Goal: Task Accomplishment & Management: Complete application form

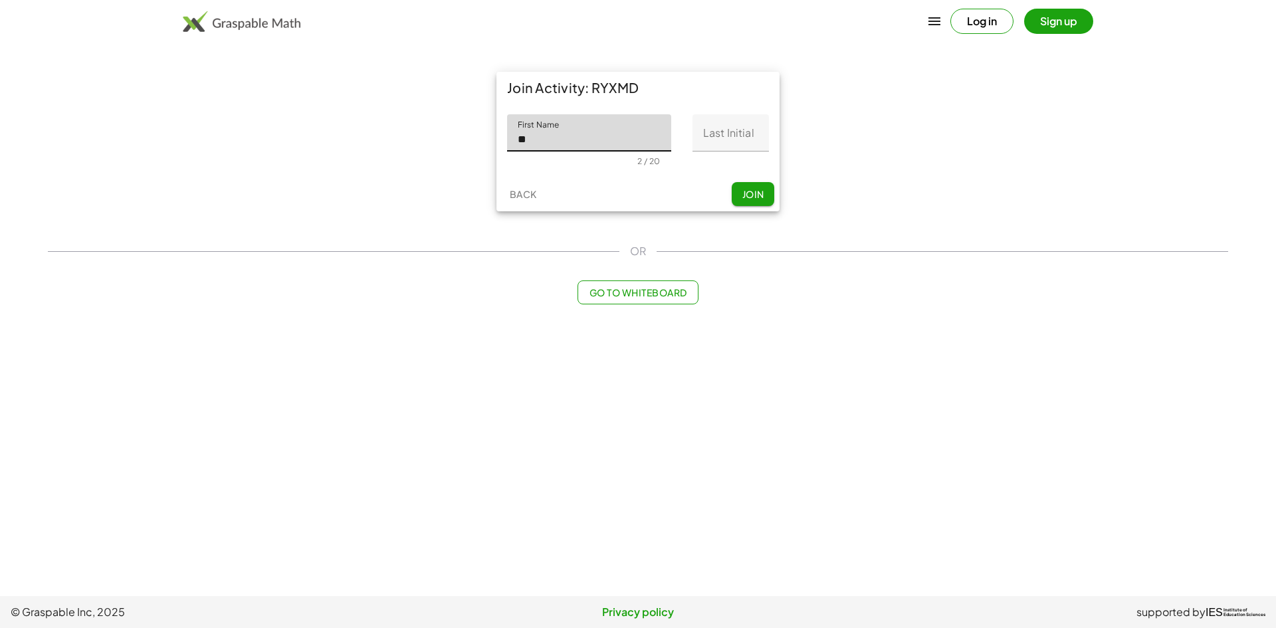
type input "**********"
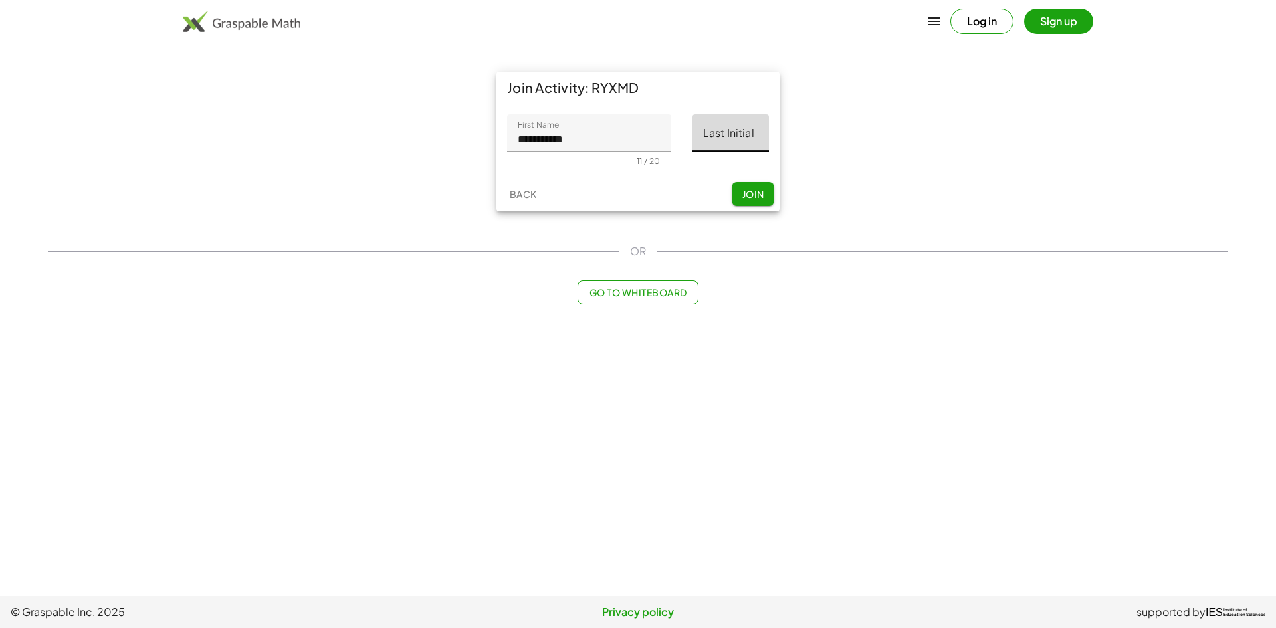
click at [722, 134] on input "Last Initial" at bounding box center [731, 132] width 76 height 37
type input "*"
click at [757, 199] on span "Join" at bounding box center [753, 194] width 22 height 12
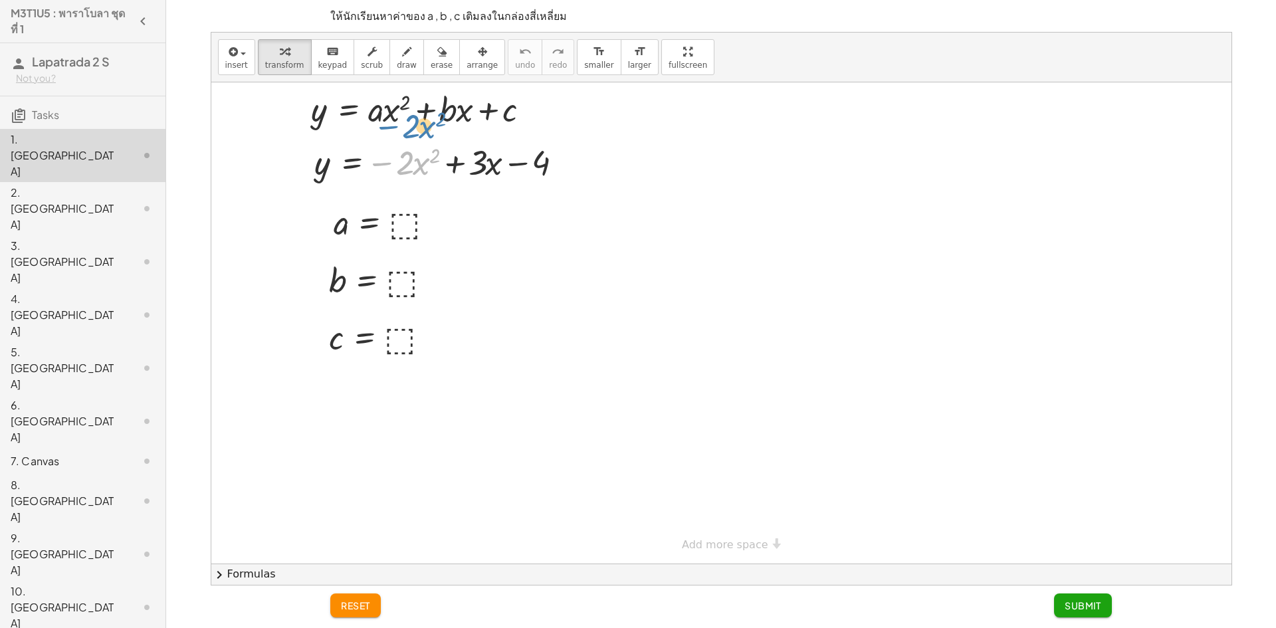
drag, startPoint x: 381, startPoint y: 158, endPoint x: 401, endPoint y: 98, distance: 63.1
click at [391, 108] on div "− · 2 · x 2 y = − · 2 · x 2 + · 3 · x − 4 a = ⬚ b = ⬚ c = ⬚ y = + · a · x 2 + ·…" at bounding box center [721, 322] width 1020 height 481
click at [407, 227] on div at bounding box center [387, 222] width 121 height 44
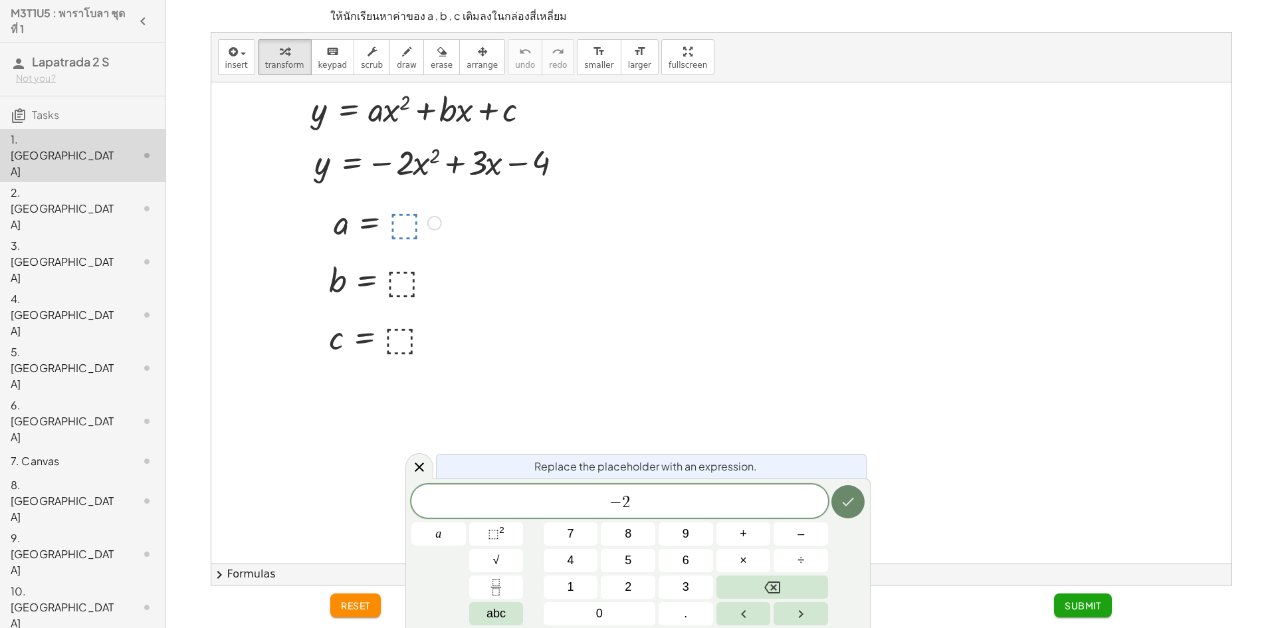
click at [847, 506] on icon "Done" at bounding box center [848, 502] width 16 height 16
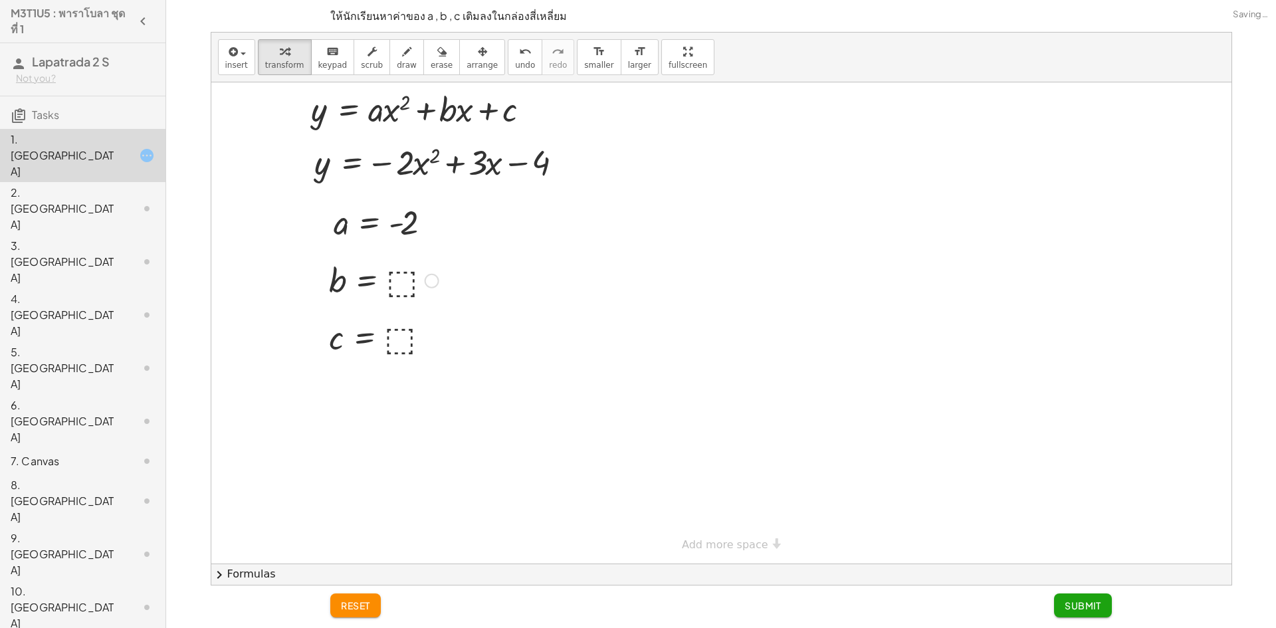
click at [401, 284] on div at bounding box center [383, 280] width 123 height 44
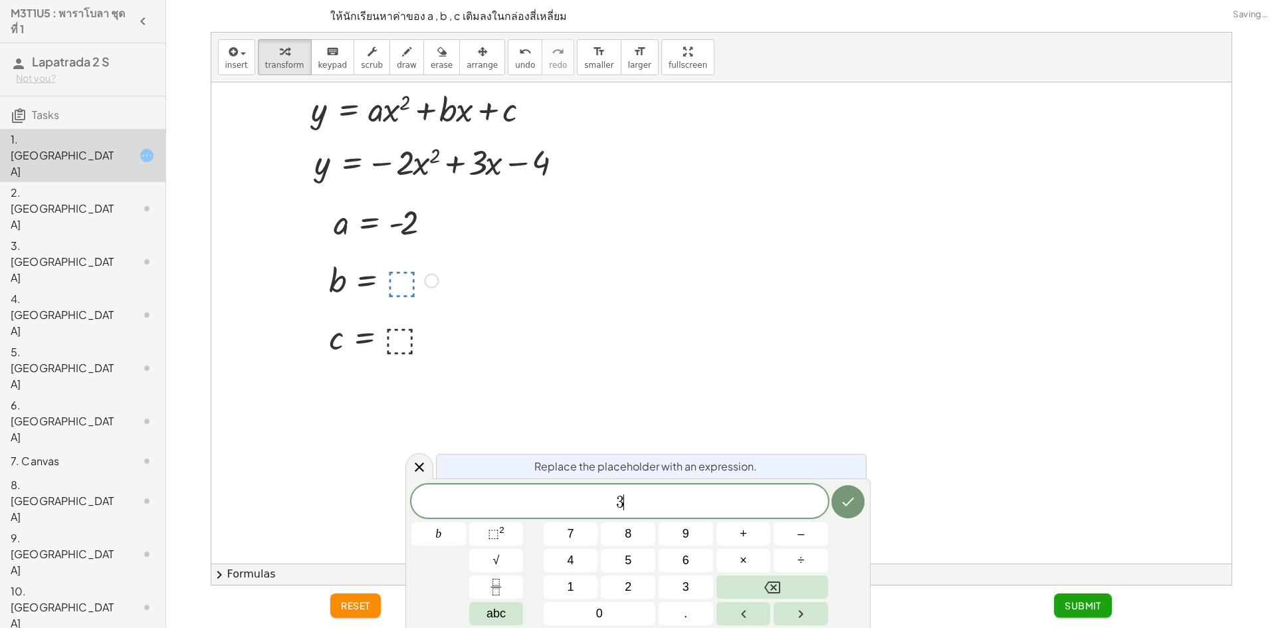
click at [411, 343] on div at bounding box center [382, 337] width 121 height 44
click at [859, 519] on div "4 c 7 8 9 + – 4 5 6 × ÷ ⬚ 2 √ abc 1 2 3 0 ." at bounding box center [637, 555] width 453 height 141
click at [849, 495] on icon "Done" at bounding box center [848, 502] width 16 height 16
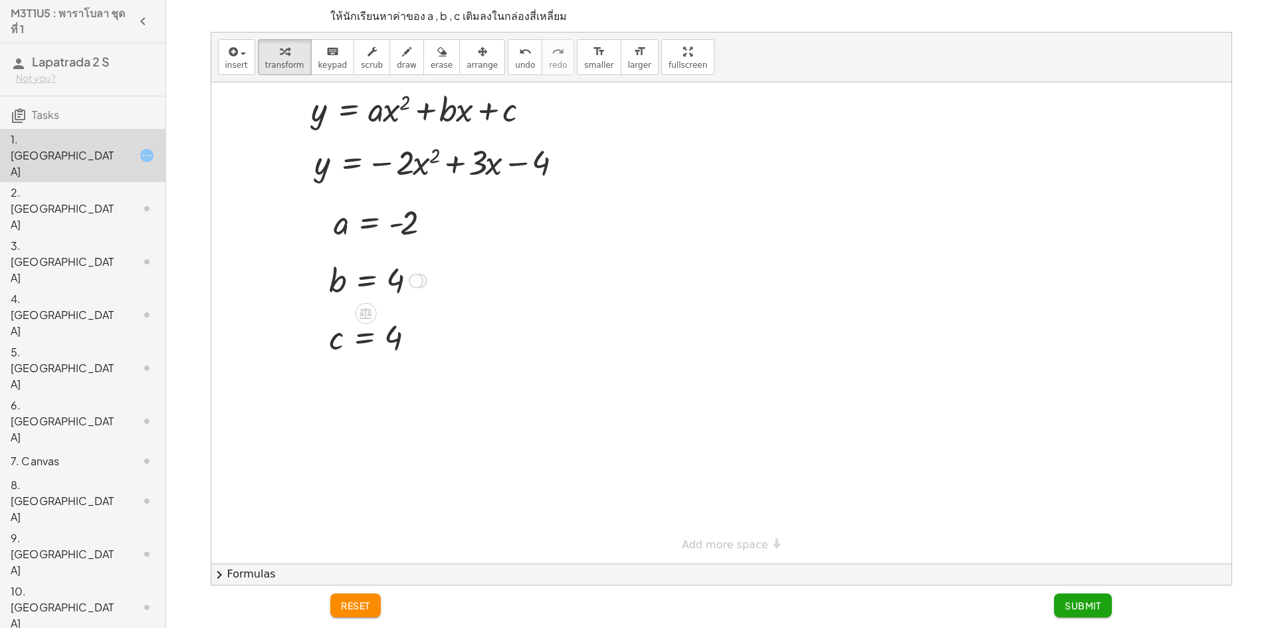
click at [388, 292] on div at bounding box center [377, 280] width 111 height 44
click at [402, 286] on div at bounding box center [377, 280] width 111 height 44
click at [388, 271] on div at bounding box center [377, 280] width 111 height 44
click at [399, 286] on div at bounding box center [377, 280] width 111 height 44
click at [346, 615] on button "reset" at bounding box center [355, 606] width 51 height 24
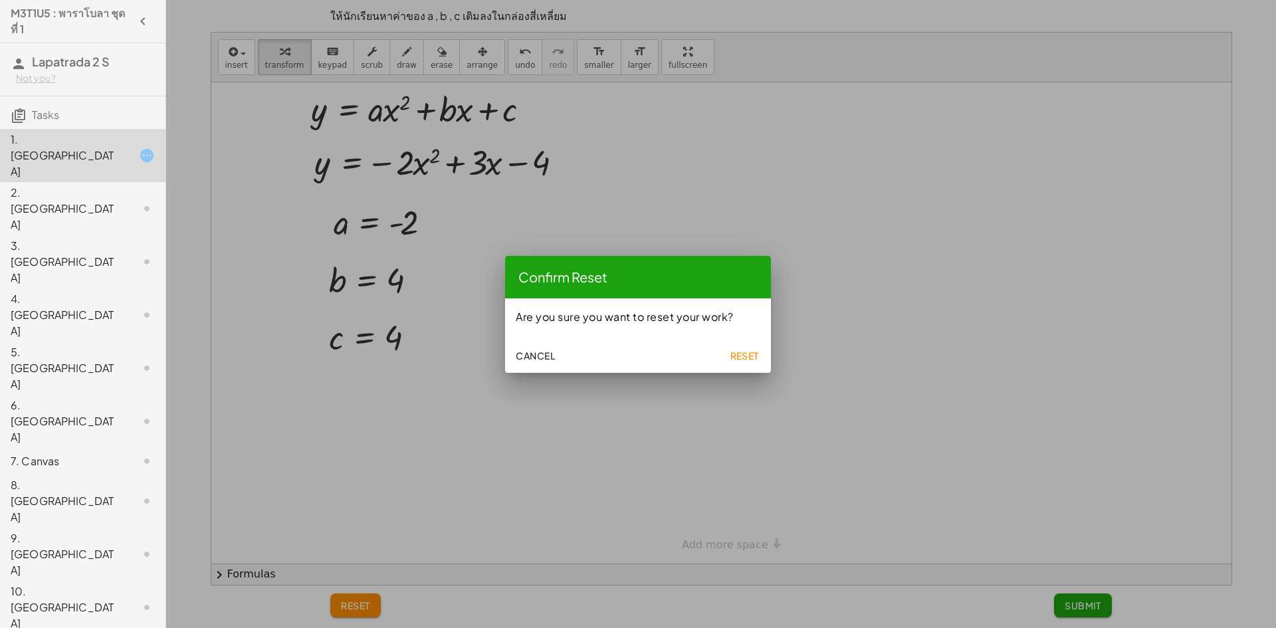
click at [764, 363] on button "Reset" at bounding box center [744, 356] width 43 height 24
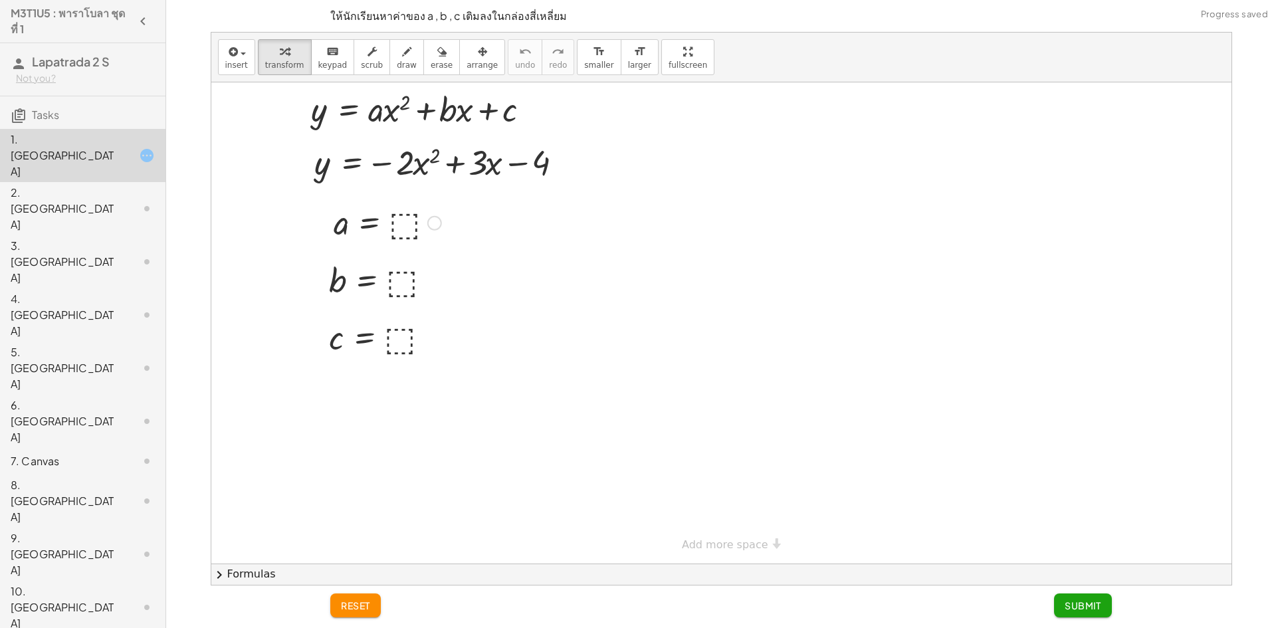
click at [403, 225] on div at bounding box center [387, 222] width 121 height 44
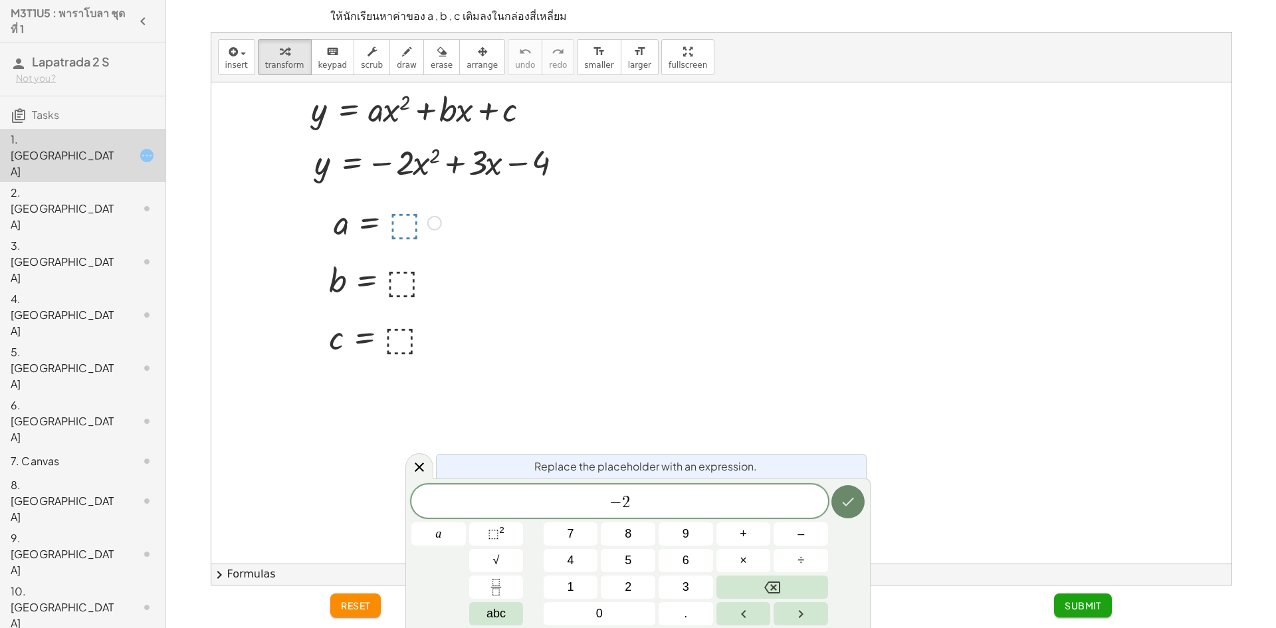
click at [839, 501] on button "Done" at bounding box center [848, 501] width 33 height 33
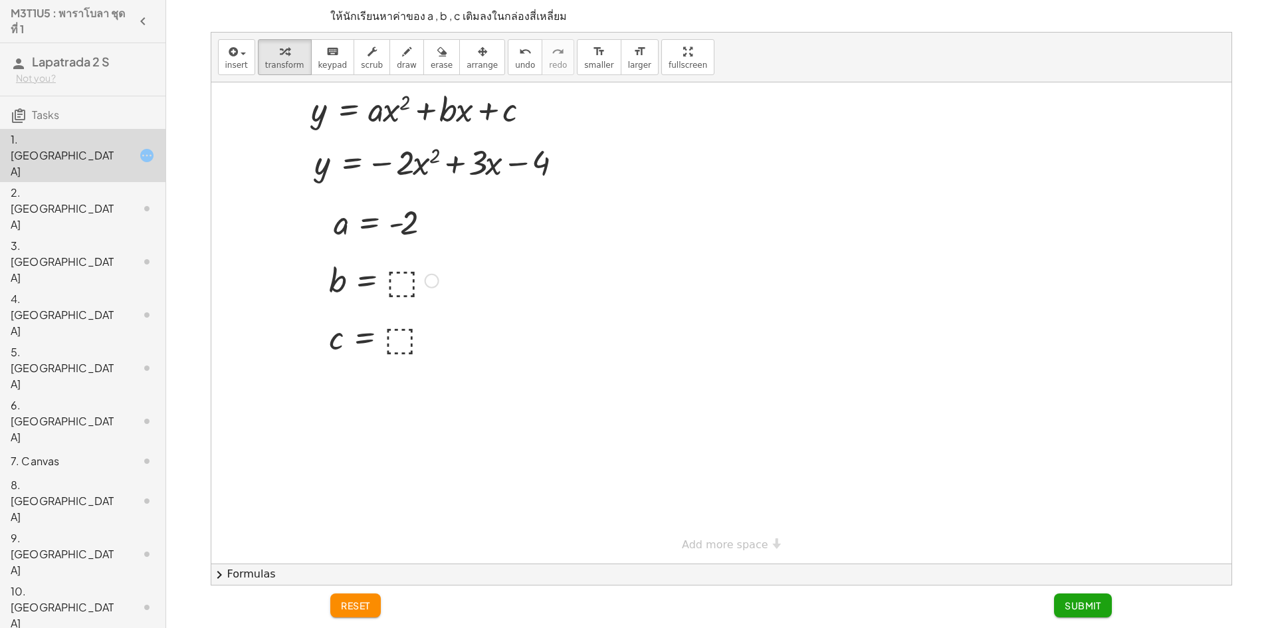
click at [403, 285] on div at bounding box center [383, 280] width 123 height 44
click at [396, 344] on div at bounding box center [382, 337] width 121 height 44
click at [1069, 596] on button "Submit" at bounding box center [1083, 606] width 58 height 24
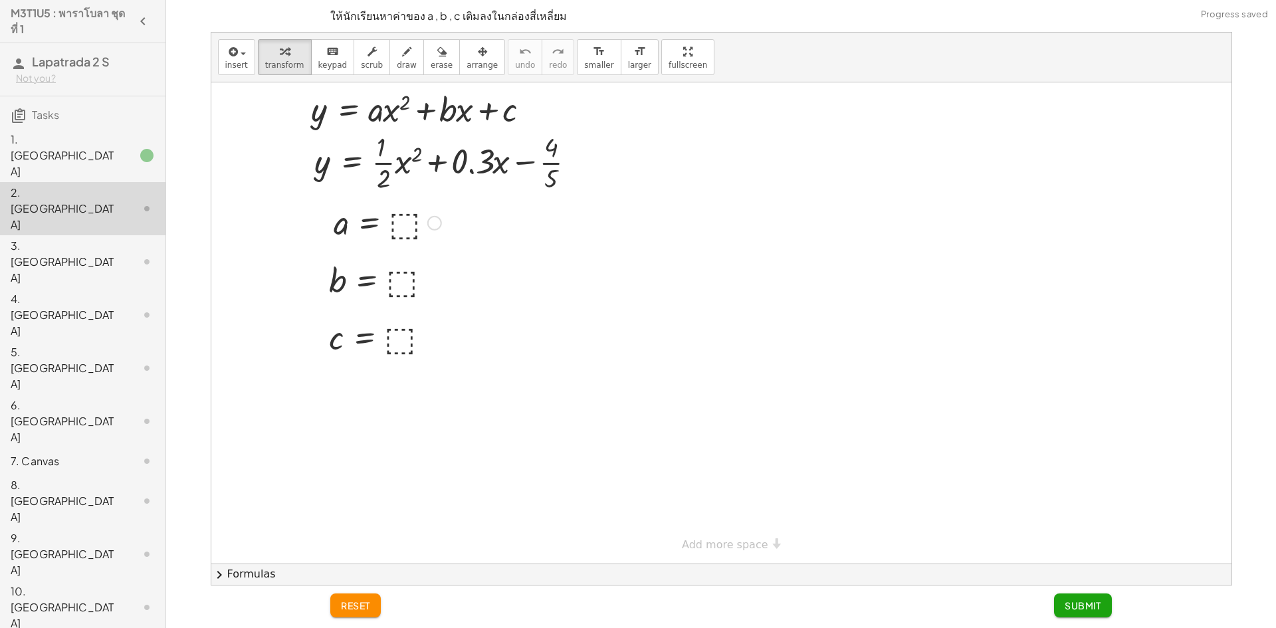
click at [420, 231] on div at bounding box center [387, 222] width 121 height 44
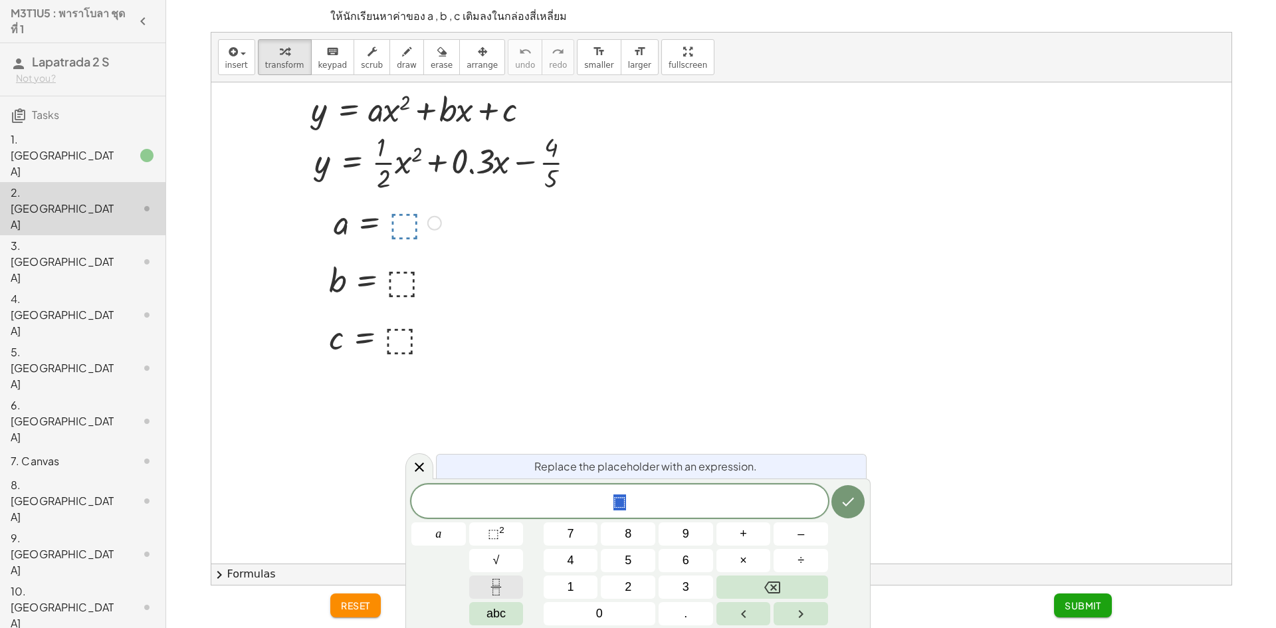
click at [508, 581] on button "Fraction" at bounding box center [496, 587] width 55 height 23
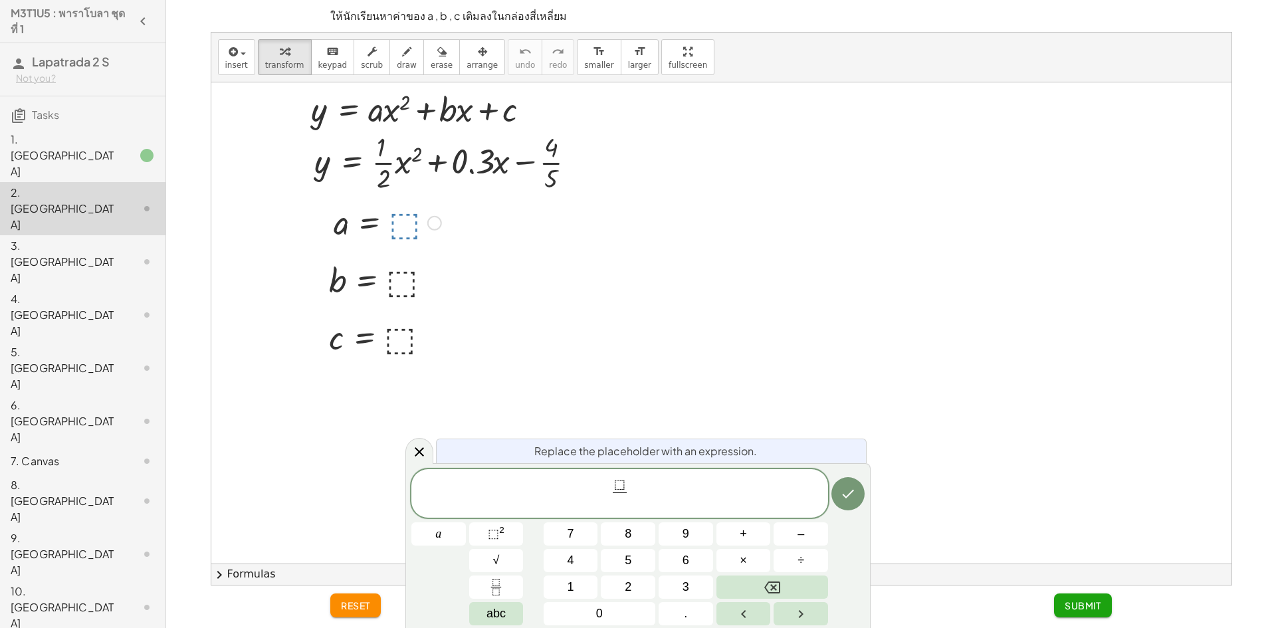
click at [621, 483] on span "⬚" at bounding box center [619, 485] width 11 height 15
click at [615, 482] on span "⬚" at bounding box center [619, 485] width 11 height 15
click at [579, 595] on button "1" at bounding box center [571, 587] width 55 height 23
click at [623, 501] on span at bounding box center [619, 502] width 21 height 18
click at [613, 587] on button "2" at bounding box center [628, 587] width 55 height 23
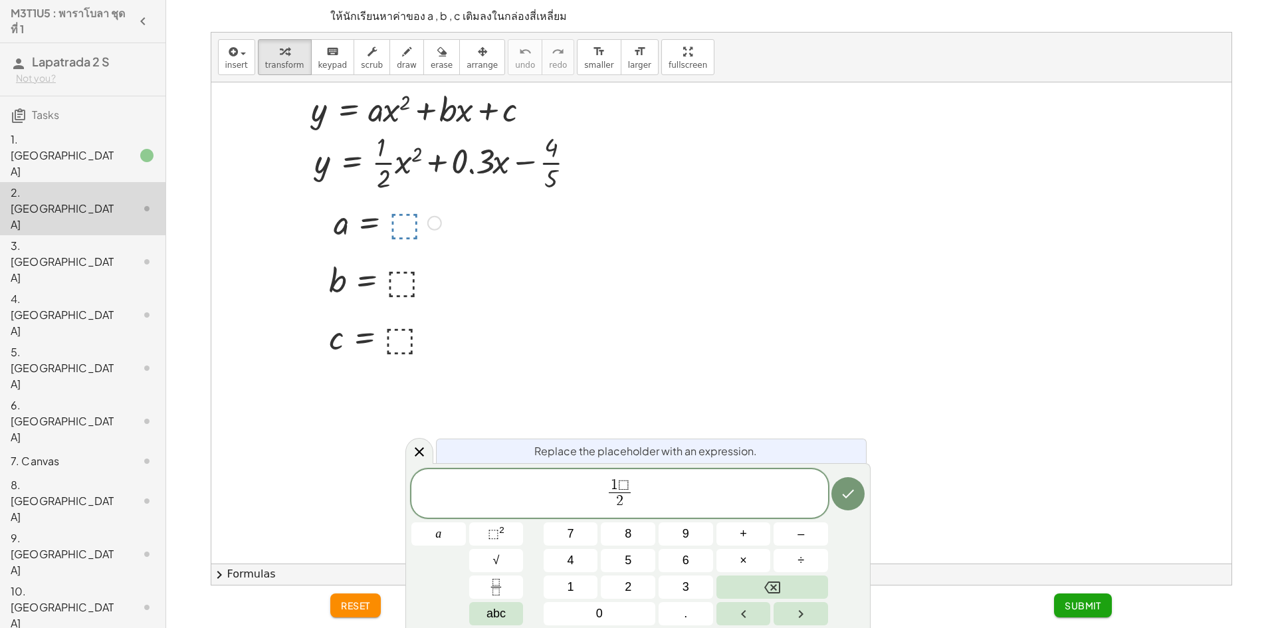
click at [623, 488] on span "⬚" at bounding box center [623, 485] width 11 height 15
click at [633, 487] on span "1 ⬚ 2 ​ ​" at bounding box center [619, 494] width 417 height 35
click at [627, 480] on span "⬚" at bounding box center [623, 485] width 11 height 15
click at [800, 584] on button "Backspace" at bounding box center [773, 587] width 112 height 23
click at [850, 491] on icon "Done" at bounding box center [848, 494] width 16 height 16
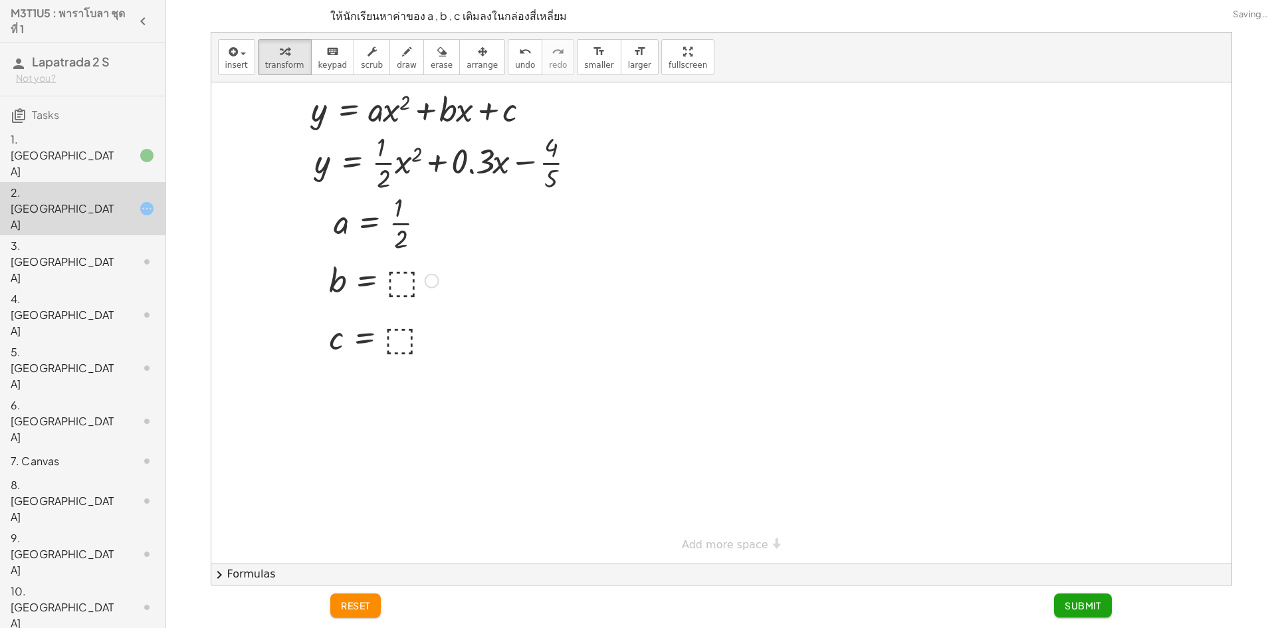
click at [407, 284] on div at bounding box center [383, 280] width 123 height 44
click at [411, 338] on div at bounding box center [382, 337] width 121 height 44
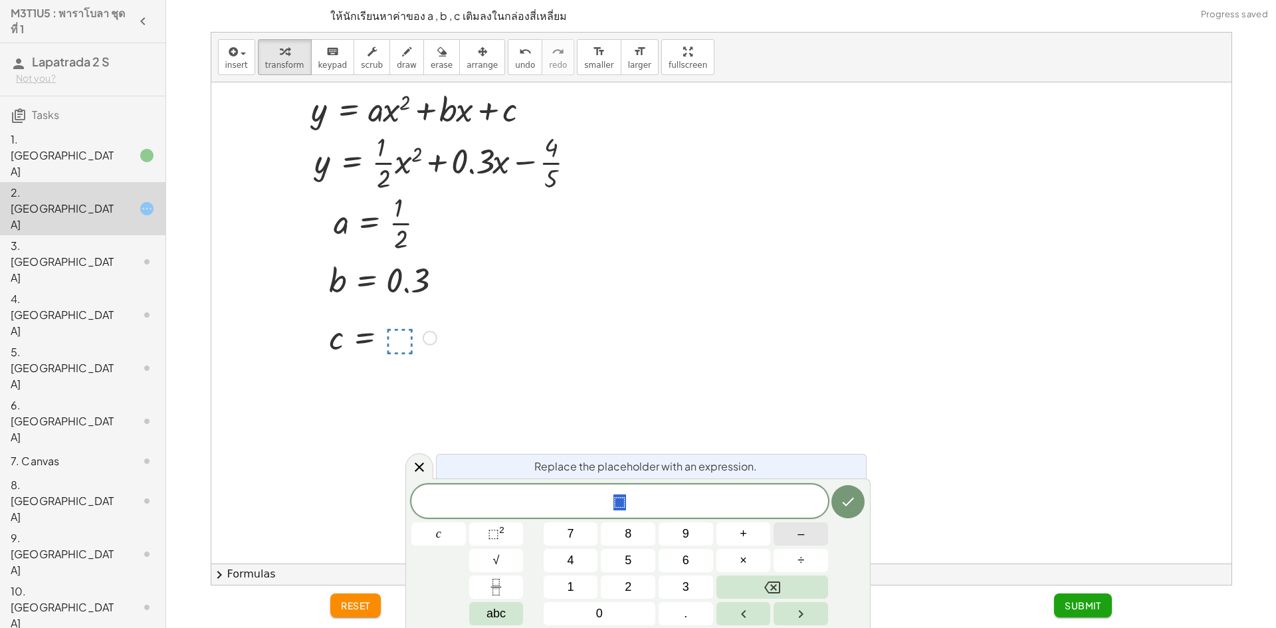
click at [806, 540] on button "–" at bounding box center [801, 533] width 55 height 23
click at [499, 581] on icon "Fraction" at bounding box center [496, 587] width 17 height 17
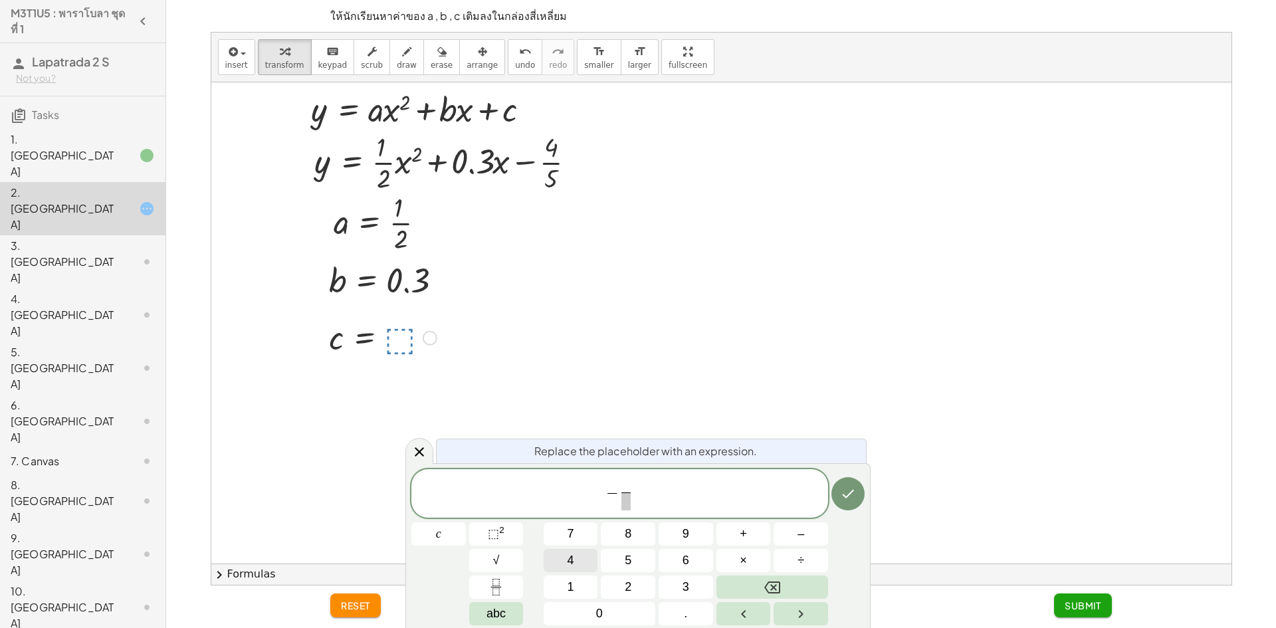
click at [582, 557] on button "4" at bounding box center [571, 560] width 55 height 23
click at [625, 497] on span at bounding box center [626, 502] width 10 height 18
click at [633, 556] on button "5" at bounding box center [628, 560] width 55 height 23
click at [857, 490] on button "Done" at bounding box center [848, 493] width 33 height 33
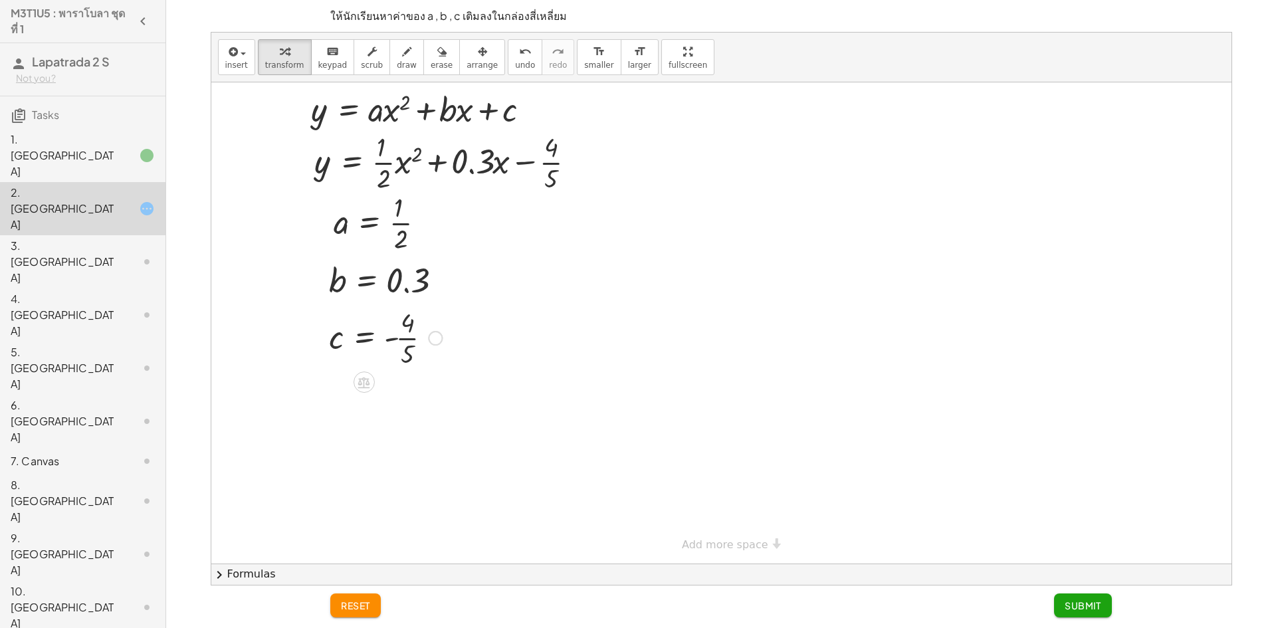
click at [1101, 606] on span "Submit" at bounding box center [1083, 606] width 37 height 12
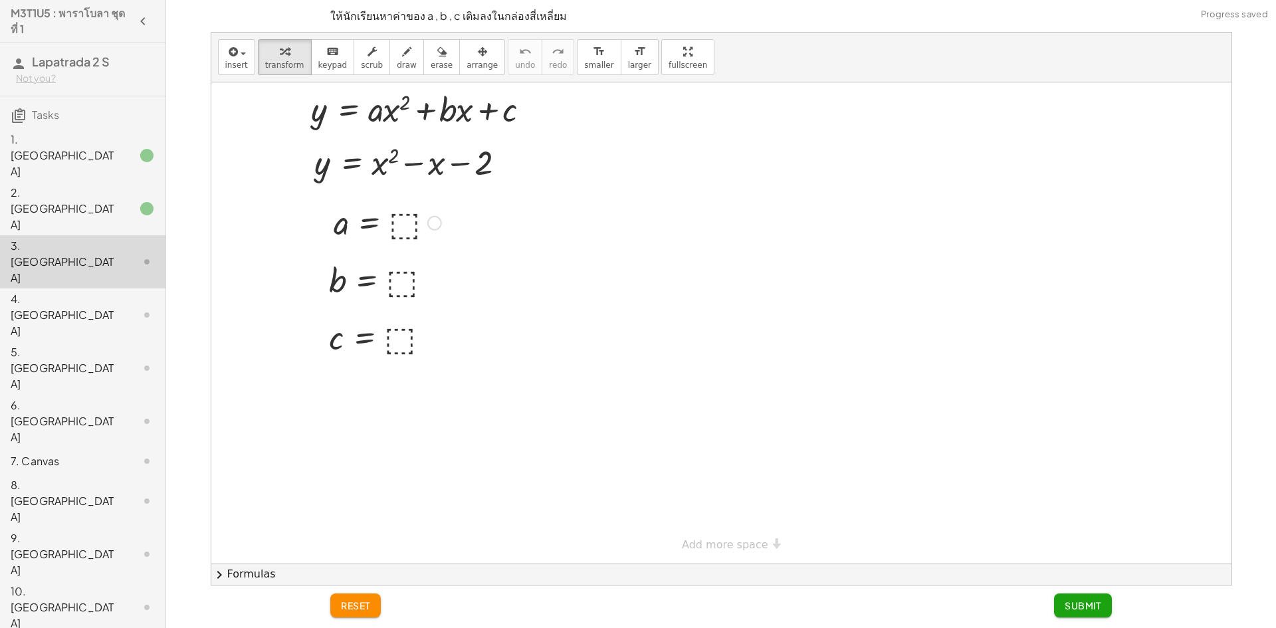
click at [406, 211] on div at bounding box center [387, 222] width 121 height 44
click at [391, 278] on div at bounding box center [383, 280] width 123 height 44
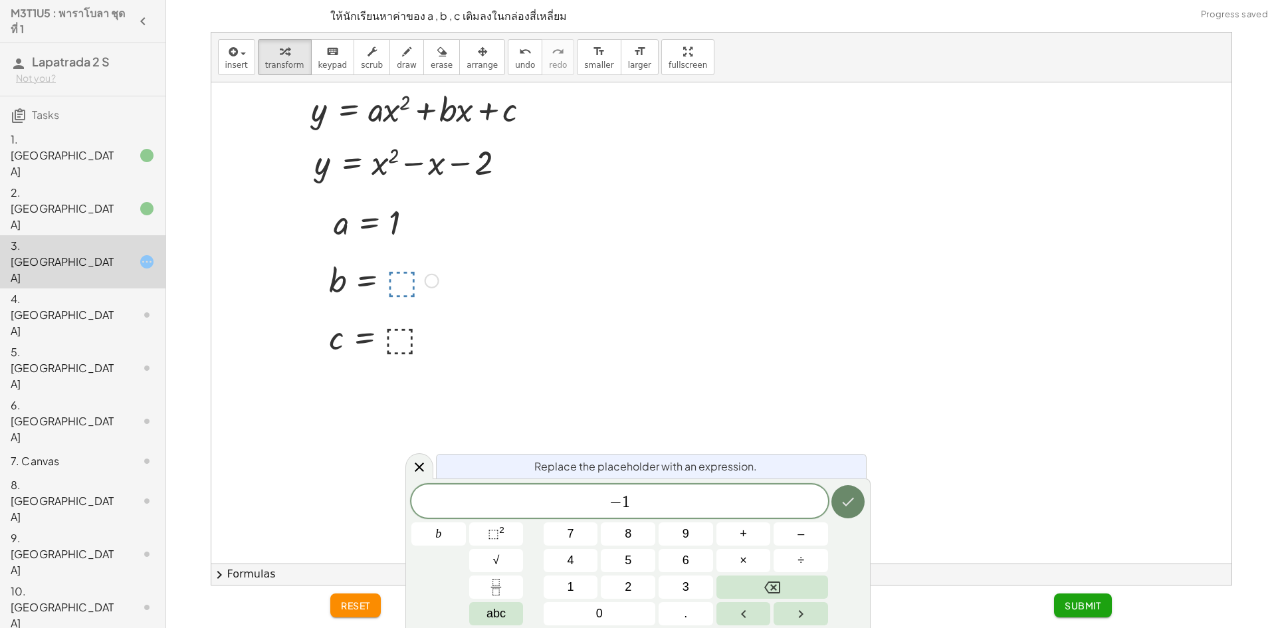
click at [847, 495] on icon "Done" at bounding box center [848, 502] width 16 height 16
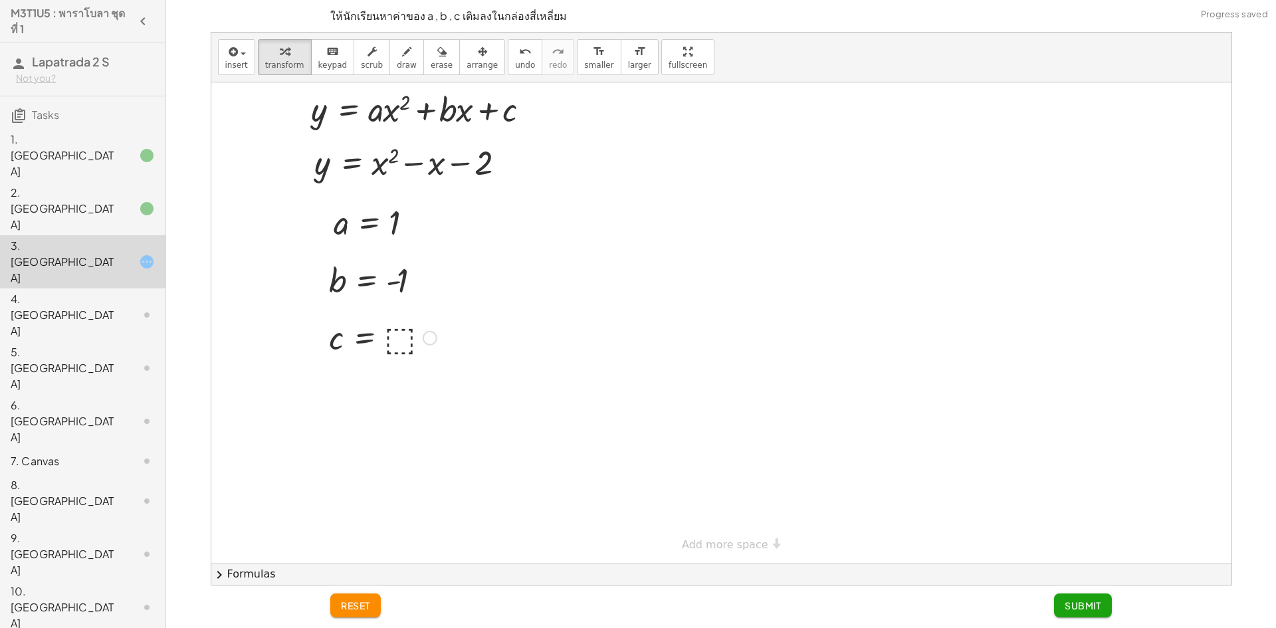
click at [401, 340] on div at bounding box center [382, 337] width 121 height 44
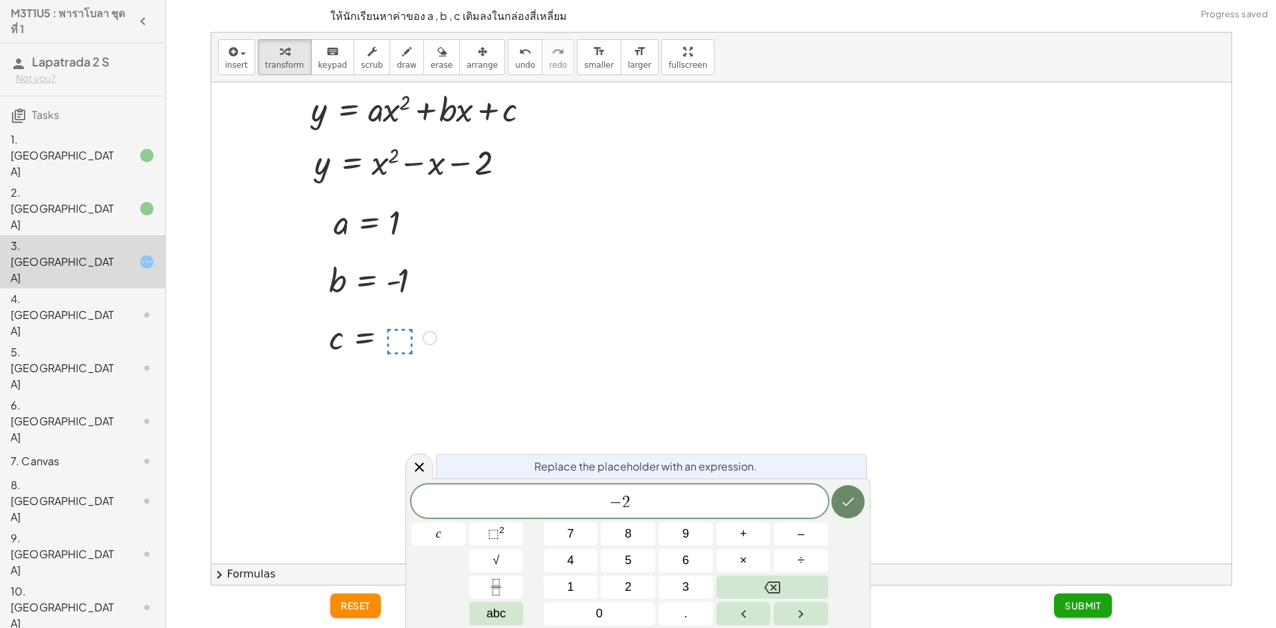
click at [858, 492] on button "Done" at bounding box center [848, 501] width 33 height 33
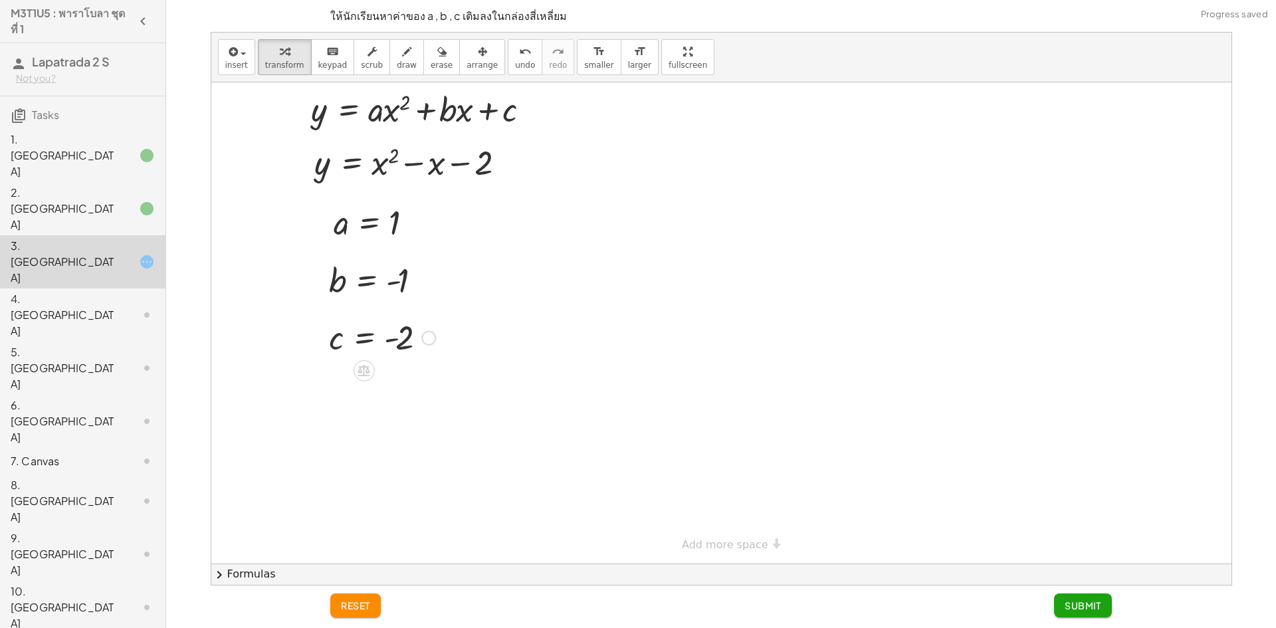
click at [1065, 602] on span "Submit" at bounding box center [1083, 606] width 37 height 12
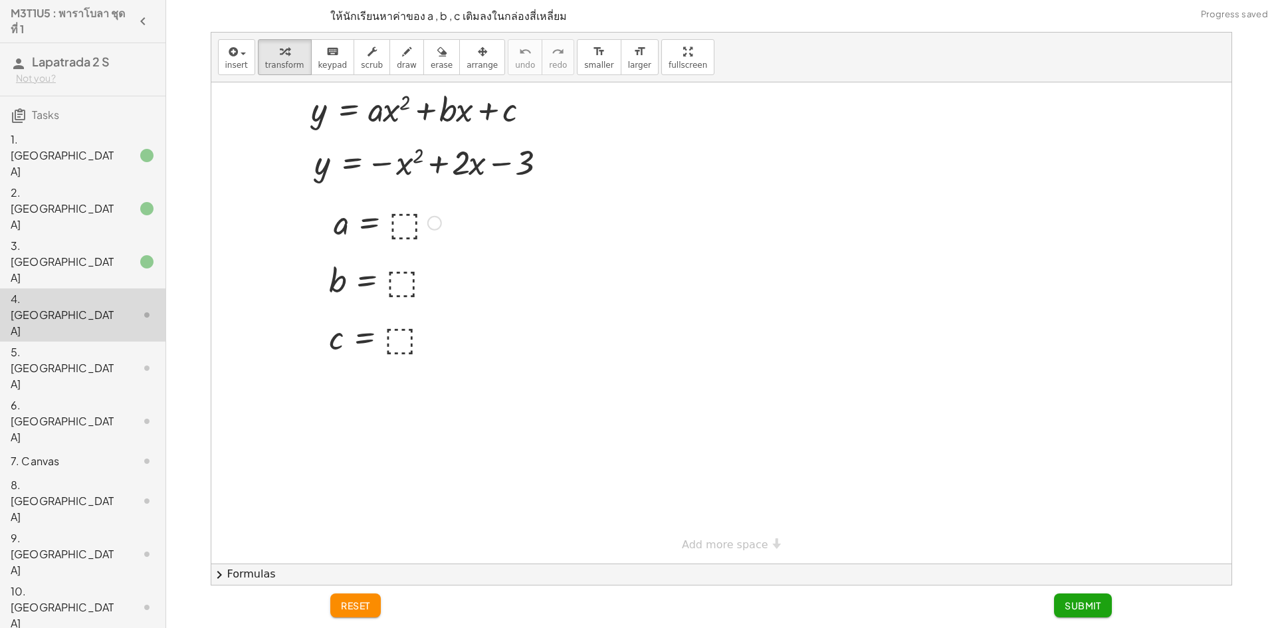
click at [406, 231] on div at bounding box center [387, 222] width 121 height 44
click at [392, 276] on div at bounding box center [383, 280] width 123 height 44
click at [395, 334] on div at bounding box center [382, 337] width 121 height 44
click at [1089, 597] on button "Submit" at bounding box center [1083, 606] width 58 height 24
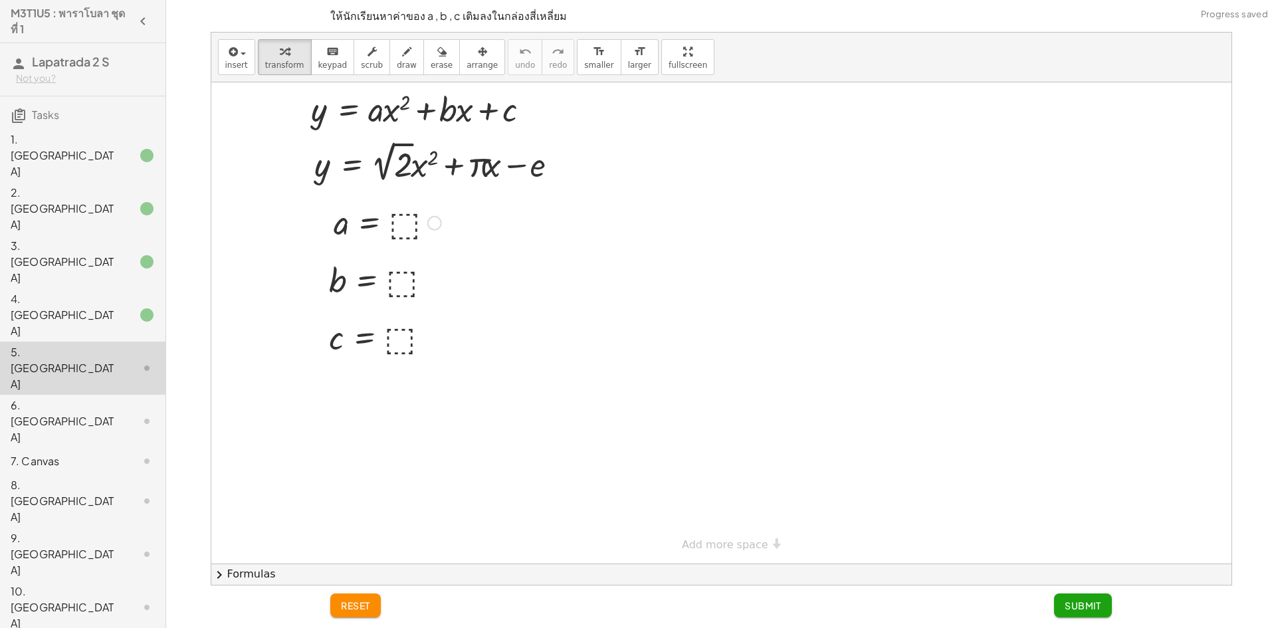
click at [405, 230] on div at bounding box center [387, 222] width 121 height 44
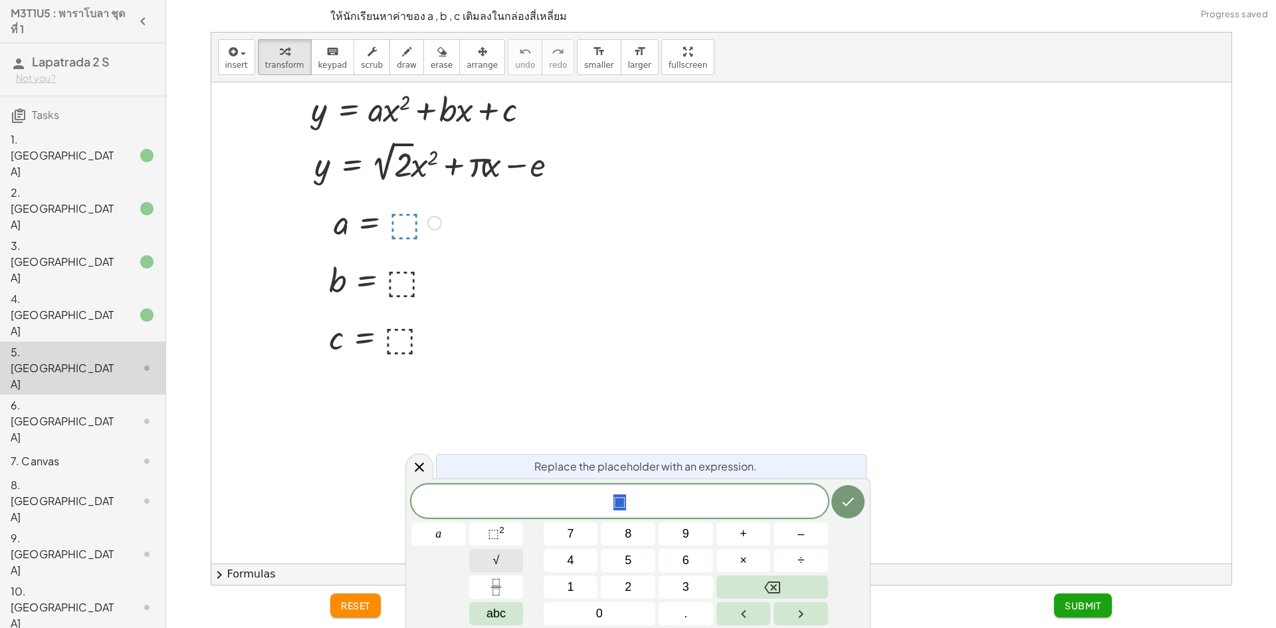
click at [508, 561] on button "√" at bounding box center [496, 560] width 55 height 23
click at [633, 590] on button "2" at bounding box center [628, 587] width 55 height 23
click at [625, 500] on span "⬚" at bounding box center [621, 503] width 13 height 16
click at [750, 585] on button "Backspace" at bounding box center [773, 587] width 112 height 23
click at [851, 497] on icon "Done" at bounding box center [848, 501] width 16 height 16
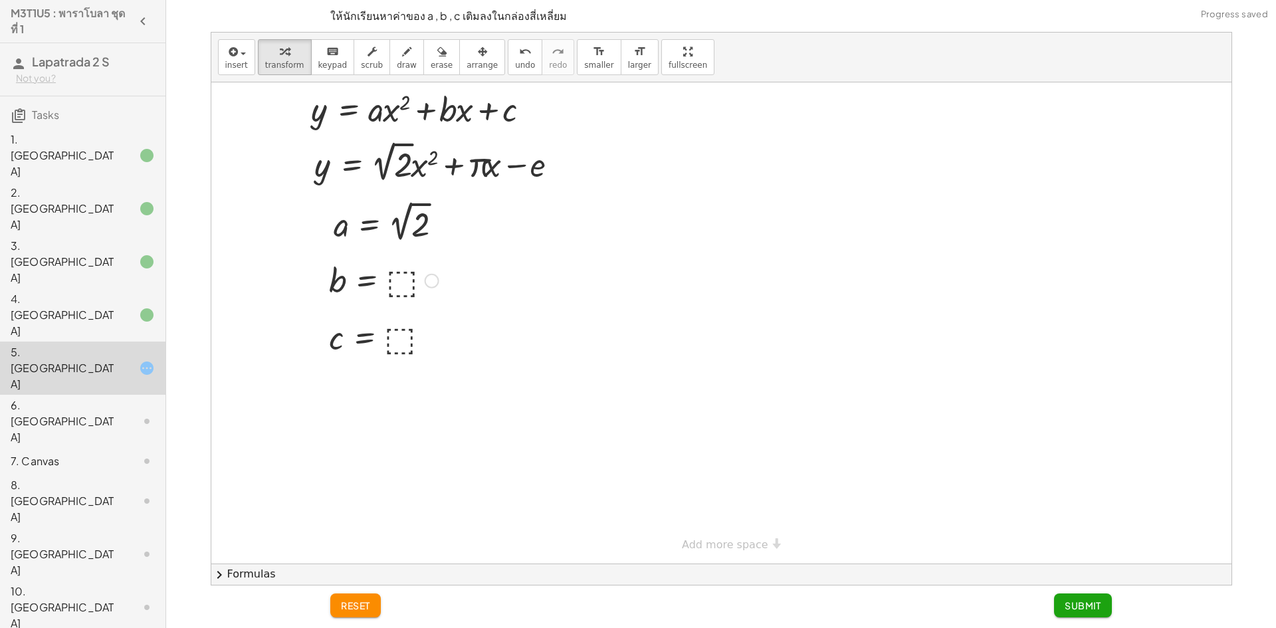
click at [399, 277] on div at bounding box center [383, 280] width 123 height 44
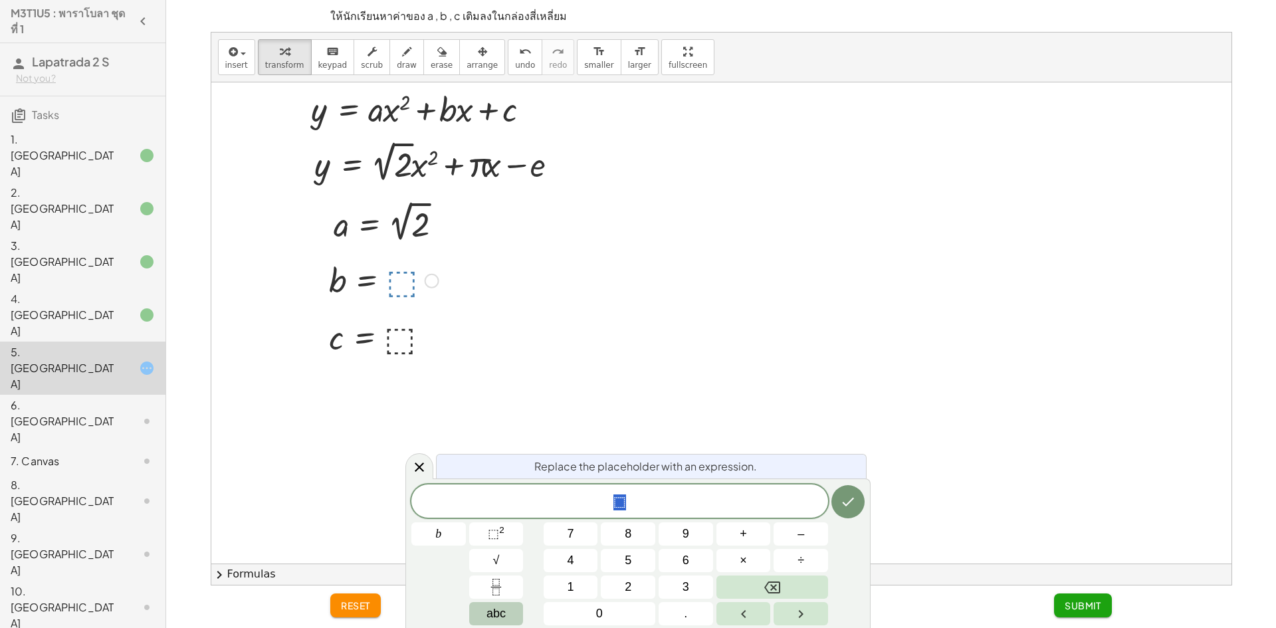
click at [481, 618] on button "abc" at bounding box center [496, 613] width 55 height 23
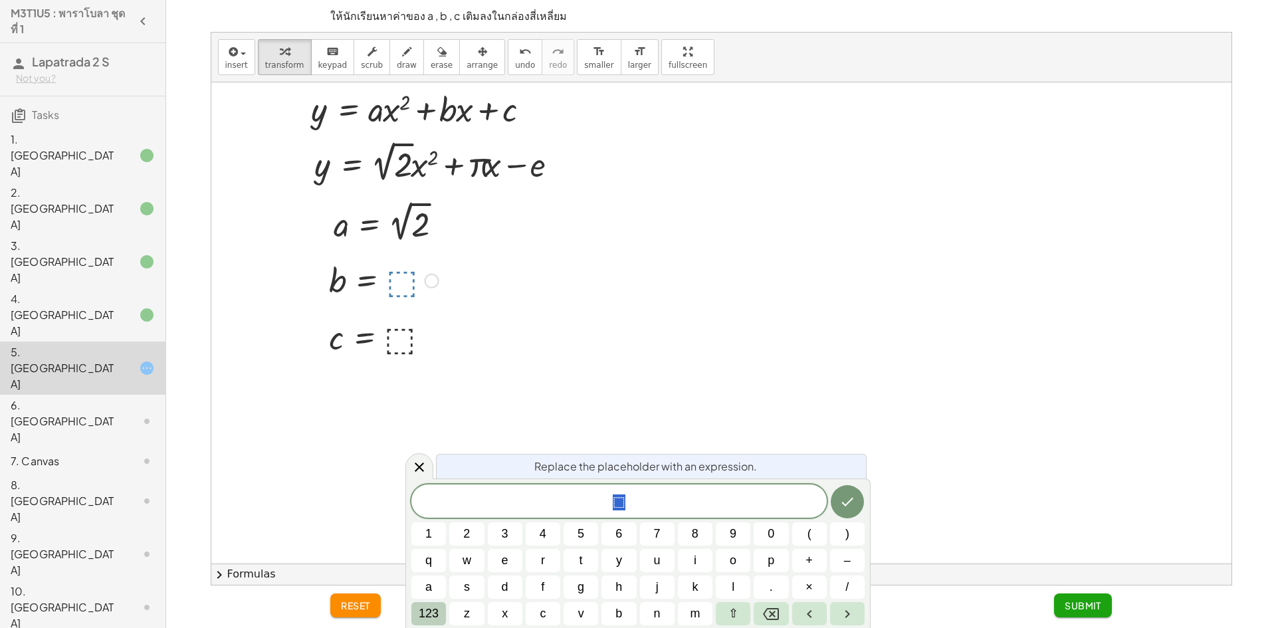
click at [431, 605] on span "123" at bounding box center [429, 614] width 20 height 18
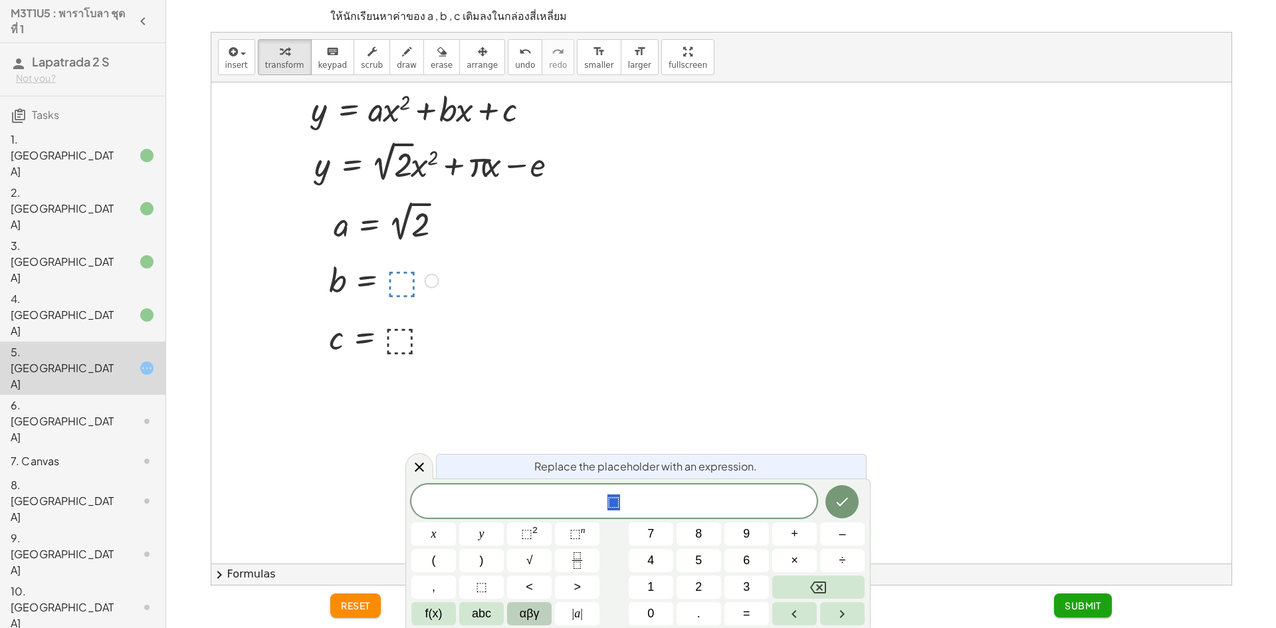
click at [550, 615] on button "αβγ" at bounding box center [529, 613] width 45 height 23
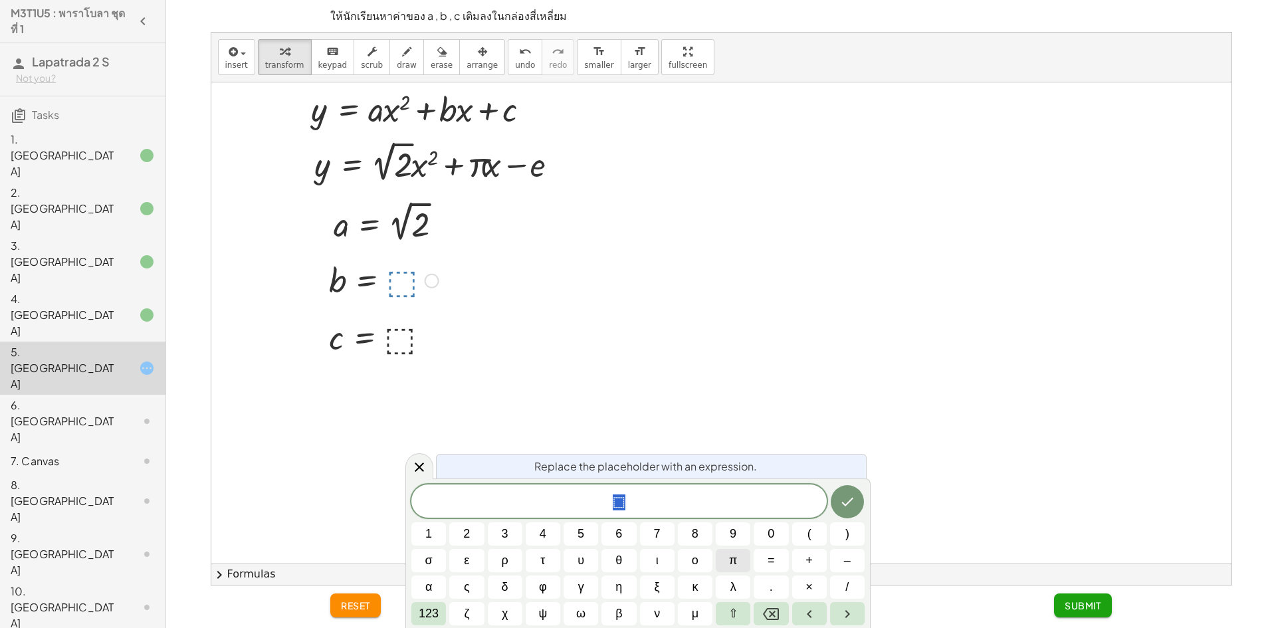
click at [739, 554] on button "π" at bounding box center [733, 560] width 35 height 23
click at [855, 504] on icon "Done" at bounding box center [847, 502] width 16 height 16
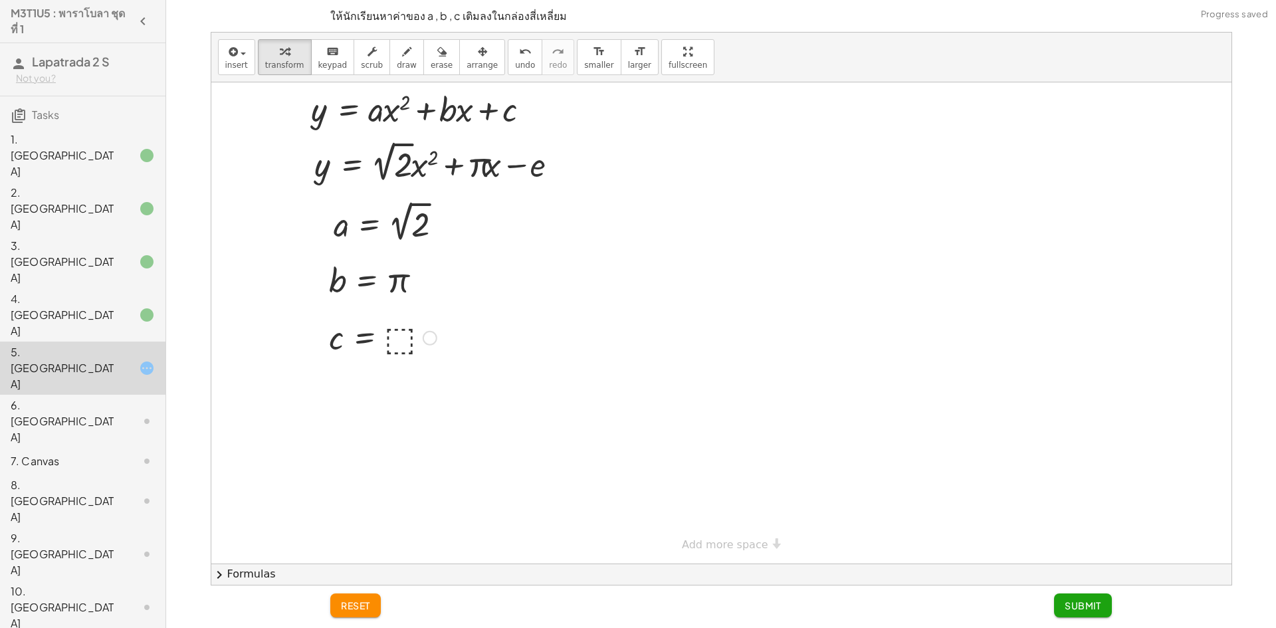
click at [414, 342] on div at bounding box center [382, 337] width 121 height 44
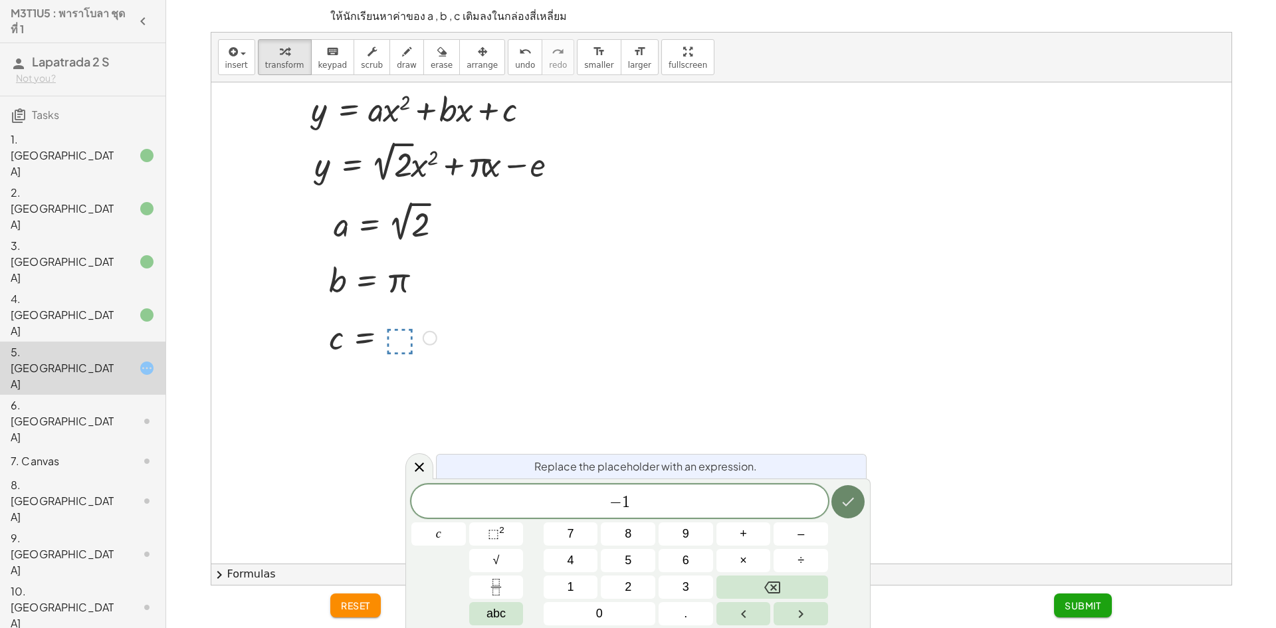
click at [837, 504] on button "Done" at bounding box center [848, 501] width 33 height 33
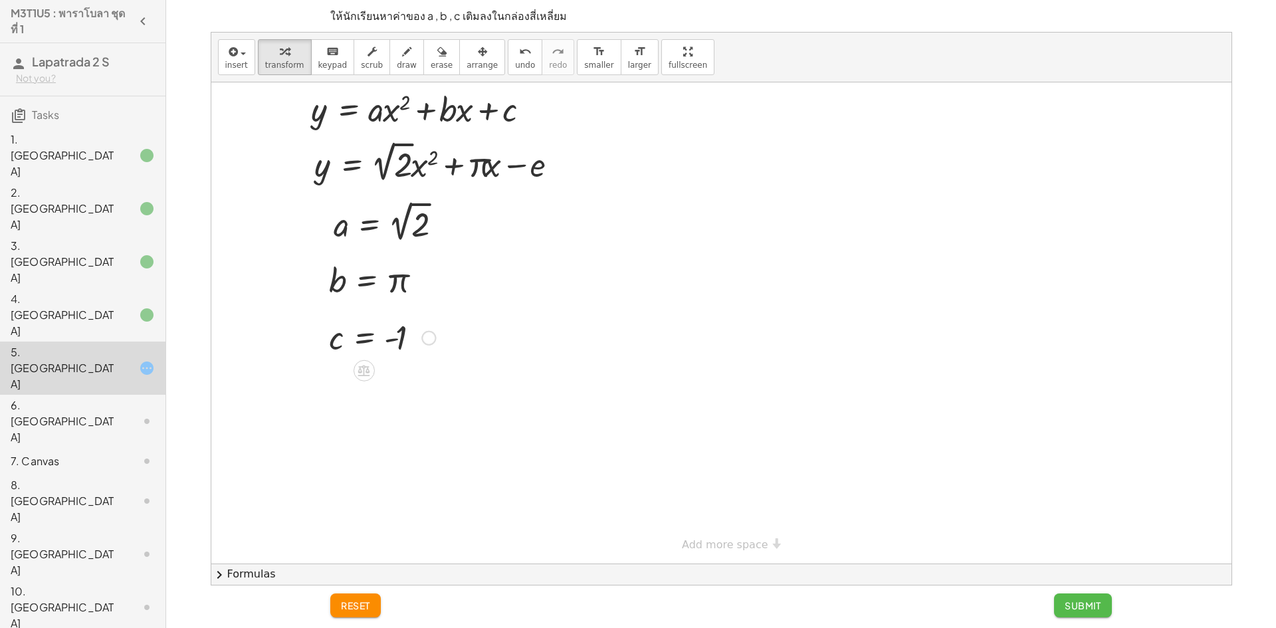
click at [1080, 611] on span "Submit" at bounding box center [1083, 606] width 37 height 12
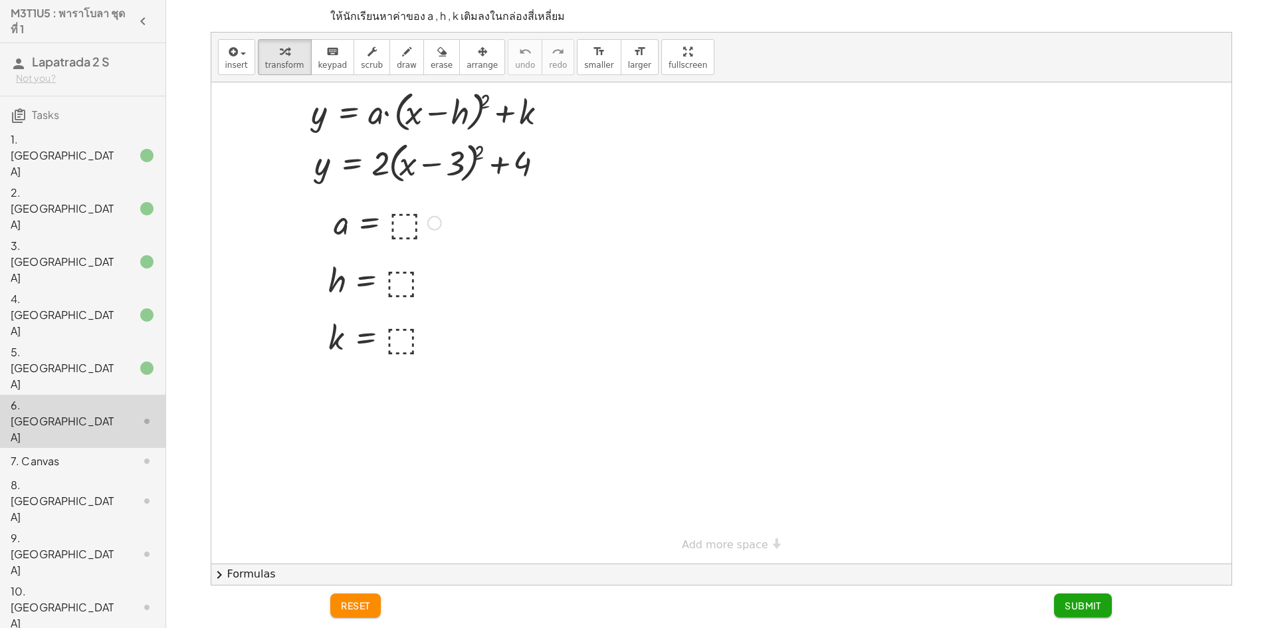
click at [402, 237] on div at bounding box center [387, 222] width 121 height 44
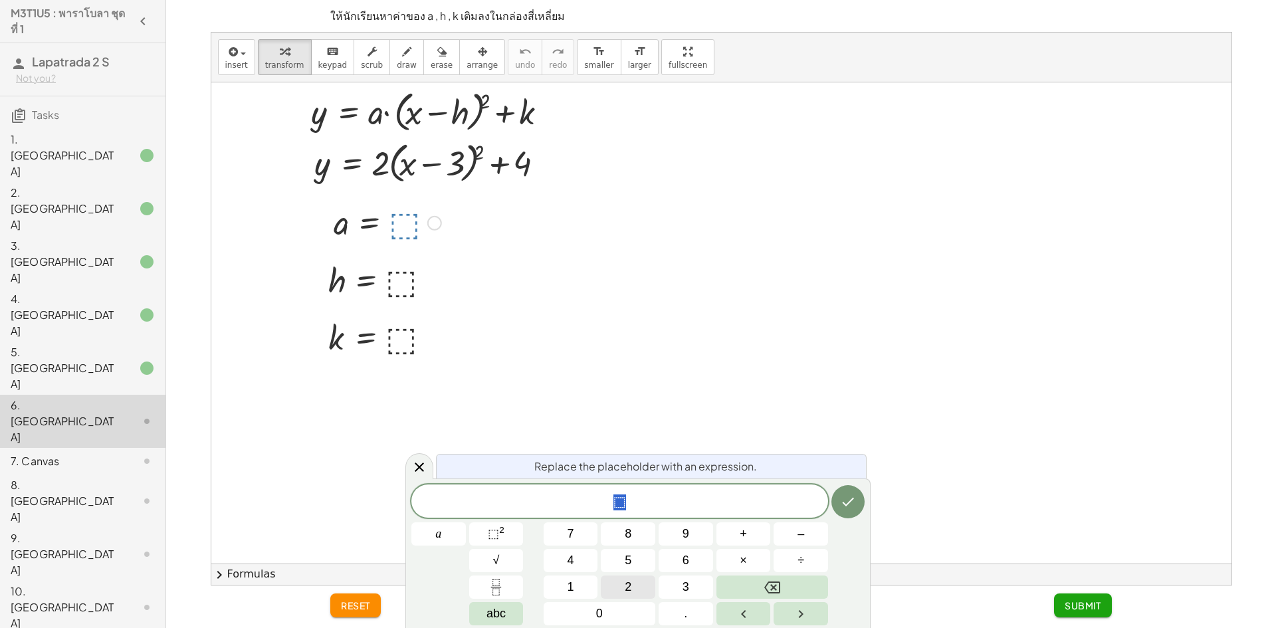
click at [636, 579] on button "2" at bounding box center [628, 587] width 55 height 23
click at [846, 497] on icon "Done" at bounding box center [848, 502] width 16 height 16
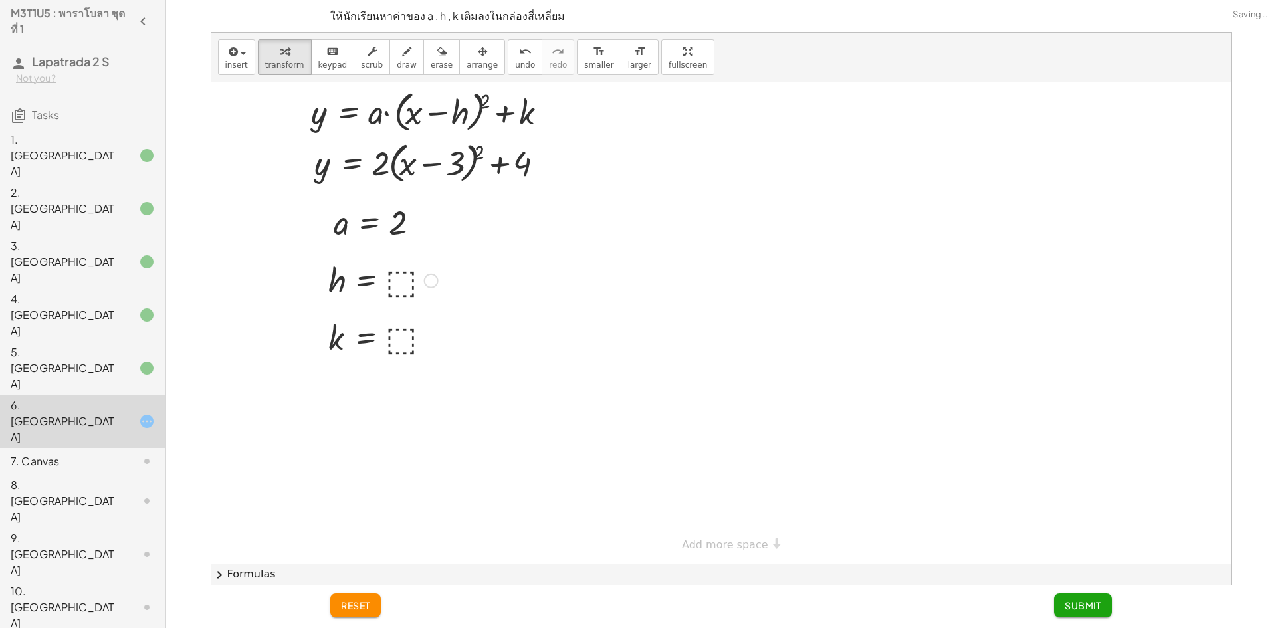
click at [392, 275] on div at bounding box center [383, 280] width 123 height 44
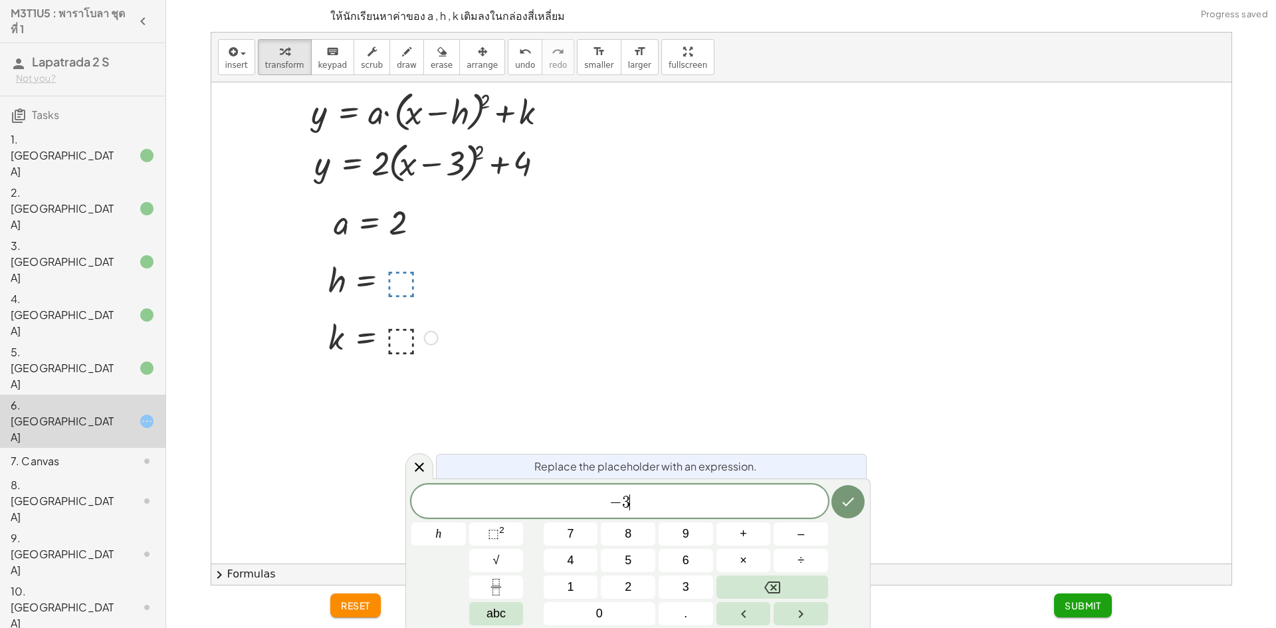
click at [403, 342] on div at bounding box center [383, 337] width 123 height 44
click at [850, 509] on icon "Done" at bounding box center [848, 502] width 16 height 16
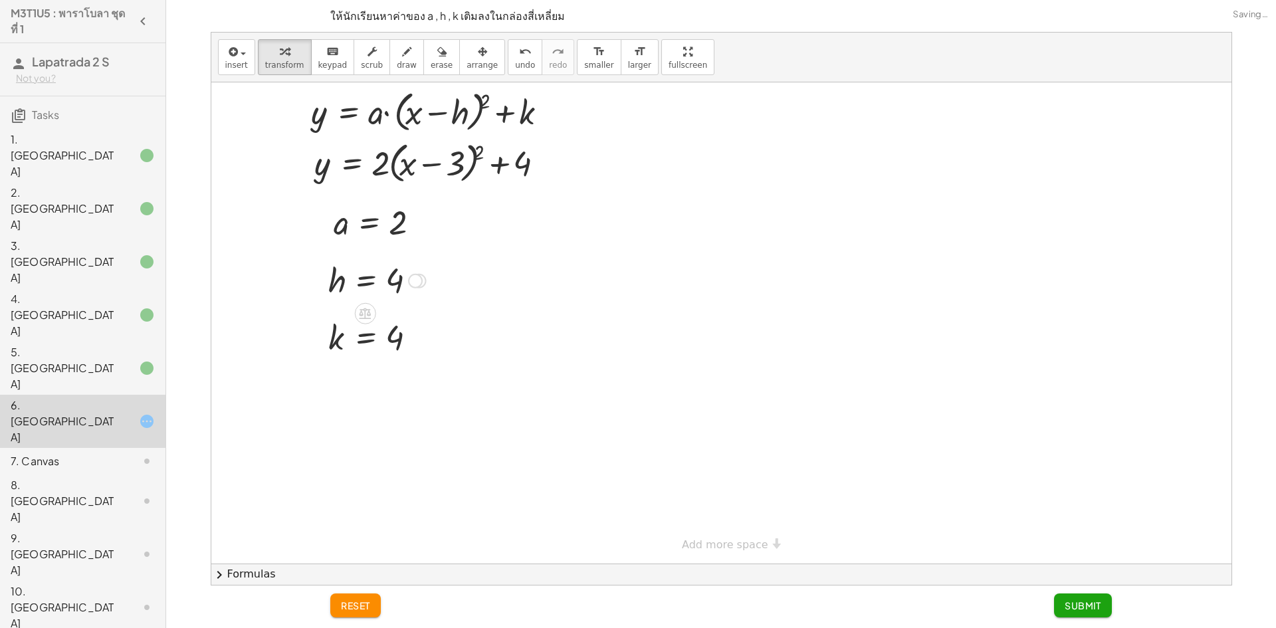
click at [390, 279] on div at bounding box center [377, 280] width 111 height 44
click at [394, 275] on div at bounding box center [377, 280] width 111 height 44
click at [515, 62] on span "undo" at bounding box center [525, 64] width 20 height 9
click at [405, 294] on div at bounding box center [383, 280] width 123 height 44
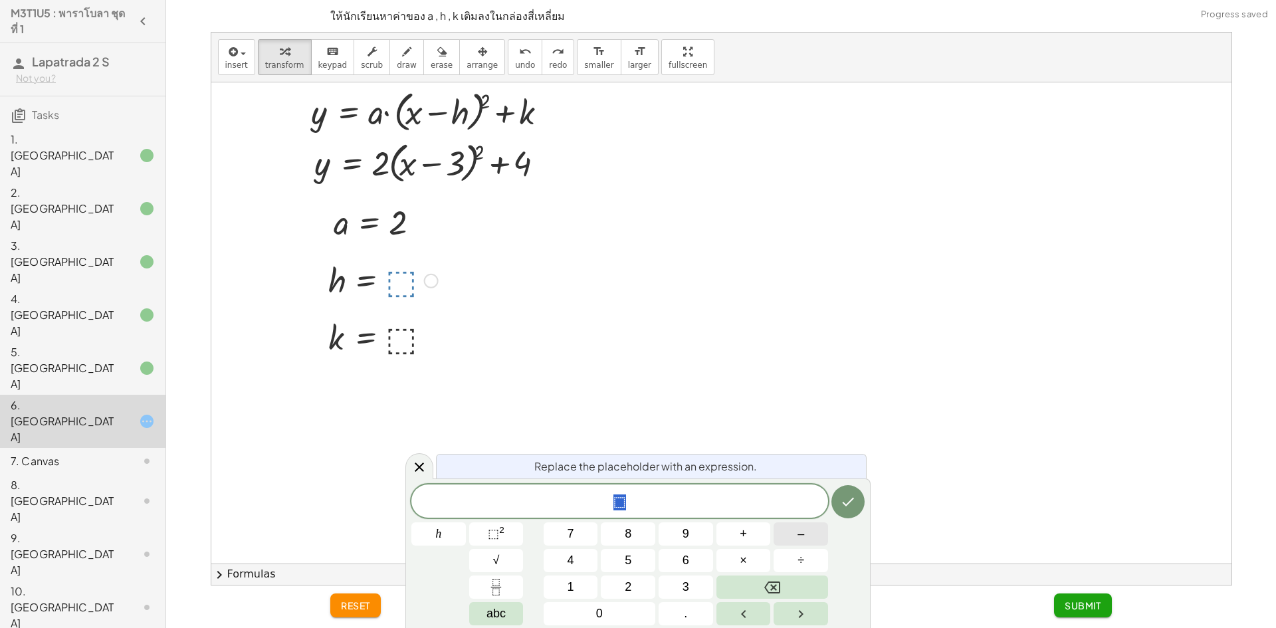
click at [795, 542] on button "–" at bounding box center [801, 533] width 55 height 23
click at [691, 592] on button "3" at bounding box center [686, 587] width 55 height 23
click at [861, 499] on button "Done" at bounding box center [848, 501] width 33 height 33
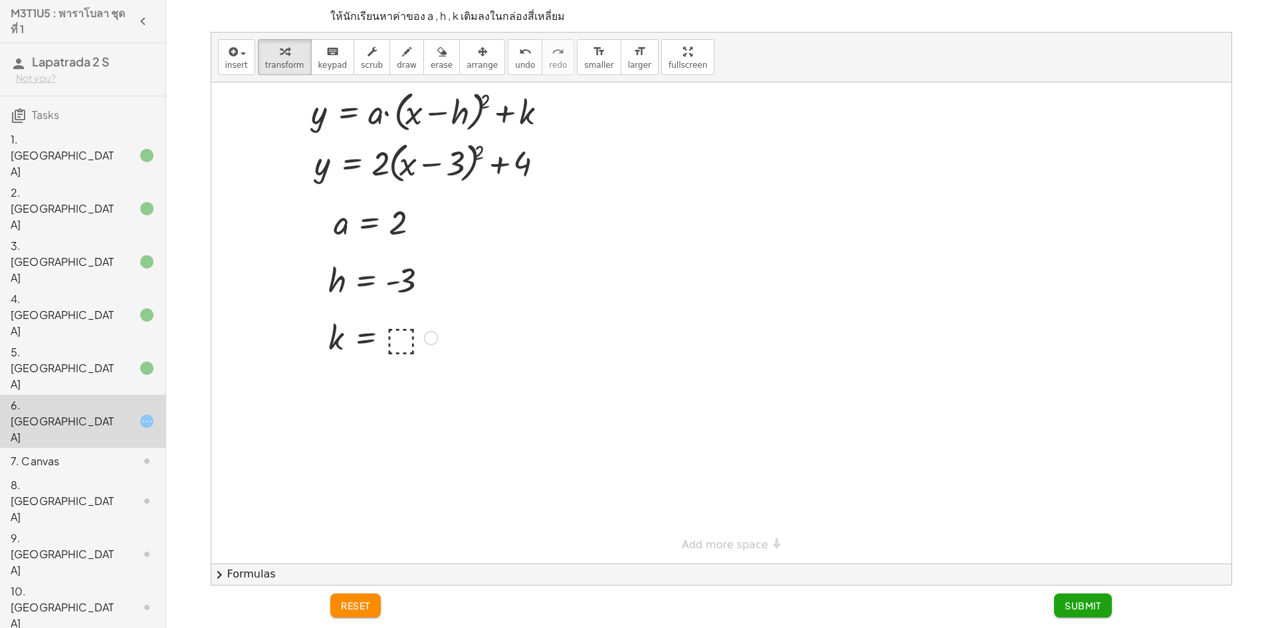
click at [396, 336] on div at bounding box center [383, 337] width 123 height 44
click at [118, 453] on div at bounding box center [136, 461] width 37 height 16
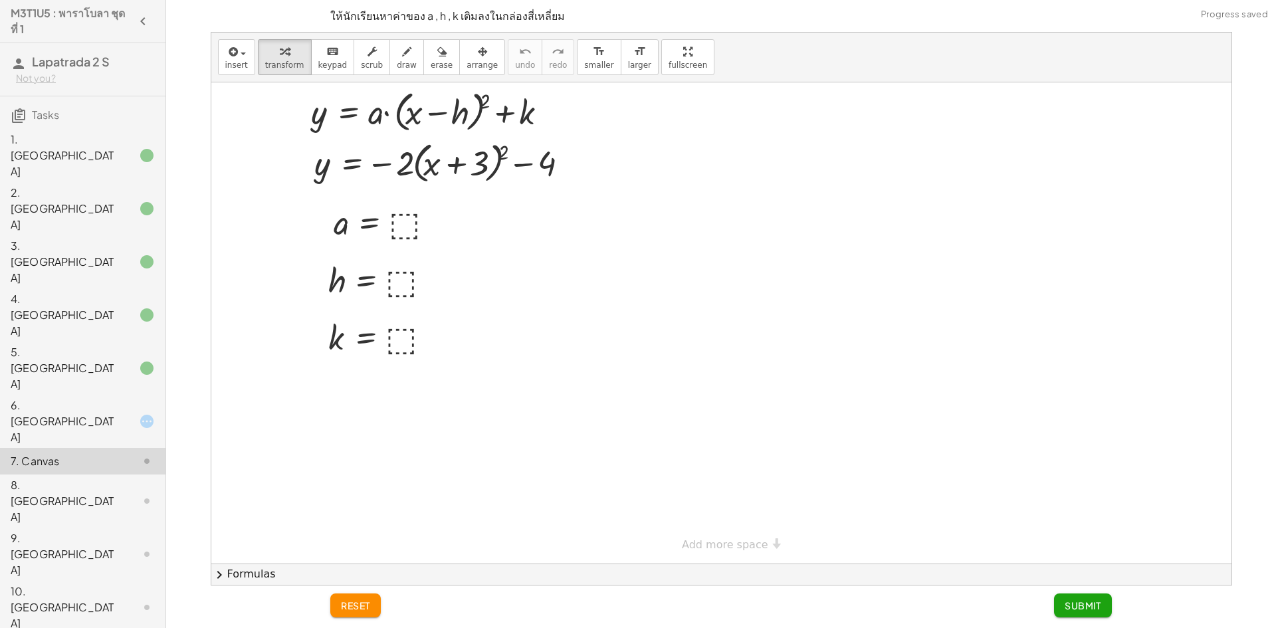
click at [118, 413] on div at bounding box center [136, 421] width 37 height 16
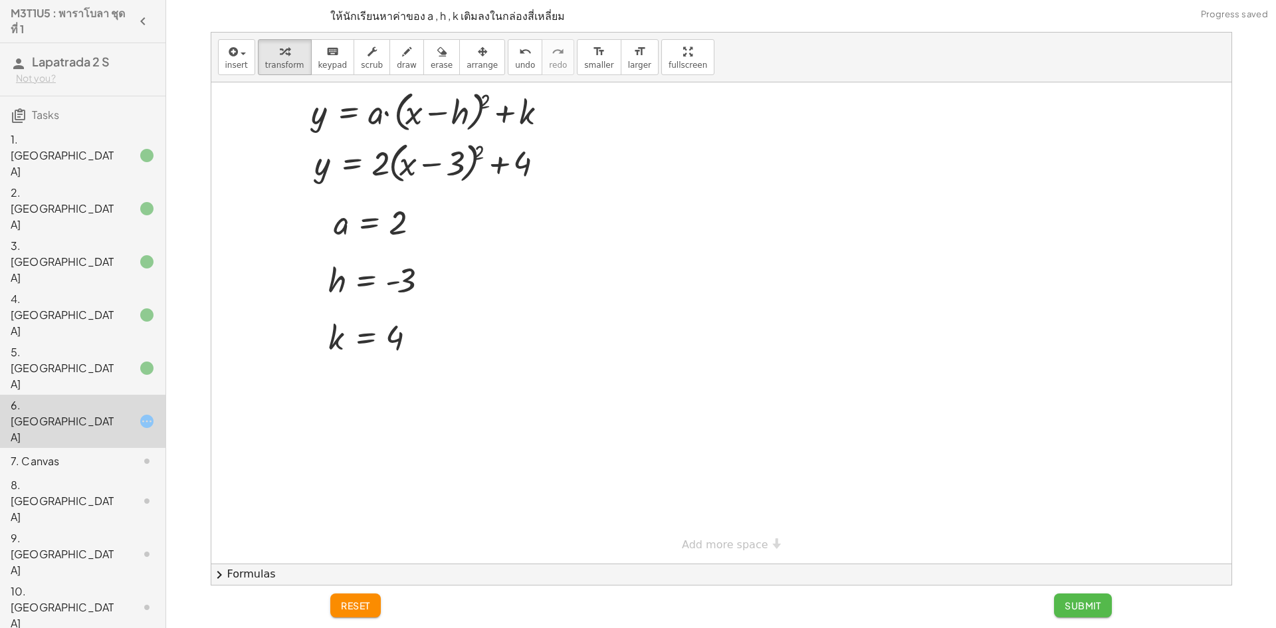
click at [1073, 604] on span "Submit" at bounding box center [1083, 606] width 37 height 12
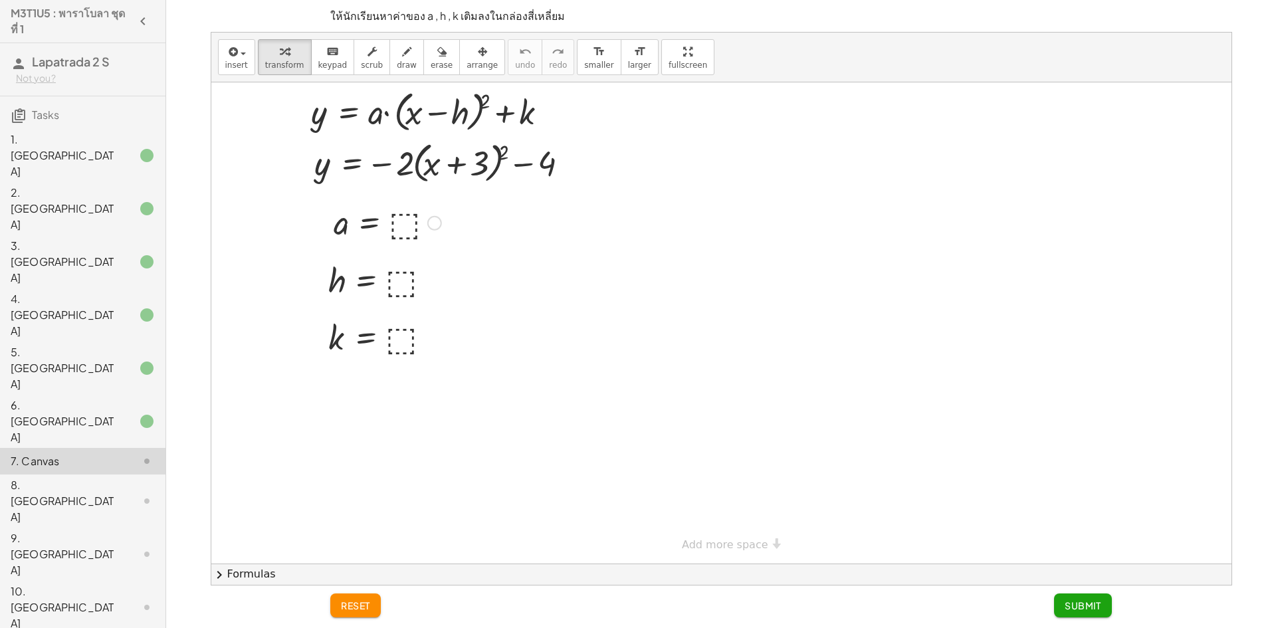
click at [406, 225] on div at bounding box center [387, 222] width 121 height 44
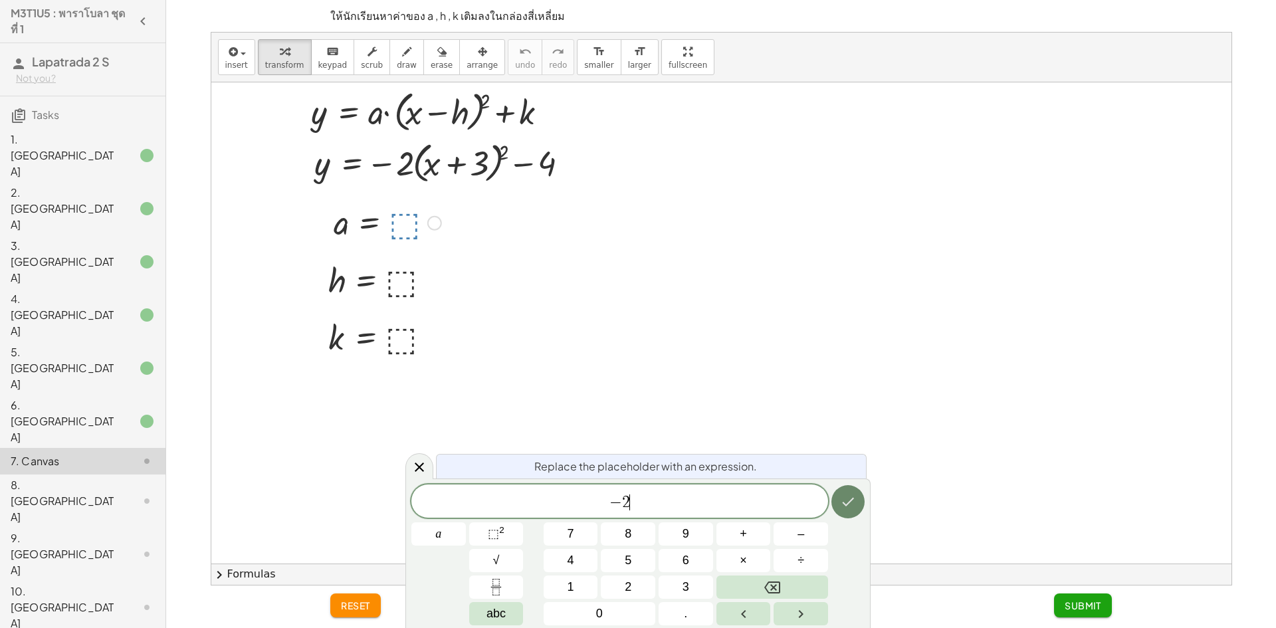
click at [847, 502] on icon "Done" at bounding box center [848, 502] width 16 height 16
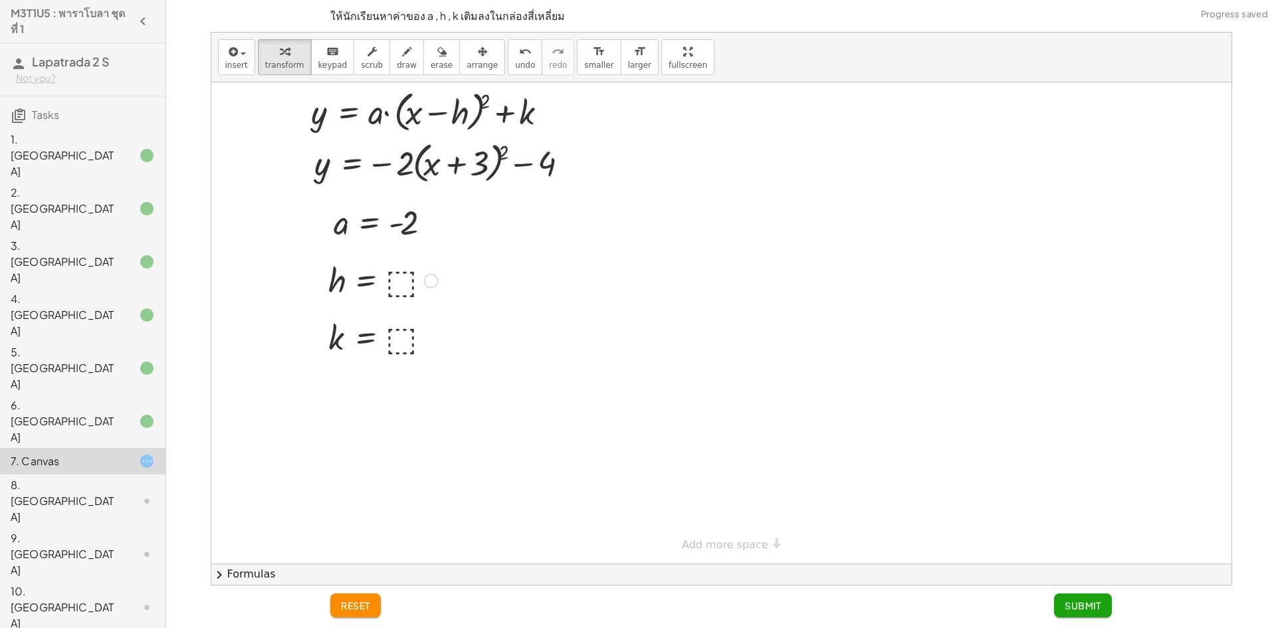
click at [395, 273] on div at bounding box center [383, 280] width 123 height 44
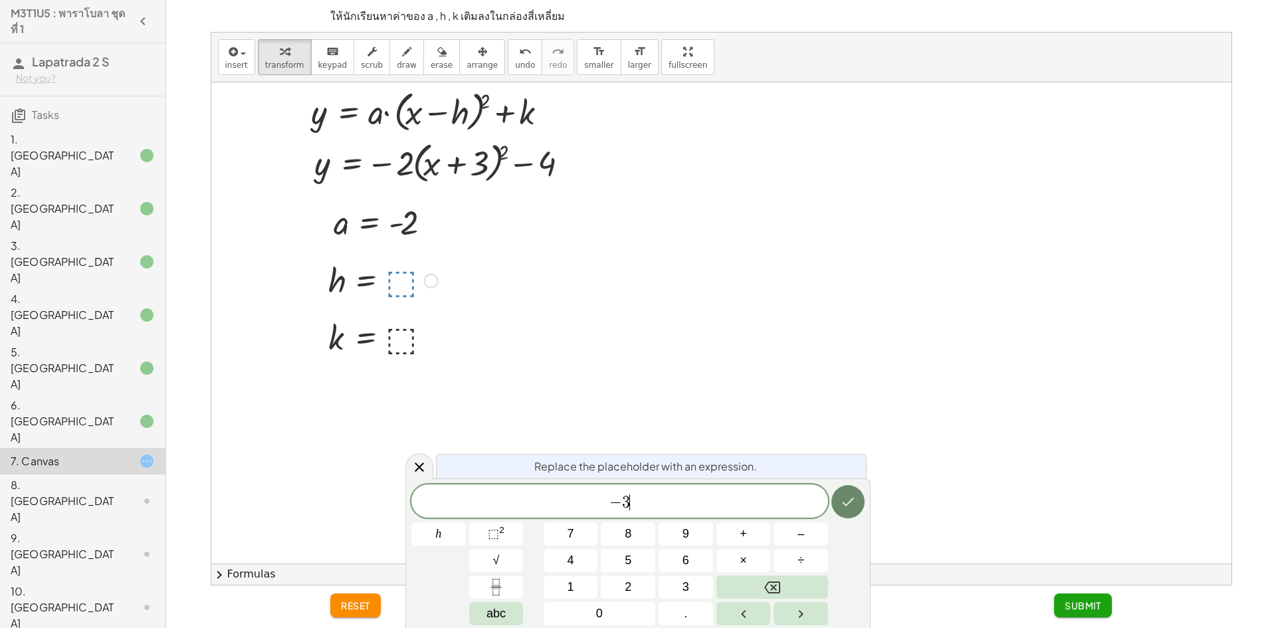
click at [854, 502] on icon "Done" at bounding box center [848, 502] width 16 height 16
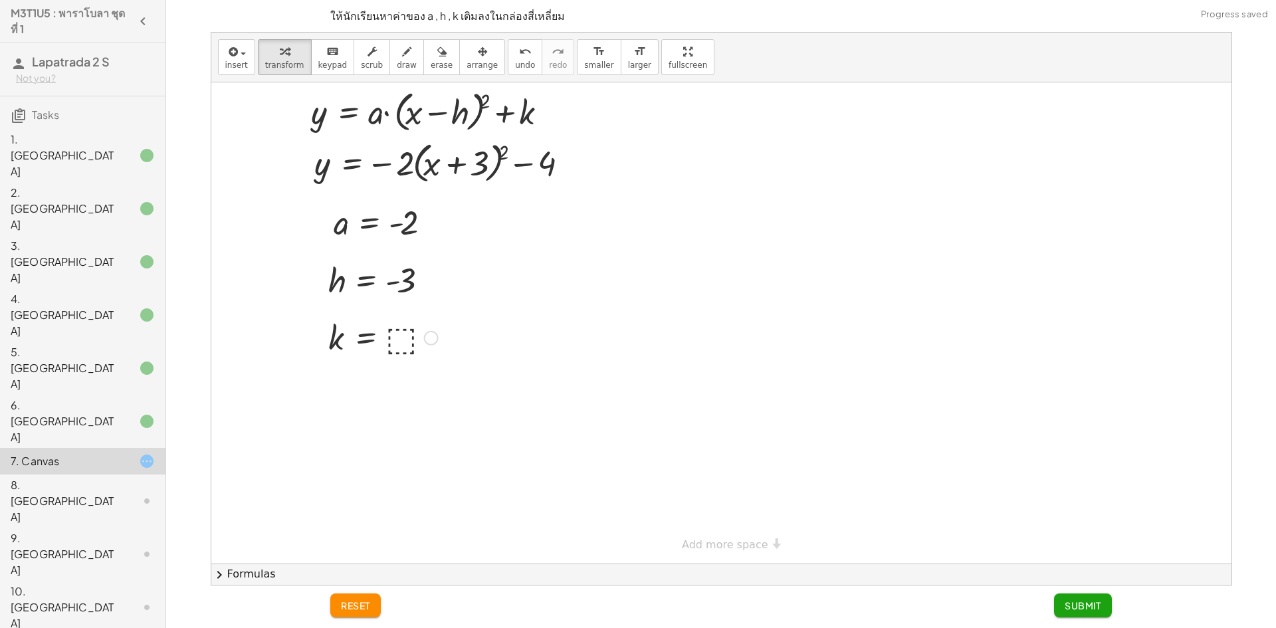
click at [409, 331] on div at bounding box center [383, 337] width 123 height 44
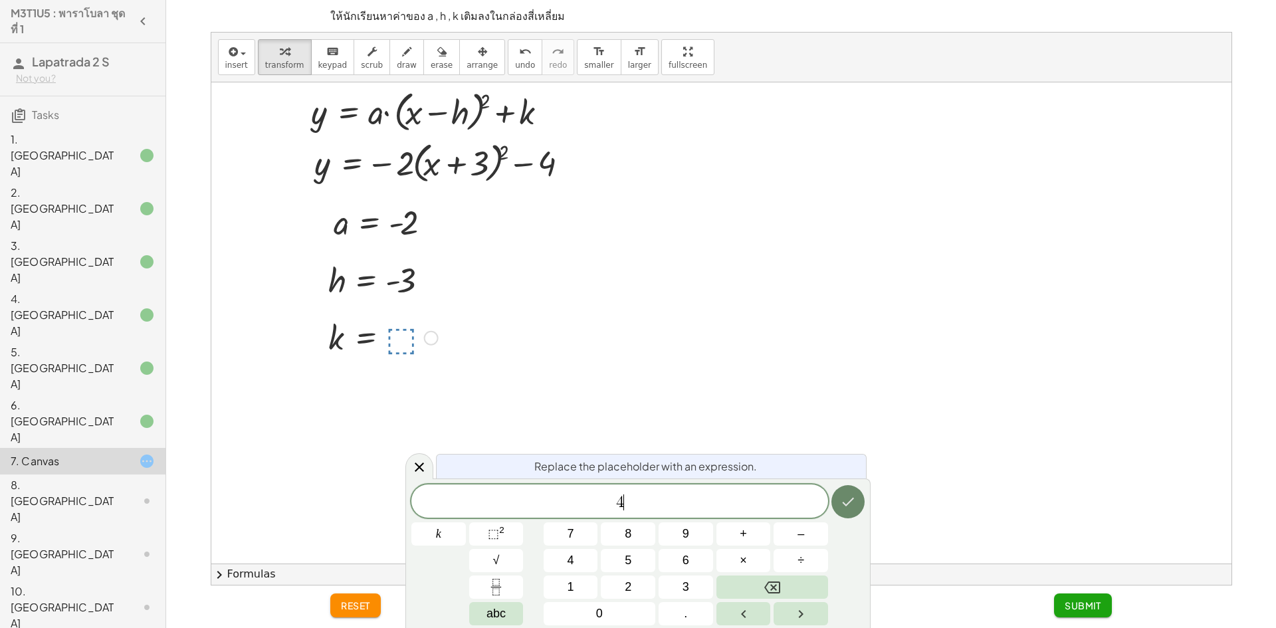
click at [856, 491] on button "Done" at bounding box center [848, 501] width 33 height 33
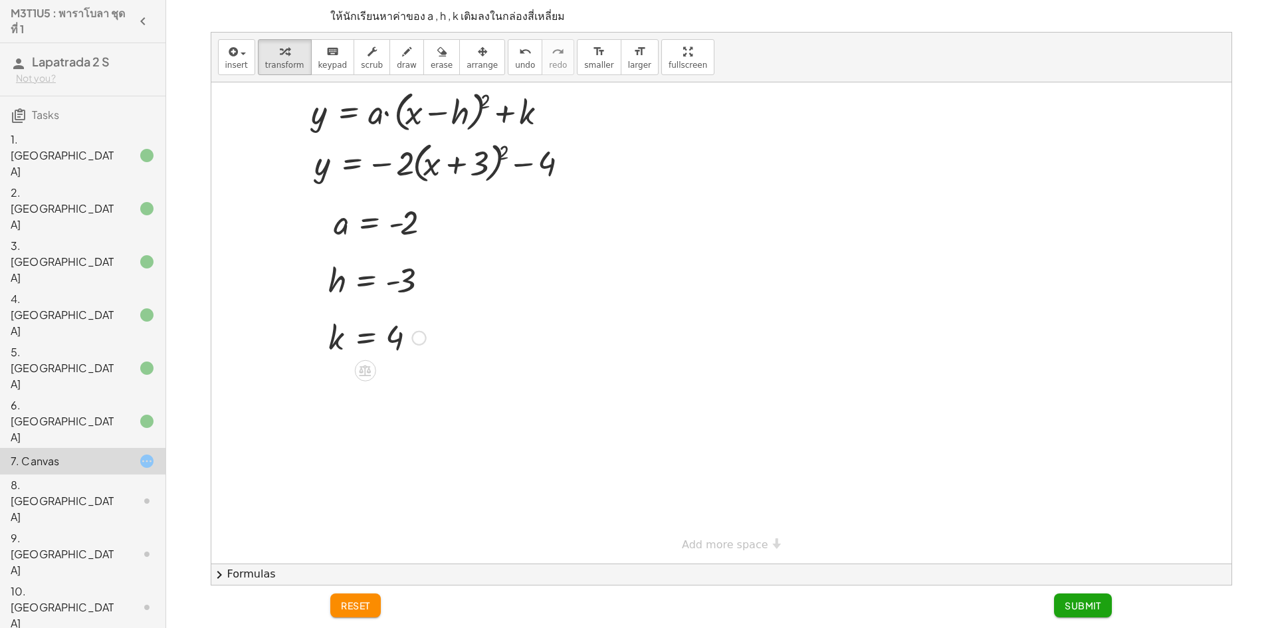
click at [397, 340] on div at bounding box center [377, 337] width 111 height 44
click at [515, 60] on span "undo" at bounding box center [525, 64] width 20 height 9
click at [397, 330] on div at bounding box center [383, 337] width 123 height 44
click at [1083, 609] on span "Submit" at bounding box center [1083, 606] width 37 height 12
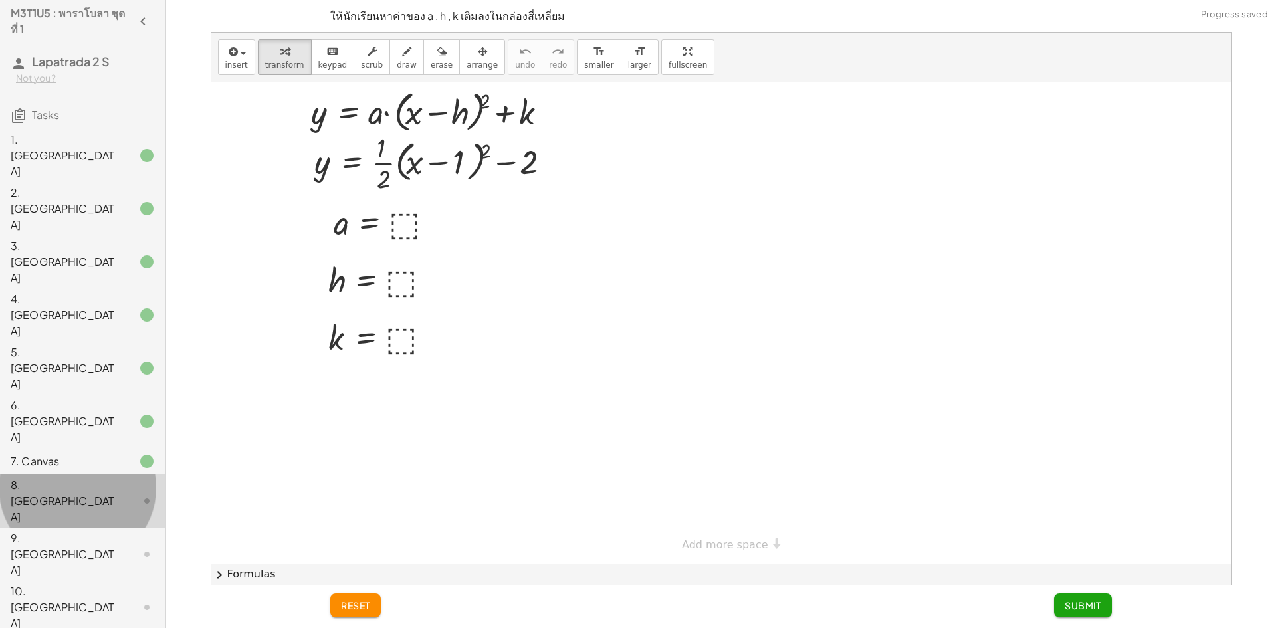
click at [136, 475] on div "8. [GEOGRAPHIC_DATA]" at bounding box center [83, 501] width 166 height 53
click at [403, 225] on div at bounding box center [387, 222] width 121 height 44
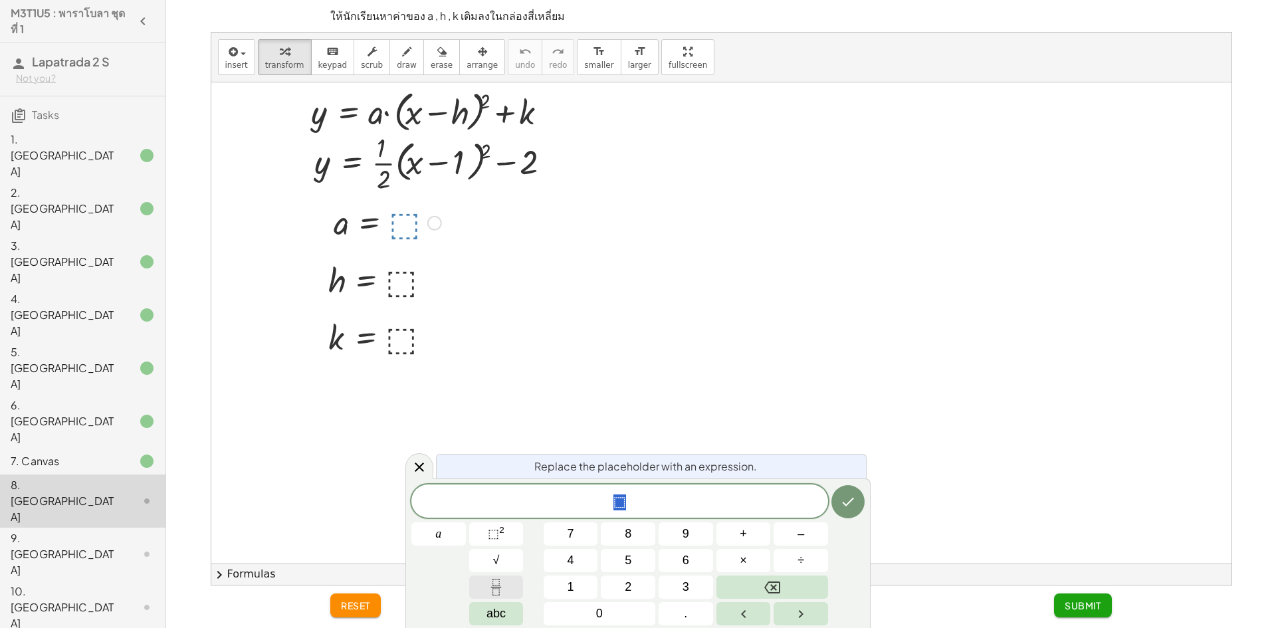
click at [490, 584] on icon "Fraction" at bounding box center [496, 587] width 17 height 17
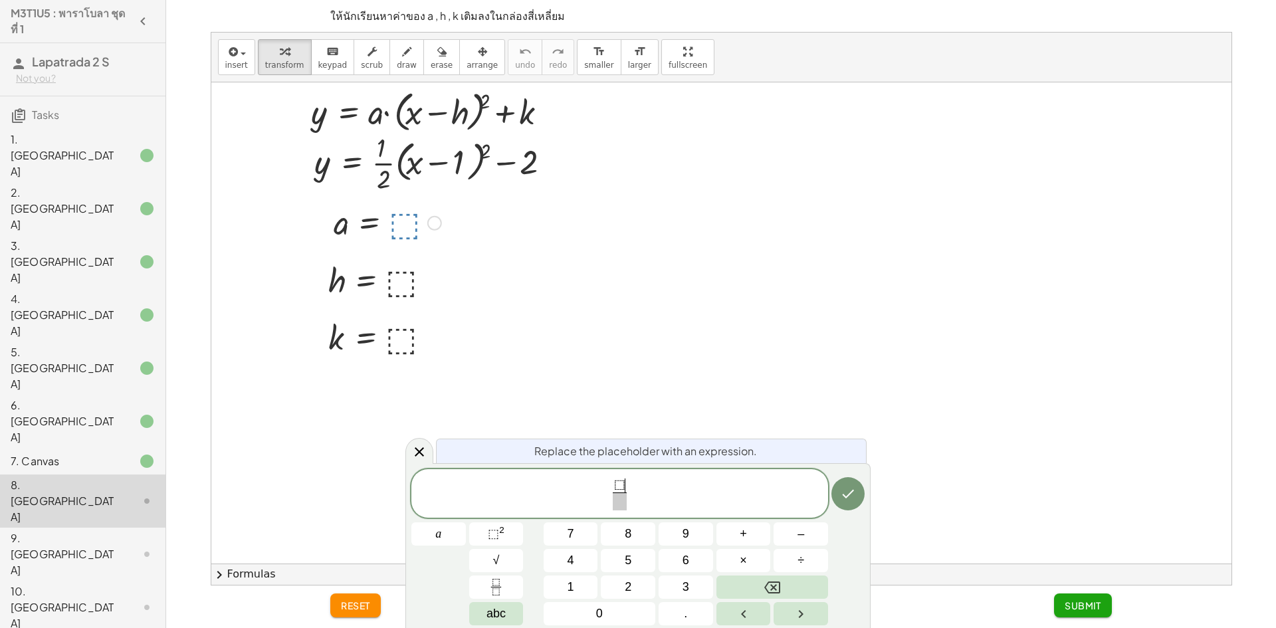
click at [621, 483] on span "⬚" at bounding box center [619, 485] width 11 height 15
click at [800, 587] on button "Backspace" at bounding box center [773, 587] width 112 height 23
click at [566, 590] on button "1" at bounding box center [571, 587] width 55 height 23
click at [613, 501] on span "​ 1 ​" at bounding box center [620, 495] width 16 height 33
drag, startPoint x: 617, startPoint y: 497, endPoint x: 624, endPoint y: 499, distance: 7.4
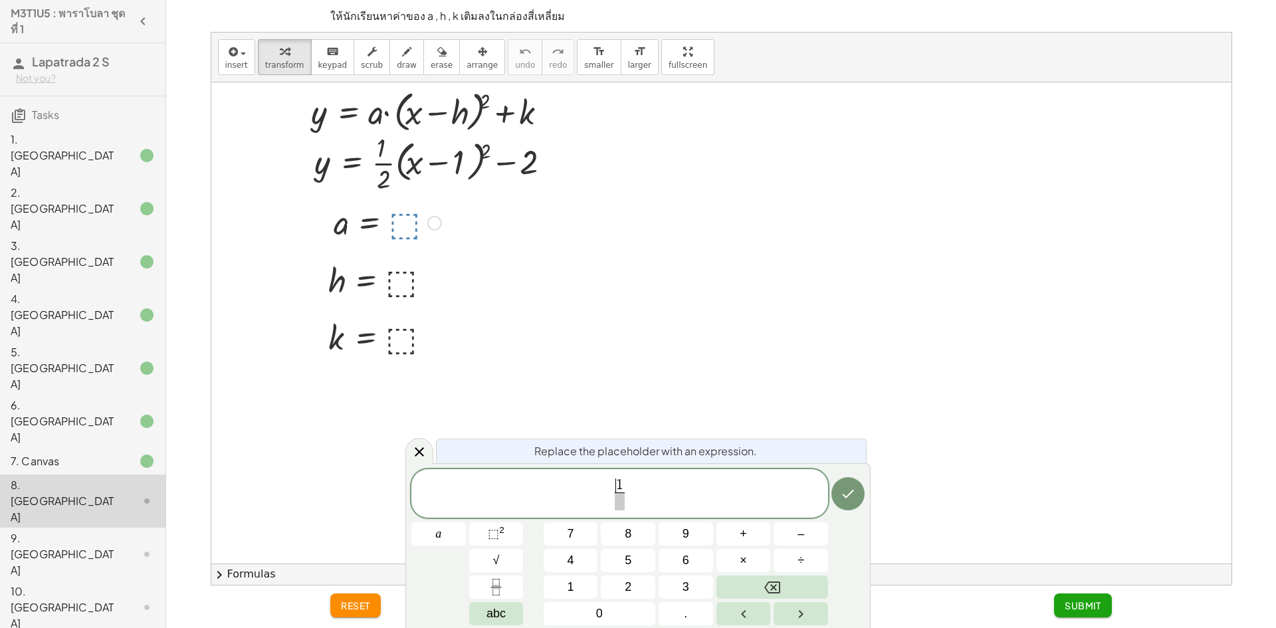
click at [617, 497] on span at bounding box center [620, 502] width 10 height 18
click at [617, 596] on button "2" at bounding box center [628, 587] width 55 height 23
click at [837, 499] on button "Done" at bounding box center [848, 493] width 33 height 33
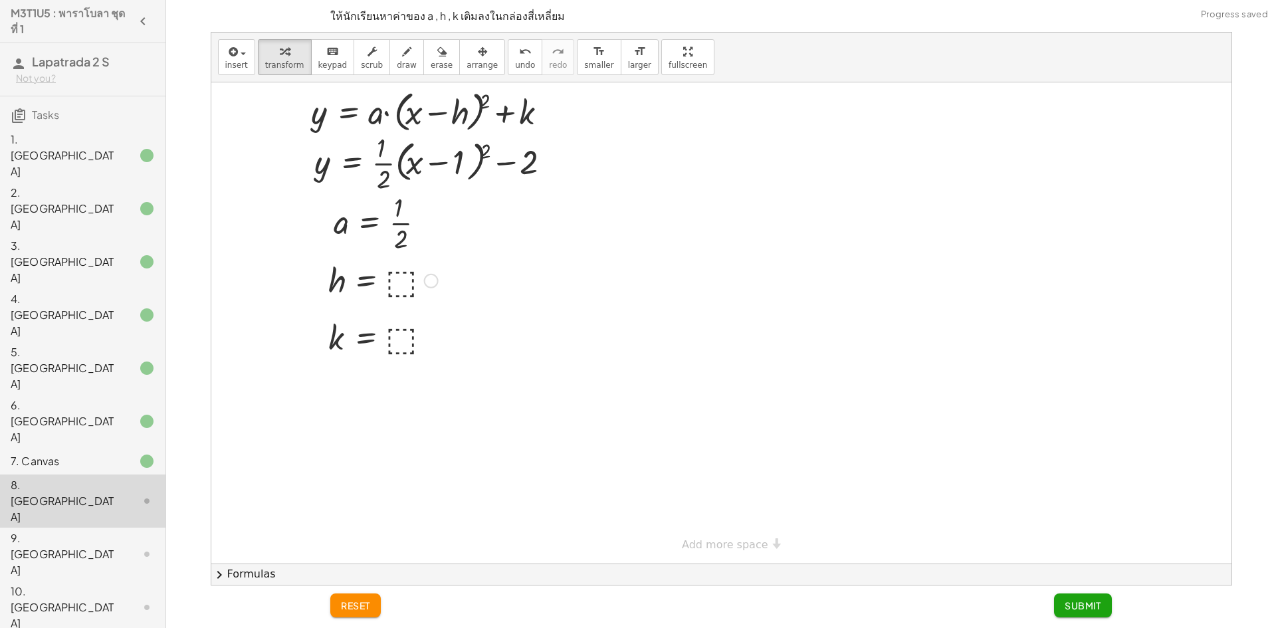
click at [399, 279] on div at bounding box center [383, 280] width 123 height 44
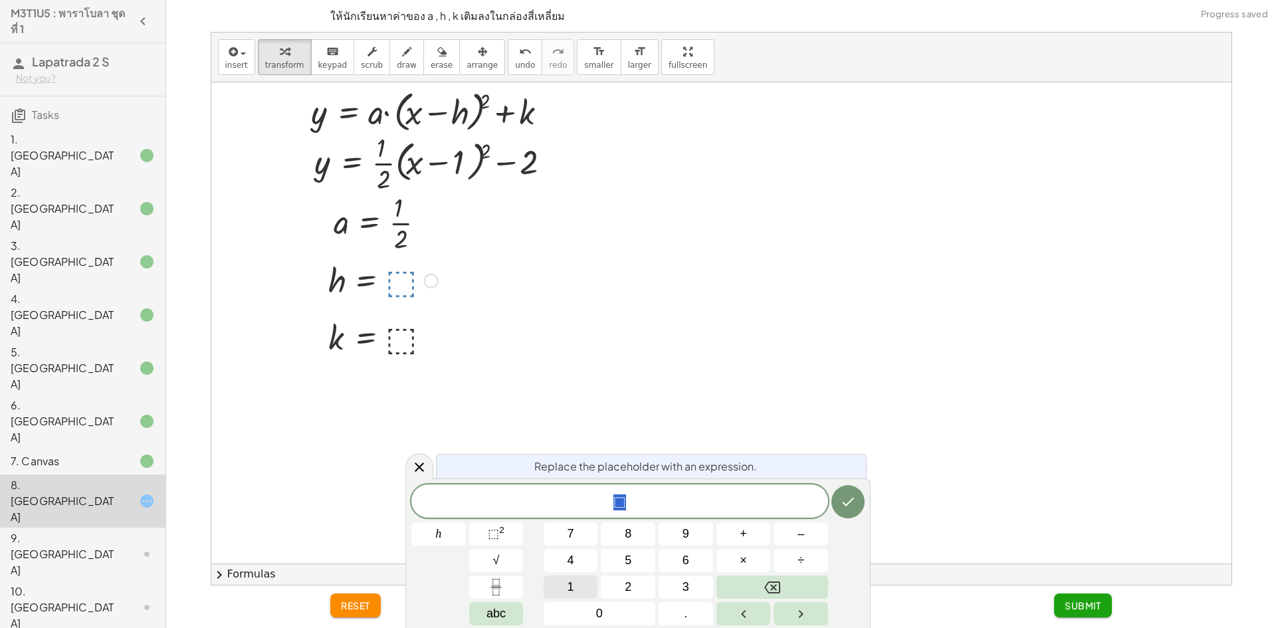
click at [562, 581] on button "1" at bounding box center [571, 587] width 55 height 23
click at [851, 499] on icon "Done" at bounding box center [848, 502] width 16 height 16
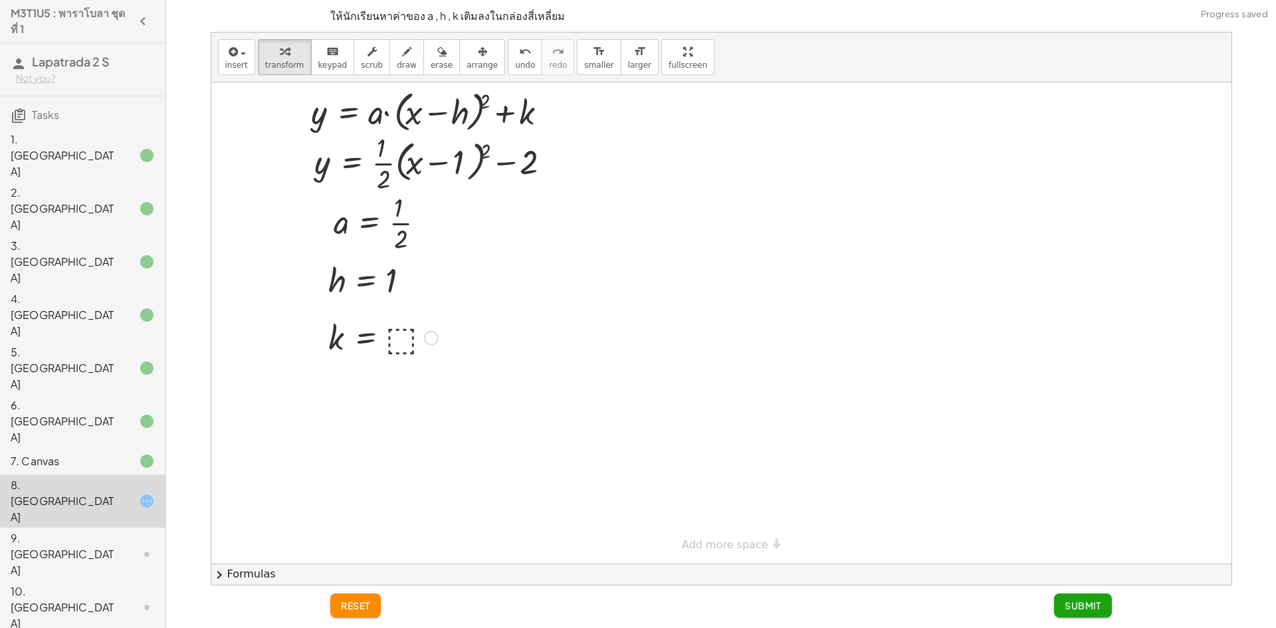
click at [401, 334] on div at bounding box center [383, 337] width 123 height 44
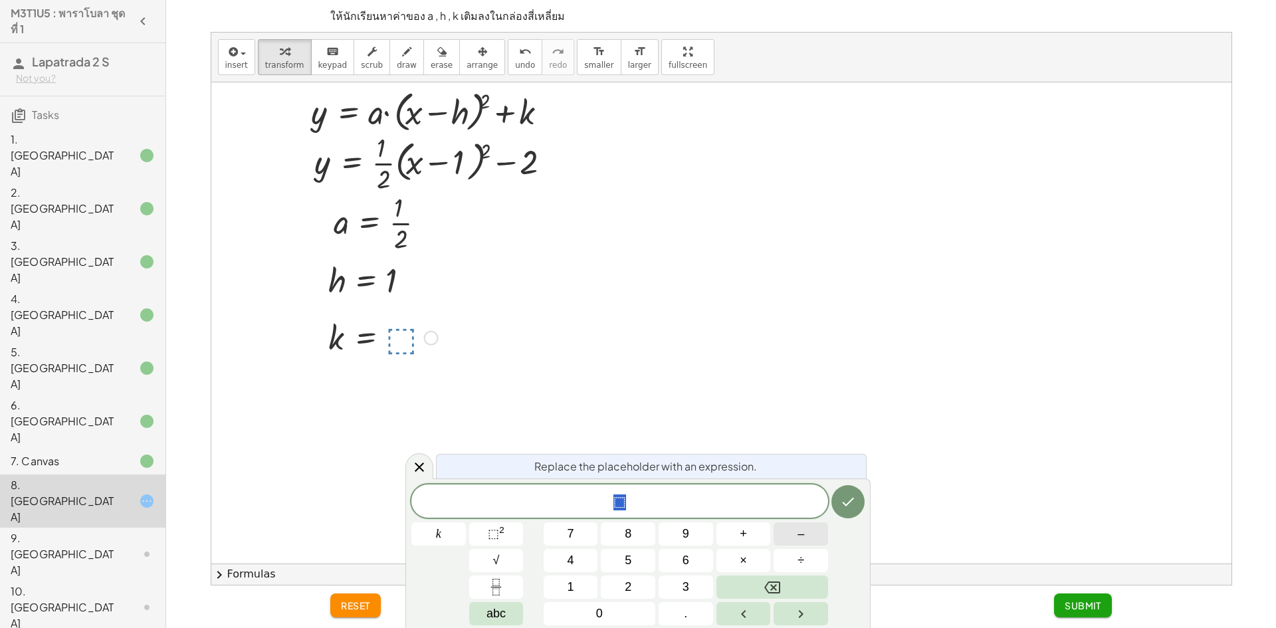
click at [803, 524] on button "–" at bounding box center [801, 533] width 55 height 23
click at [619, 593] on button "2" at bounding box center [628, 587] width 55 height 23
click at [857, 491] on button "Done" at bounding box center [848, 501] width 33 height 33
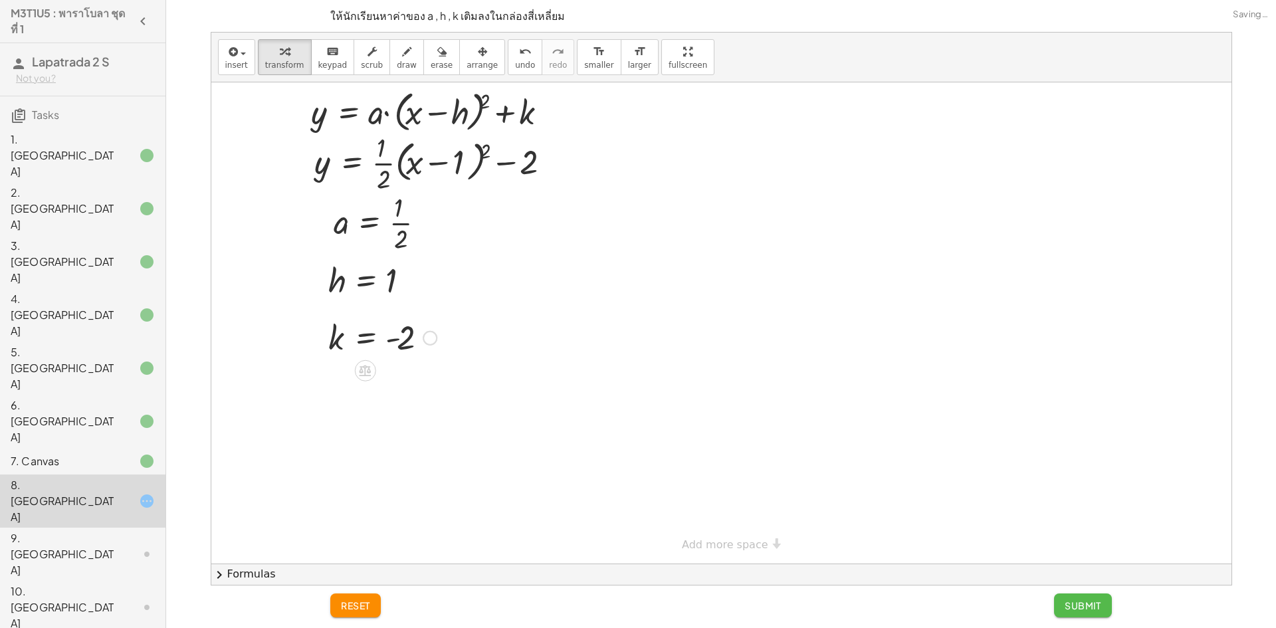
click at [1068, 598] on button "Submit" at bounding box center [1083, 606] width 58 height 24
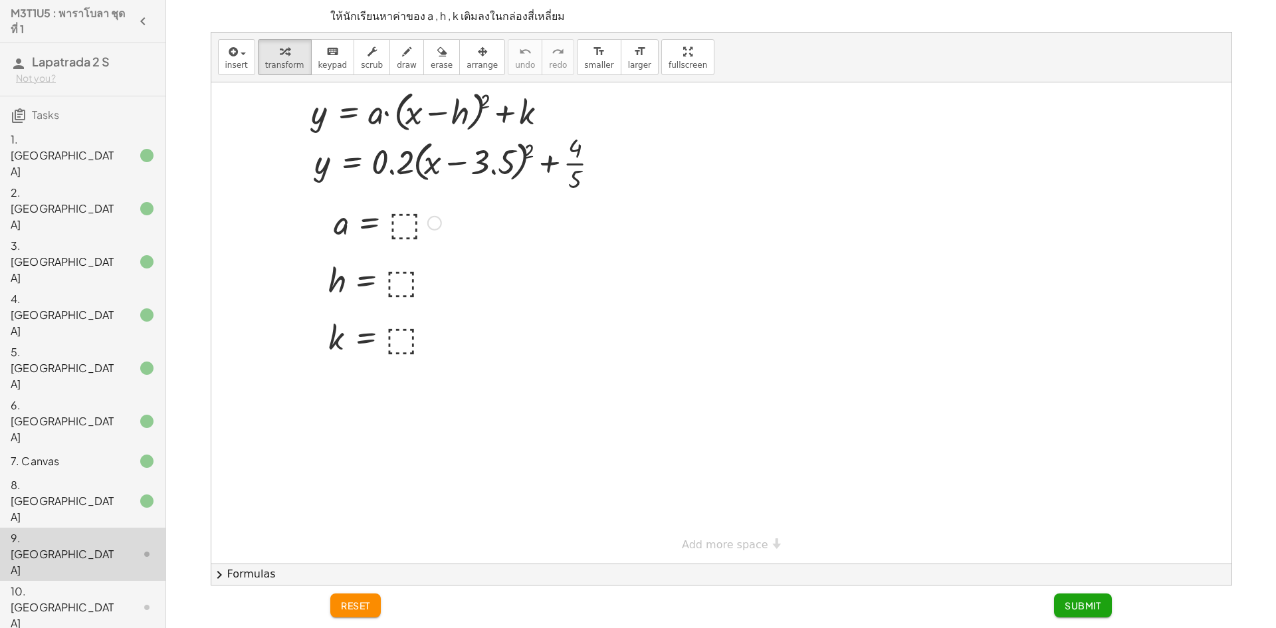
drag, startPoint x: 409, startPoint y: 225, endPoint x: 411, endPoint y: 231, distance: 6.9
click at [410, 231] on div at bounding box center [387, 222] width 121 height 44
click at [399, 279] on div at bounding box center [383, 280] width 123 height 44
click at [410, 336] on div at bounding box center [383, 337] width 123 height 44
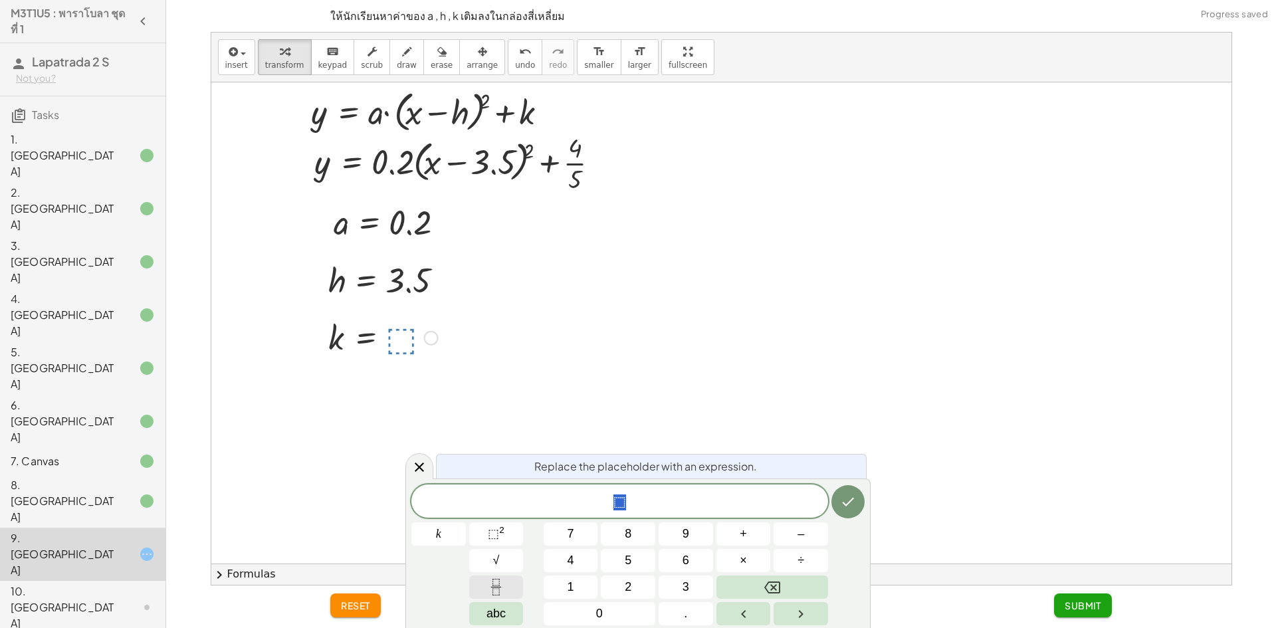
click at [496, 590] on button "Fraction" at bounding box center [496, 587] width 55 height 23
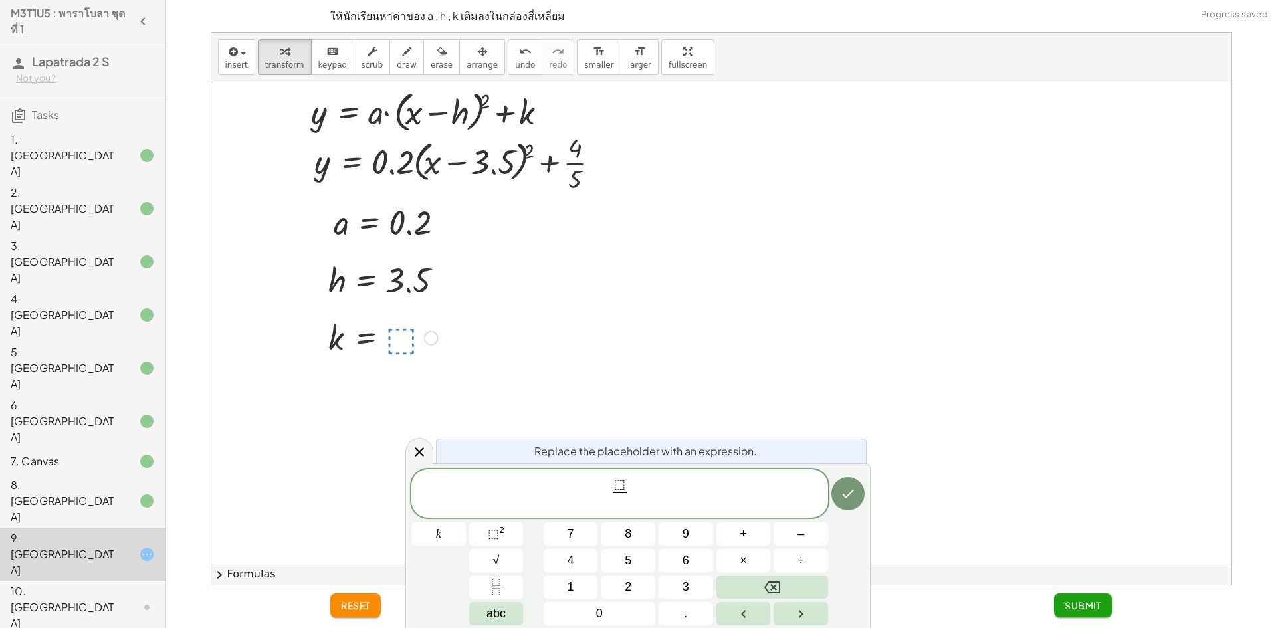
click at [623, 486] on span "⬚" at bounding box center [619, 485] width 11 height 15
click at [767, 582] on icon "Backspace" at bounding box center [772, 588] width 16 height 16
click at [587, 553] on button "4" at bounding box center [571, 560] width 55 height 23
click at [621, 501] on span at bounding box center [620, 502] width 10 height 18
click at [639, 558] on button "5" at bounding box center [628, 560] width 55 height 23
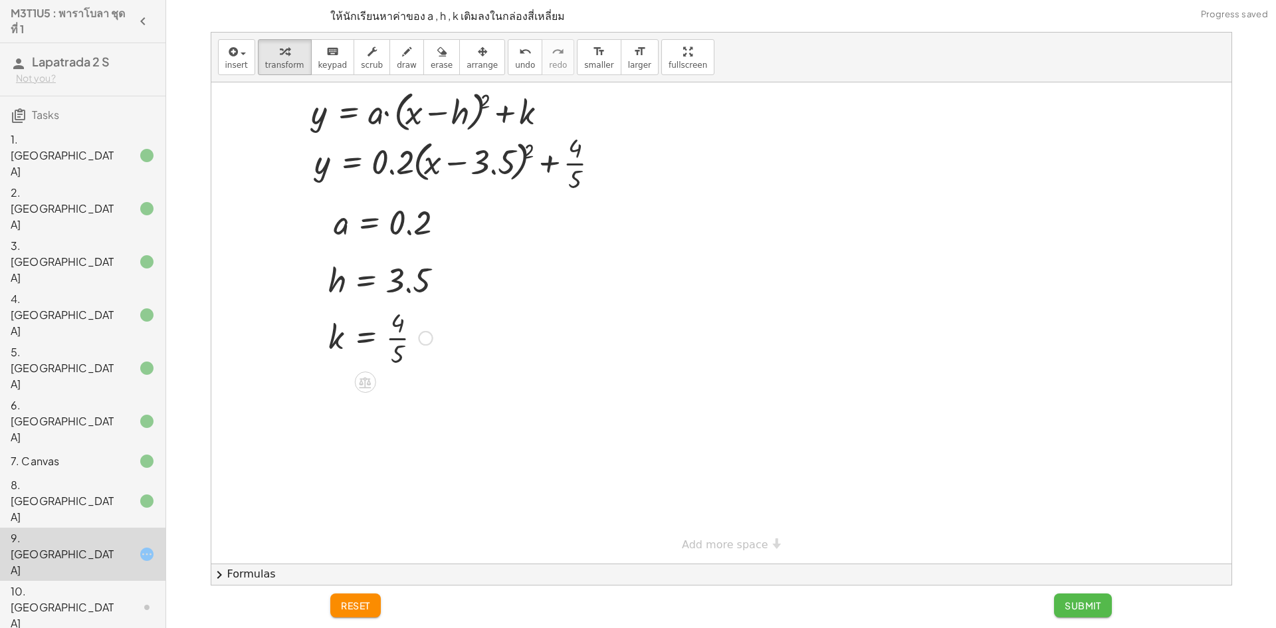
click at [1073, 614] on button "Submit" at bounding box center [1083, 606] width 58 height 24
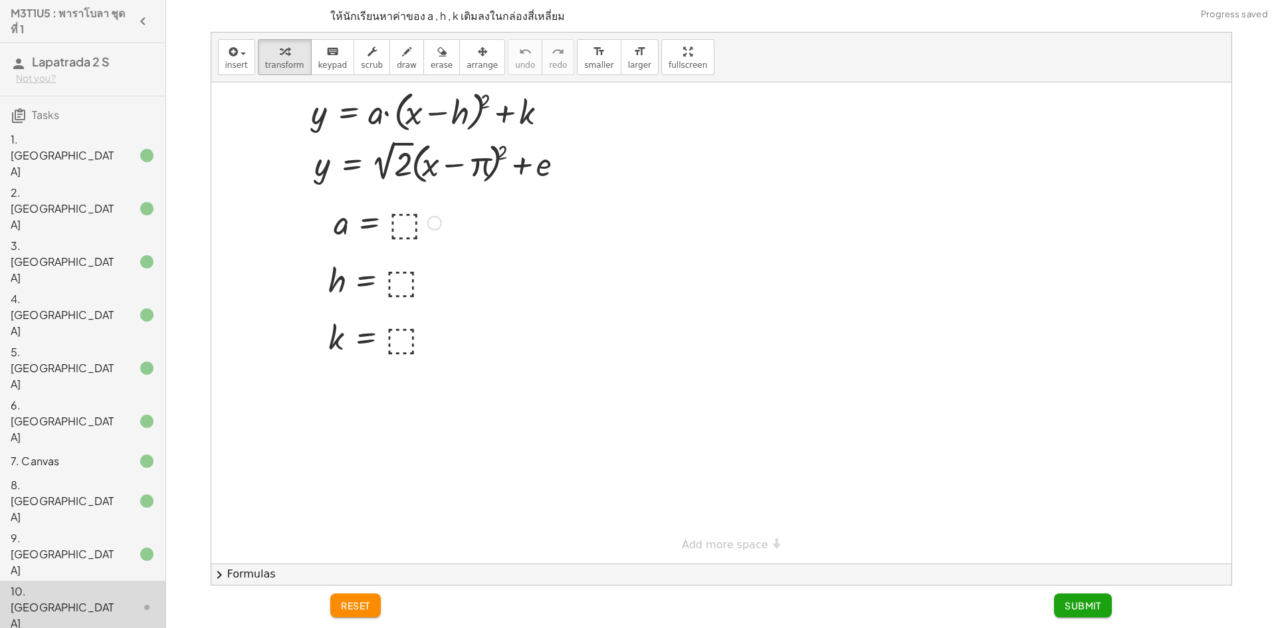
click at [413, 222] on div at bounding box center [387, 222] width 121 height 44
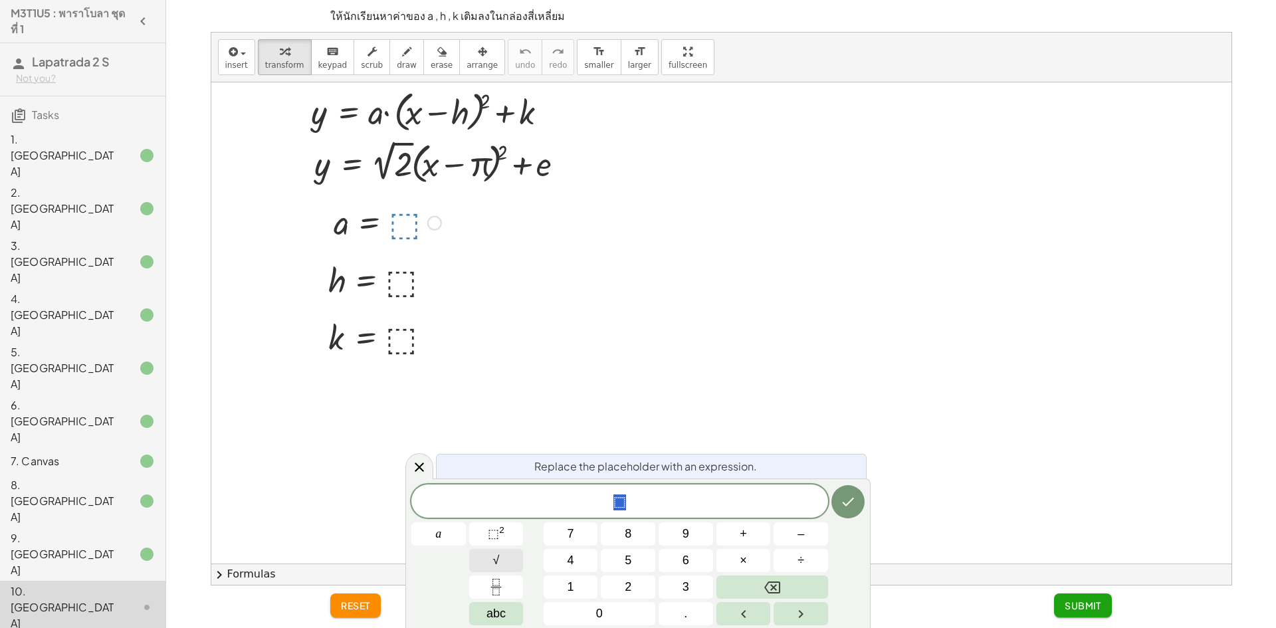
click at [515, 558] on button "√" at bounding box center [496, 560] width 55 height 23
click at [621, 586] on button "2" at bounding box center [628, 587] width 55 height 23
click at [786, 581] on button "Backspace" at bounding box center [773, 587] width 112 height 23
click at [645, 581] on button "2" at bounding box center [628, 587] width 55 height 23
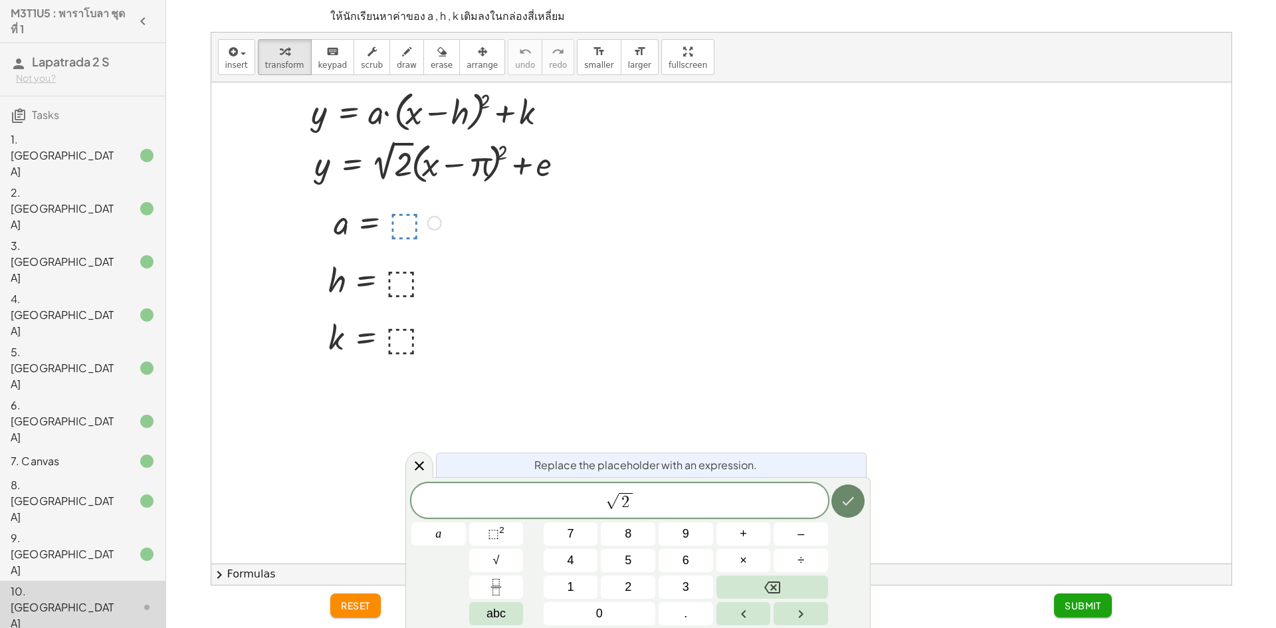
click at [848, 502] on icon "Done" at bounding box center [848, 501] width 16 height 16
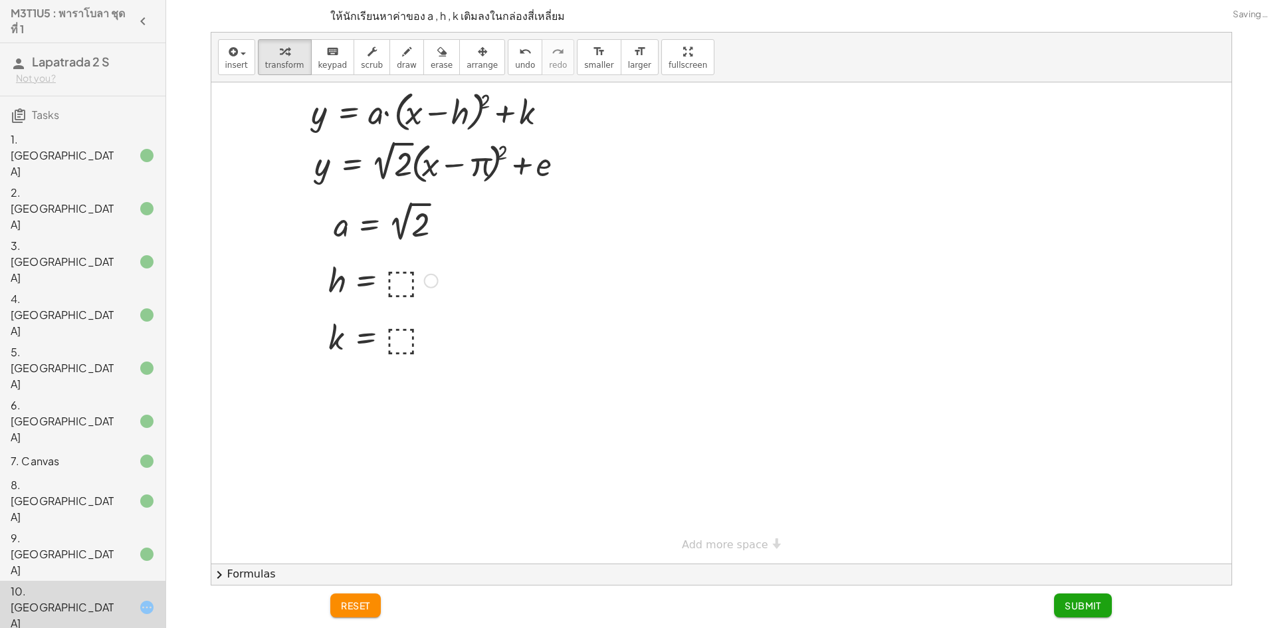
click at [400, 286] on div at bounding box center [383, 280] width 123 height 44
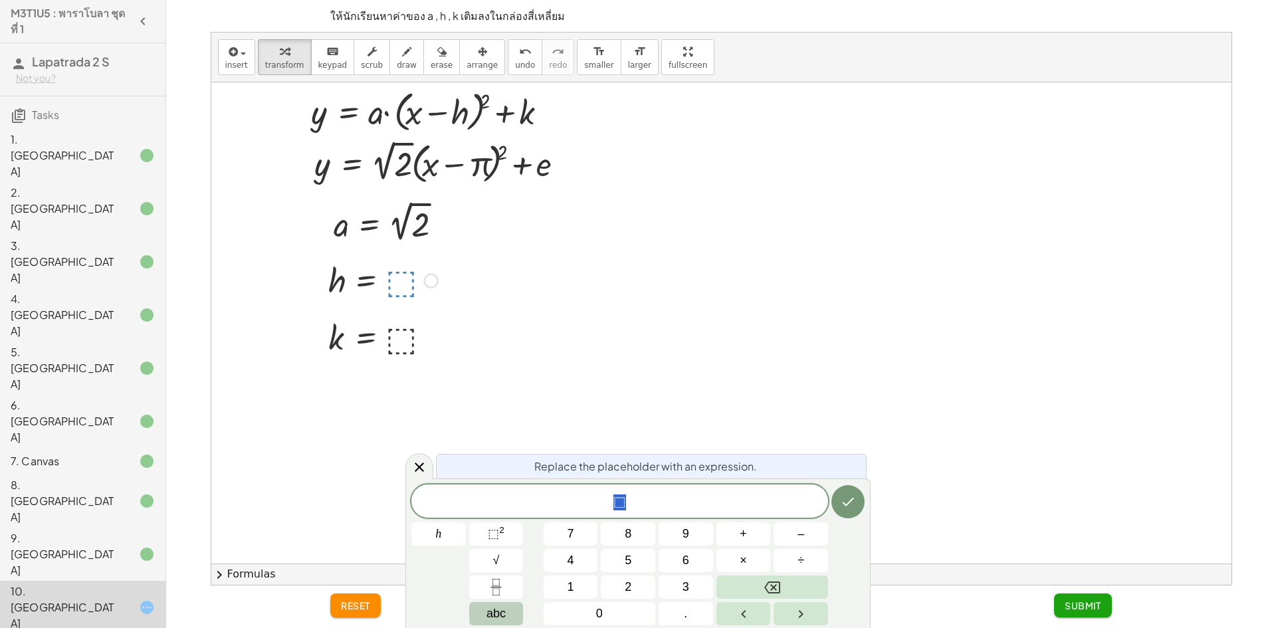
click at [485, 622] on button "abc" at bounding box center [496, 613] width 55 height 23
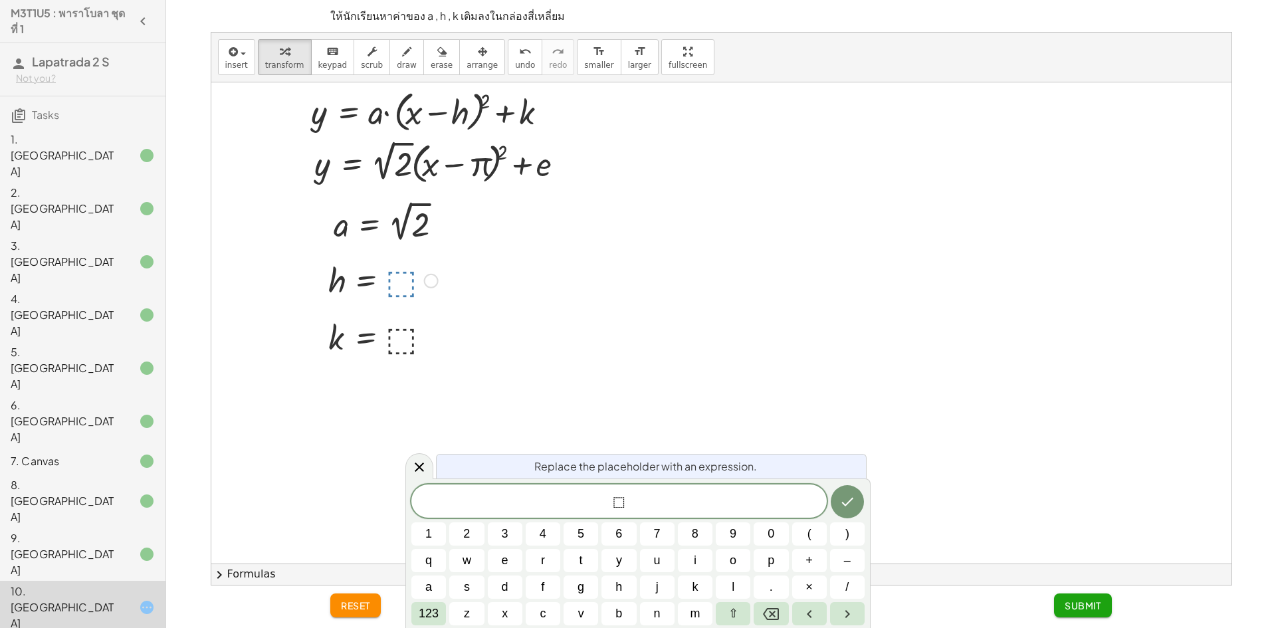
click at [401, 606] on div "reset Submit" at bounding box center [721, 606] width 782 height 24
click at [413, 612] on button "123" at bounding box center [428, 613] width 35 height 23
click at [534, 613] on span "αβγ" at bounding box center [530, 614] width 20 height 18
click at [733, 556] on span "π" at bounding box center [733, 561] width 8 height 18
click at [687, 506] on span "π ⬚ ​" at bounding box center [618, 502] width 415 height 19
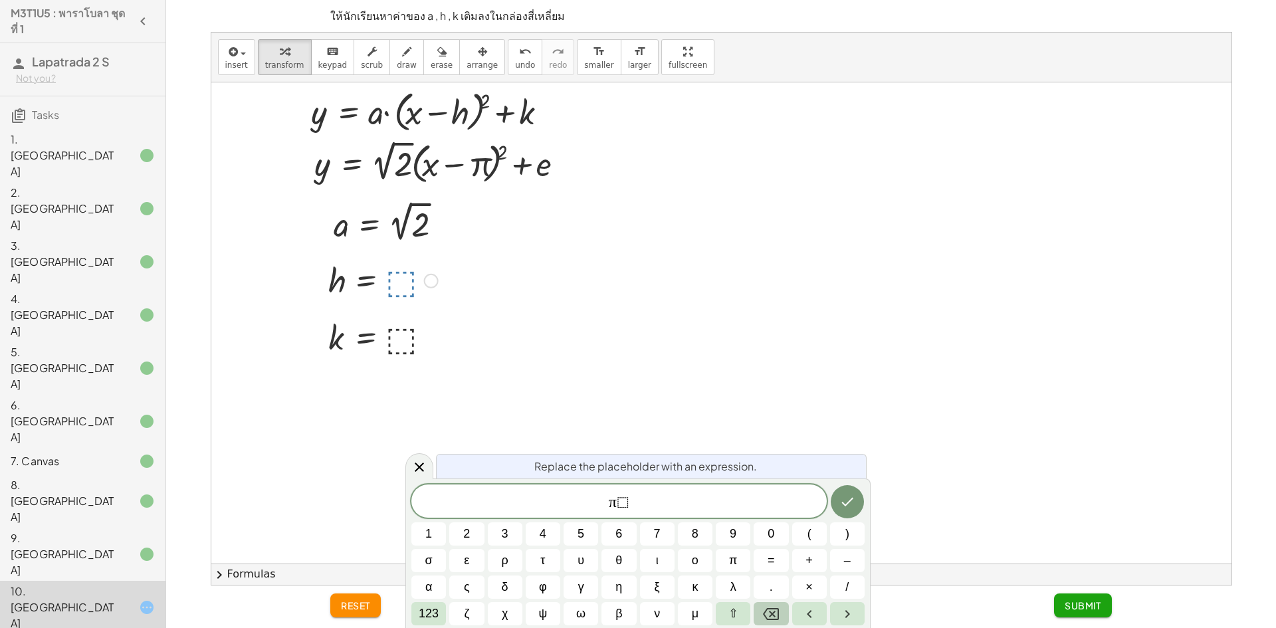
click at [787, 610] on button "Backspace" at bounding box center [771, 613] width 35 height 23
click at [849, 497] on icon "Done" at bounding box center [847, 502] width 16 height 16
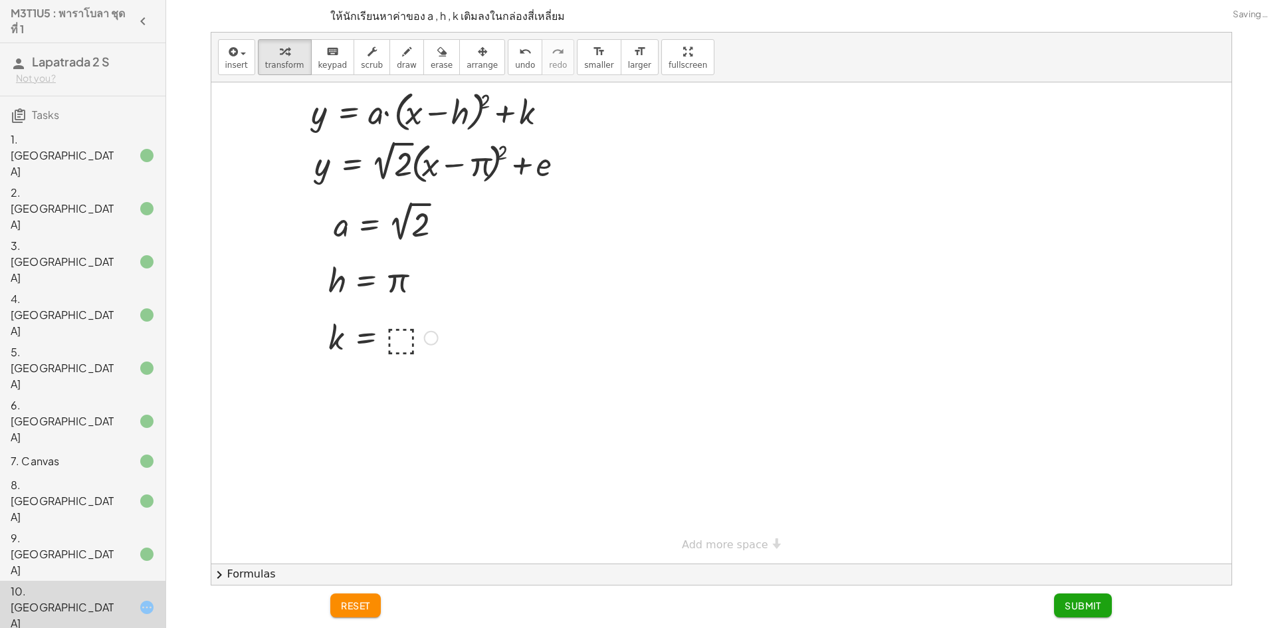
click at [416, 325] on div at bounding box center [383, 337] width 123 height 44
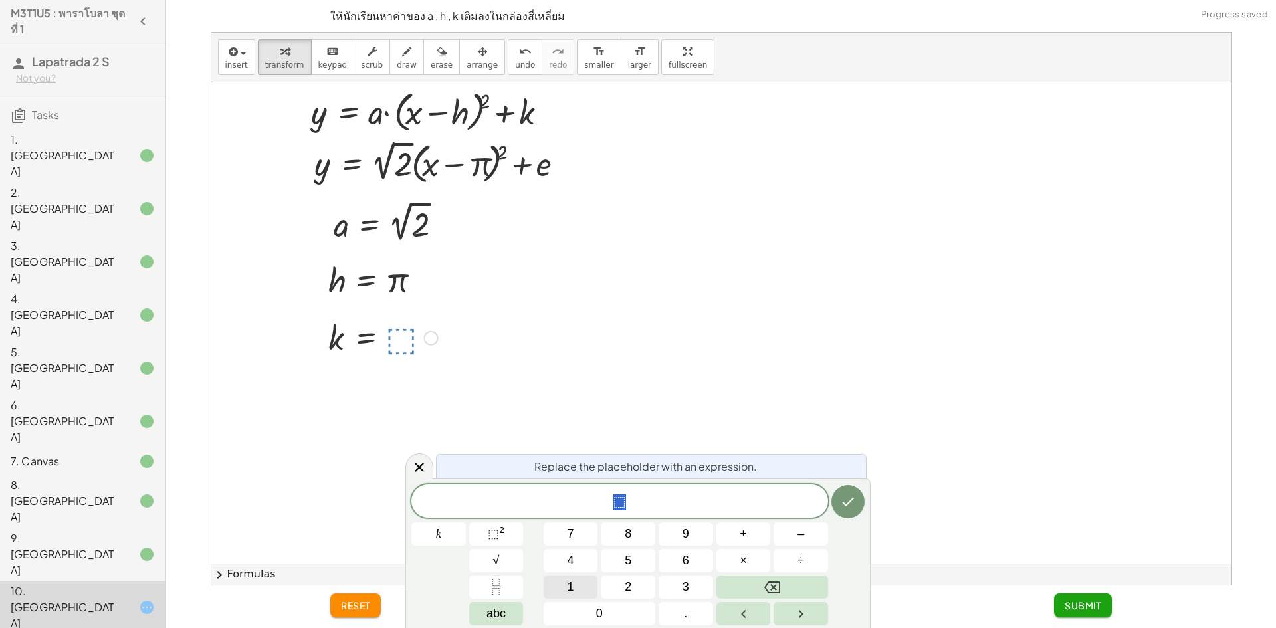
click at [569, 593] on span "1" at bounding box center [571, 587] width 7 height 18
click at [855, 495] on icon "Done" at bounding box center [848, 502] width 16 height 16
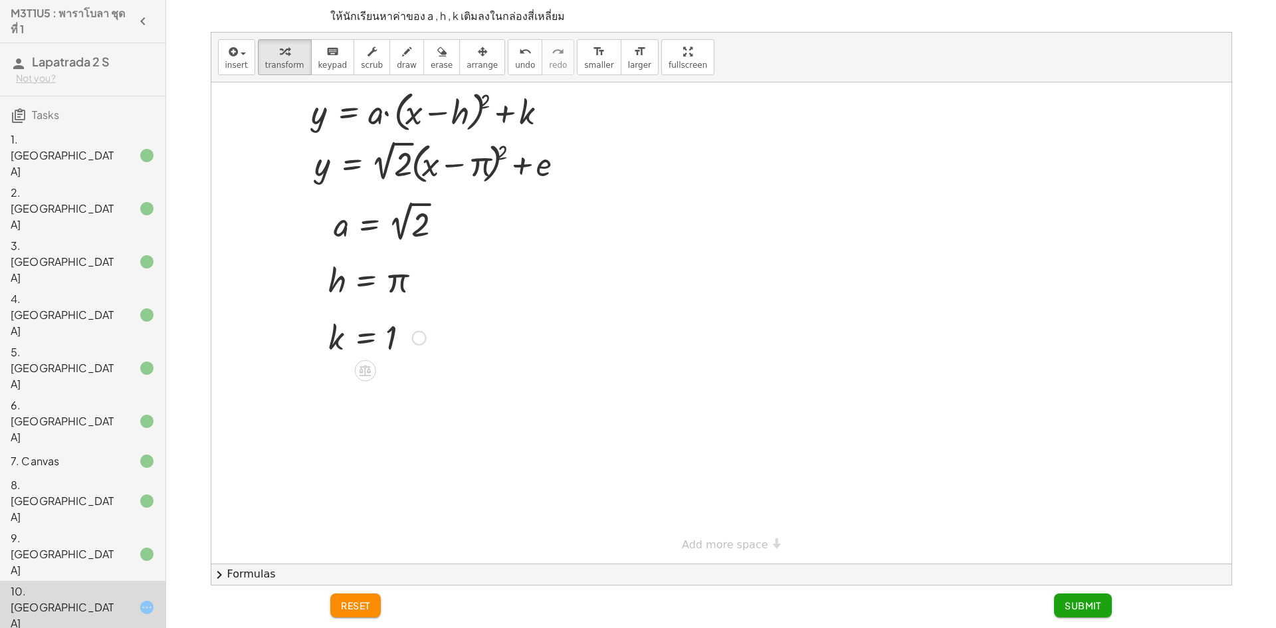
click at [405, 352] on div at bounding box center [377, 337] width 111 height 44
click at [389, 327] on div at bounding box center [377, 337] width 111 height 44
click at [515, 55] on div "undo" at bounding box center [525, 51] width 20 height 16
click at [397, 331] on div at bounding box center [383, 337] width 123 height 44
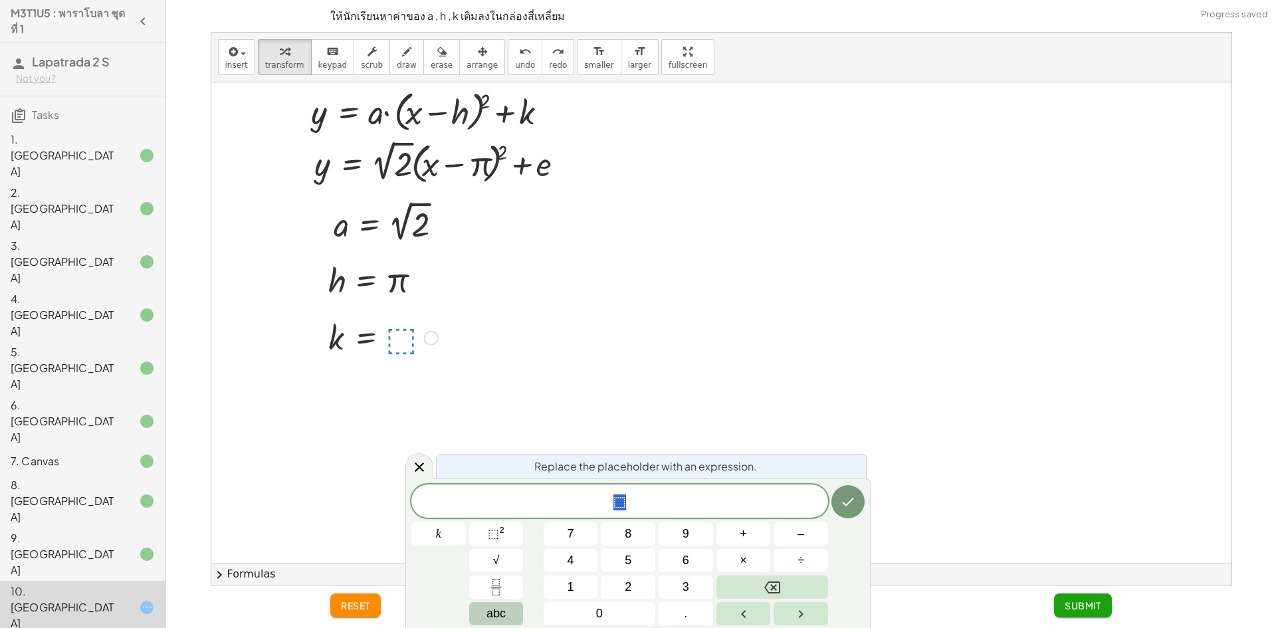
click at [502, 613] on span "abc" at bounding box center [496, 614] width 19 height 18
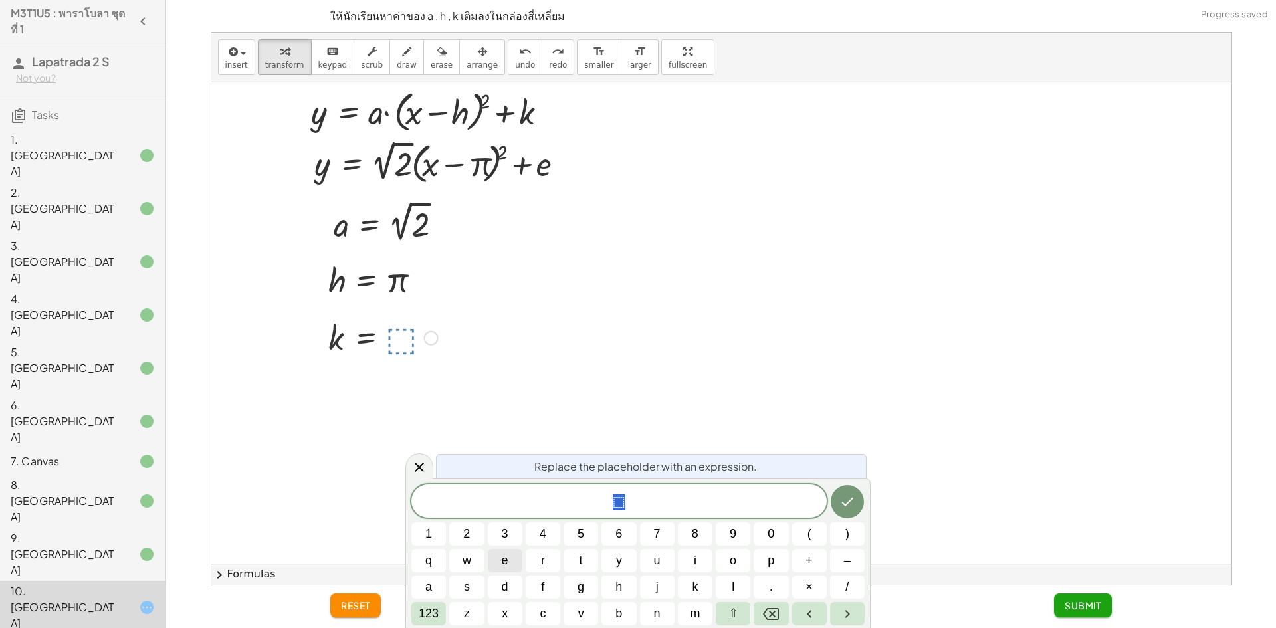
click at [513, 563] on button "e" at bounding box center [505, 560] width 35 height 23
click at [849, 501] on icon "Done" at bounding box center [847, 502] width 12 height 9
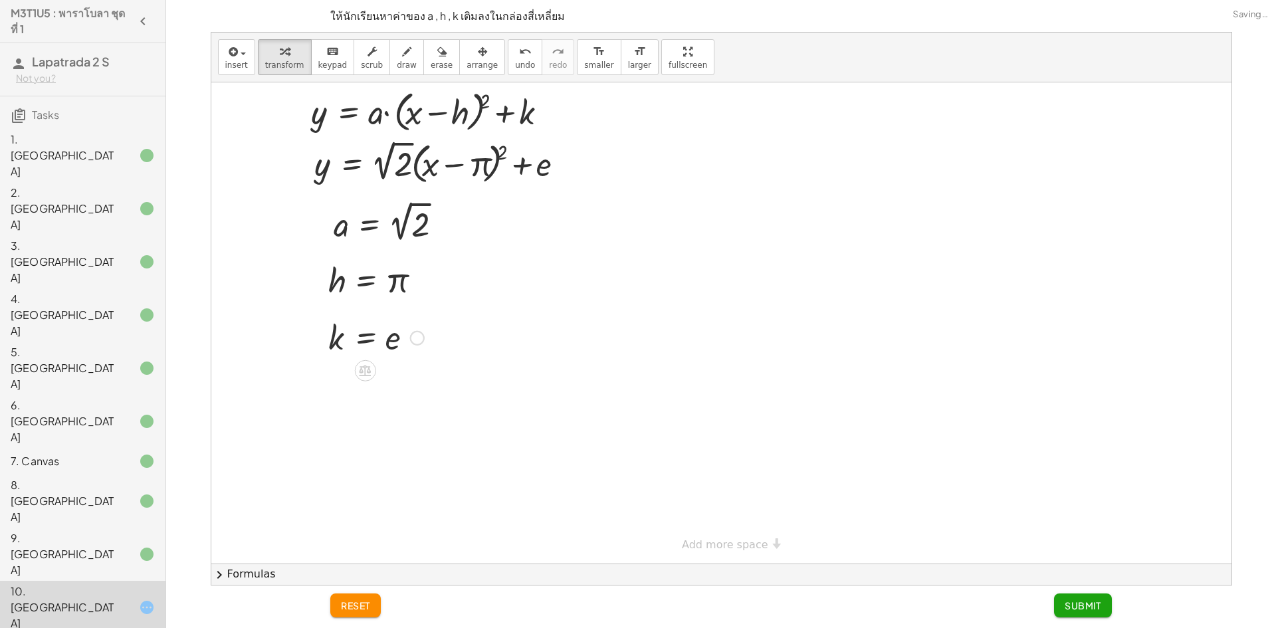
click at [1091, 612] on button "Submit" at bounding box center [1083, 606] width 58 height 24
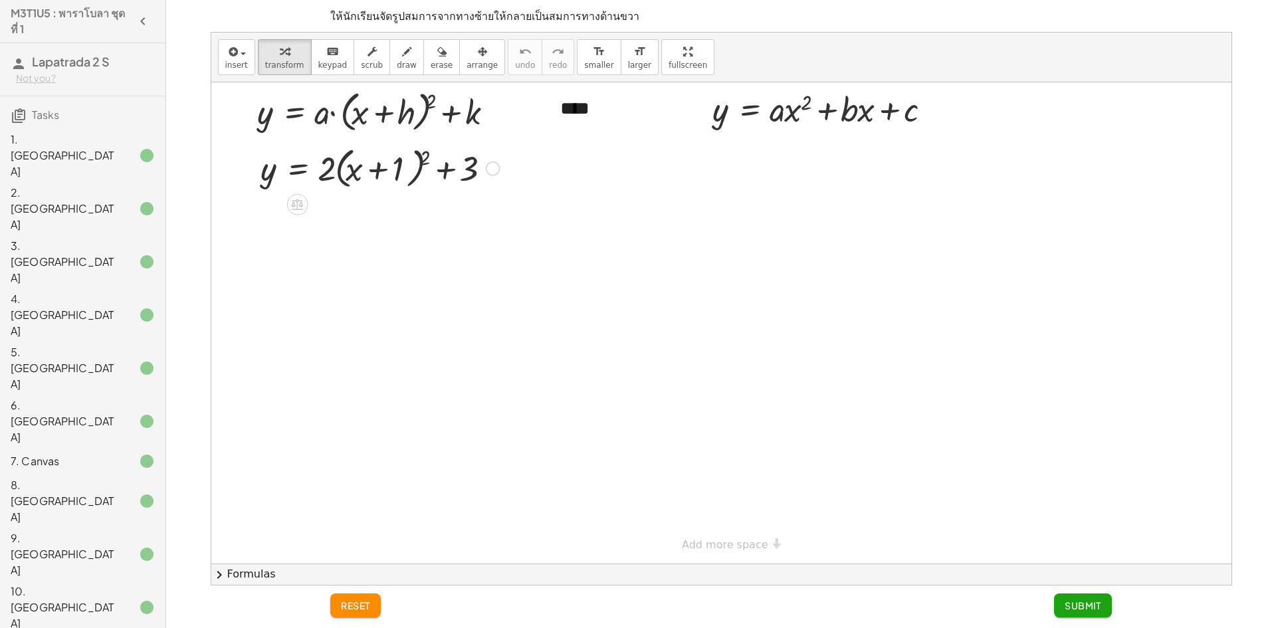
click at [423, 155] on div at bounding box center [380, 167] width 253 height 51
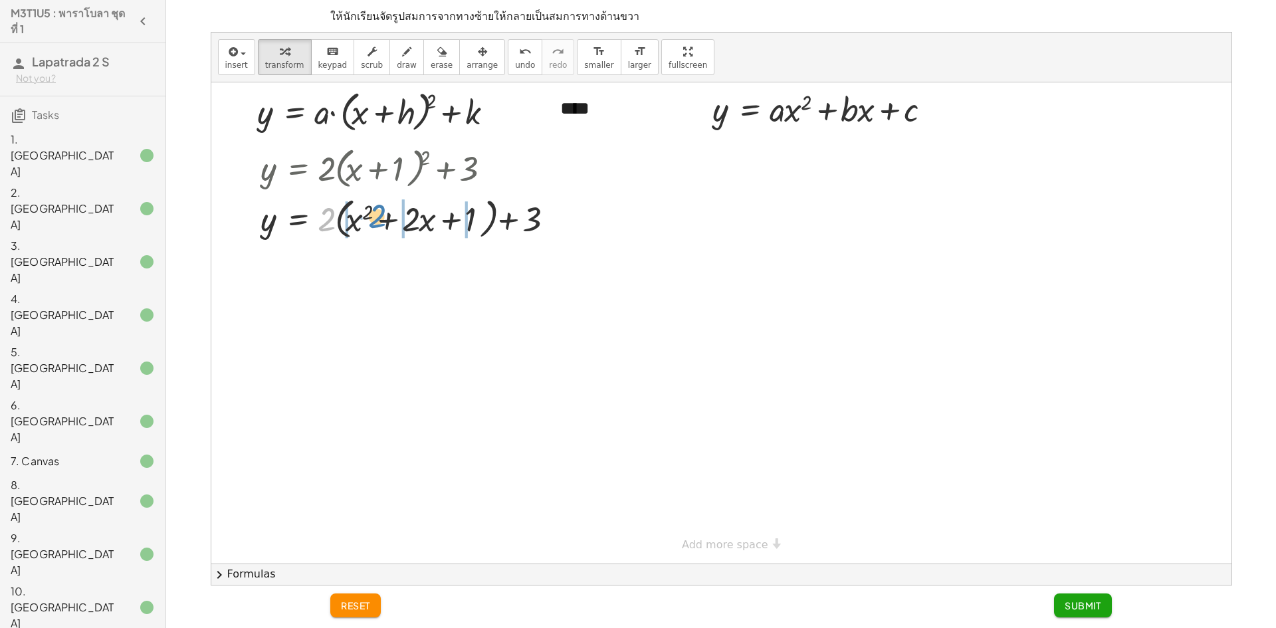
drag, startPoint x: 324, startPoint y: 226, endPoint x: 374, endPoint y: 223, distance: 50.6
click at [374, 223] on div at bounding box center [411, 218] width 315 height 51
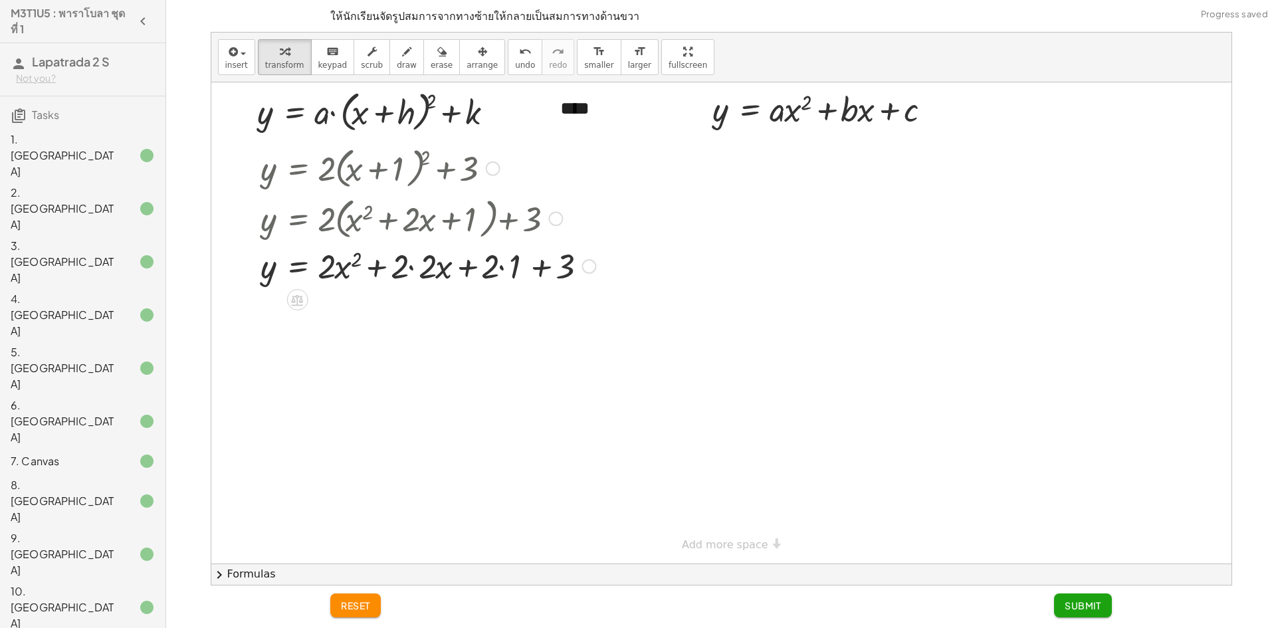
click at [400, 267] on div at bounding box center [428, 265] width 348 height 45
click at [430, 267] on div at bounding box center [428, 265] width 348 height 45
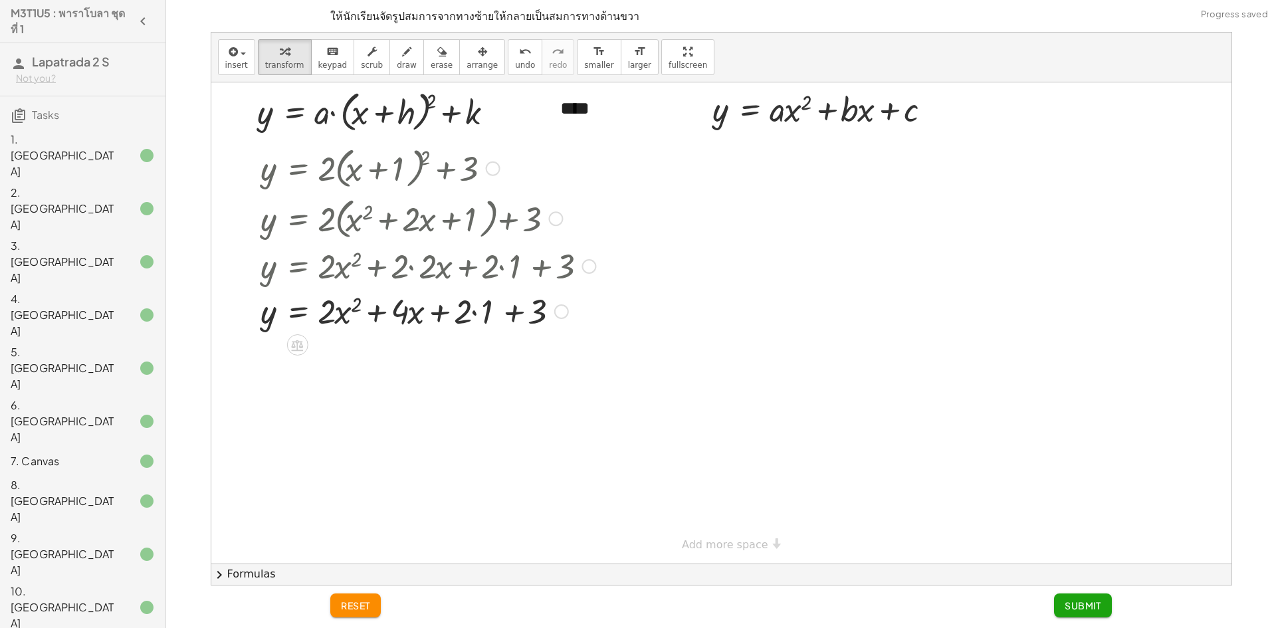
click at [472, 312] on div at bounding box center [428, 310] width 348 height 45
click at [487, 310] on div at bounding box center [428, 310] width 348 height 45
click at [471, 313] on div at bounding box center [428, 310] width 348 height 45
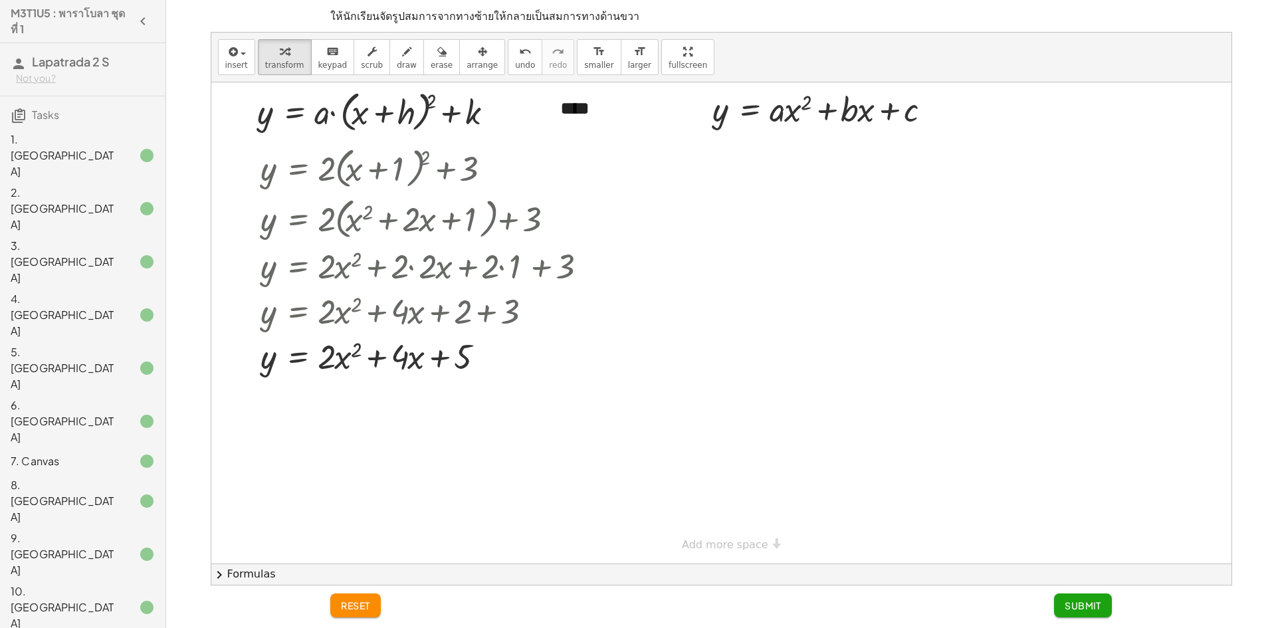
click at [1083, 604] on span "Submit" at bounding box center [1083, 606] width 37 height 12
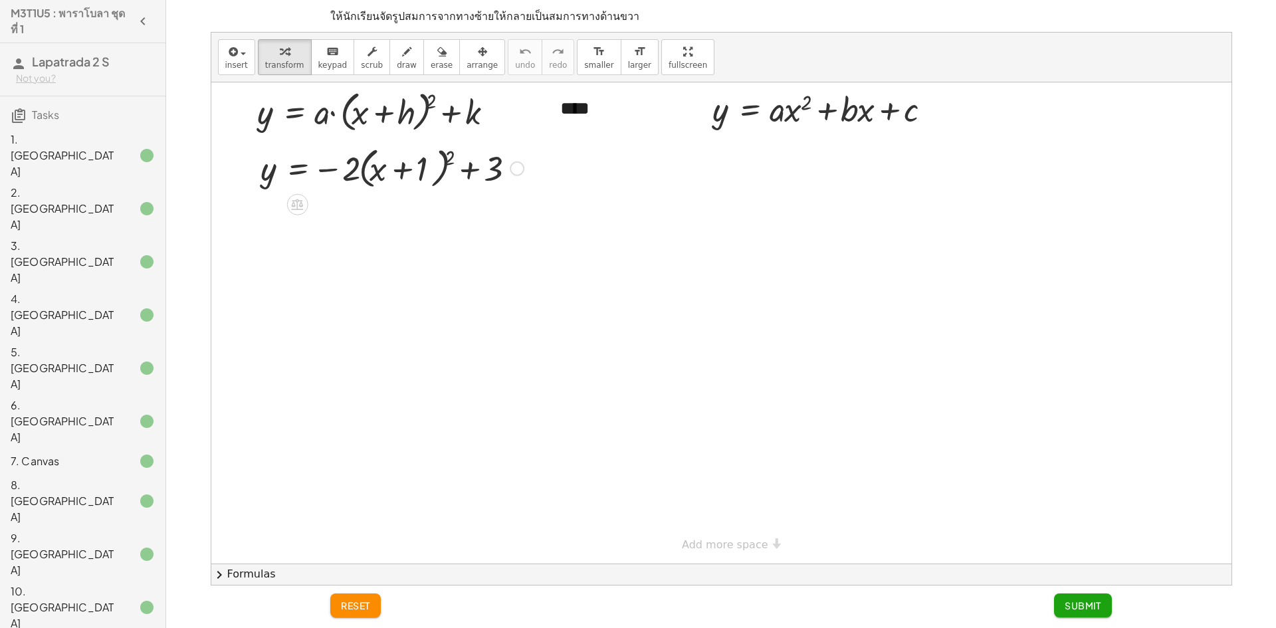
click at [441, 167] on div at bounding box center [392, 167] width 277 height 51
click at [446, 162] on div at bounding box center [392, 167] width 277 height 51
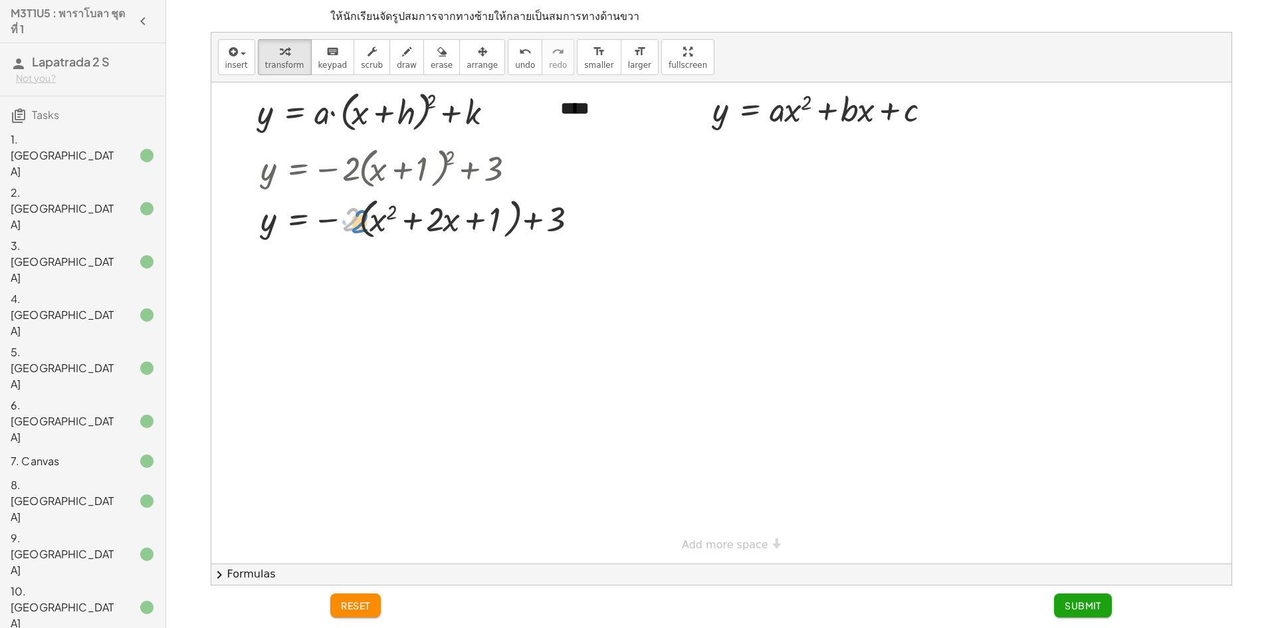
drag, startPoint x: 350, startPoint y: 231, endPoint x: 342, endPoint y: 235, distance: 9.8
click at [342, 235] on div at bounding box center [424, 218] width 340 height 51
click at [322, 221] on div at bounding box center [424, 218] width 340 height 51
click at [343, 226] on div at bounding box center [424, 218] width 340 height 51
drag, startPoint x: 327, startPoint y: 217, endPoint x: 400, endPoint y: 227, distance: 73.9
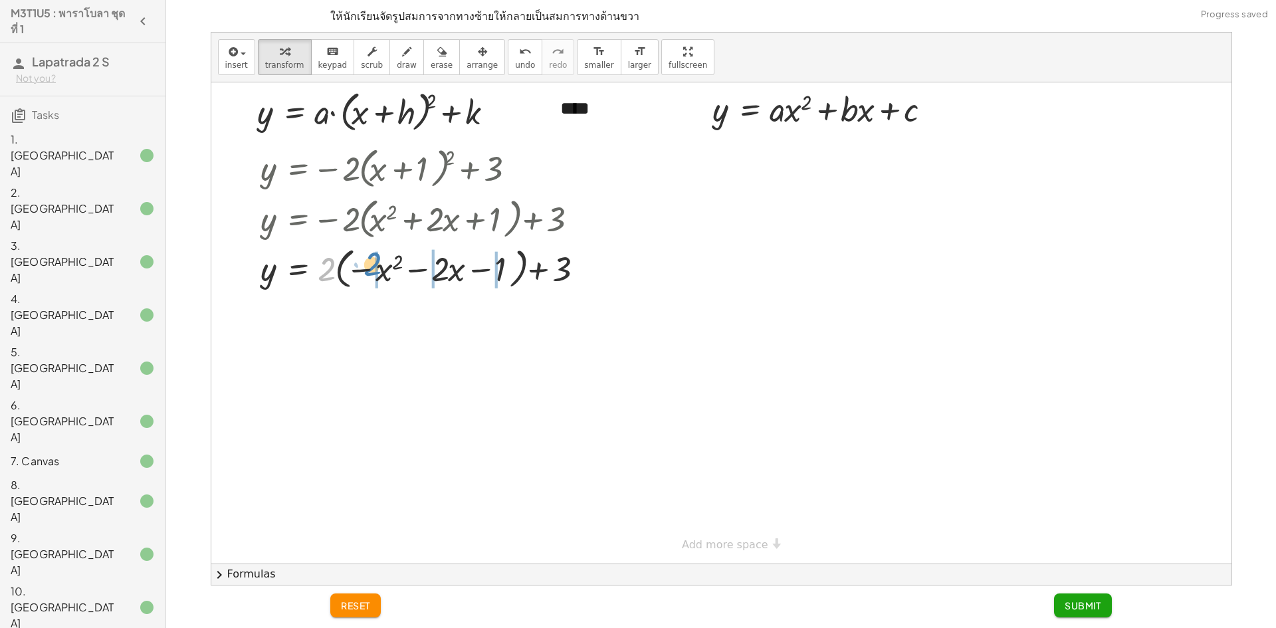
drag, startPoint x: 323, startPoint y: 273, endPoint x: 369, endPoint y: 267, distance: 46.2
click at [369, 267] on div at bounding box center [426, 268] width 345 height 51
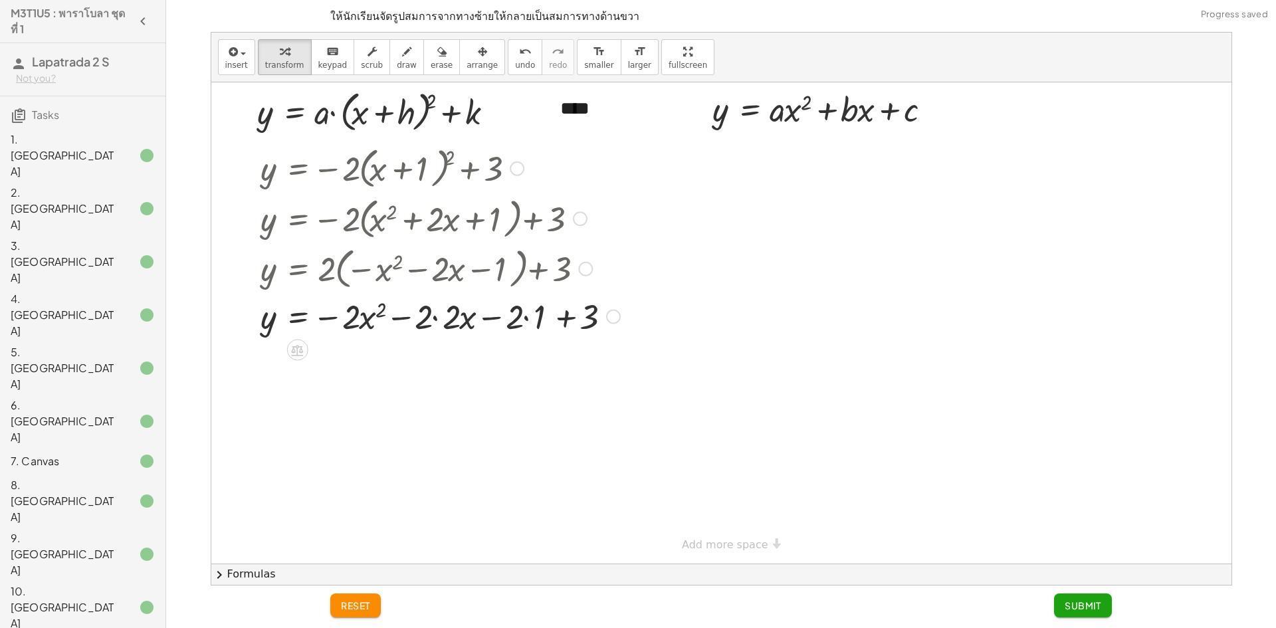
click at [436, 305] on div at bounding box center [440, 315] width 373 height 45
click at [495, 314] on div at bounding box center [426, 316] width 345 height 45
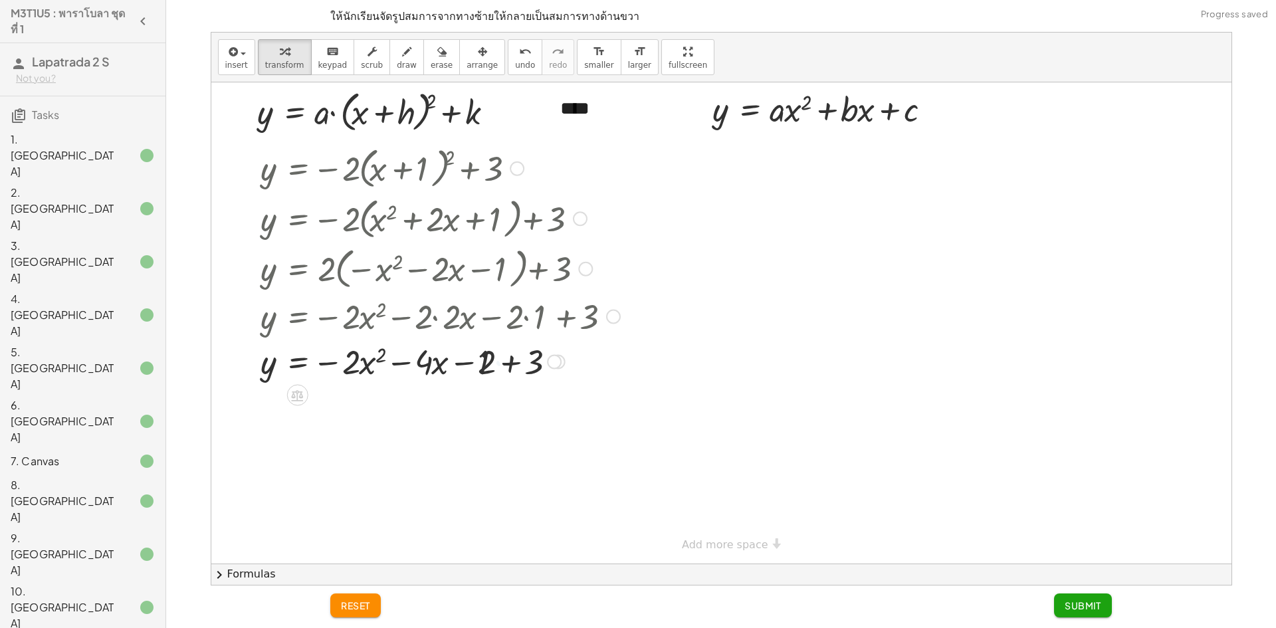
click at [504, 365] on div at bounding box center [440, 360] width 373 height 45
click at [1080, 608] on span "Submit" at bounding box center [1083, 606] width 37 height 12
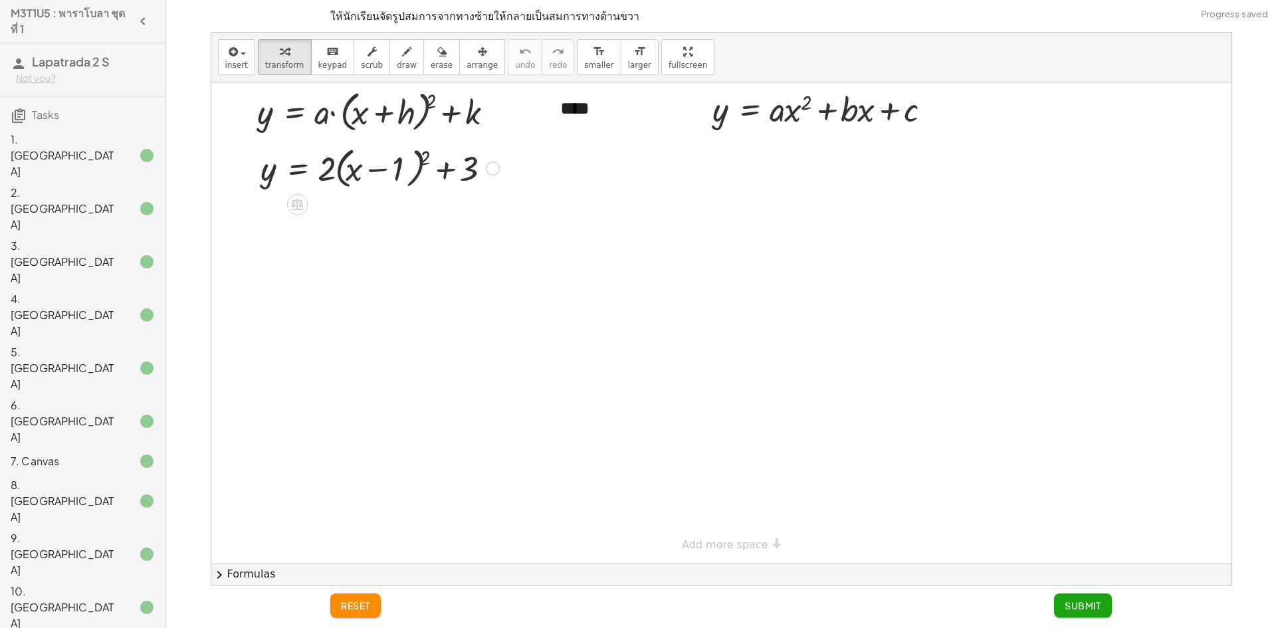
click at [421, 170] on div at bounding box center [380, 167] width 253 height 51
click at [415, 169] on div at bounding box center [380, 167] width 253 height 51
click at [419, 156] on div at bounding box center [380, 167] width 253 height 51
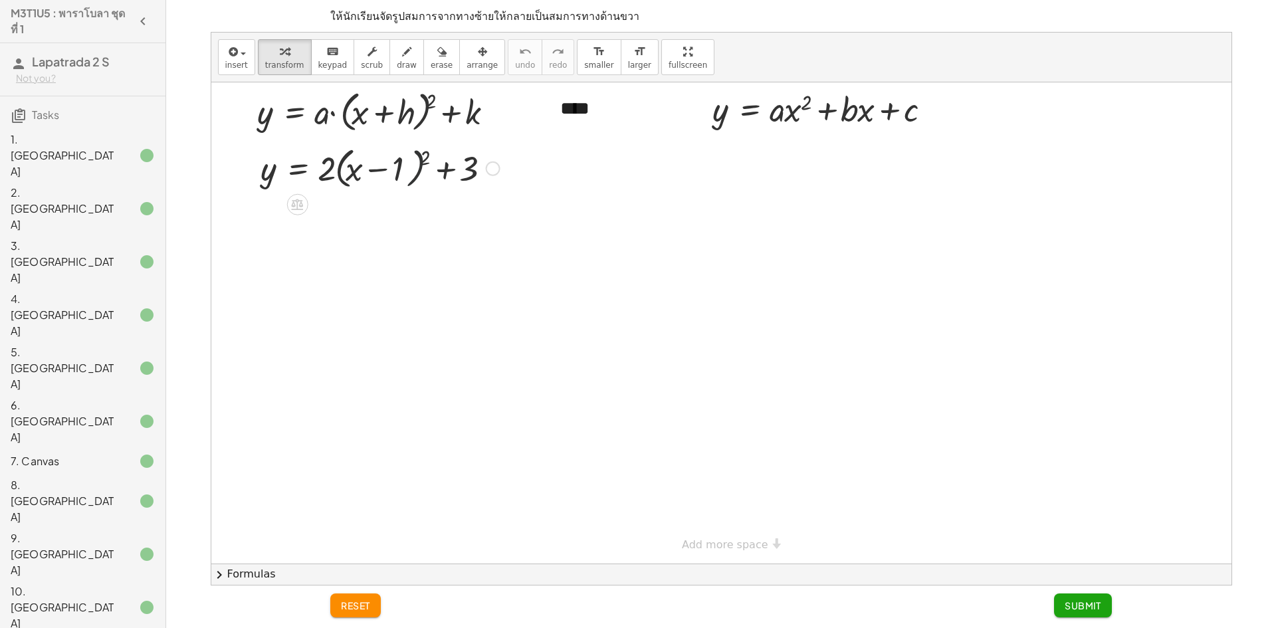
click at [419, 156] on div at bounding box center [380, 167] width 253 height 51
click at [422, 157] on div at bounding box center [380, 167] width 253 height 51
drag, startPoint x: 328, startPoint y: 223, endPoint x: 362, endPoint y: 227, distance: 34.8
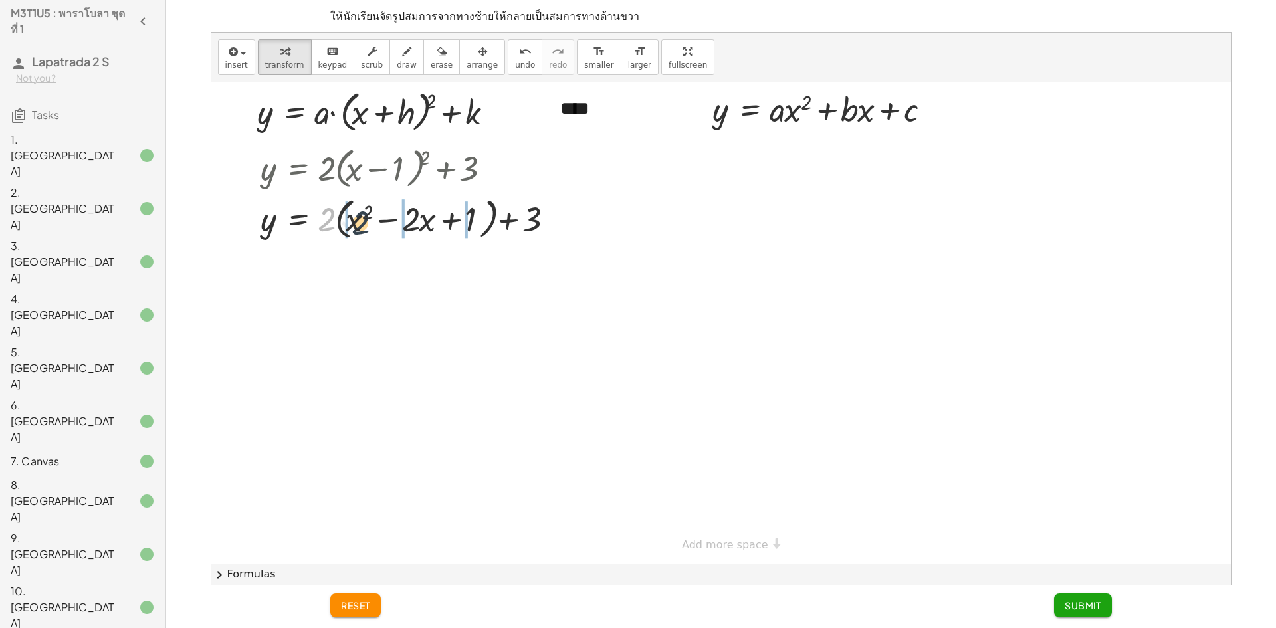
click at [362, 227] on div at bounding box center [411, 218] width 315 height 51
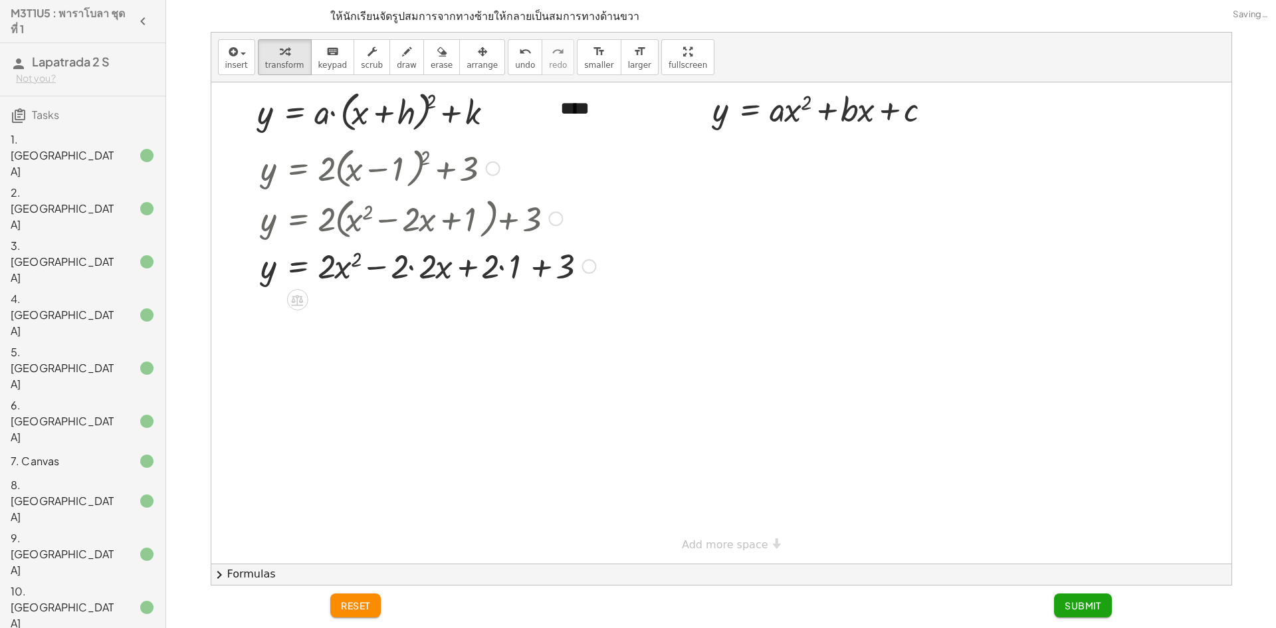
click at [427, 263] on div at bounding box center [428, 265] width 348 height 45
click at [480, 275] on div at bounding box center [414, 265] width 321 height 45
click at [502, 277] on div at bounding box center [428, 265] width 348 height 45
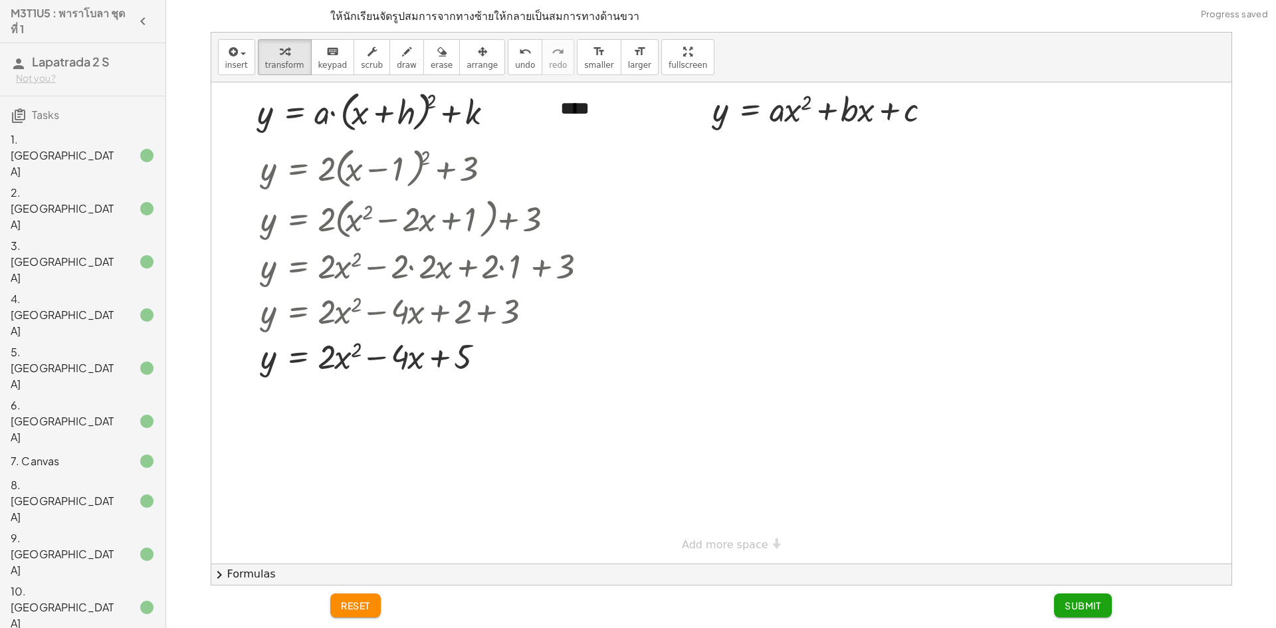
click at [1091, 604] on span "Submit" at bounding box center [1083, 606] width 37 height 12
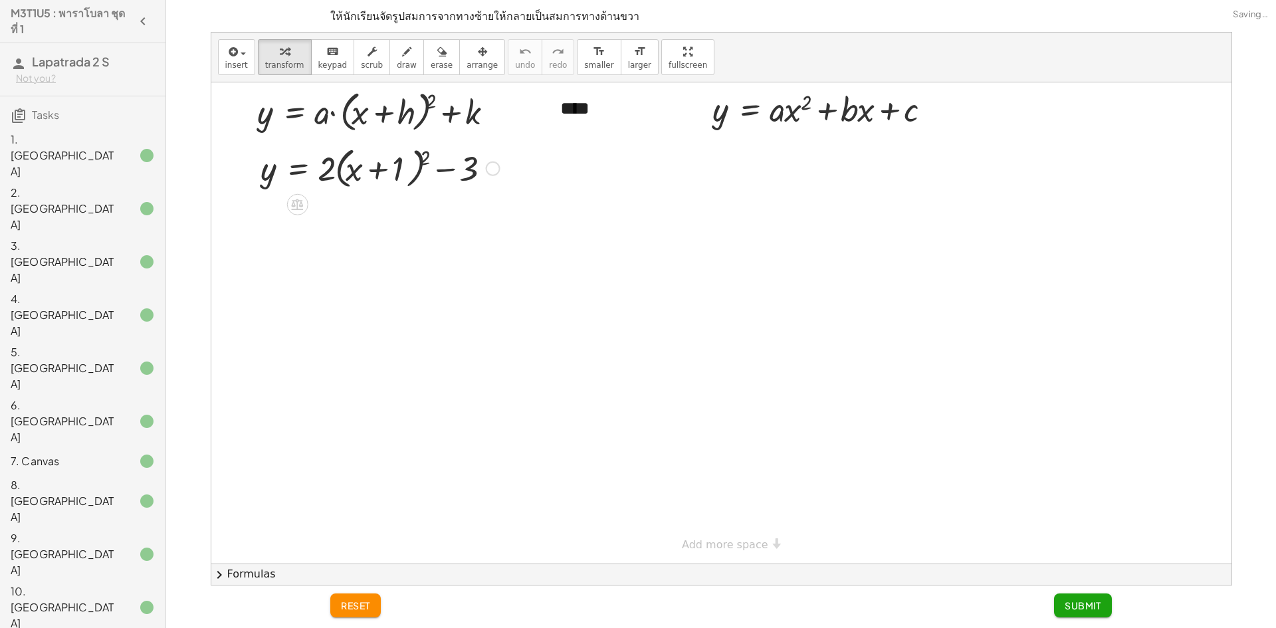
click at [421, 152] on div at bounding box center [380, 167] width 253 height 51
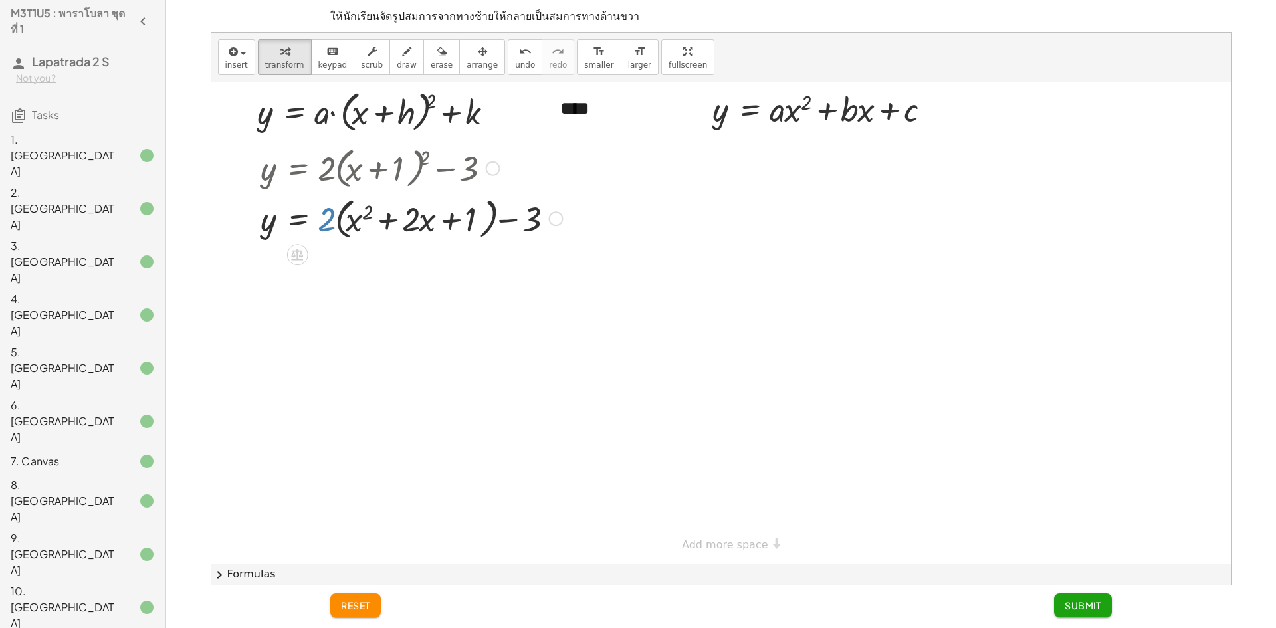
click at [322, 228] on div at bounding box center [411, 218] width 315 height 51
drag, startPoint x: 328, startPoint y: 213, endPoint x: 363, endPoint y: 217, distance: 35.4
click at [363, 217] on div at bounding box center [411, 218] width 315 height 51
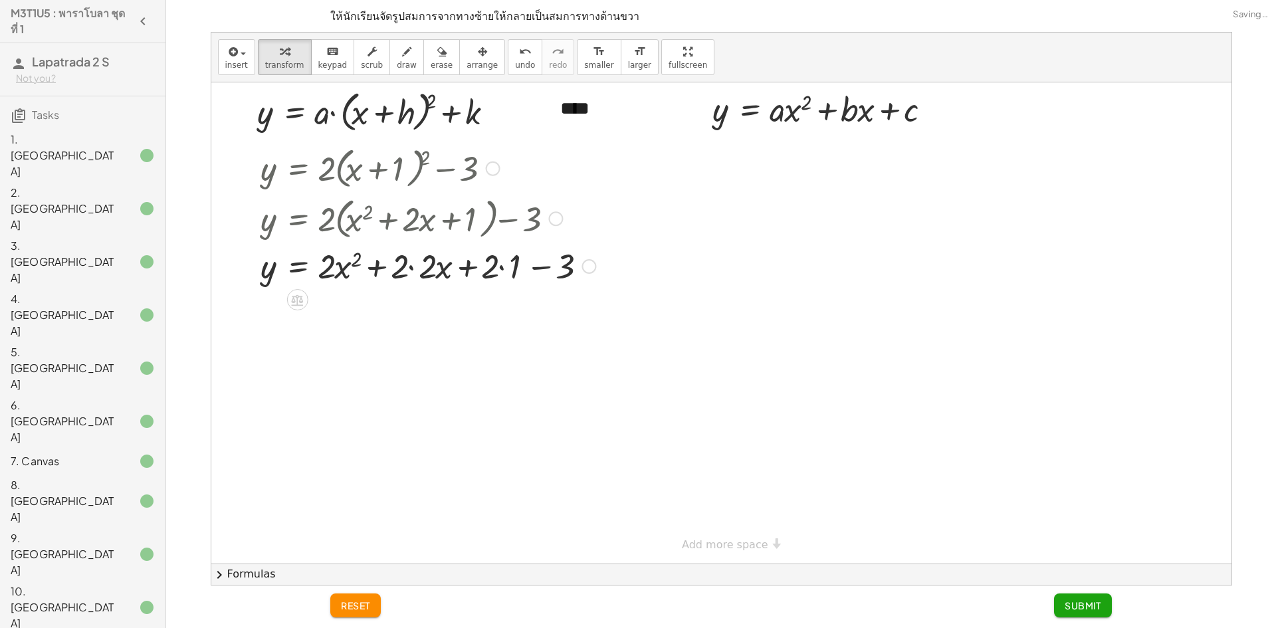
click at [429, 269] on div at bounding box center [428, 265] width 348 height 45
click at [479, 277] on div at bounding box center [414, 265] width 321 height 45
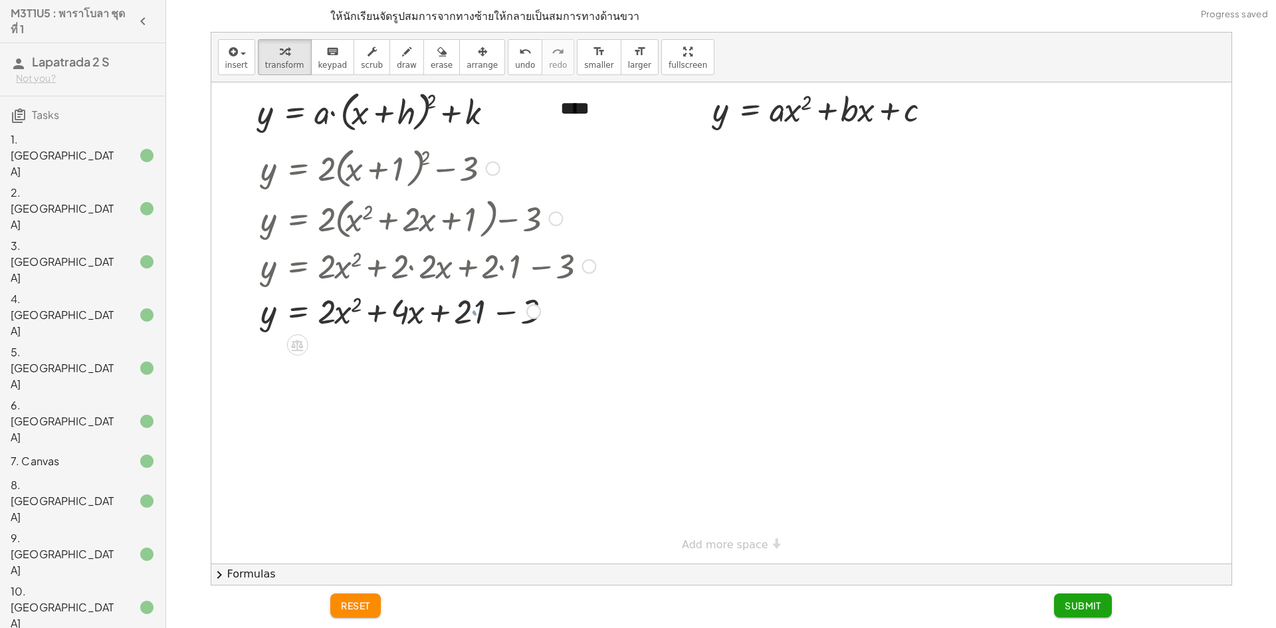
click at [465, 323] on div at bounding box center [428, 310] width 348 height 45
click at [467, 320] on div at bounding box center [428, 310] width 348 height 45
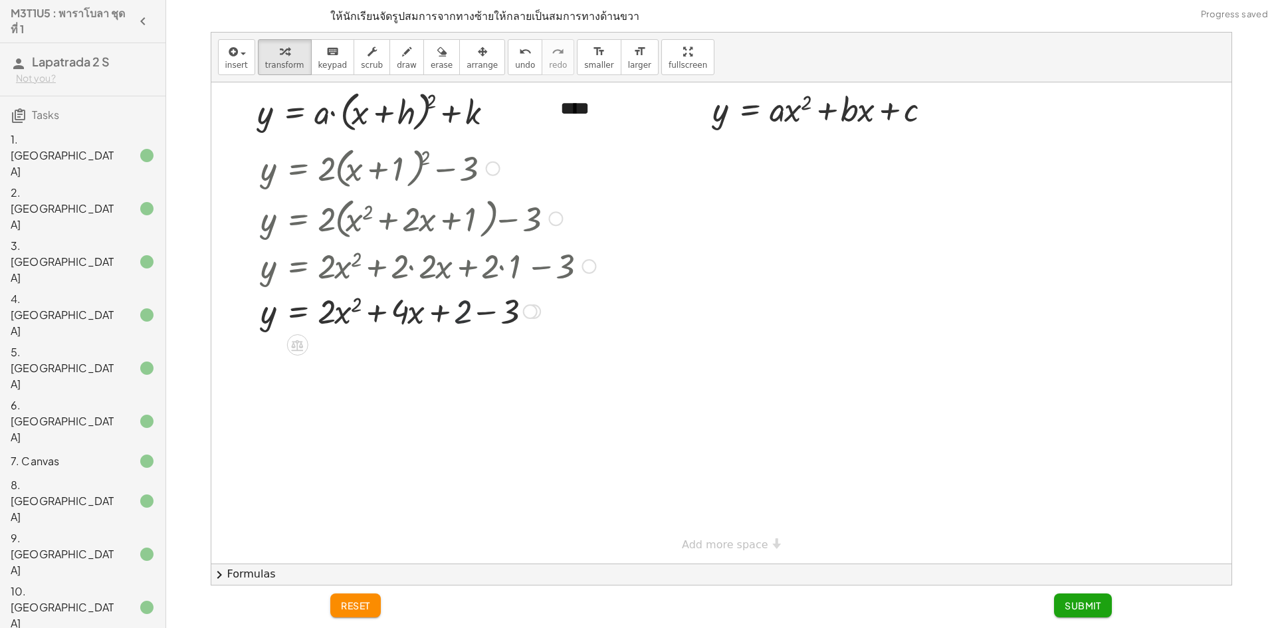
click at [485, 310] on div at bounding box center [428, 310] width 348 height 45
click at [1070, 604] on span "Submit" at bounding box center [1083, 606] width 37 height 12
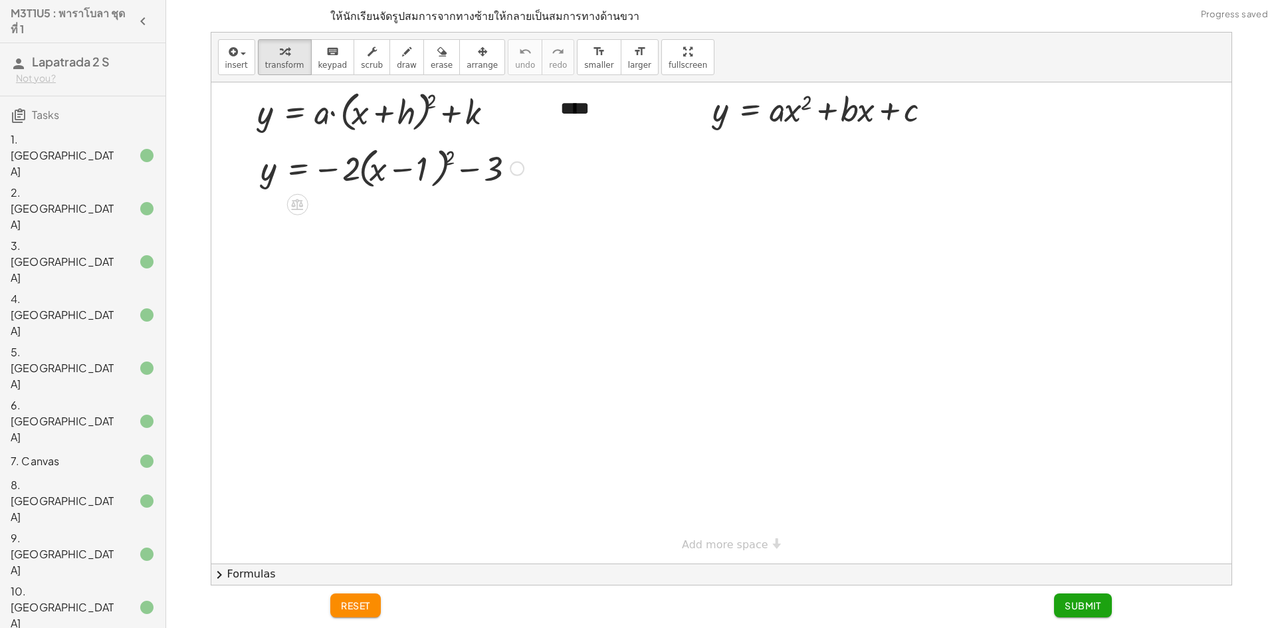
click at [445, 153] on div at bounding box center [392, 167] width 277 height 51
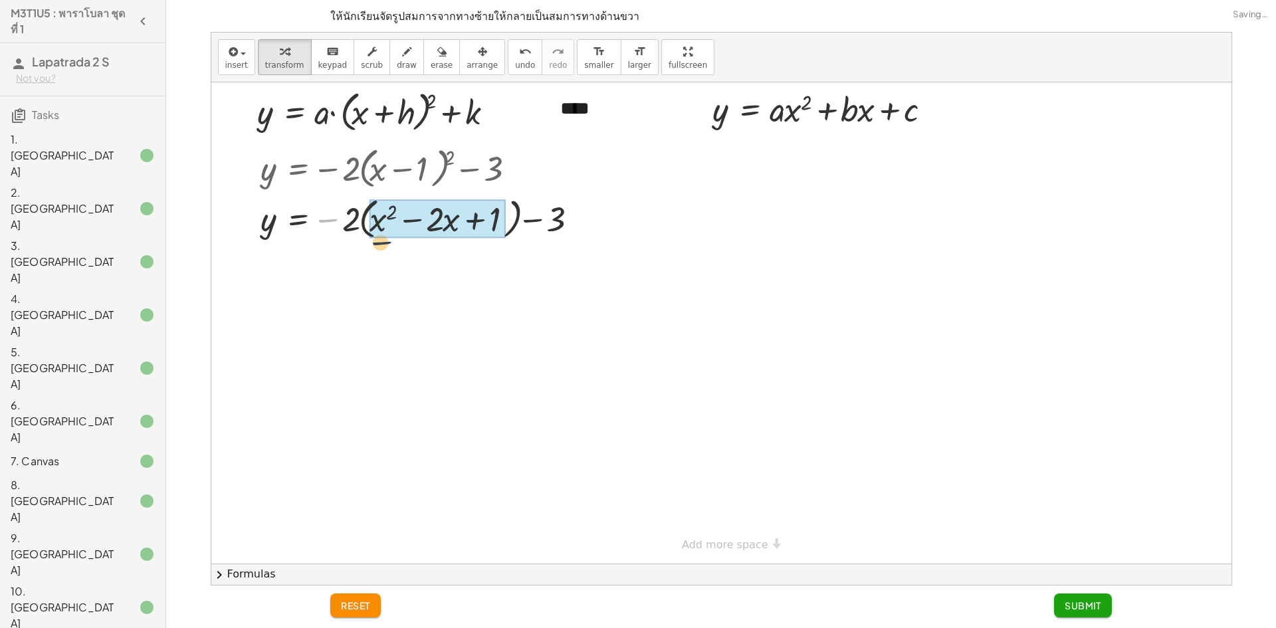
drag, startPoint x: 323, startPoint y: 215, endPoint x: 408, endPoint y: 233, distance: 87.1
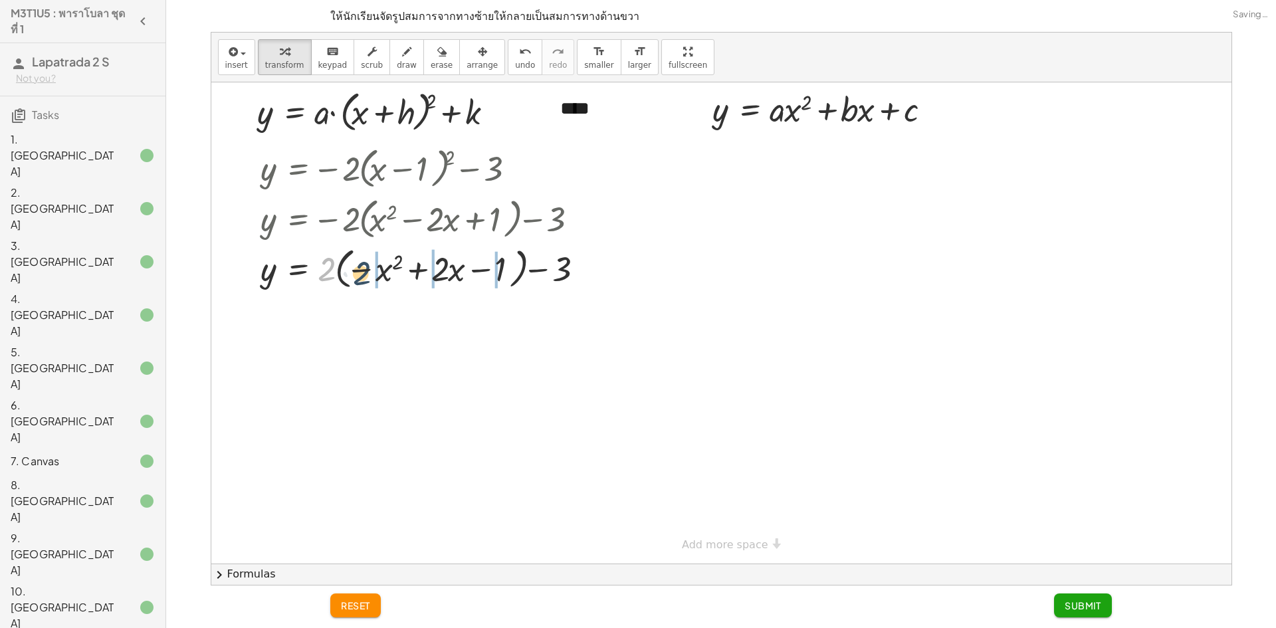
drag, startPoint x: 320, startPoint y: 275, endPoint x: 356, endPoint y: 279, distance: 35.5
click at [356, 279] on div at bounding box center [426, 268] width 345 height 51
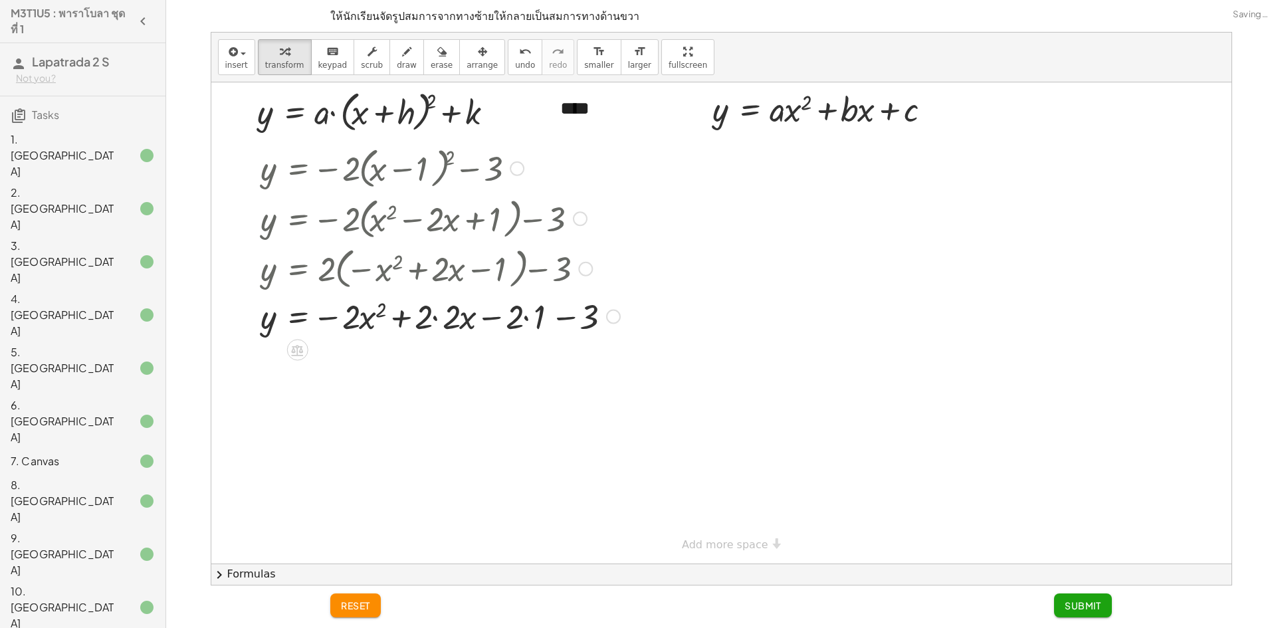
click at [449, 318] on div at bounding box center [440, 315] width 373 height 45
click at [450, 320] on div at bounding box center [426, 315] width 345 height 45
click at [451, 320] on div at bounding box center [440, 315] width 373 height 45
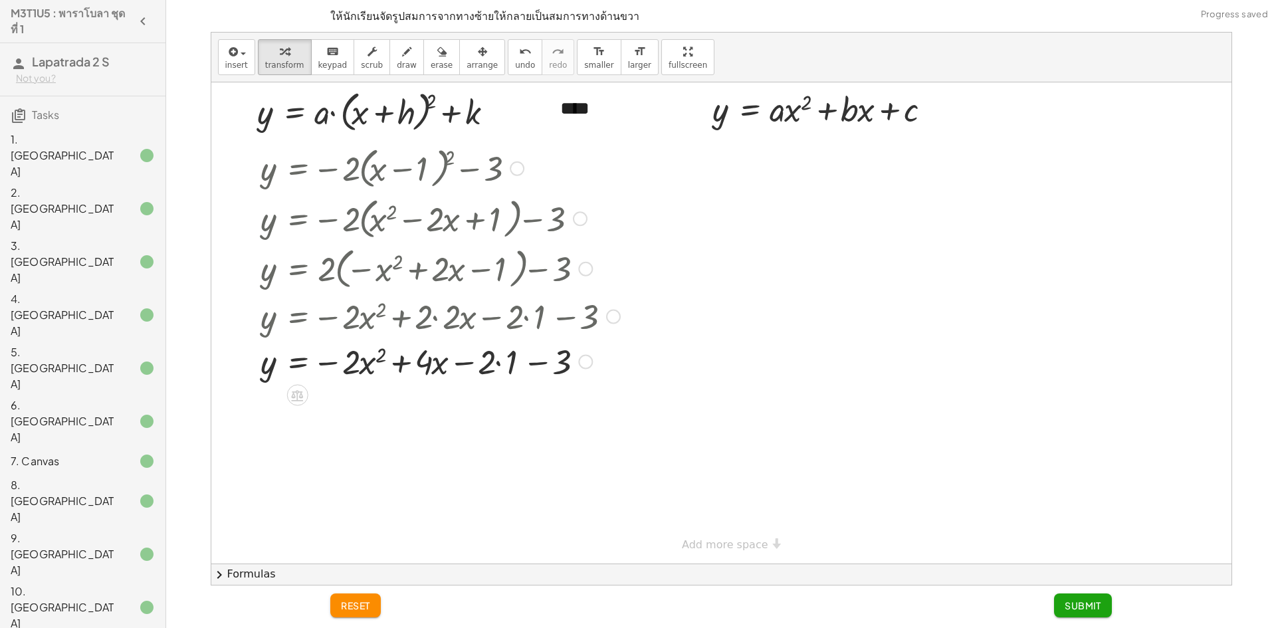
click at [514, 370] on div at bounding box center [440, 360] width 373 height 45
click at [512, 370] on div at bounding box center [440, 360] width 373 height 45
click at [495, 362] on div at bounding box center [440, 360] width 373 height 45
click at [508, 369] on div at bounding box center [440, 360] width 373 height 45
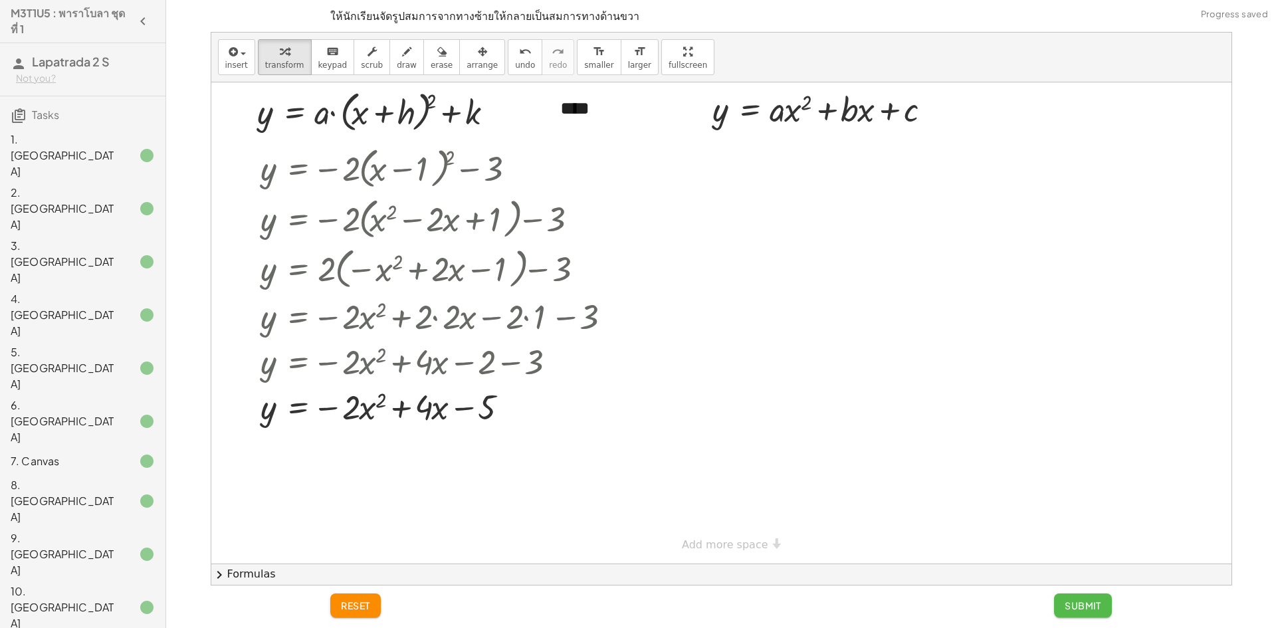
click at [1090, 602] on span "Submit" at bounding box center [1083, 606] width 37 height 12
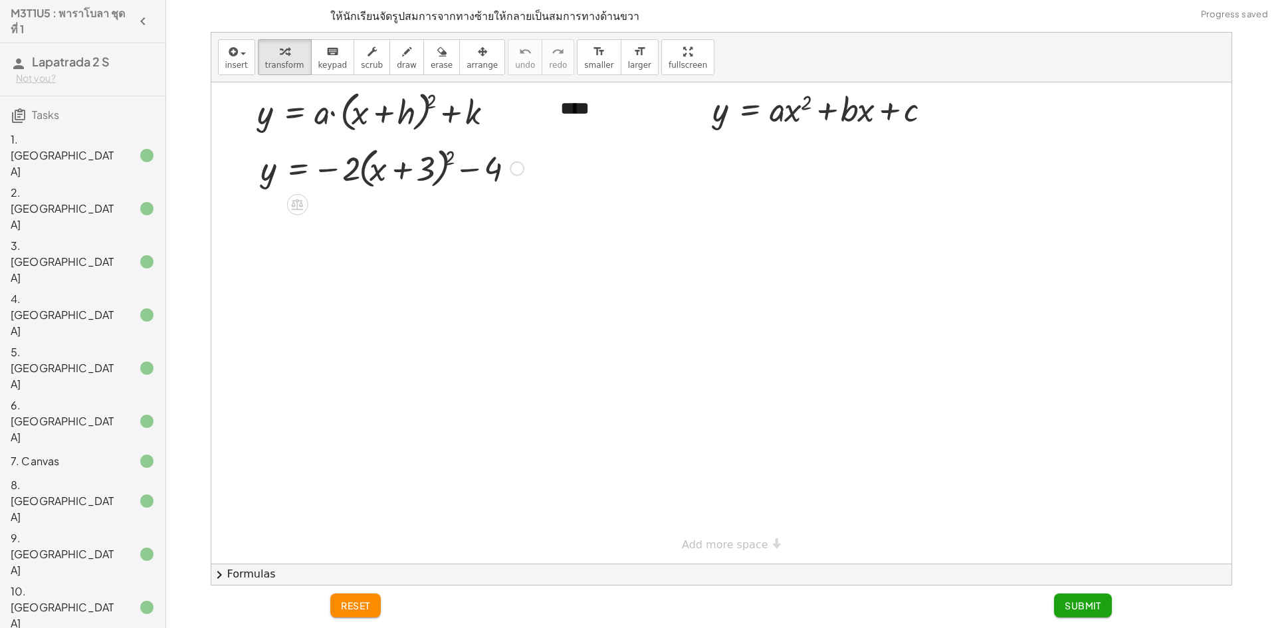
click at [455, 158] on div at bounding box center [392, 167] width 277 height 51
click at [446, 158] on div at bounding box center [392, 167] width 277 height 51
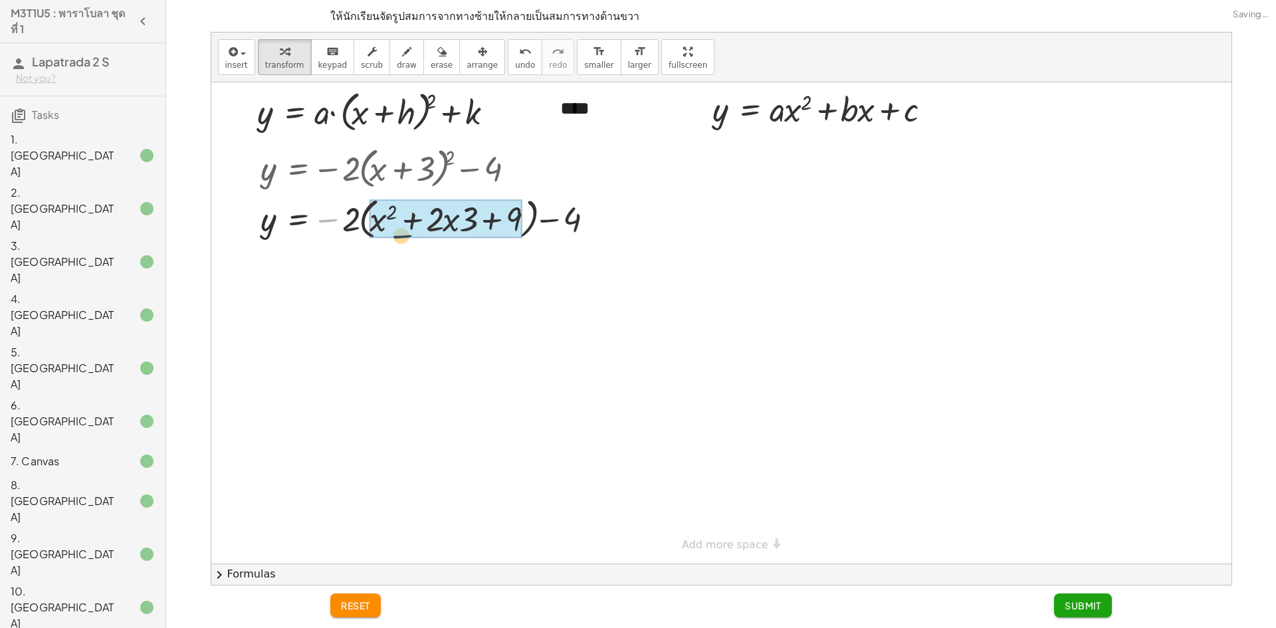
drag, startPoint x: 335, startPoint y: 219, endPoint x: 392, endPoint y: 234, distance: 59.0
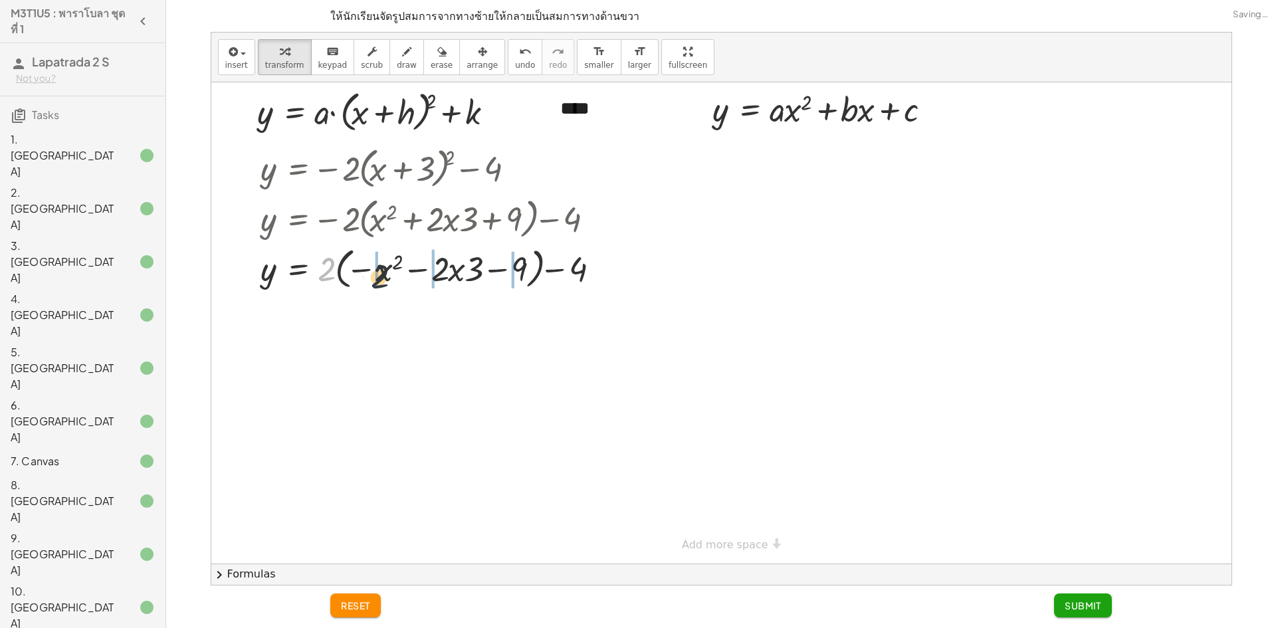
drag, startPoint x: 328, startPoint y: 259, endPoint x: 384, endPoint y: 267, distance: 56.4
click at [384, 267] on div at bounding box center [435, 268] width 362 height 51
click at [0, 0] on div "y = − · 2 · ( + x + 3 ) 2 − 4 y = − · 2 · ( + x 2 + · 2 · x · 3 + 9 ) − 4 y = +…" at bounding box center [0, 0] width 0 height 0
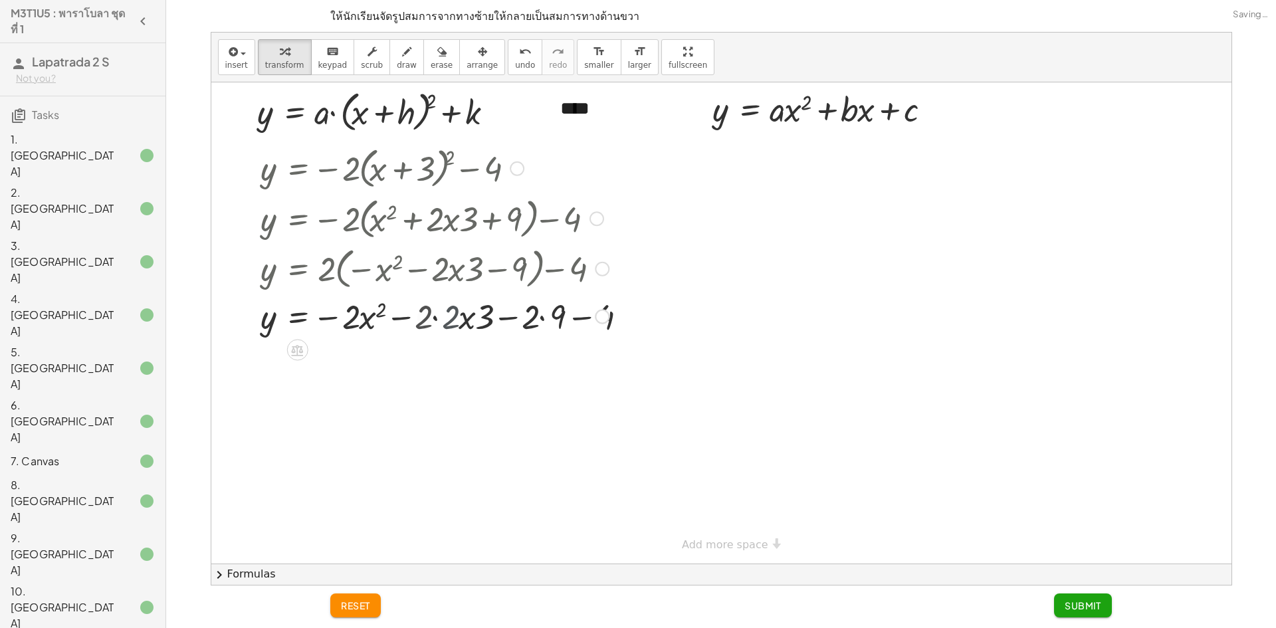
click at [445, 284] on div at bounding box center [435, 268] width 362 height 51
click at [514, 319] on div at bounding box center [435, 315] width 362 height 45
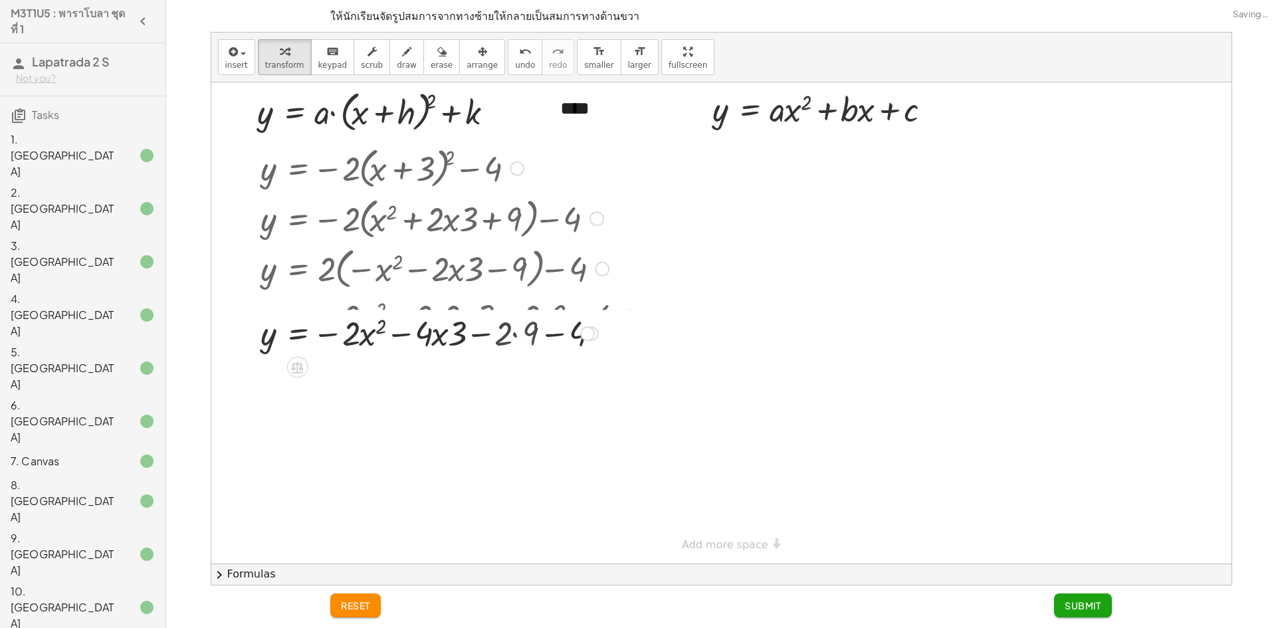
click at [0, 0] on div "y = − · 2 · ( + x + 3 ) 2 − 4 y = − · 2 · ( + x 2 + · 2 · x · 3 + 9 ) − 4 y = +…" at bounding box center [0, 0] width 0 height 0
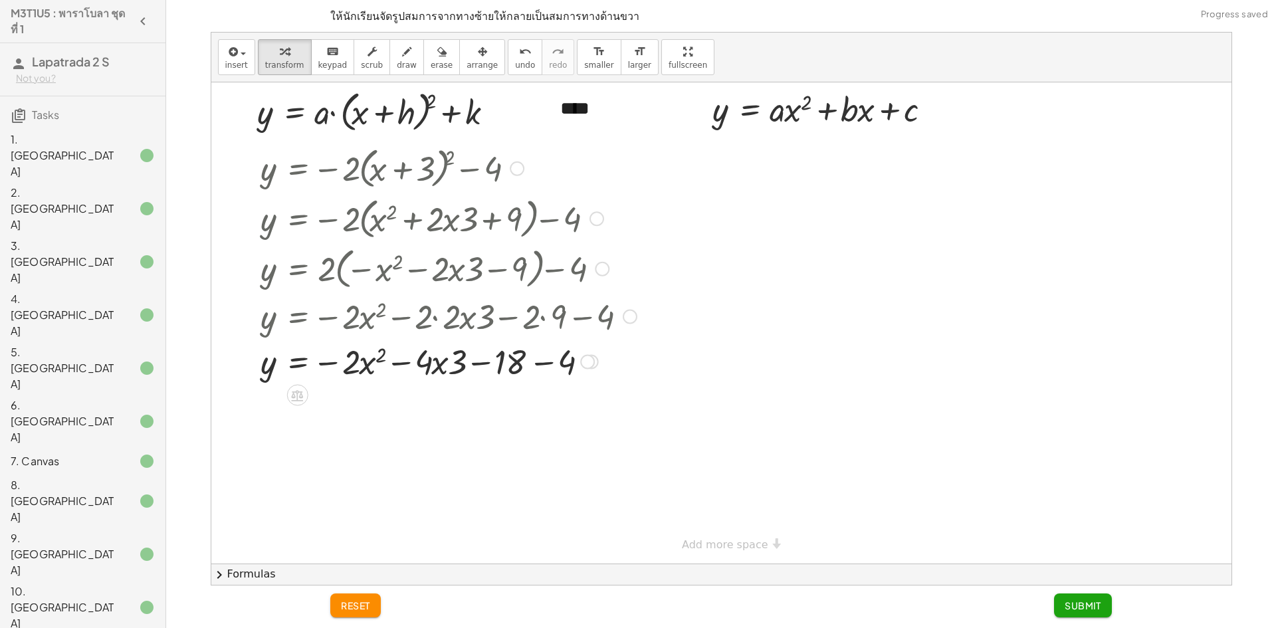
click at [516, 362] on div at bounding box center [449, 360] width 390 height 45
click at [516, 364] on div at bounding box center [449, 360] width 390 height 45
click at [518, 364] on div at bounding box center [449, 360] width 390 height 45
click at [433, 364] on div at bounding box center [449, 360] width 390 height 45
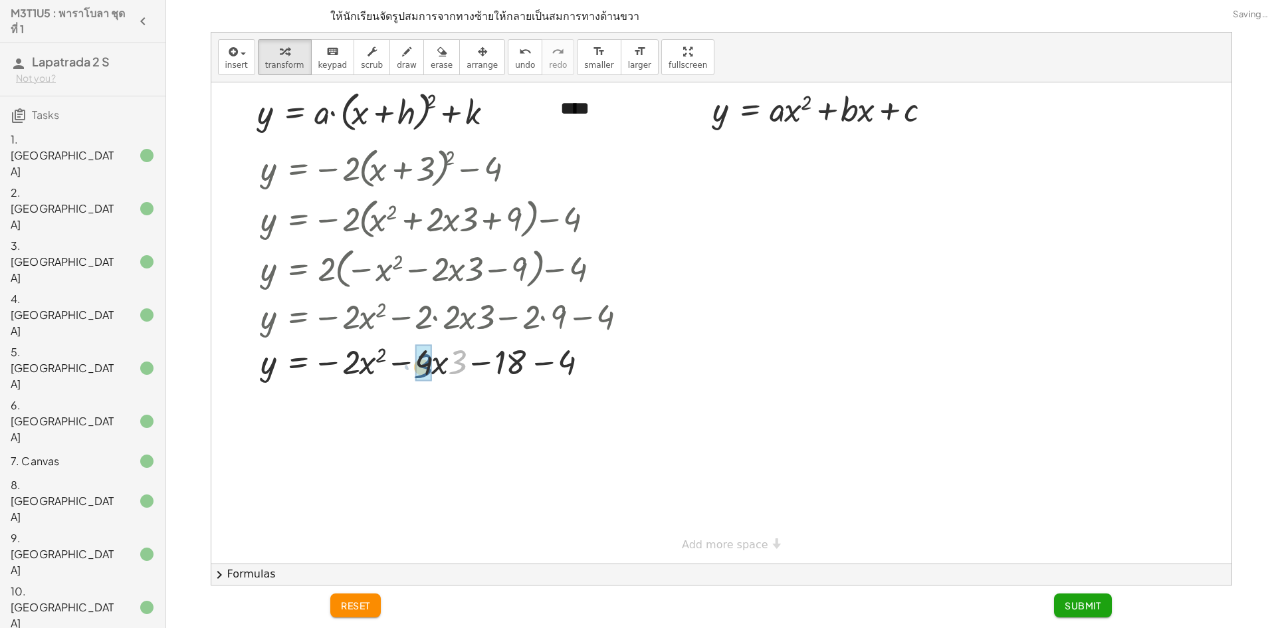
drag, startPoint x: 462, startPoint y: 366, endPoint x: 426, endPoint y: 370, distance: 36.1
click at [514, 366] on div at bounding box center [449, 360] width 390 height 45
click at [521, 368] on div at bounding box center [449, 360] width 390 height 45
click at [546, 362] on div at bounding box center [449, 360] width 390 height 45
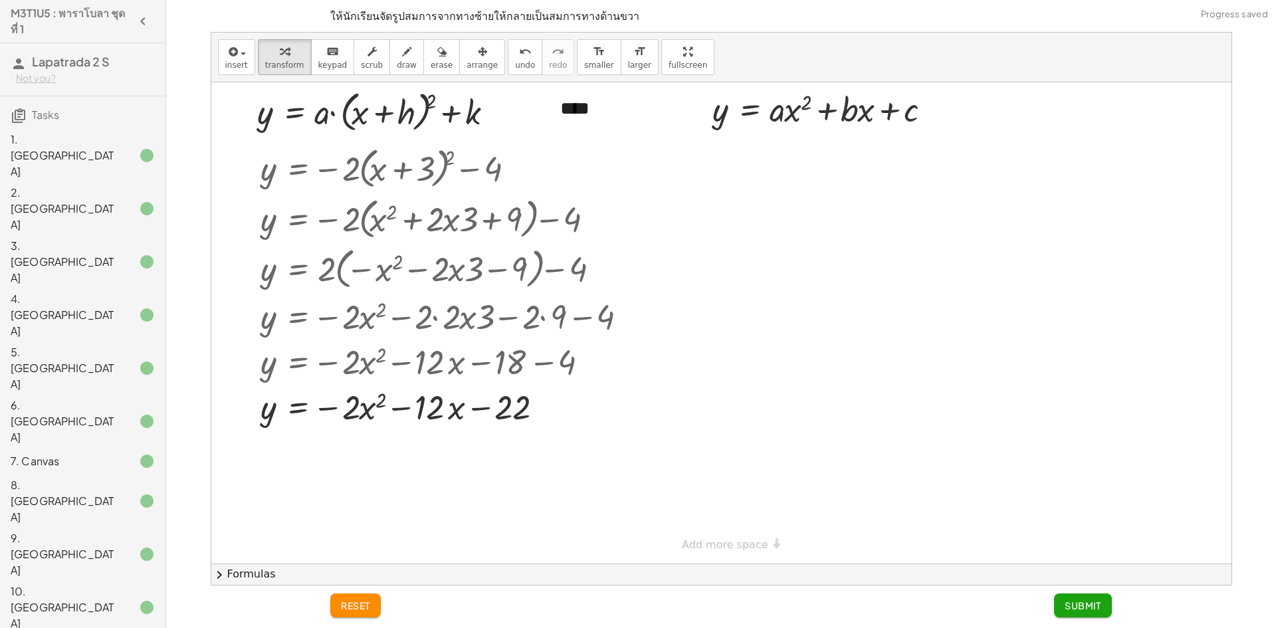
click at [1073, 606] on span "Submit" at bounding box center [1083, 606] width 37 height 12
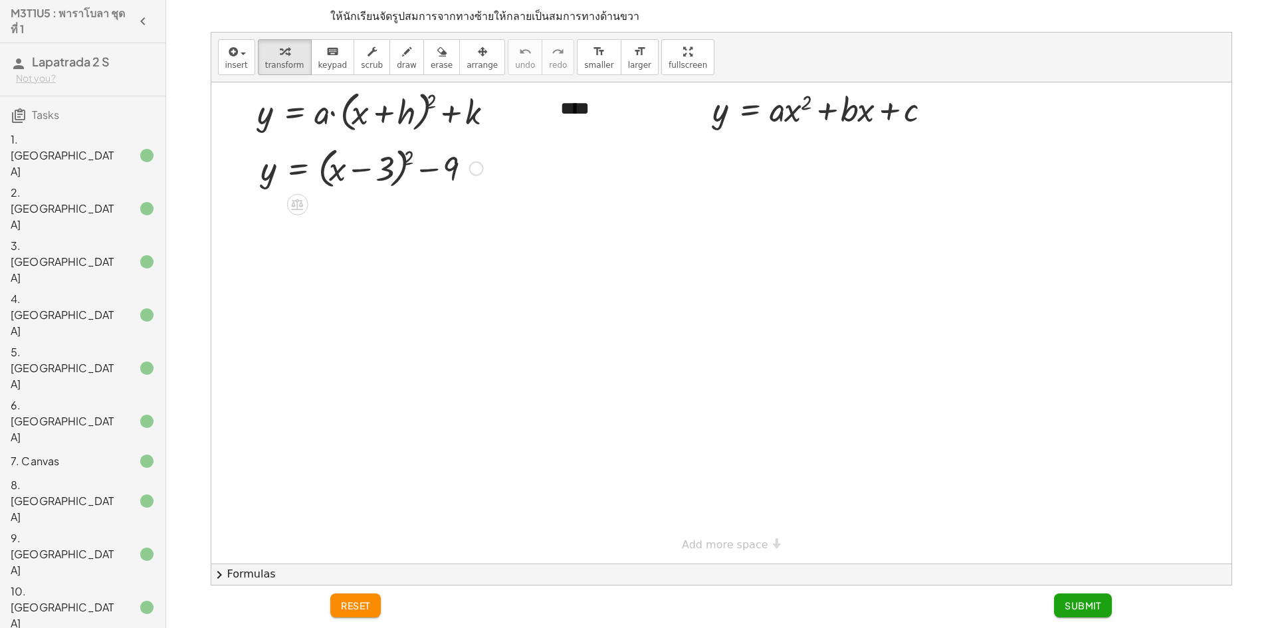
click at [406, 157] on div at bounding box center [372, 167] width 236 height 51
click at [462, 219] on div at bounding box center [400, 215] width 293 height 45
click at [471, 219] on div at bounding box center [400, 215] width 293 height 45
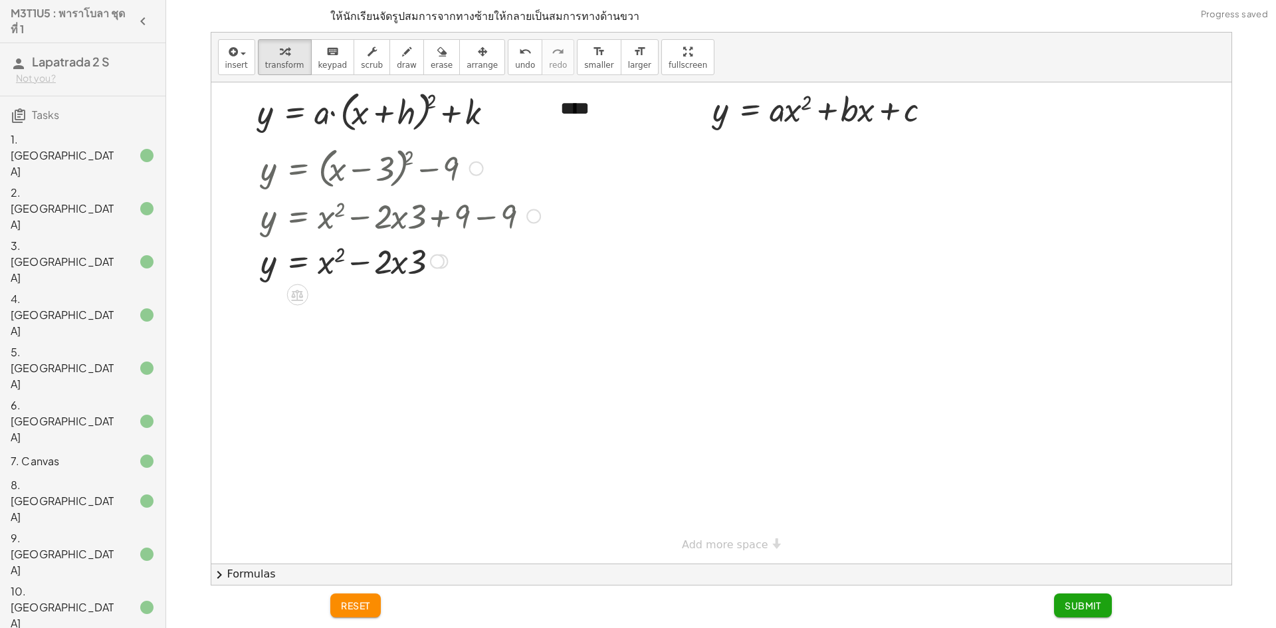
drag, startPoint x: 417, startPoint y: 217, endPoint x: 409, endPoint y: 249, distance: 33.1
click at [0, 0] on div "y = + ( + x − 3 ) 2 − 9 y = + x 2 − · 2 · x · 3 + 9 − 9 y = + x 2 − · 2 · x · 3…" at bounding box center [0, 0] width 0 height 0
drag, startPoint x: 420, startPoint y: 262, endPoint x: 390, endPoint y: 270, distance: 31.6
click at [1060, 600] on button "Submit" at bounding box center [1083, 606] width 58 height 24
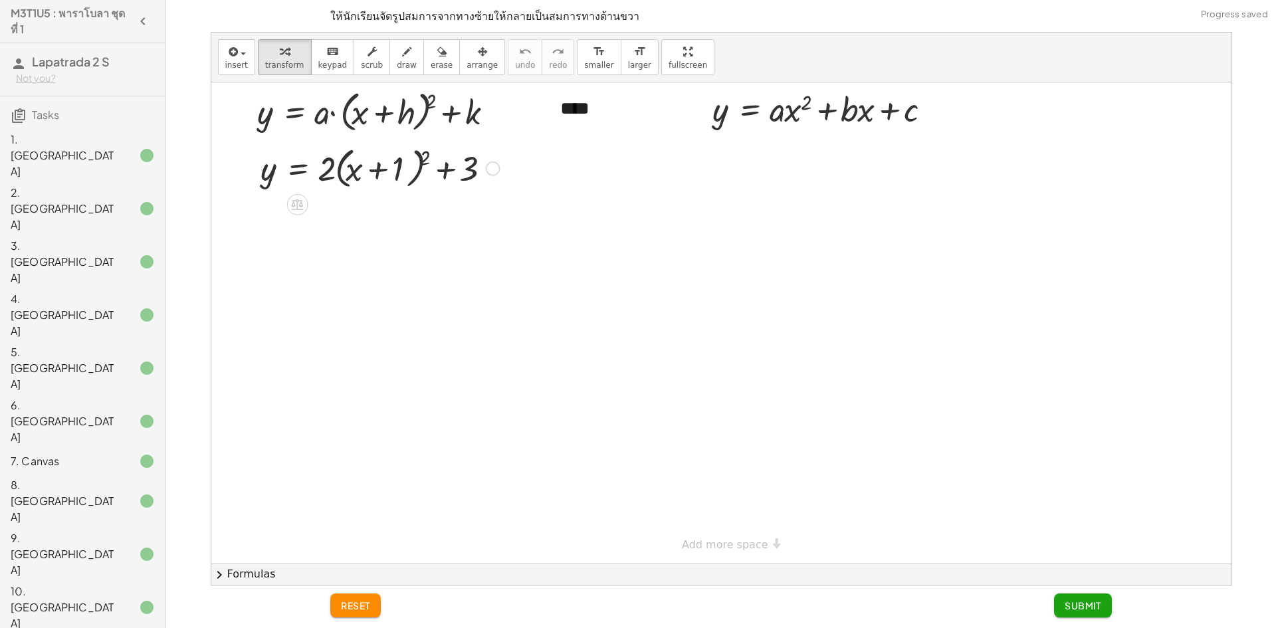
click at [425, 157] on div at bounding box center [380, 167] width 253 height 51
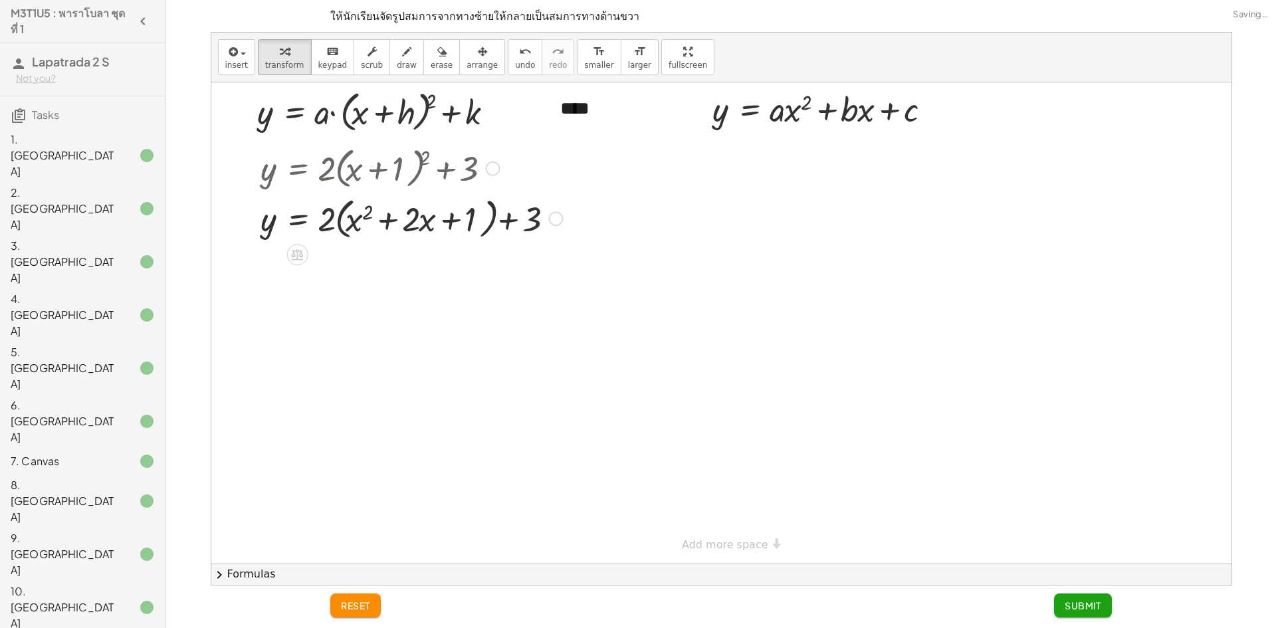
click at [340, 230] on div at bounding box center [411, 218] width 315 height 51
drag, startPoint x: 325, startPoint y: 222, endPoint x: 364, endPoint y: 224, distance: 38.6
click at [364, 224] on div at bounding box center [411, 218] width 315 height 51
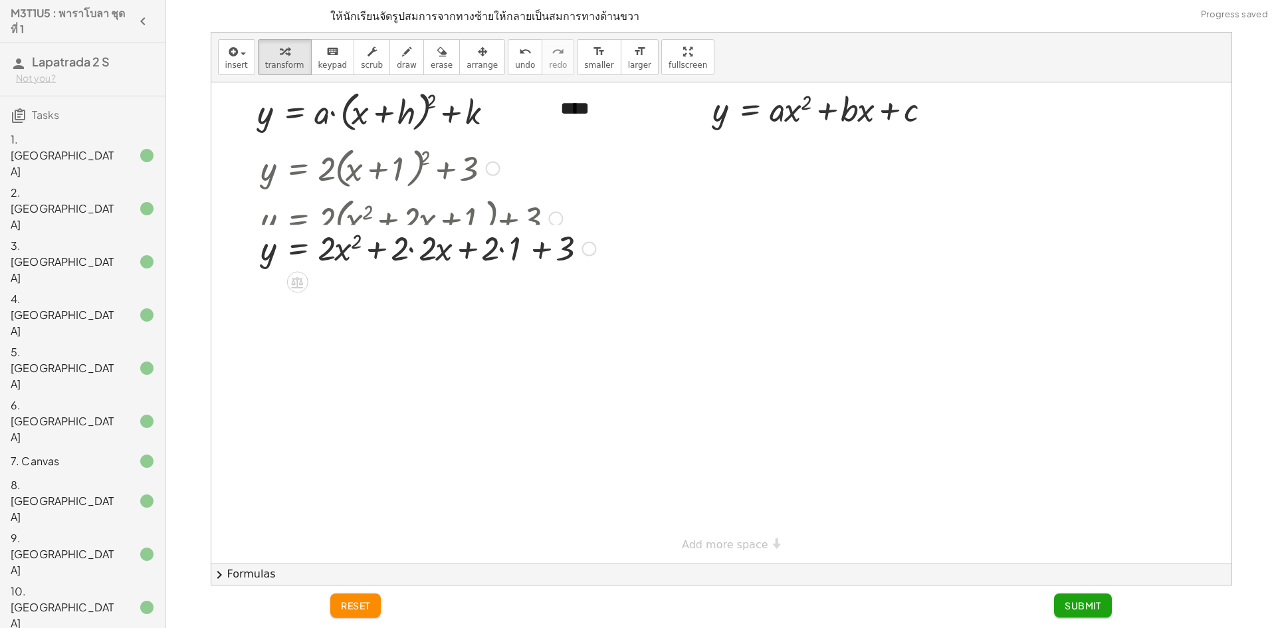
click at [410, 225] on div at bounding box center [428, 218] width 348 height 51
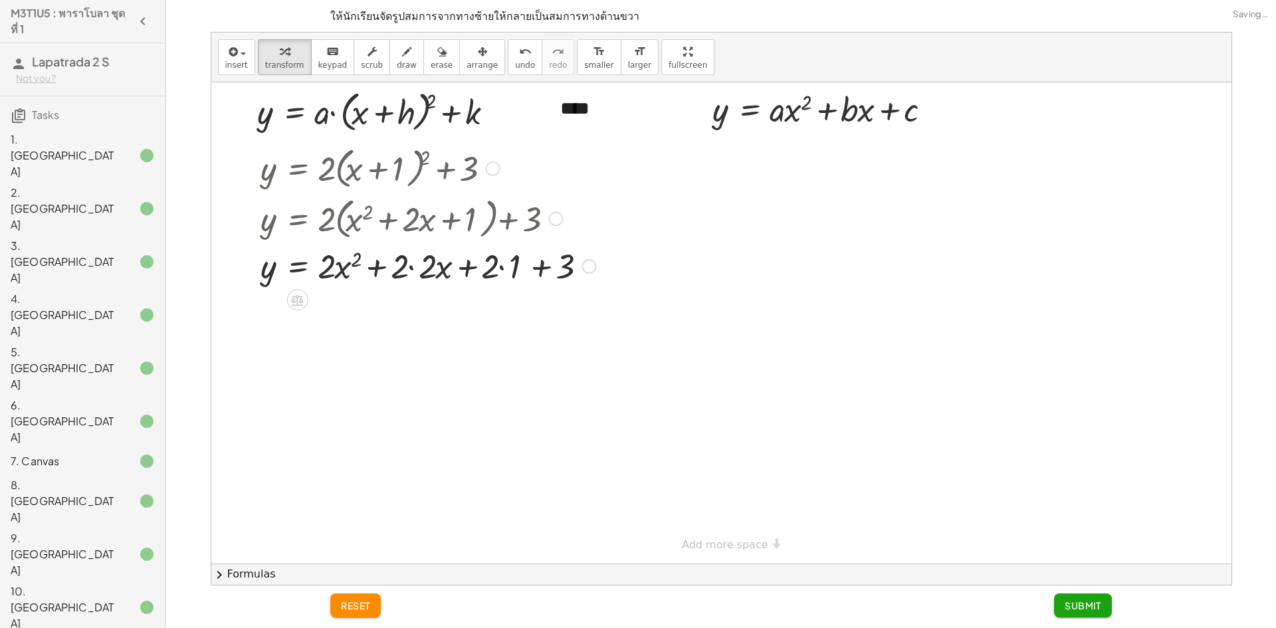
click at [399, 268] on div at bounding box center [428, 265] width 348 height 45
click at [427, 270] on div at bounding box center [428, 265] width 348 height 45
click at [427, 269] on div at bounding box center [414, 265] width 321 height 45
click at [447, 271] on div at bounding box center [428, 265] width 348 height 45
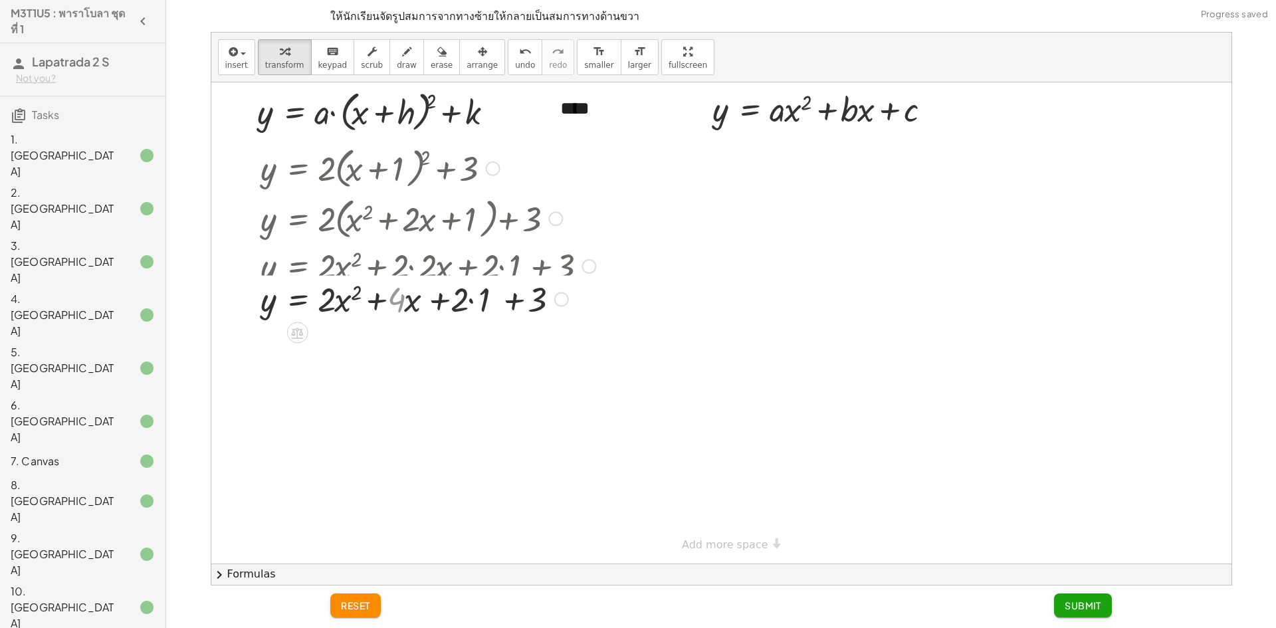
click at [0, 0] on div "y = + · 2 · ( + x + 1 ) 2 + 3 y = + · 2 · ( + x 2 + · 2 · x + 1 ) + 3 y = + · 2…" at bounding box center [0, 0] width 0 height 0
drag, startPoint x: 482, startPoint y: 273, endPoint x: 484, endPoint y: 290, distance: 17.4
click at [483, 279] on div at bounding box center [428, 265] width 348 height 45
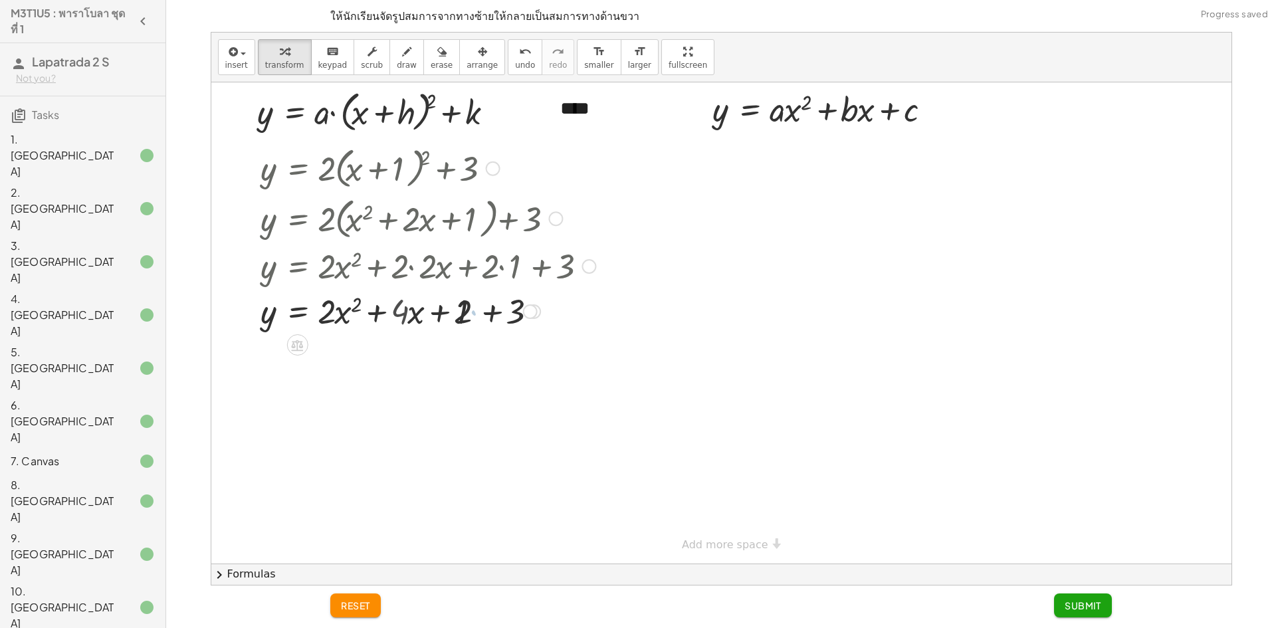
click at [489, 316] on div at bounding box center [428, 310] width 348 height 45
click at [297, 312] on div "y = + 1 + 3 x 2 + · x + · 2 · · · 2 · 4" at bounding box center [297, 312] width 0 height 0
click at [1095, 602] on span "Submit" at bounding box center [1083, 606] width 37 height 12
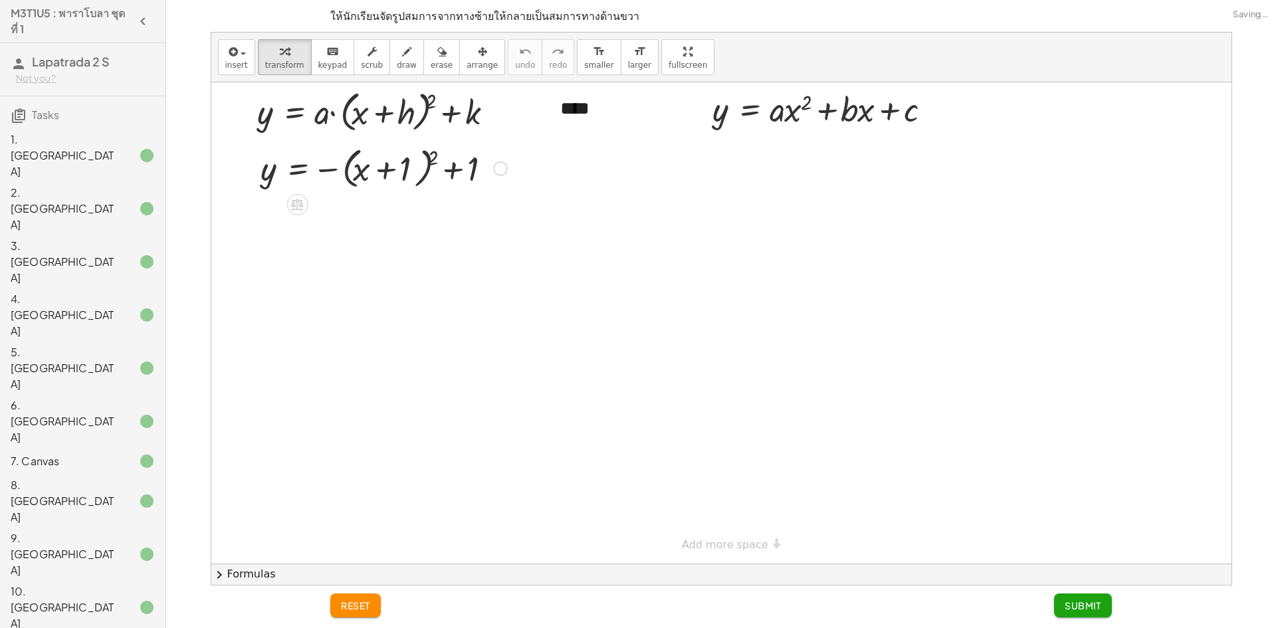
click at [433, 158] on div at bounding box center [384, 167] width 260 height 51
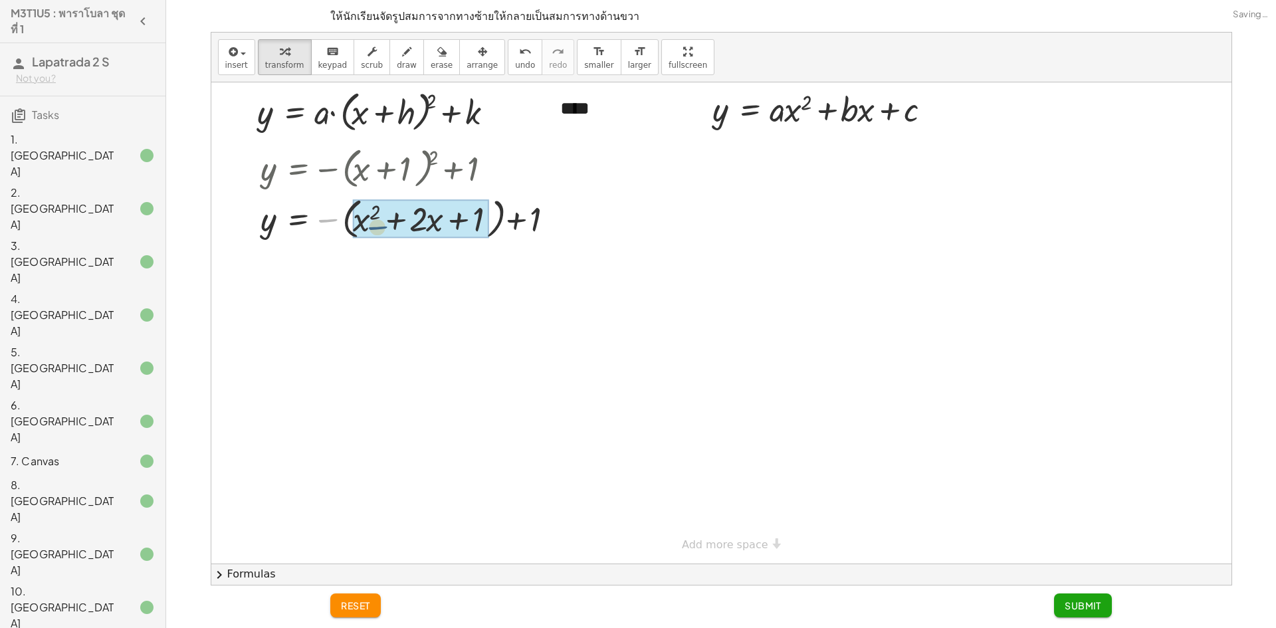
drag, startPoint x: 328, startPoint y: 222, endPoint x: 380, endPoint y: 229, distance: 52.4
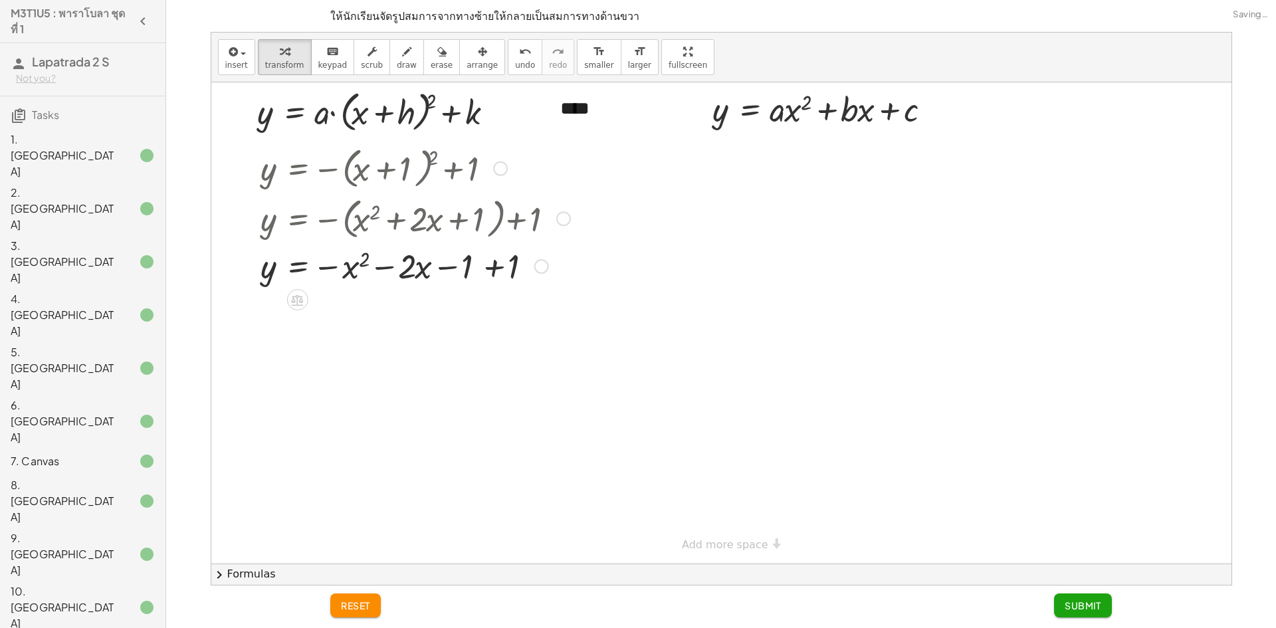
click at [481, 267] on div at bounding box center [415, 265] width 323 height 45
click at [1093, 611] on span "Submit" at bounding box center [1083, 606] width 37 height 12
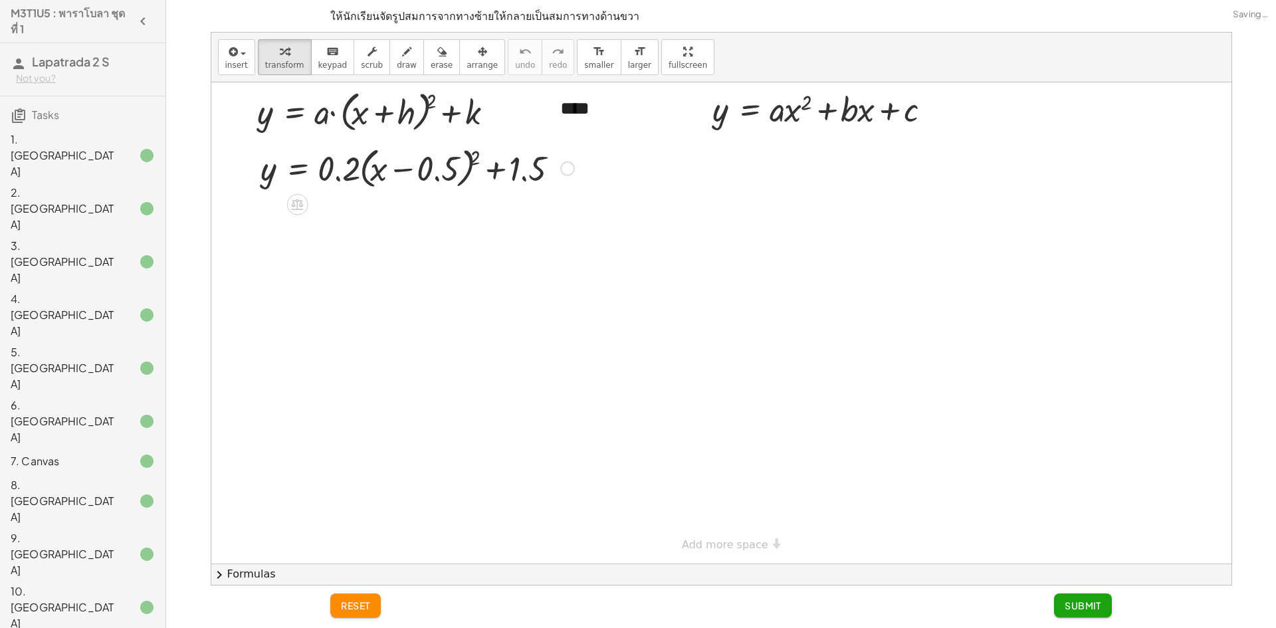
click at [475, 158] on div at bounding box center [417, 167] width 327 height 51
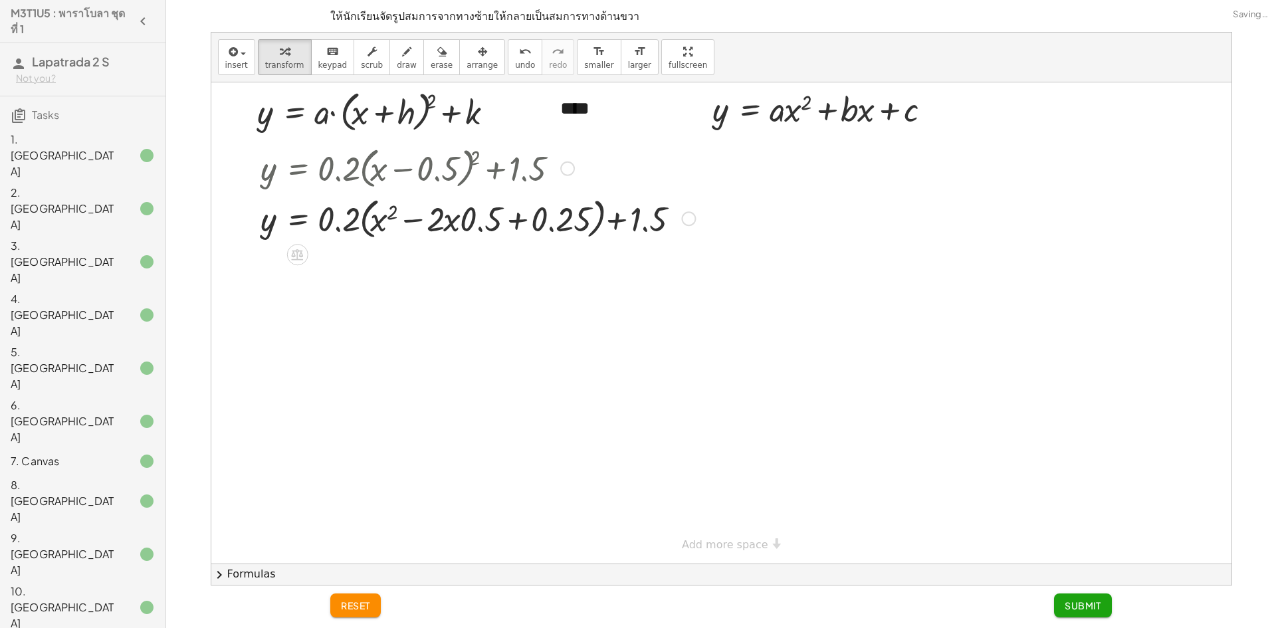
click at [477, 219] on div at bounding box center [478, 218] width 448 height 51
click at [567, 225] on div at bounding box center [478, 218] width 448 height 51
drag, startPoint x: 348, startPoint y: 233, endPoint x: 391, endPoint y: 235, distance: 43.3
click at [391, 235] on div at bounding box center [478, 218] width 448 height 51
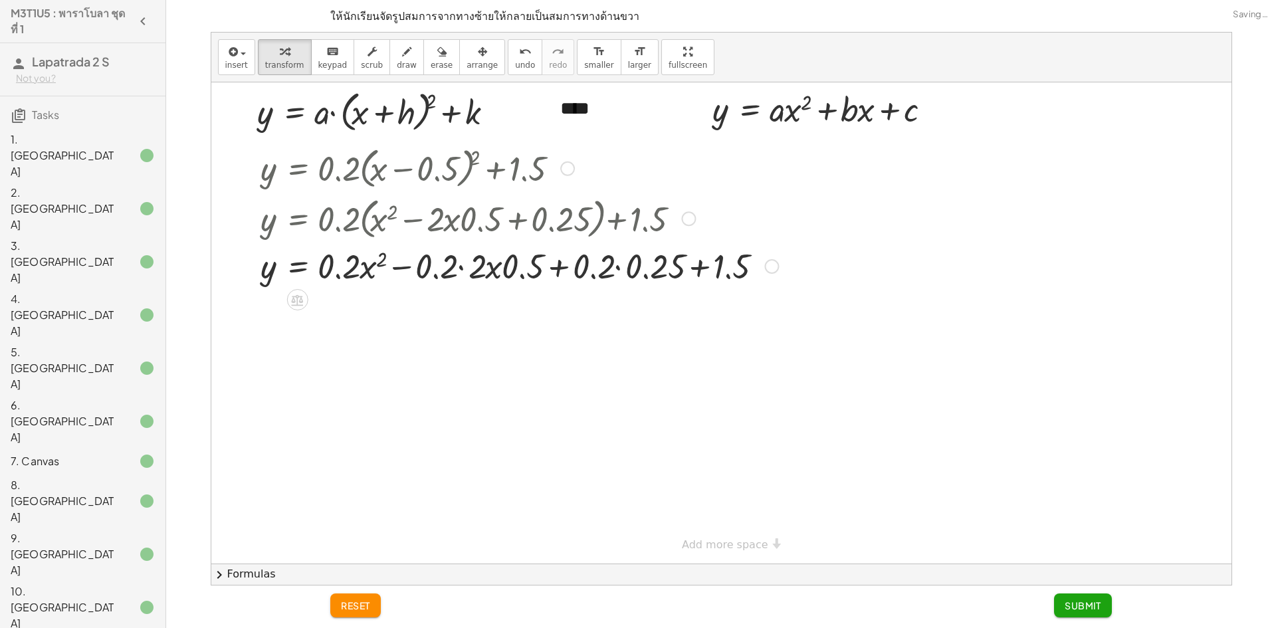
click at [483, 274] on div at bounding box center [519, 265] width 531 height 45
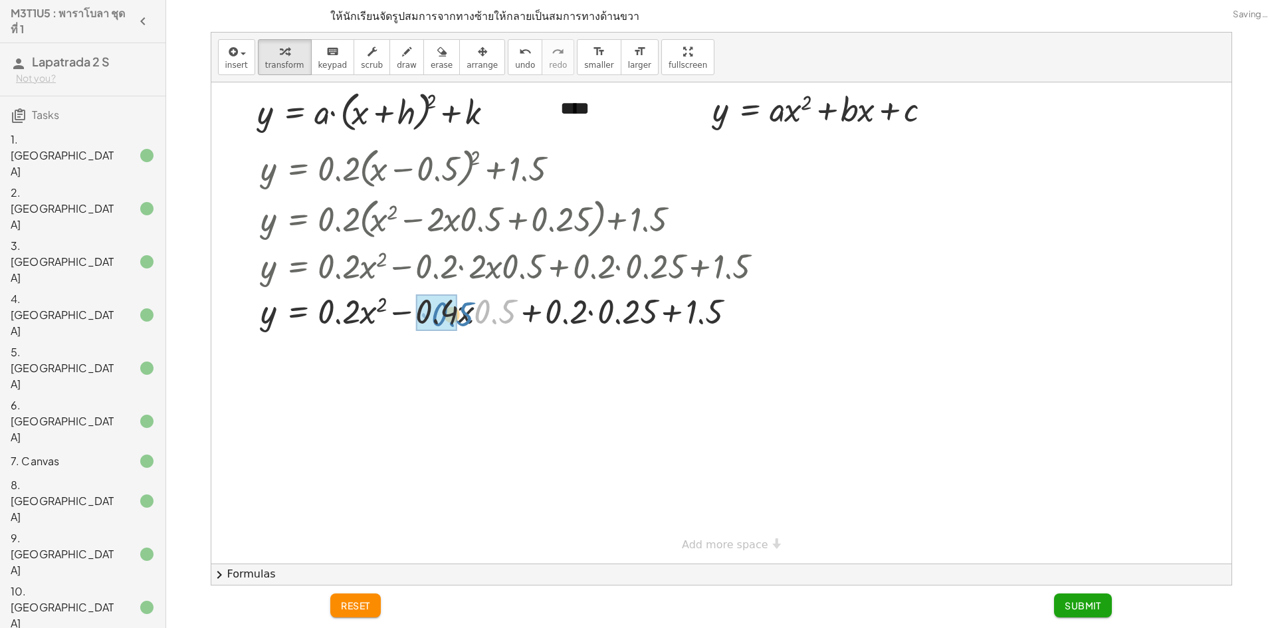
drag, startPoint x: 488, startPoint y: 316, endPoint x: 453, endPoint y: 321, distance: 35.5
click at [572, 316] on div at bounding box center [519, 310] width 531 height 45
click at [599, 319] on div at bounding box center [519, 310] width 531 height 45
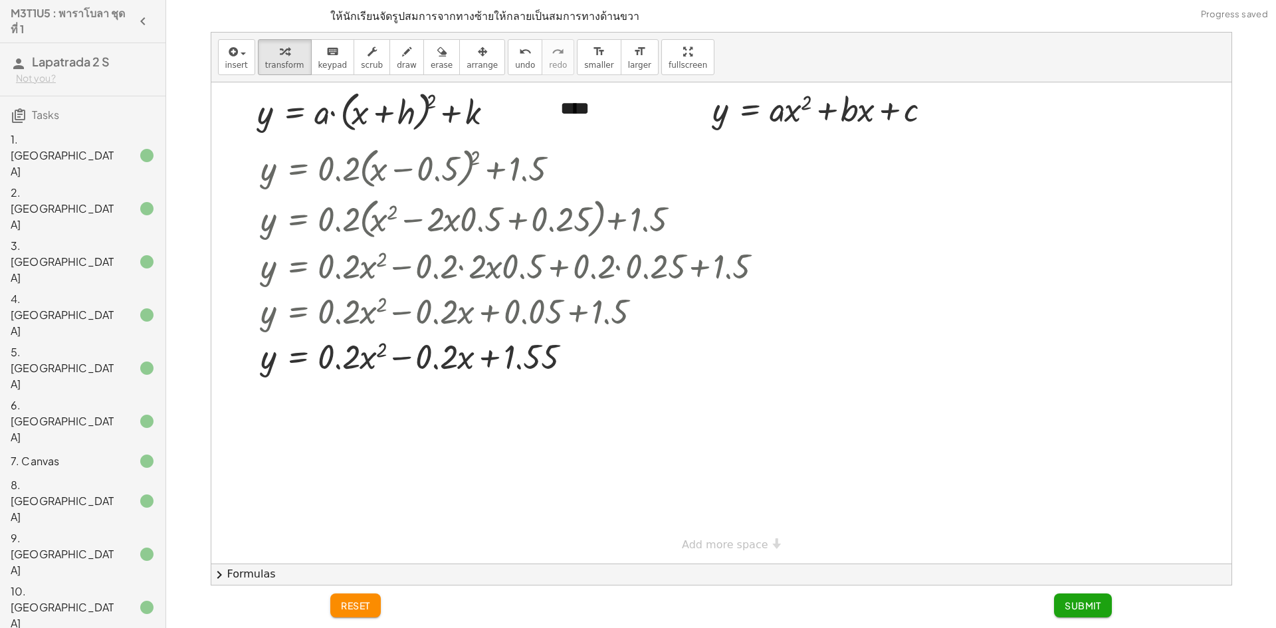
click at [1110, 602] on button "Submit" at bounding box center [1083, 606] width 58 height 24
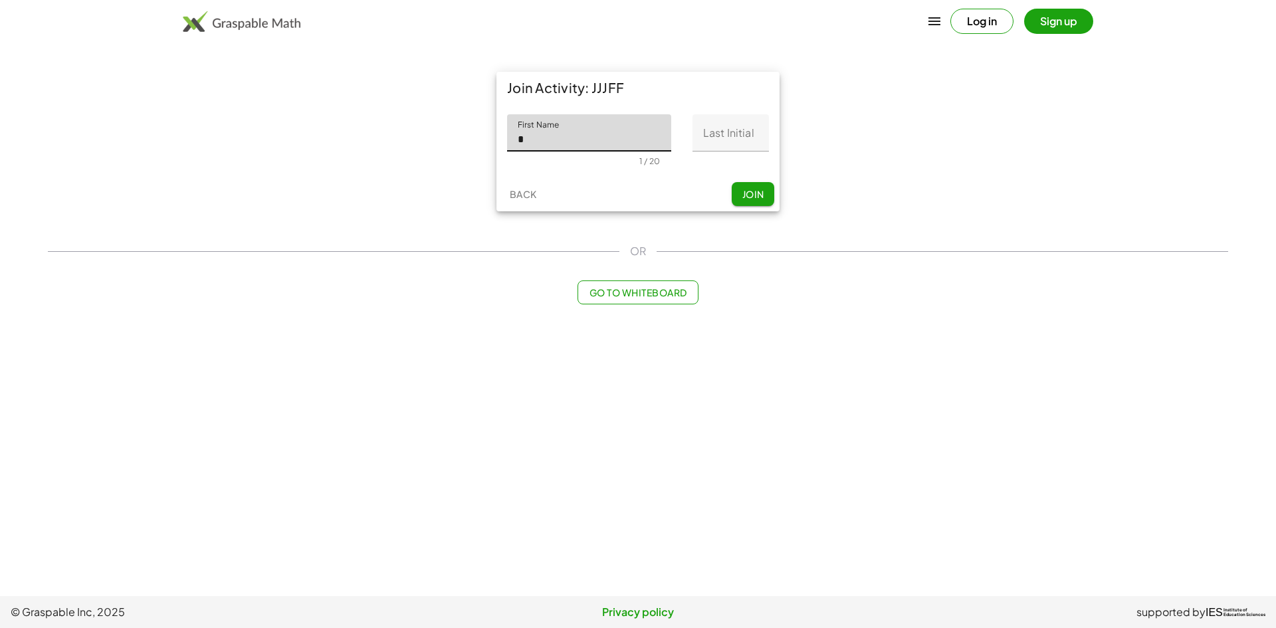
type input "**********"
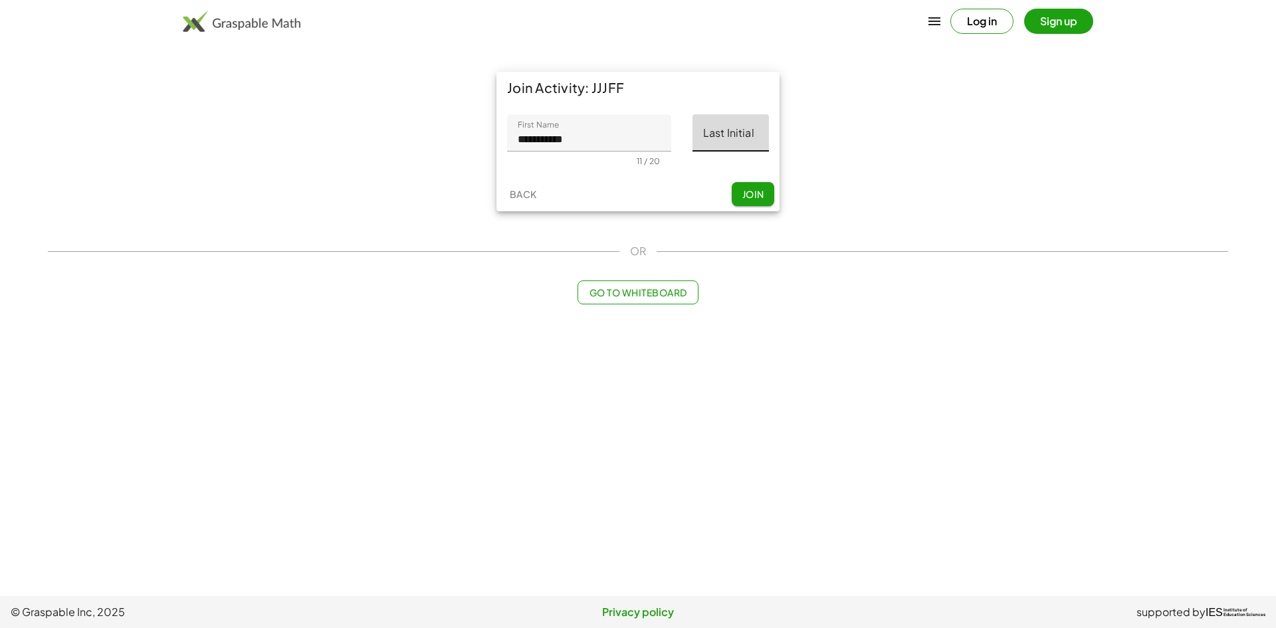
click at [730, 142] on input "Last Initial" at bounding box center [731, 132] width 76 height 37
type input "*"
click at [748, 187] on button "Join" at bounding box center [753, 194] width 43 height 24
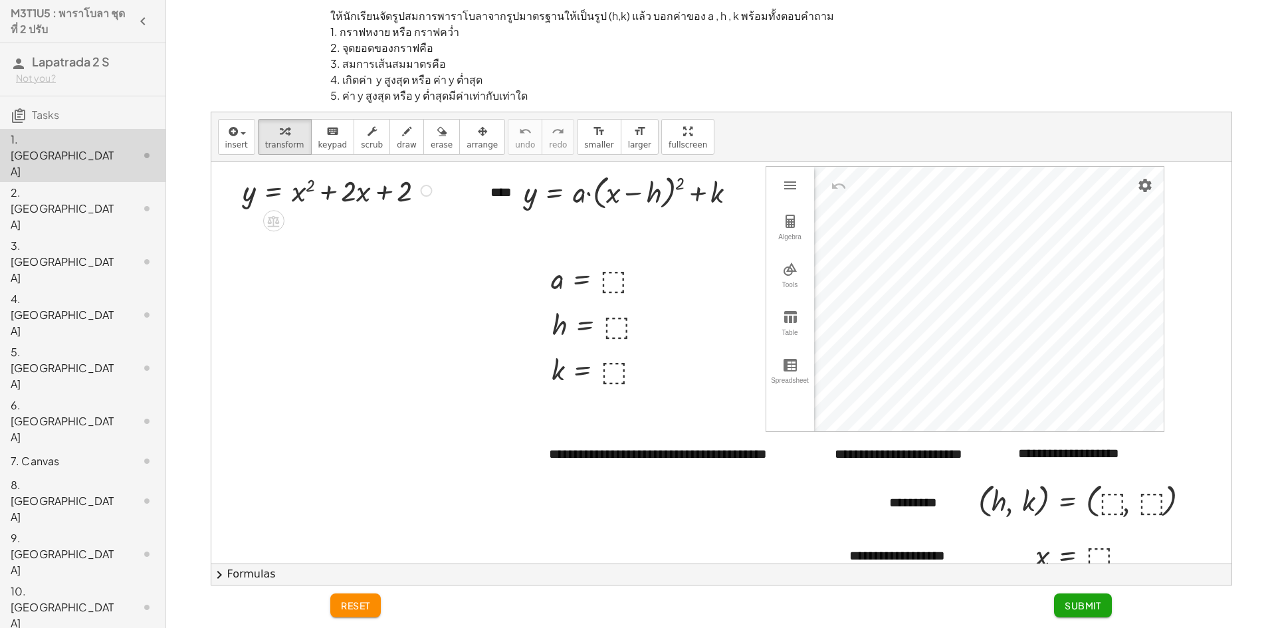
click at [406, 193] on div at bounding box center [339, 189] width 207 height 39
click at [245, 189] on div at bounding box center [339, 189] width 207 height 39
click at [256, 188] on div at bounding box center [339, 189] width 207 height 39
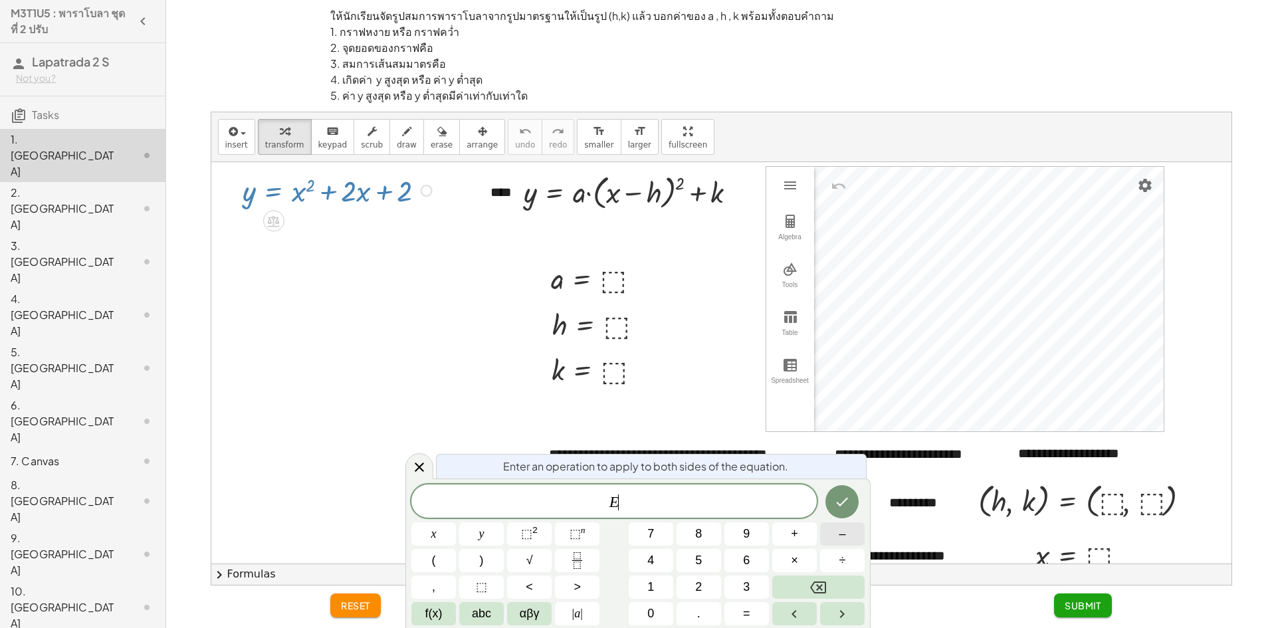
click at [836, 536] on button "–" at bounding box center [842, 533] width 45 height 23
click at [699, 585] on span "2" at bounding box center [698, 587] width 7 height 18
click at [832, 493] on button "Done" at bounding box center [842, 501] width 33 height 33
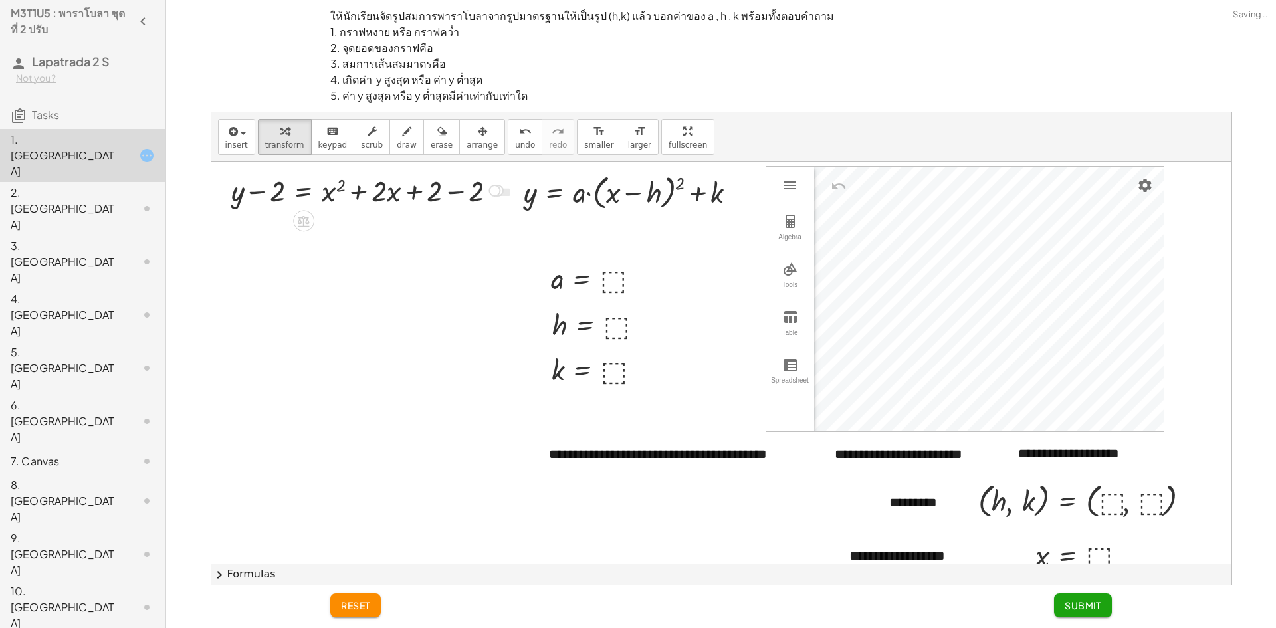
click at [446, 195] on div at bounding box center [369, 189] width 289 height 39
click at [273, 234] on div at bounding box center [369, 228] width 289 height 39
click at [276, 233] on div at bounding box center [369, 228] width 289 height 39
click at [282, 238] on div at bounding box center [369, 228] width 289 height 39
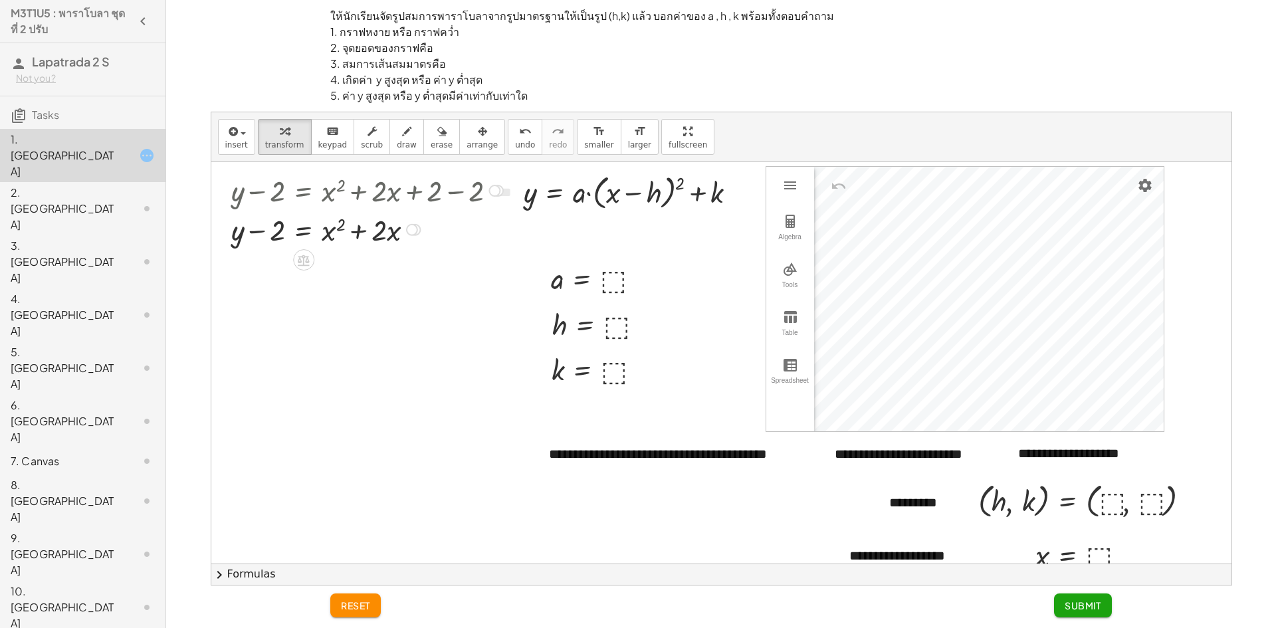
click at [282, 225] on div at bounding box center [369, 228] width 289 height 39
click at [279, 223] on div at bounding box center [369, 228] width 289 height 39
click at [280, 223] on div at bounding box center [369, 228] width 289 height 39
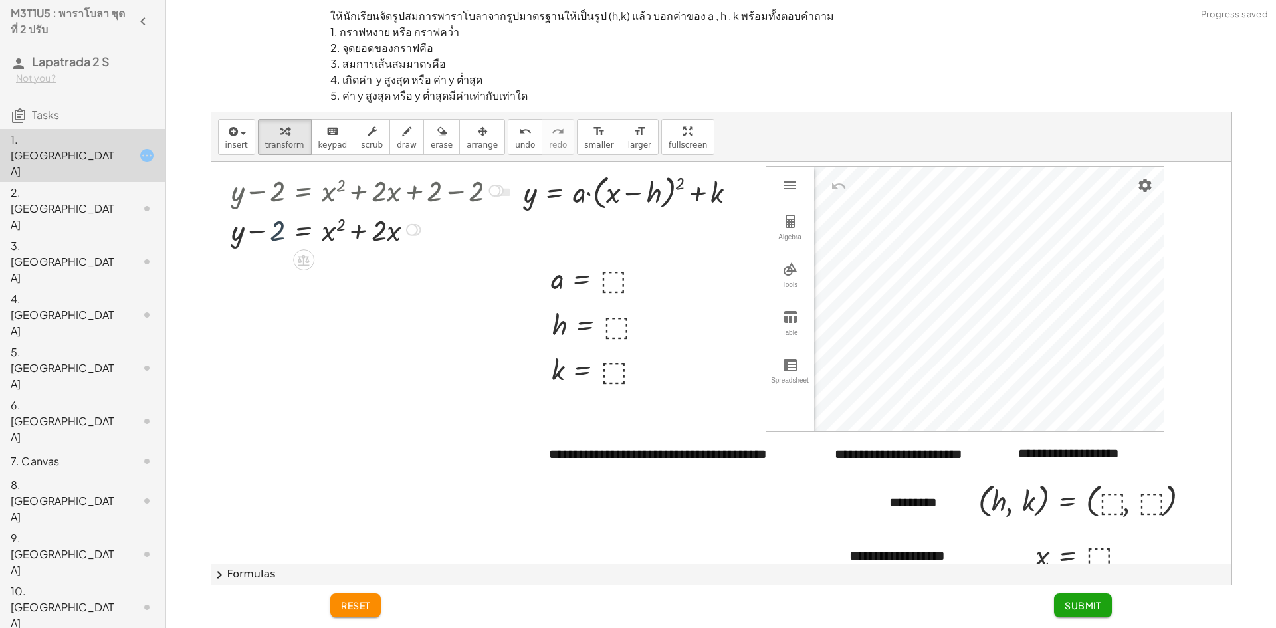
click at [281, 223] on div at bounding box center [369, 228] width 289 height 39
click at [281, 224] on div at bounding box center [369, 228] width 289 height 39
click at [285, 231] on div at bounding box center [369, 228] width 289 height 39
click at [386, 225] on div at bounding box center [369, 228] width 289 height 39
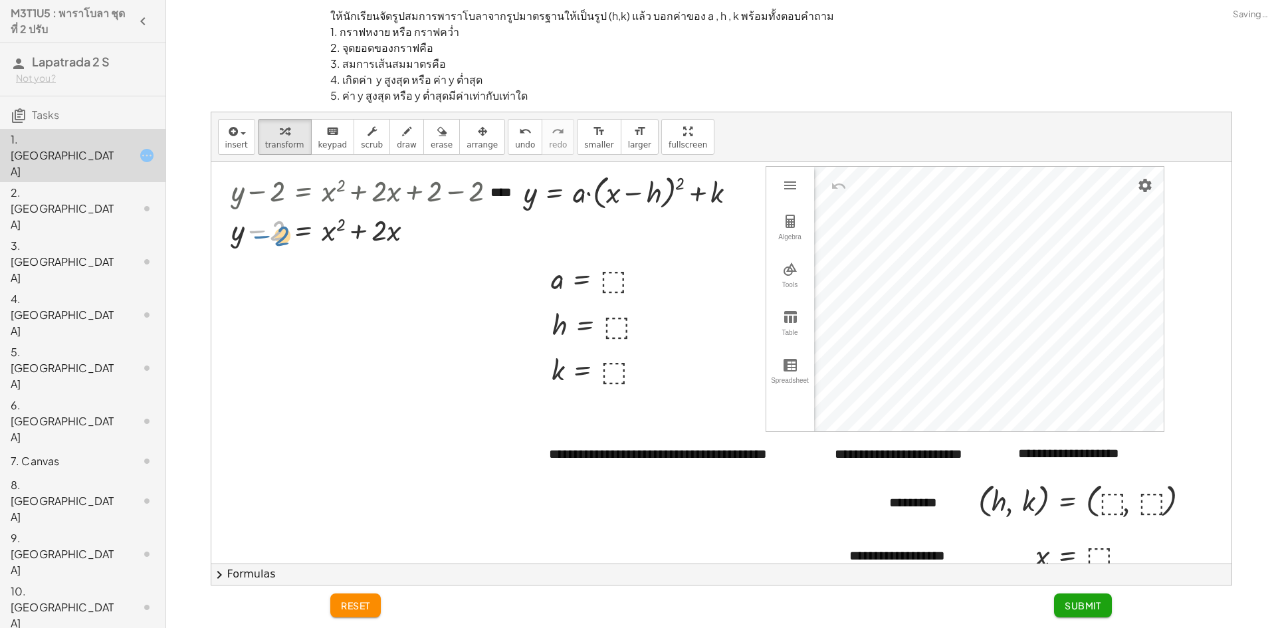
drag, startPoint x: 282, startPoint y: 236, endPoint x: 277, endPoint y: 224, distance: 13.1
click at [277, 224] on div at bounding box center [369, 228] width 289 height 39
click at [241, 235] on div at bounding box center [369, 228] width 289 height 39
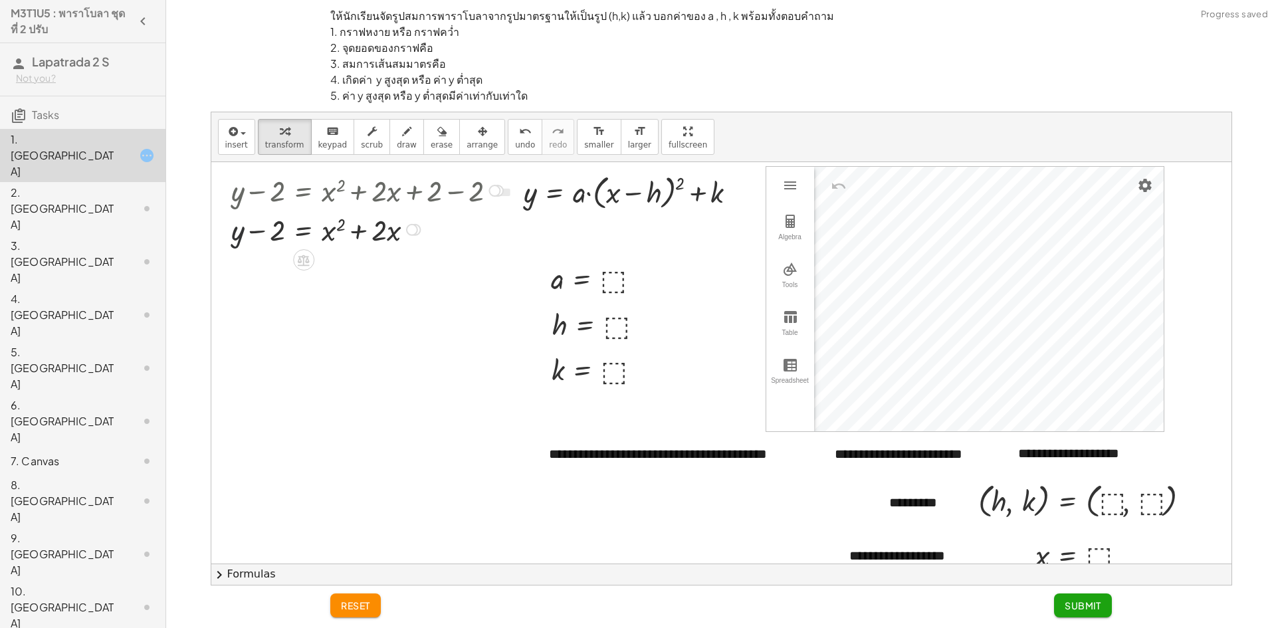
click at [241, 235] on div at bounding box center [369, 228] width 289 height 39
click at [243, 235] on div at bounding box center [369, 228] width 289 height 39
click at [245, 233] on div at bounding box center [369, 228] width 289 height 39
click at [274, 228] on div at bounding box center [369, 228] width 289 height 39
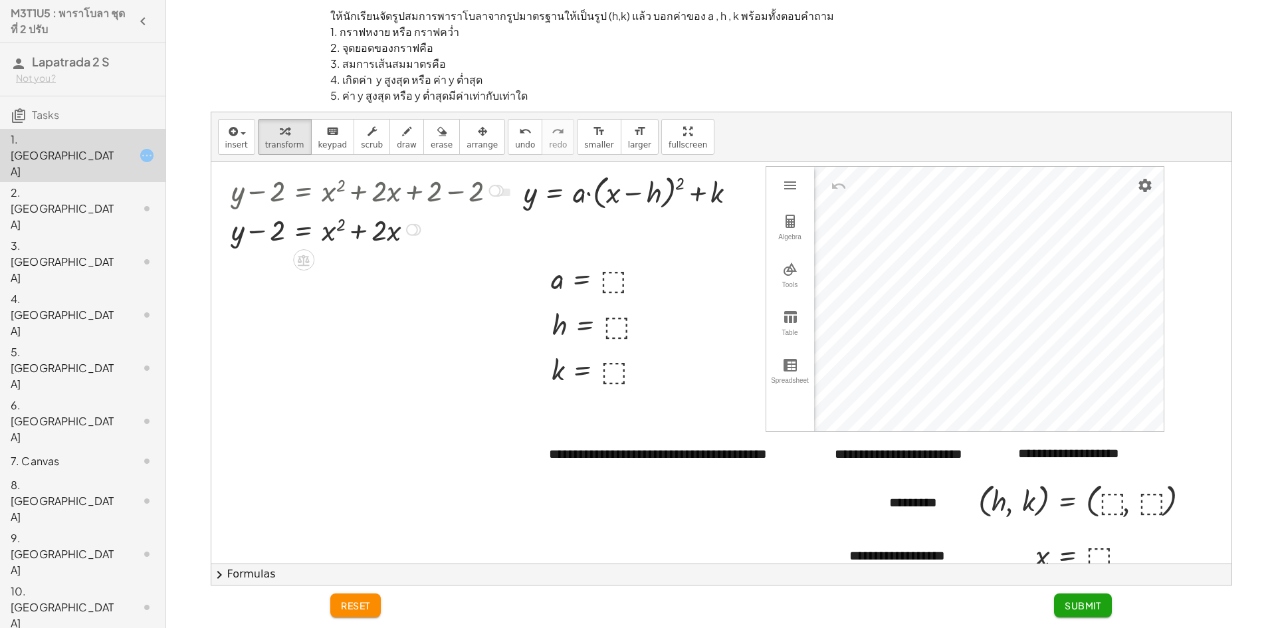
click at [274, 228] on div at bounding box center [369, 228] width 289 height 39
click at [277, 228] on div at bounding box center [369, 228] width 289 height 39
click at [285, 225] on div at bounding box center [369, 228] width 289 height 39
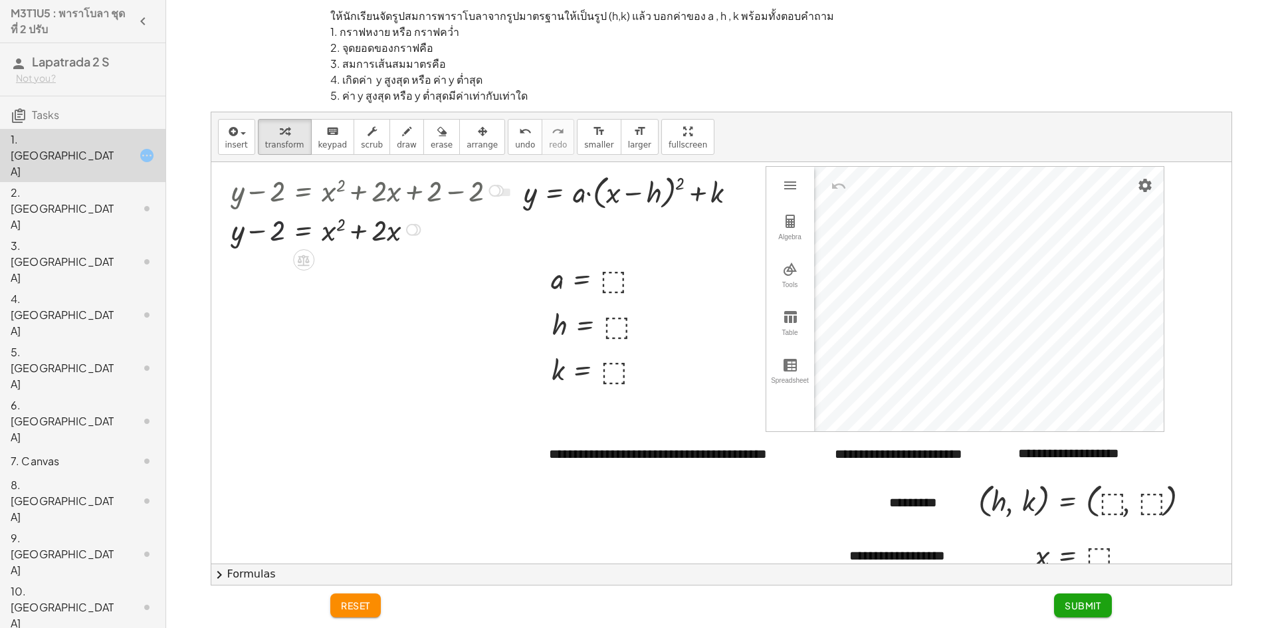
click at [285, 229] on div at bounding box center [369, 228] width 289 height 39
click at [283, 231] on div at bounding box center [369, 228] width 289 height 39
click at [286, 231] on div at bounding box center [369, 228] width 289 height 39
click at [273, 229] on div at bounding box center [369, 228] width 289 height 39
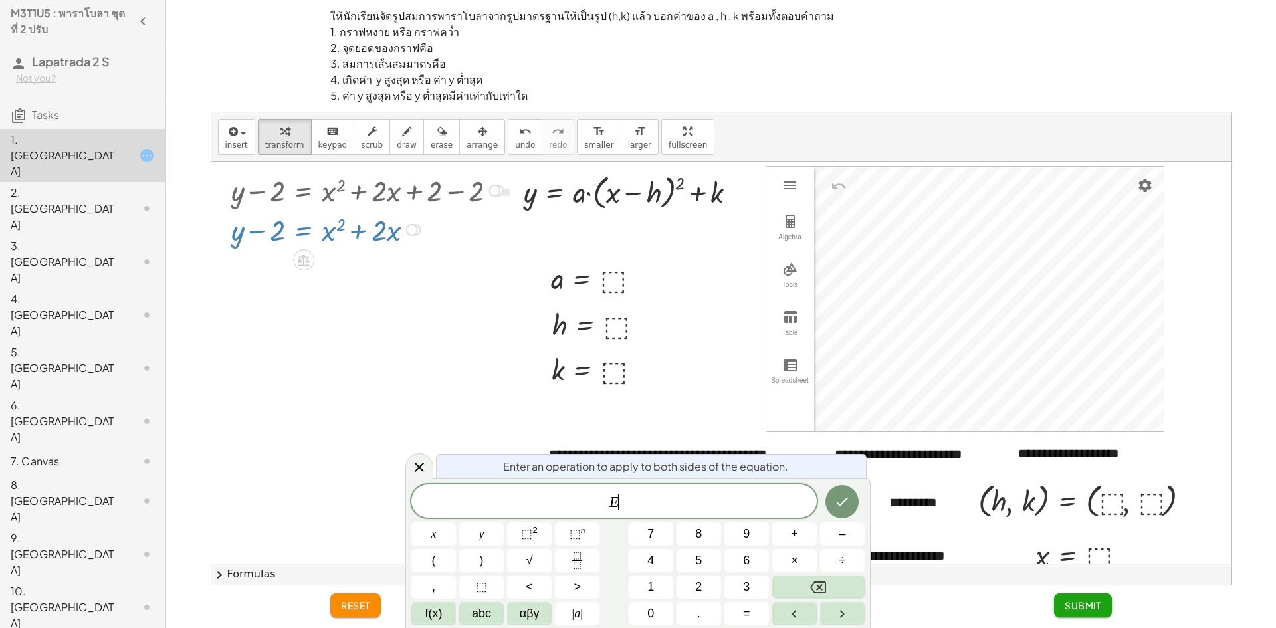
click at [263, 229] on div at bounding box center [369, 228] width 289 height 39
click at [837, 528] on button "–" at bounding box center [842, 533] width 45 height 23
click at [665, 585] on button "1" at bounding box center [651, 587] width 45 height 23
click at [843, 503] on icon "Done" at bounding box center [843, 502] width 12 height 9
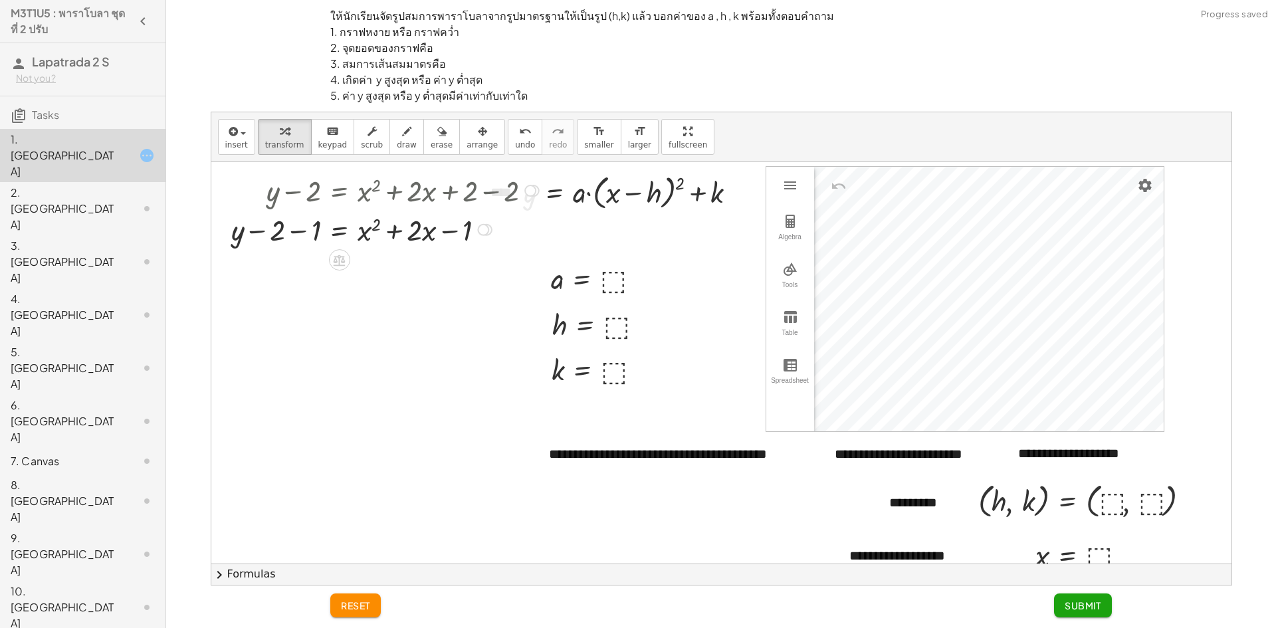
click at [300, 231] on div at bounding box center [387, 228] width 325 height 39
click at [515, 142] on span "undo" at bounding box center [525, 144] width 20 height 9
click at [508, 140] on button "undo undo" at bounding box center [525, 137] width 35 height 36
click at [275, 233] on div at bounding box center [405, 228] width 289 height 39
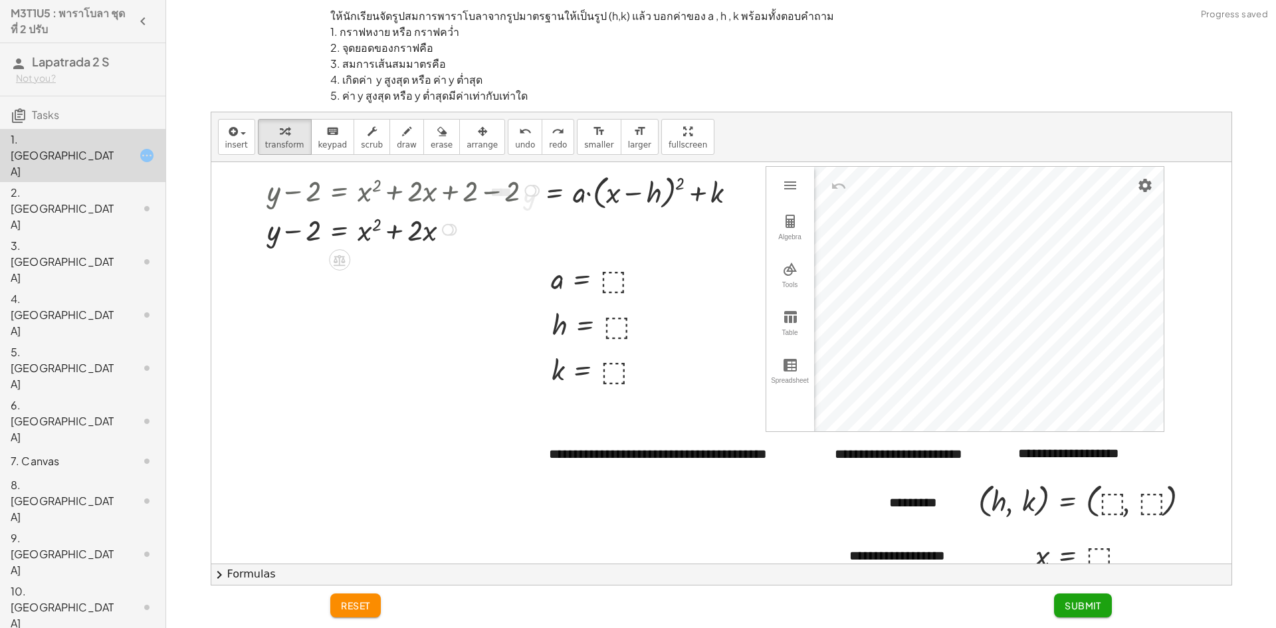
click at [282, 232] on div at bounding box center [405, 228] width 289 height 39
click at [288, 229] on div at bounding box center [405, 228] width 289 height 39
click at [445, 227] on div at bounding box center [447, 230] width 12 height 12
click at [479, 195] on span "Transform line" at bounding box center [504, 199] width 59 height 11
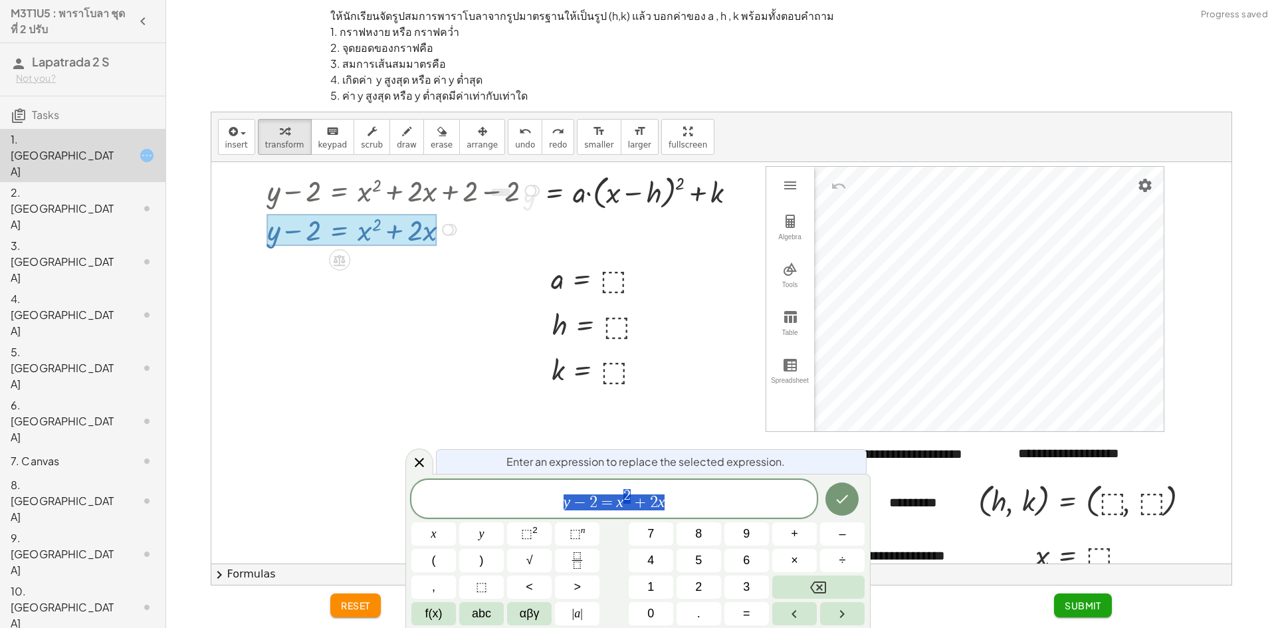
click at [392, 316] on div at bounding box center [721, 426] width 1020 height 529
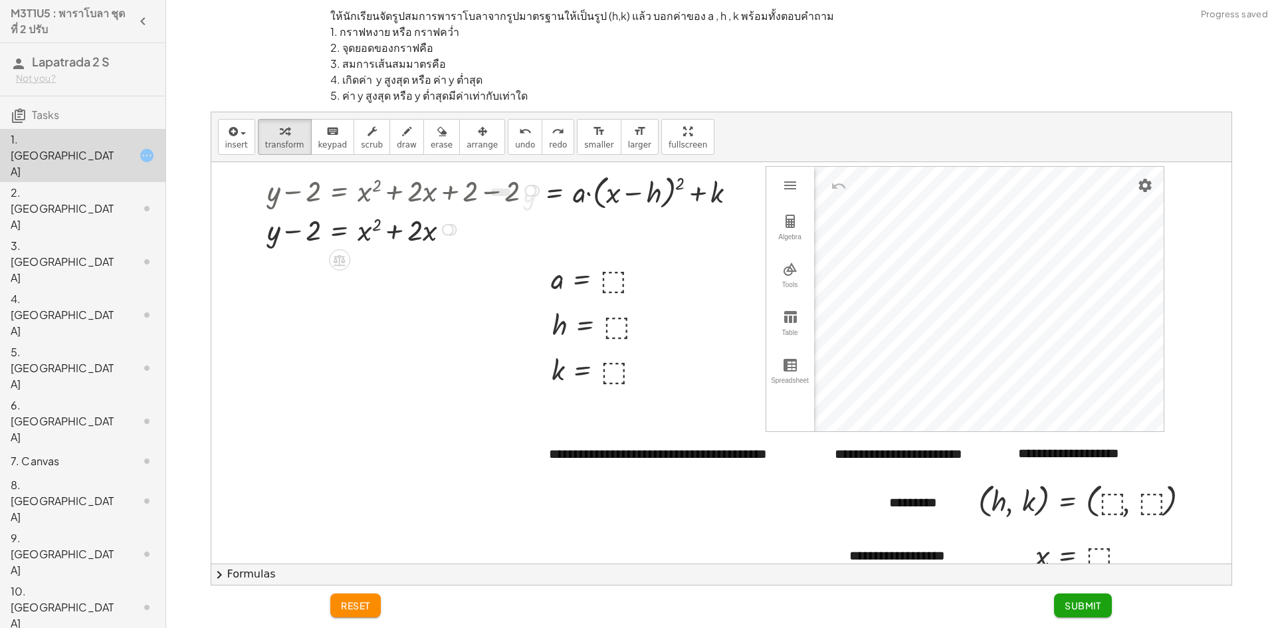
click at [448, 232] on div "Transform line Copy line as LaTeX Copy derivation as LaTeX Expand new lines: On" at bounding box center [447, 230] width 12 height 12
click at [312, 245] on div at bounding box center [405, 228] width 289 height 39
click at [284, 221] on div at bounding box center [405, 228] width 289 height 39
click at [294, 235] on div at bounding box center [405, 228] width 289 height 39
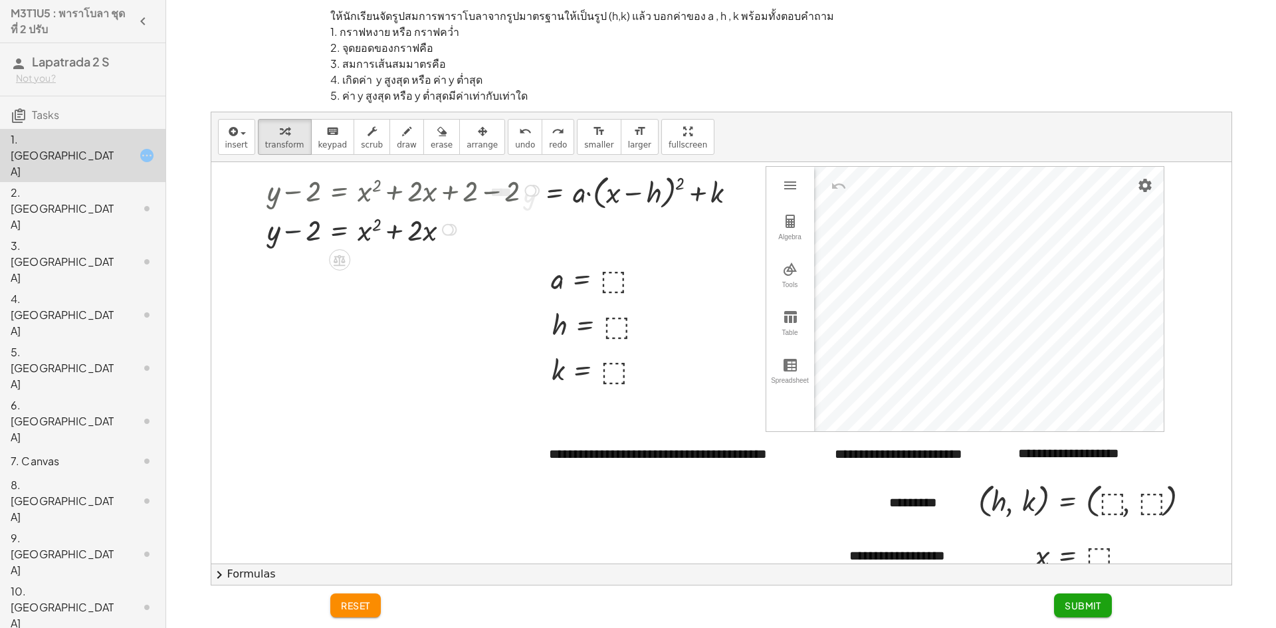
click at [297, 234] on div at bounding box center [405, 228] width 289 height 39
click at [331, 227] on div at bounding box center [405, 228] width 289 height 39
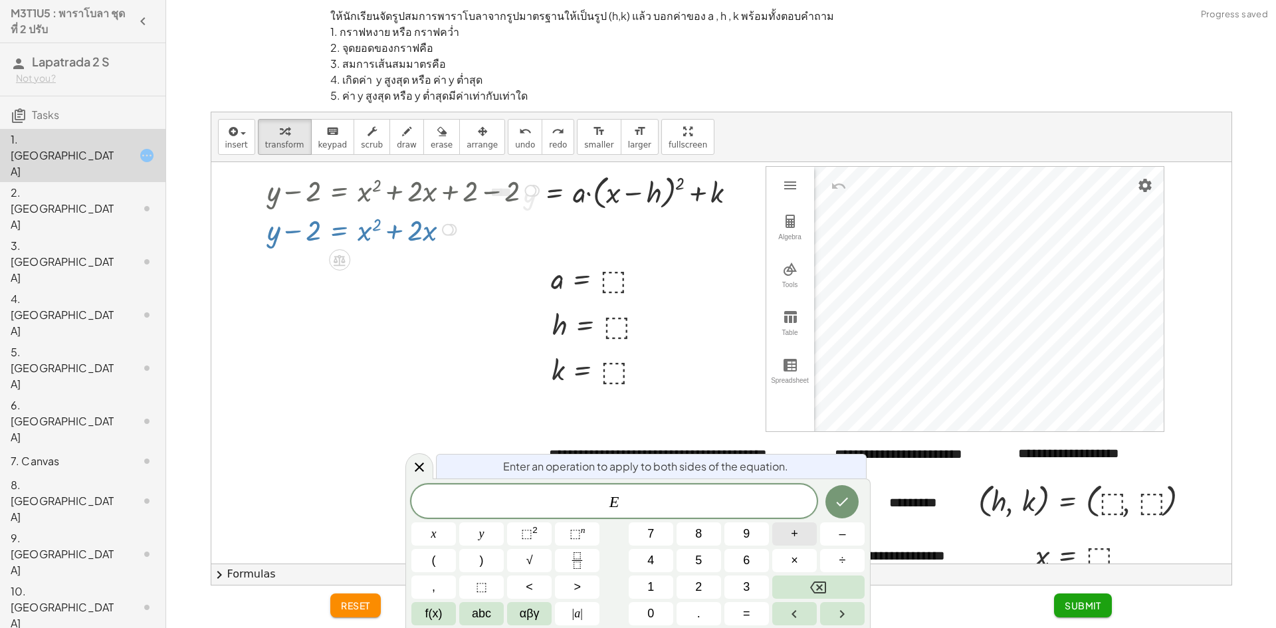
click at [790, 534] on button "+" at bounding box center [794, 533] width 45 height 23
click at [659, 578] on button "1" at bounding box center [651, 587] width 45 height 23
click at [841, 496] on icon "Done" at bounding box center [842, 502] width 16 height 16
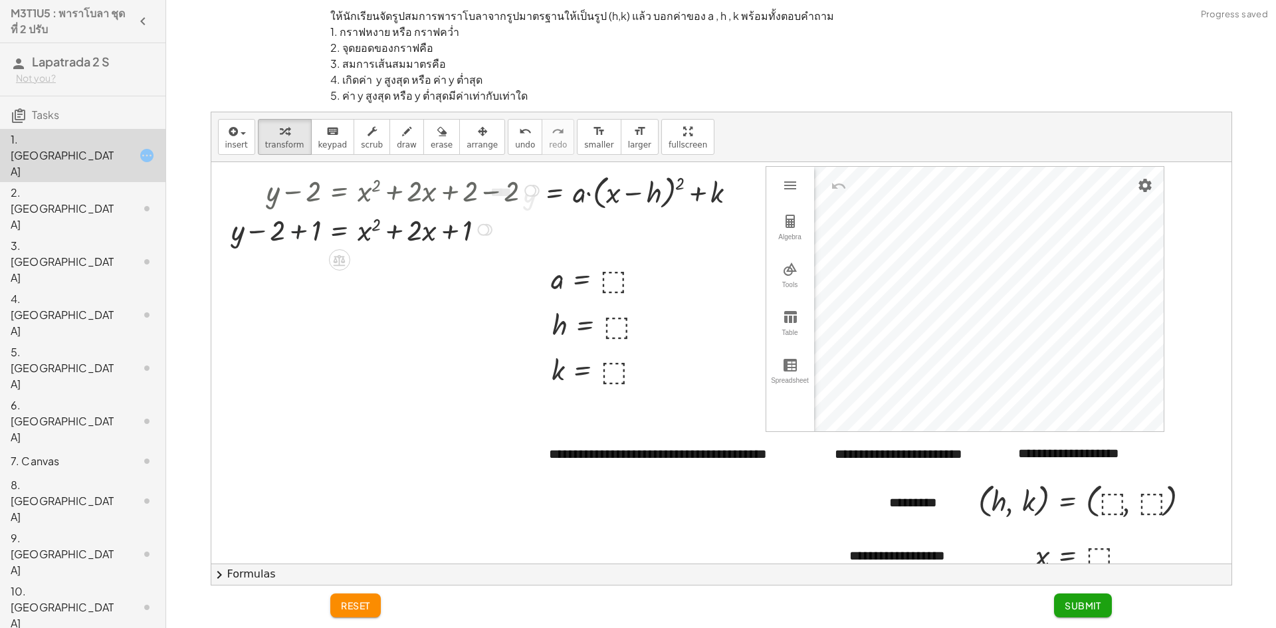
click at [298, 225] on div at bounding box center [387, 228] width 325 height 39
click at [609, 278] on div at bounding box center [599, 278] width 110 height 38
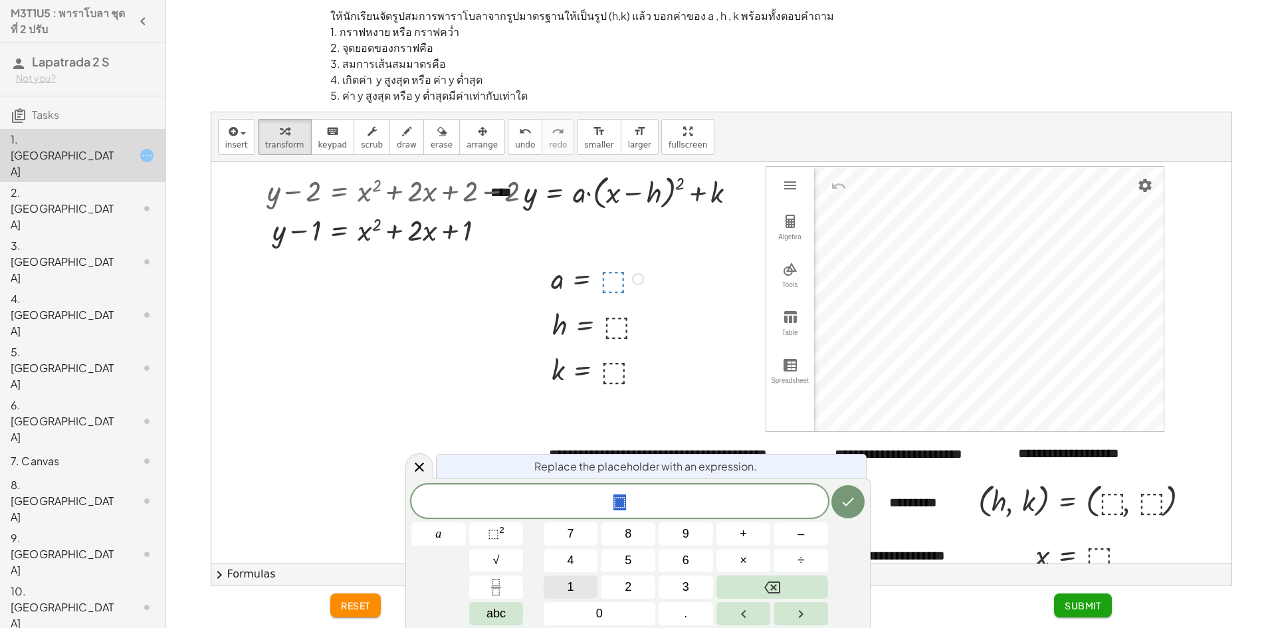
click at [582, 578] on button "1" at bounding box center [571, 587] width 55 height 23
click at [847, 512] on button "Done" at bounding box center [848, 501] width 33 height 33
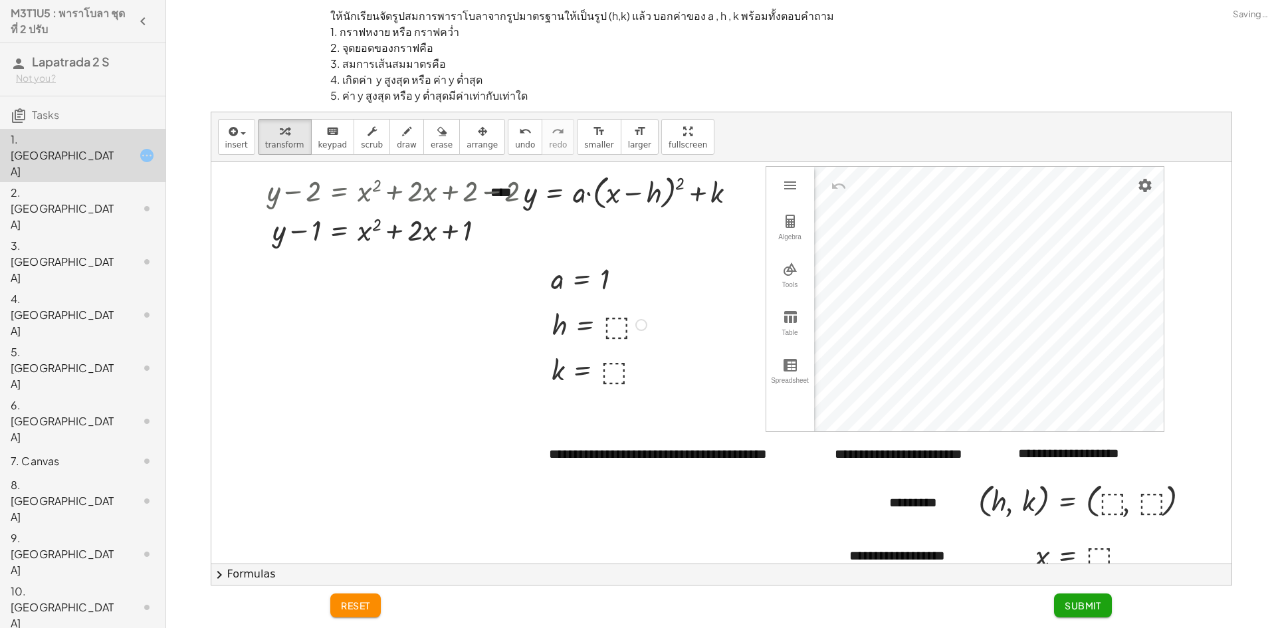
click at [624, 333] on div at bounding box center [602, 324] width 112 height 38
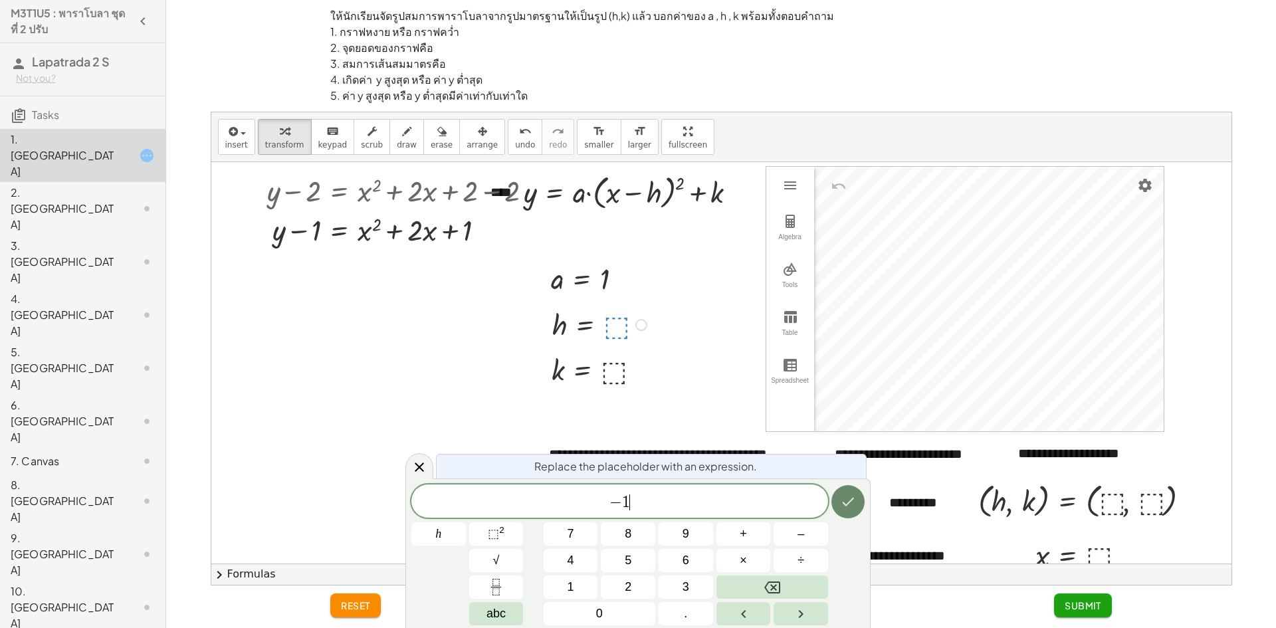
click at [859, 504] on button "Done" at bounding box center [848, 501] width 33 height 33
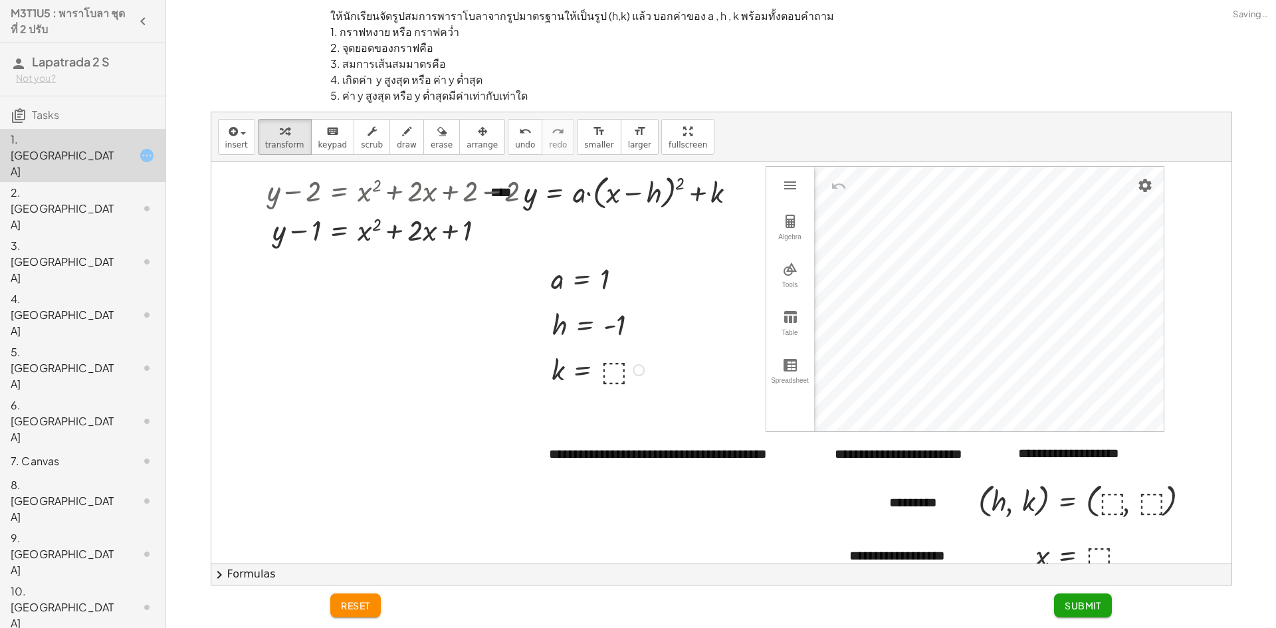
click at [618, 365] on div at bounding box center [600, 369] width 110 height 38
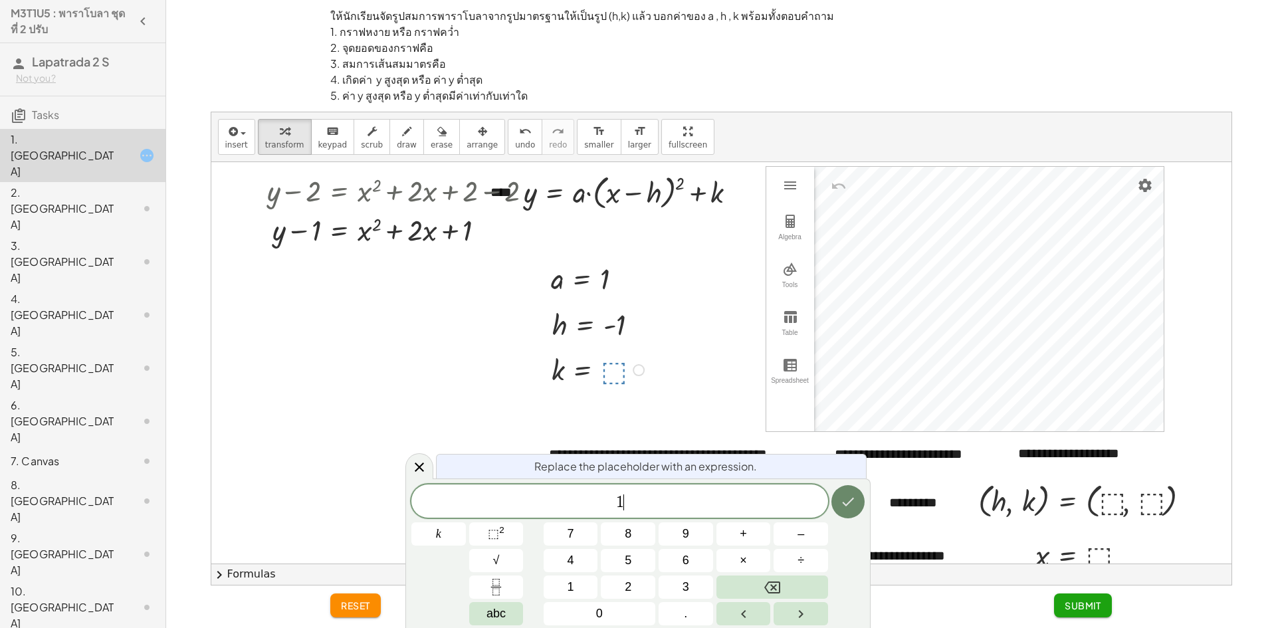
click at [853, 500] on icon "Done" at bounding box center [848, 502] width 16 height 16
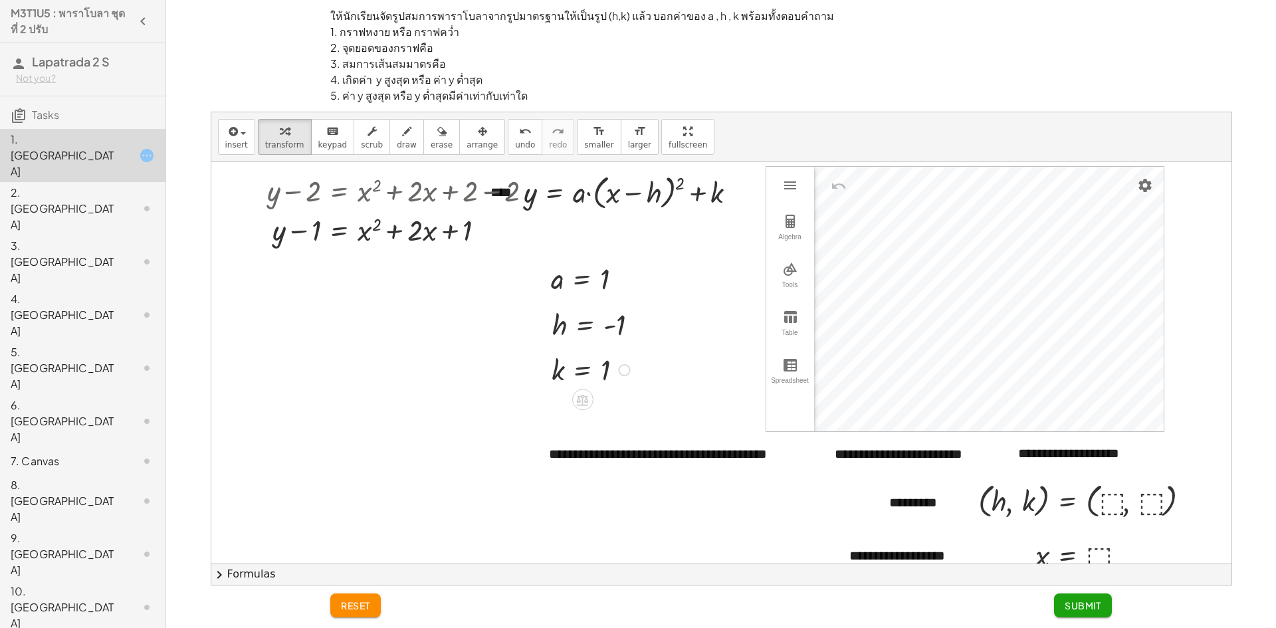
click at [239, 572] on button "chevron_right Formulas" at bounding box center [721, 574] width 1020 height 21
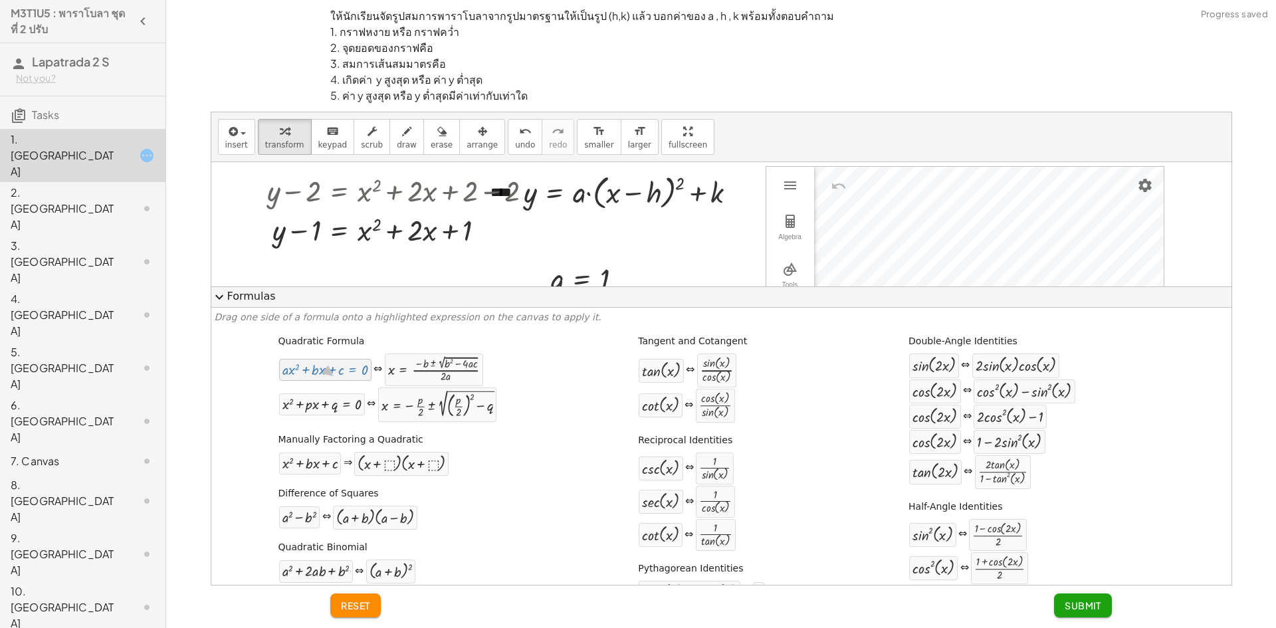
drag, startPoint x: 337, startPoint y: 368, endPoint x: 328, endPoint y: 375, distance: 11.3
drag, startPoint x: 377, startPoint y: 567, endPoint x: 424, endPoint y: 238, distance: 332.4
click at [244, 296] on button "expand_more Formulas" at bounding box center [721, 296] width 1020 height 21
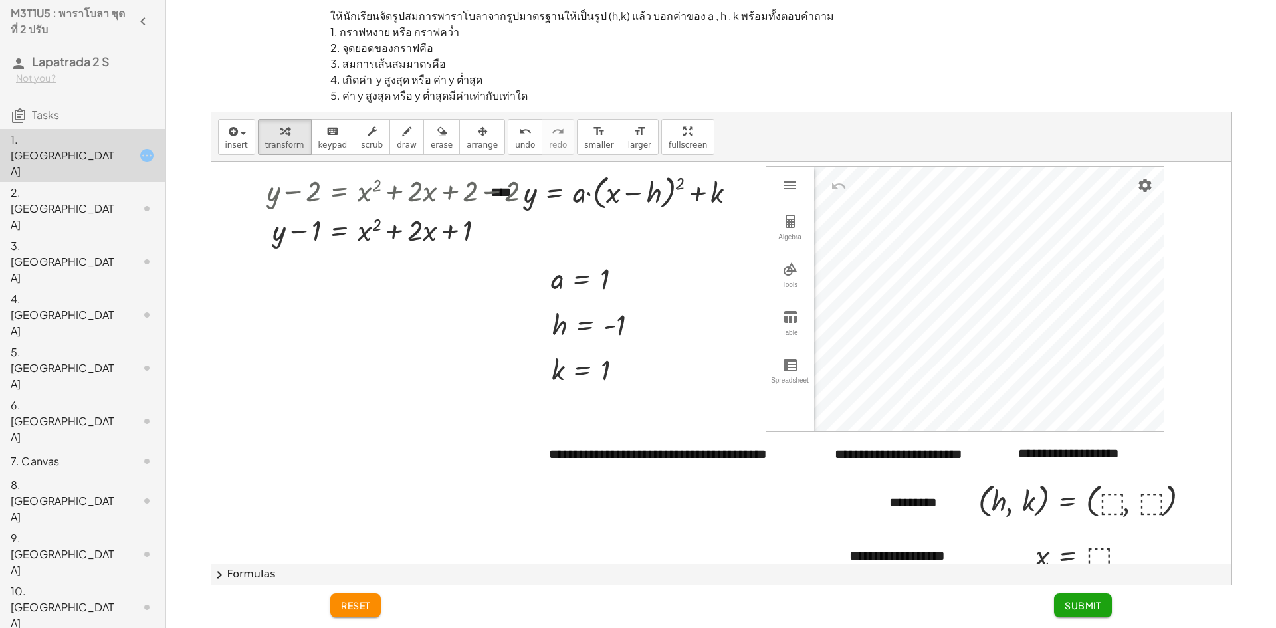
click at [249, 573] on button "chevron_right Formulas" at bounding box center [721, 574] width 1020 height 21
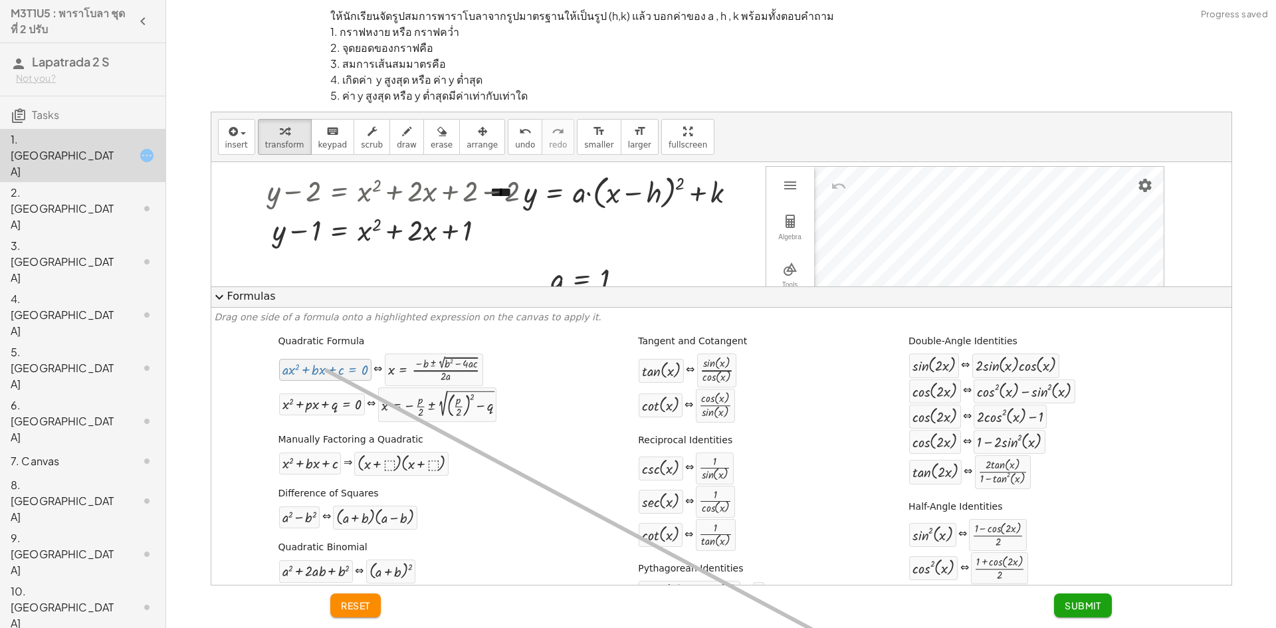
drag, startPoint x: 296, startPoint y: 371, endPoint x: 865, endPoint y: 659, distance: 637.3
click at [865, 627] on html "M3T1U5 : พาราโบลา ชุดที่ 2 ปรับ Lapatrada 2 S Not you? Tasks 1. Canvas 2. Canva…" at bounding box center [638, 314] width 1276 height 628
click at [221, 299] on span "expand_more" at bounding box center [219, 297] width 16 height 16
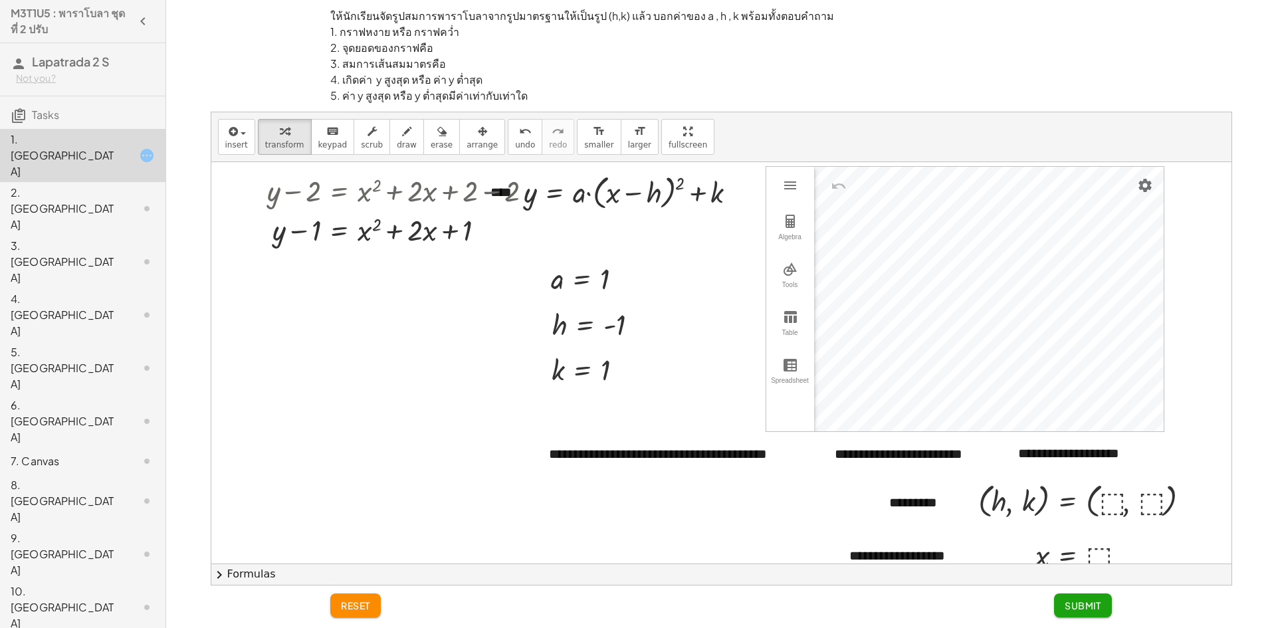
click at [243, 580] on button "chevron_right Formulas" at bounding box center [721, 574] width 1020 height 21
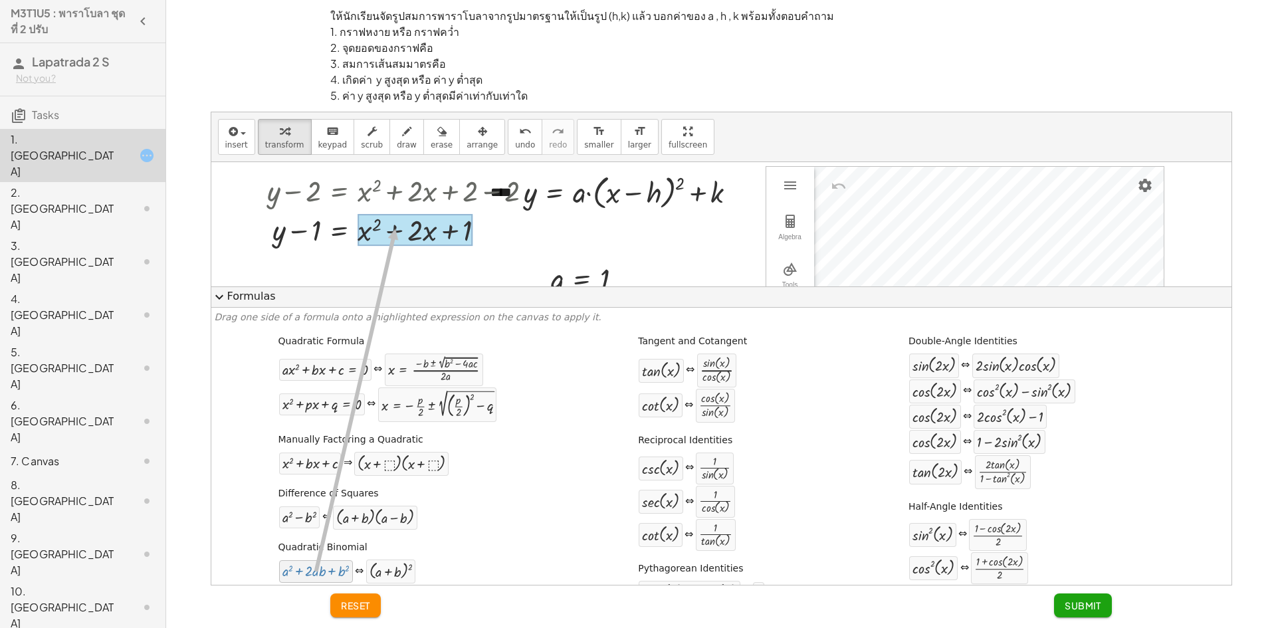
drag, startPoint x: 313, startPoint y: 576, endPoint x: 392, endPoint y: 229, distance: 355.2
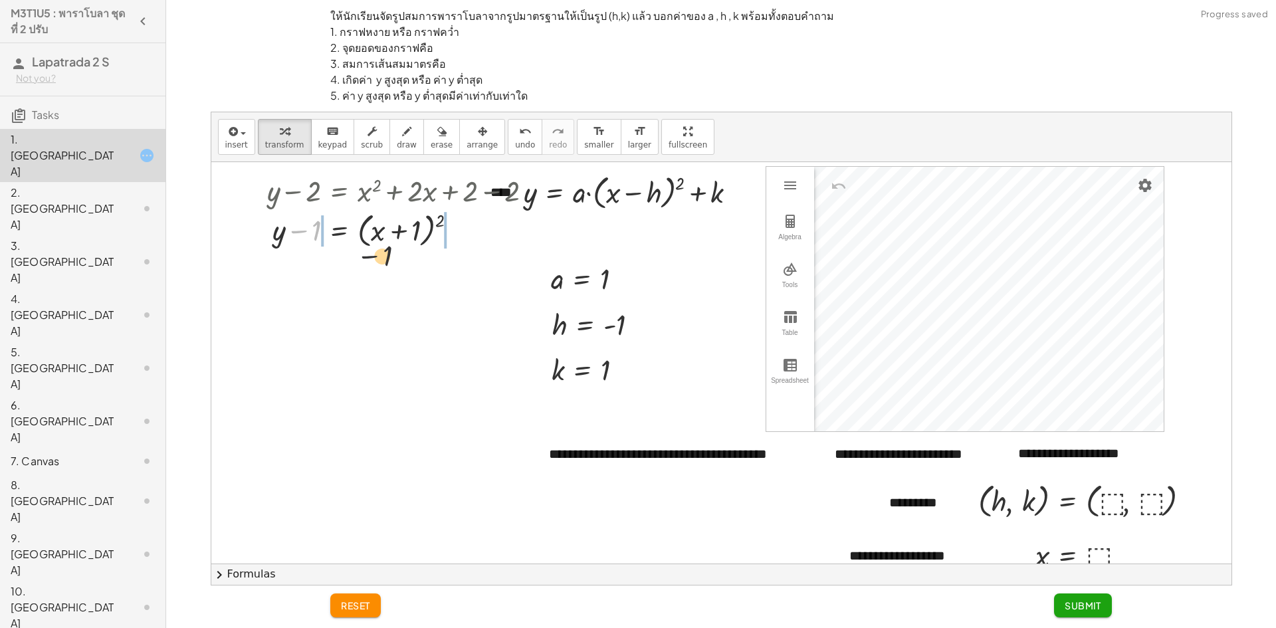
drag, startPoint x: 397, startPoint y: 265, endPoint x: 338, endPoint y: 244, distance: 62.6
click at [360, 250] on div at bounding box center [405, 228] width 289 height 43
click at [515, 145] on span "undo" at bounding box center [525, 144] width 20 height 9
drag, startPoint x: 303, startPoint y: 237, endPoint x: 471, endPoint y: 239, distance: 168.2
click at [471, 239] on div at bounding box center [405, 228] width 289 height 43
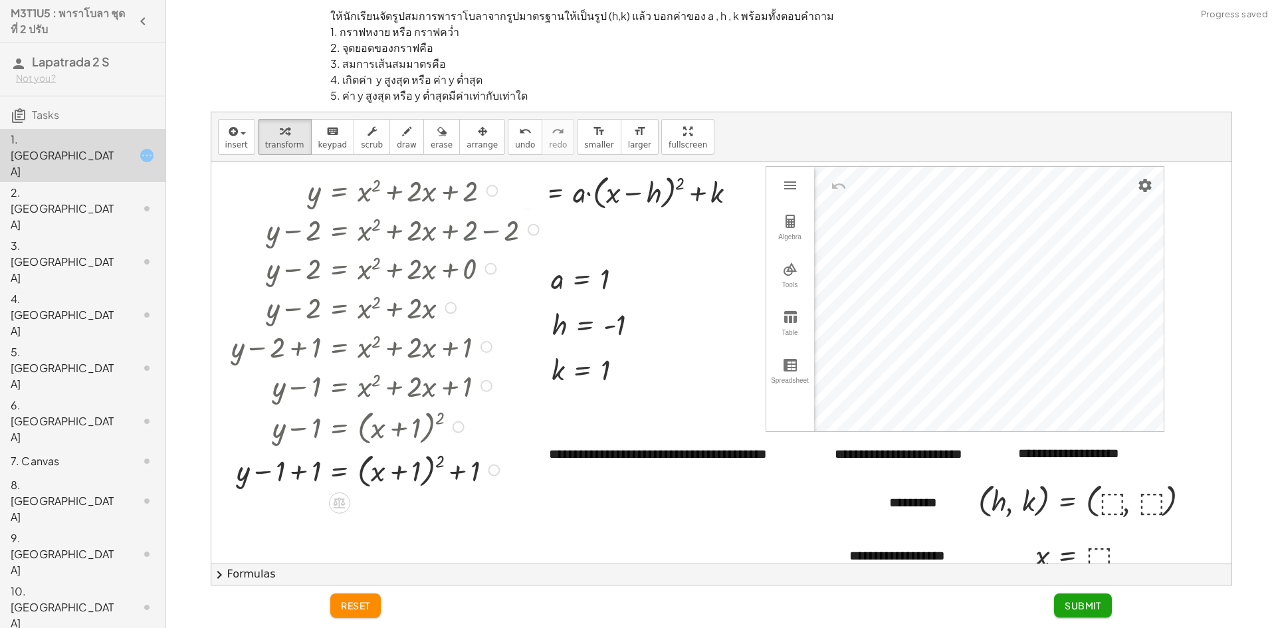
drag, startPoint x: 487, startPoint y: 228, endPoint x: 476, endPoint y: 520, distance: 292.0
click at [476, 520] on div "**********" at bounding box center [721, 426] width 1020 height 529
click at [307, 479] on div at bounding box center [387, 468] width 325 height 43
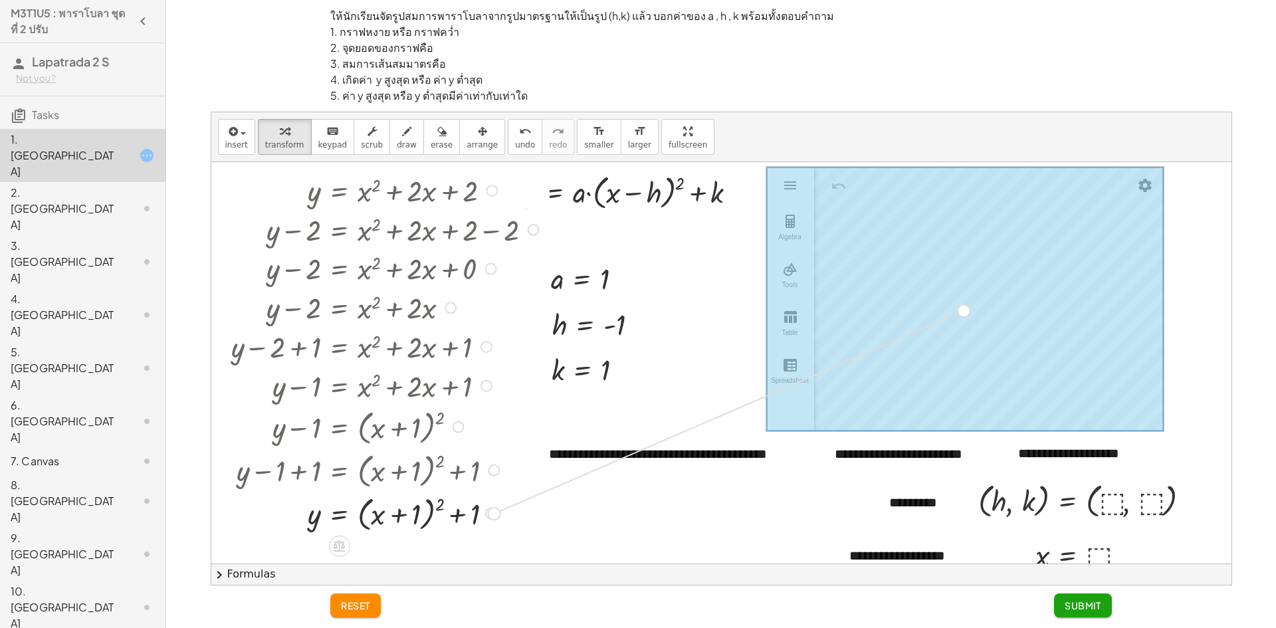
drag, startPoint x: 493, startPoint y: 513, endPoint x: 979, endPoint y: 302, distance: 530.5
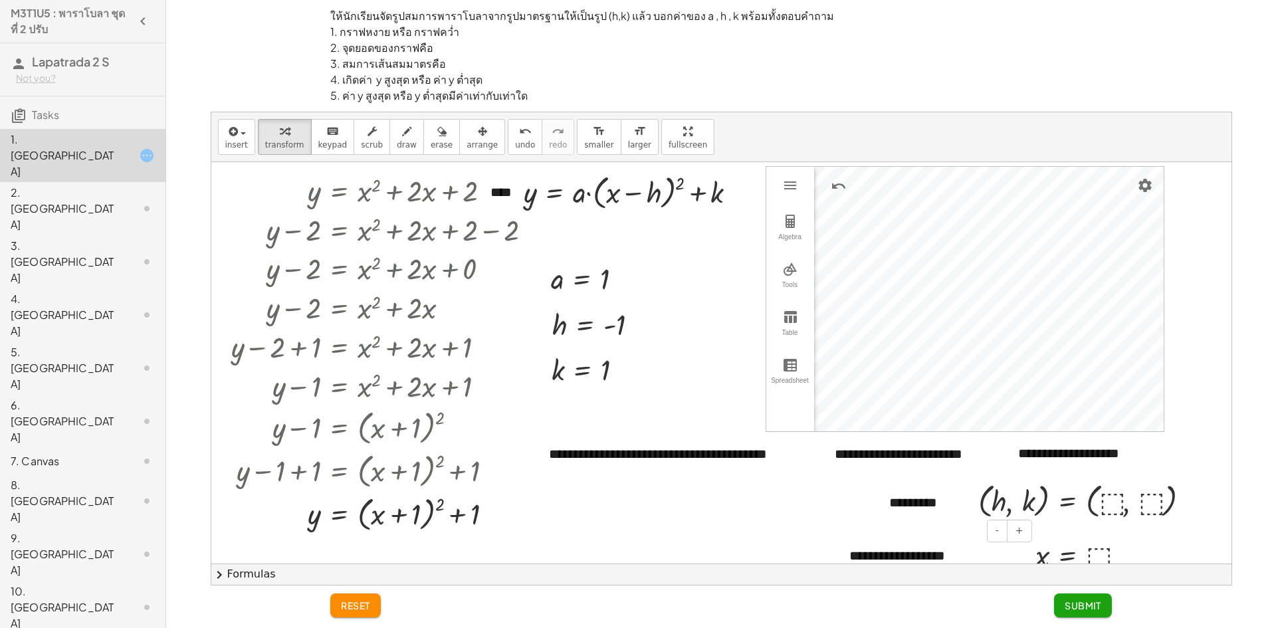
click at [982, 529] on div "**********" at bounding box center [721, 426] width 1020 height 529
click at [966, 489] on div "**********" at bounding box center [721, 426] width 1020 height 529
click at [945, 569] on div "insert select one: Math Expression Function Text Youtube Video Graphing Geometr…" at bounding box center [721, 348] width 1020 height 473
click at [909, 112] on div "ให้นักเรียนจัดรูปสมการพาราโบลาจากรูปมาตรฐานให้เป็นรูป (h,k) แล้ว บอกค่าของ a , …" at bounding box center [720, 349] width 1099 height 474
click at [1000, 162] on div "**********" at bounding box center [721, 426] width 1020 height 529
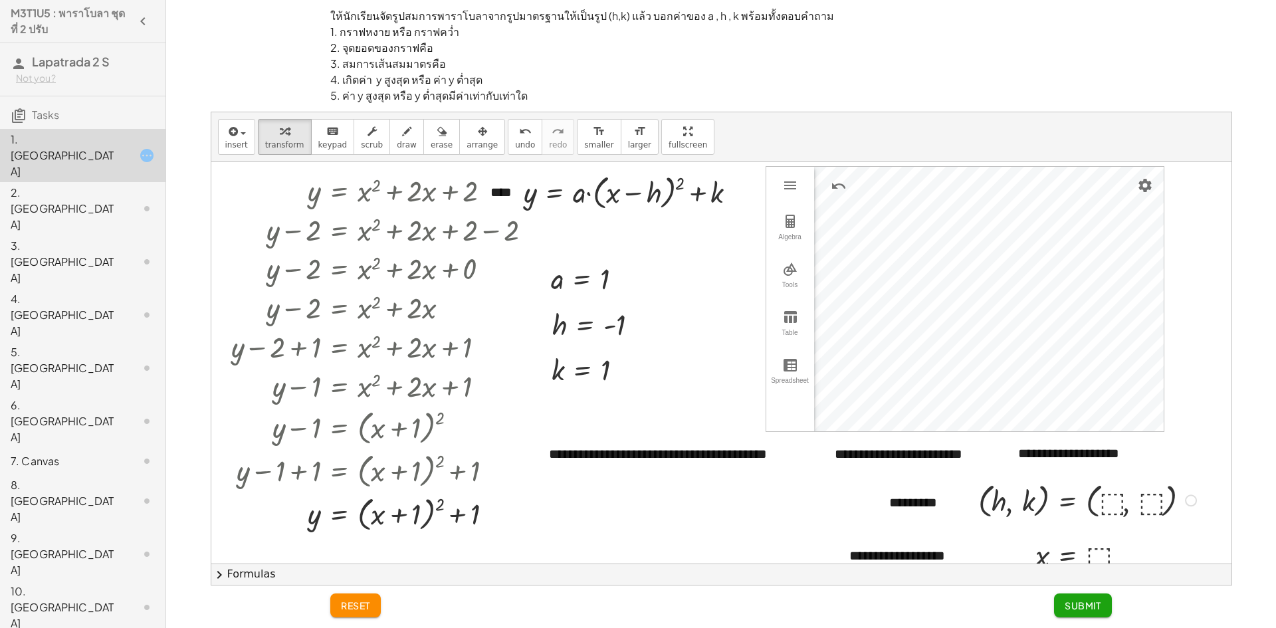
click at [1117, 502] on div at bounding box center [1089, 499] width 235 height 43
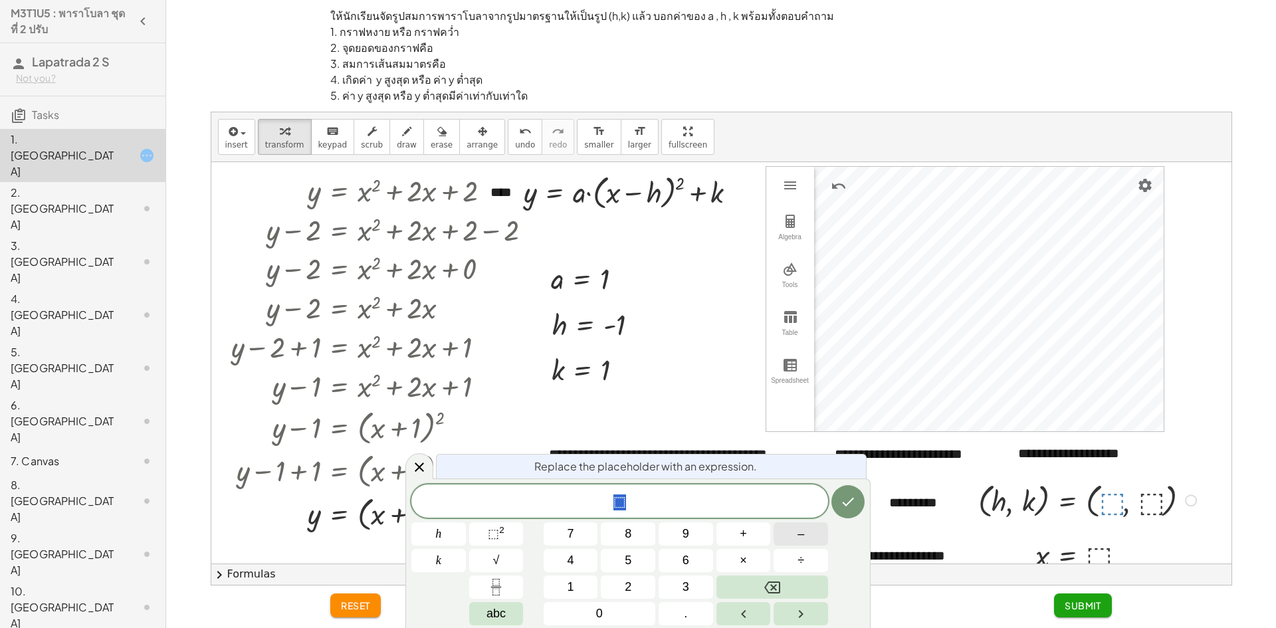
click at [796, 532] on button "–" at bounding box center [801, 533] width 55 height 23
click at [583, 578] on button "1" at bounding box center [571, 587] width 55 height 23
click at [853, 513] on button "Done" at bounding box center [848, 501] width 33 height 33
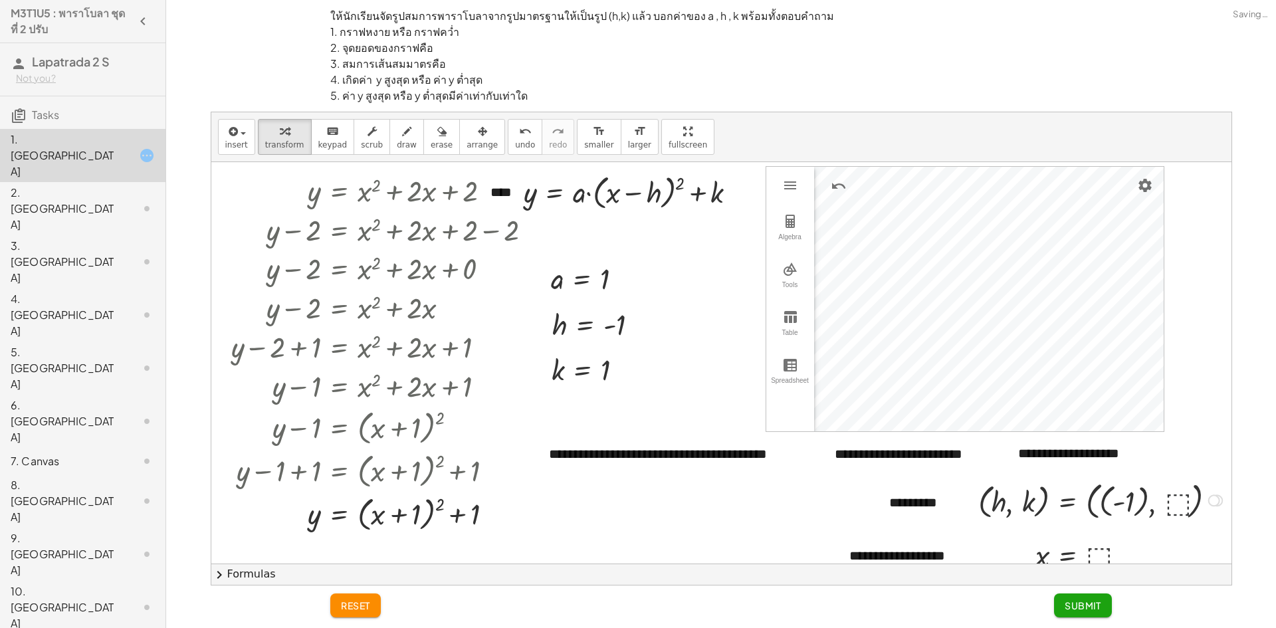
click at [1178, 505] on div at bounding box center [1103, 500] width 262 height 46
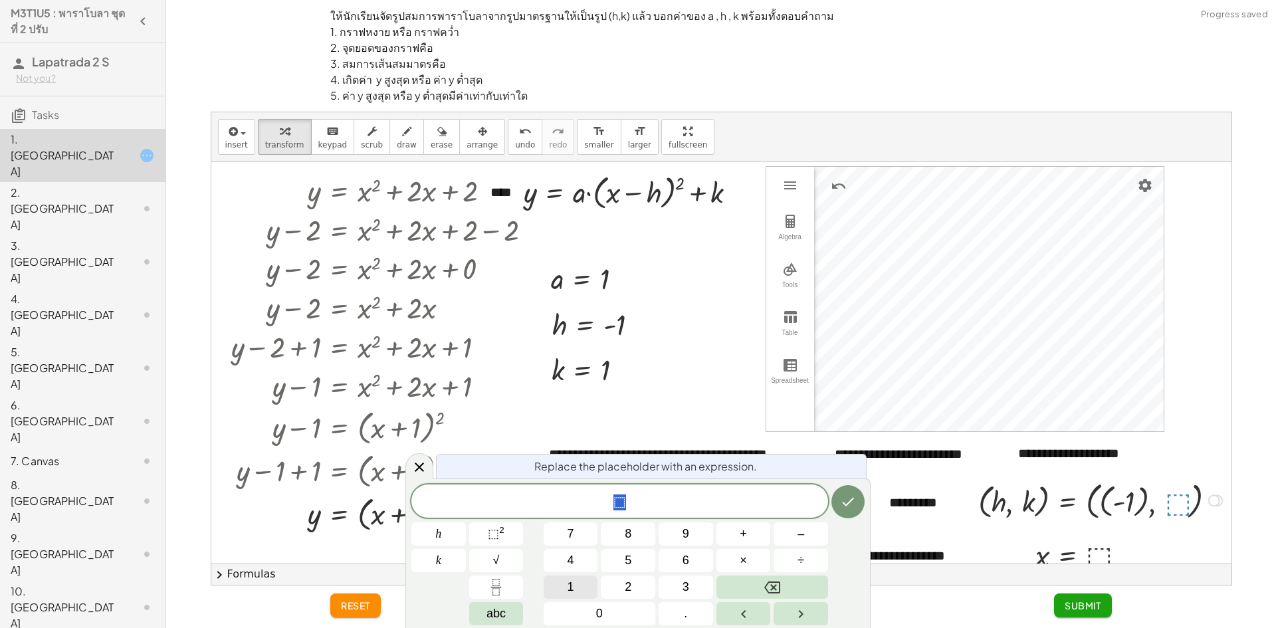
click at [598, 586] on button "1" at bounding box center [571, 587] width 55 height 23
click at [851, 508] on icon "Done" at bounding box center [848, 502] width 16 height 16
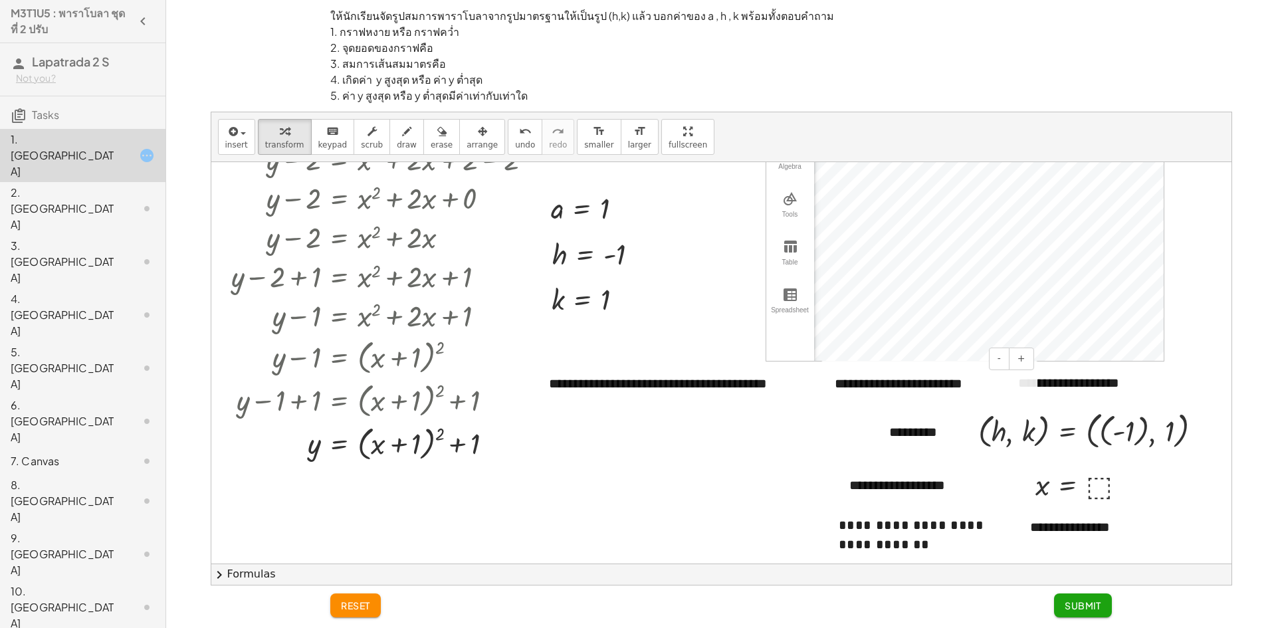
scroll to position [138, 0]
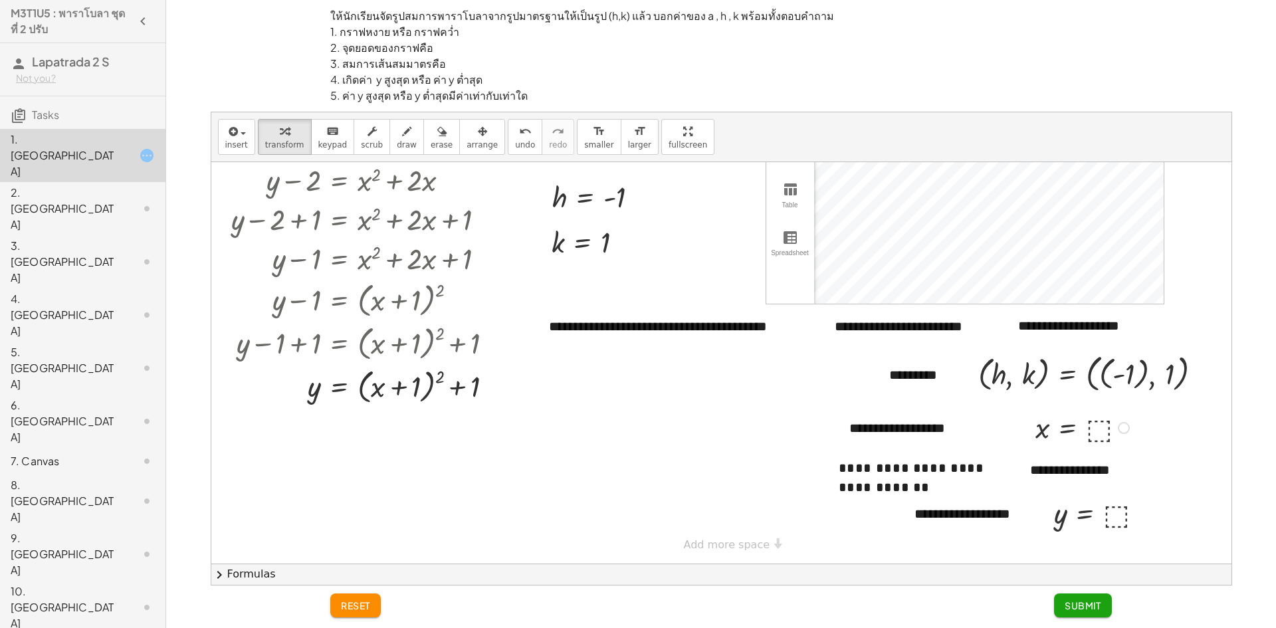
click at [1093, 430] on div at bounding box center [1084, 427] width 111 height 38
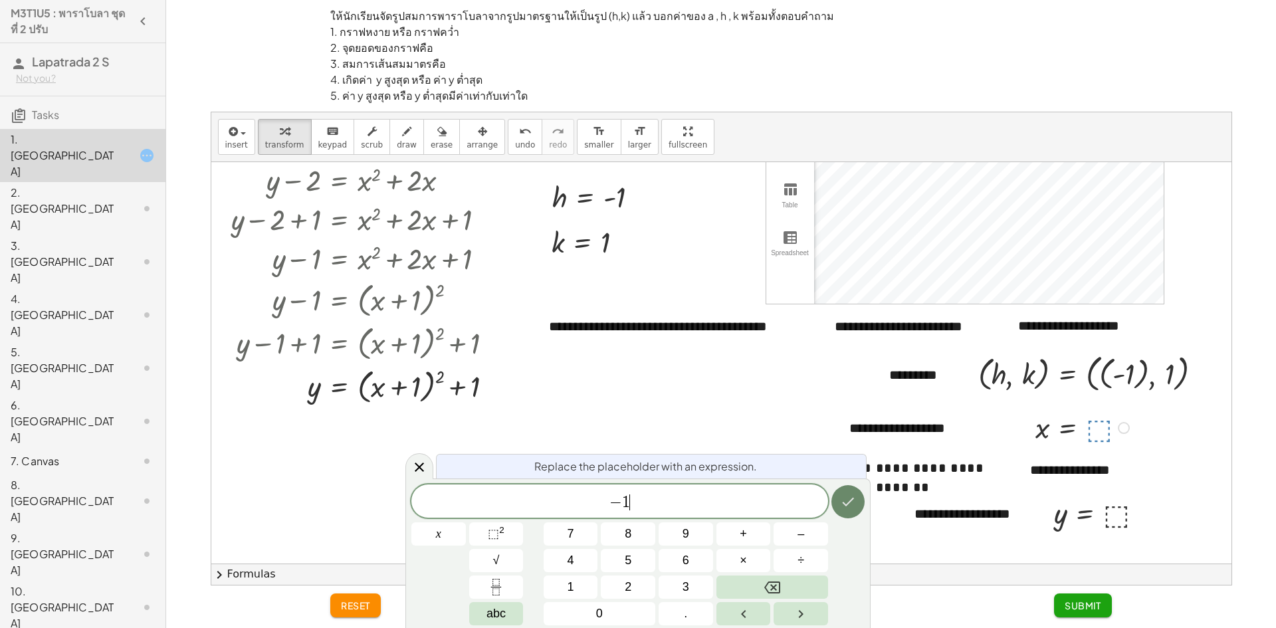
click at [846, 499] on icon "Done" at bounding box center [848, 502] width 16 height 16
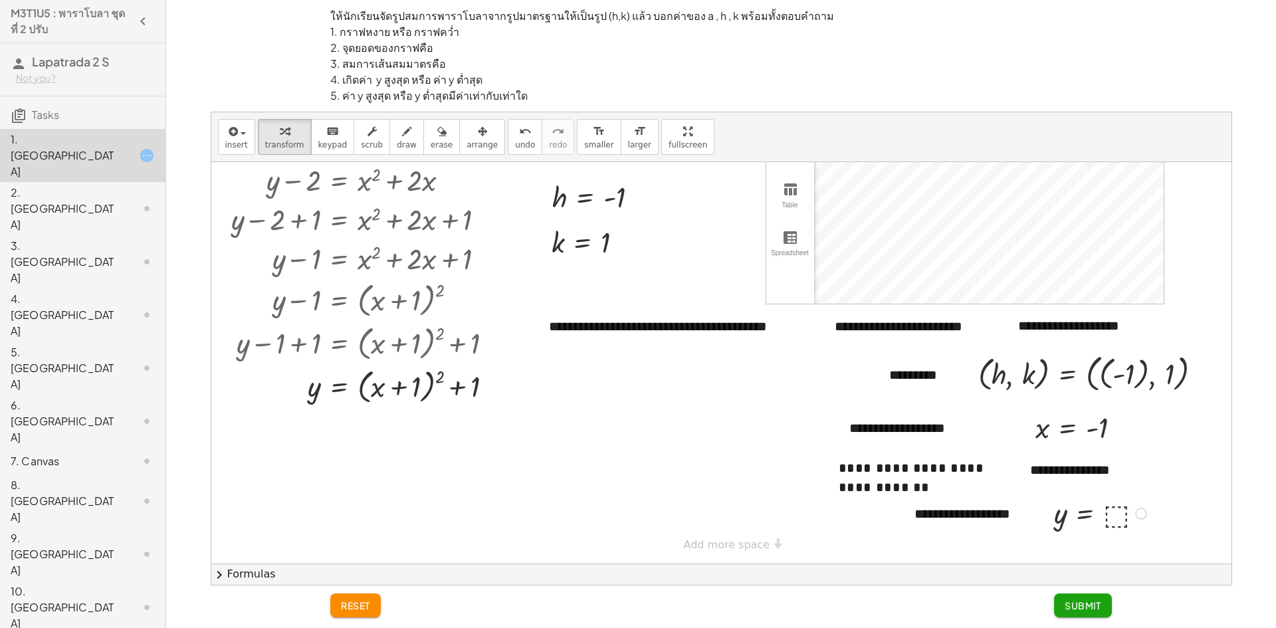
drag, startPoint x: 1119, startPoint y: 491, endPoint x: 1121, endPoint y: 502, distance: 12.0
click at [1121, 497] on div at bounding box center [1103, 513] width 110 height 38
click at [1115, 511] on div at bounding box center [1103, 513] width 110 height 38
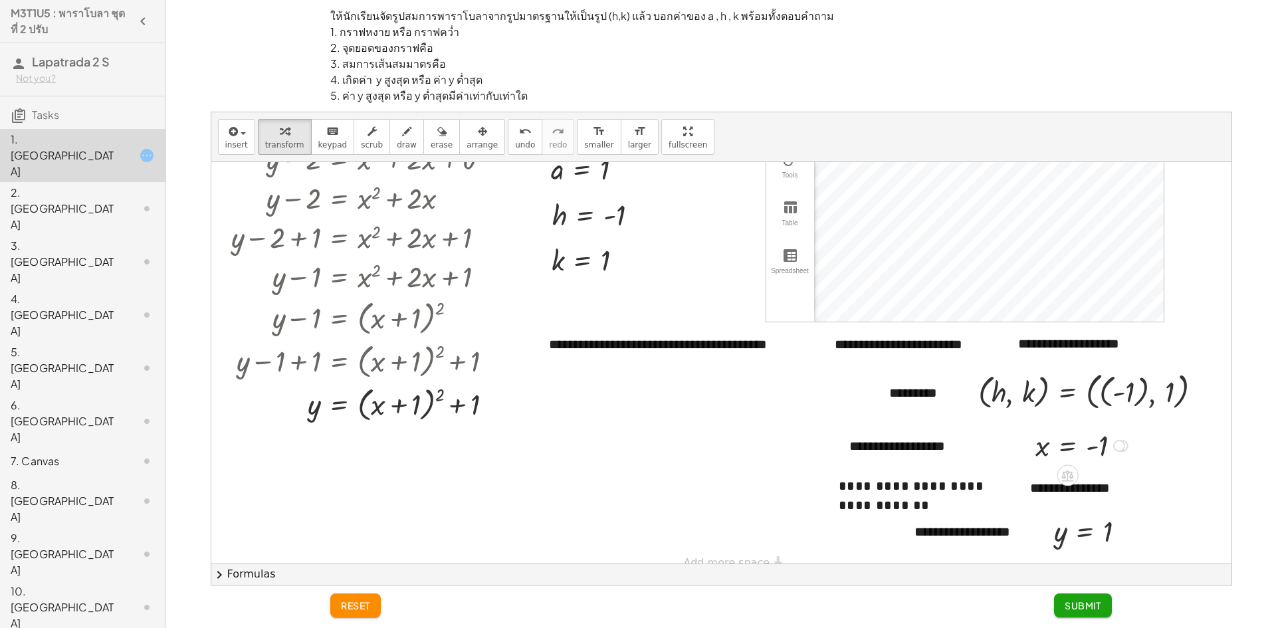
scroll to position [133, 0]
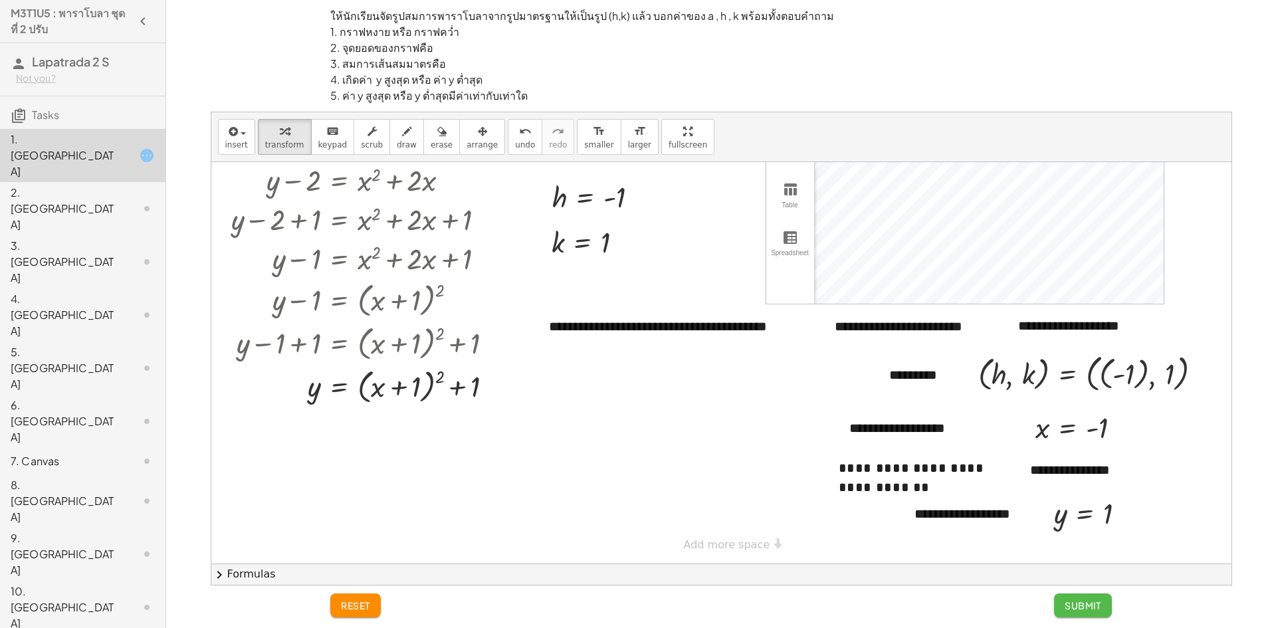
click at [1074, 604] on span "Submit" at bounding box center [1083, 606] width 37 height 12
